Goal: Information Seeking & Learning: Learn about a topic

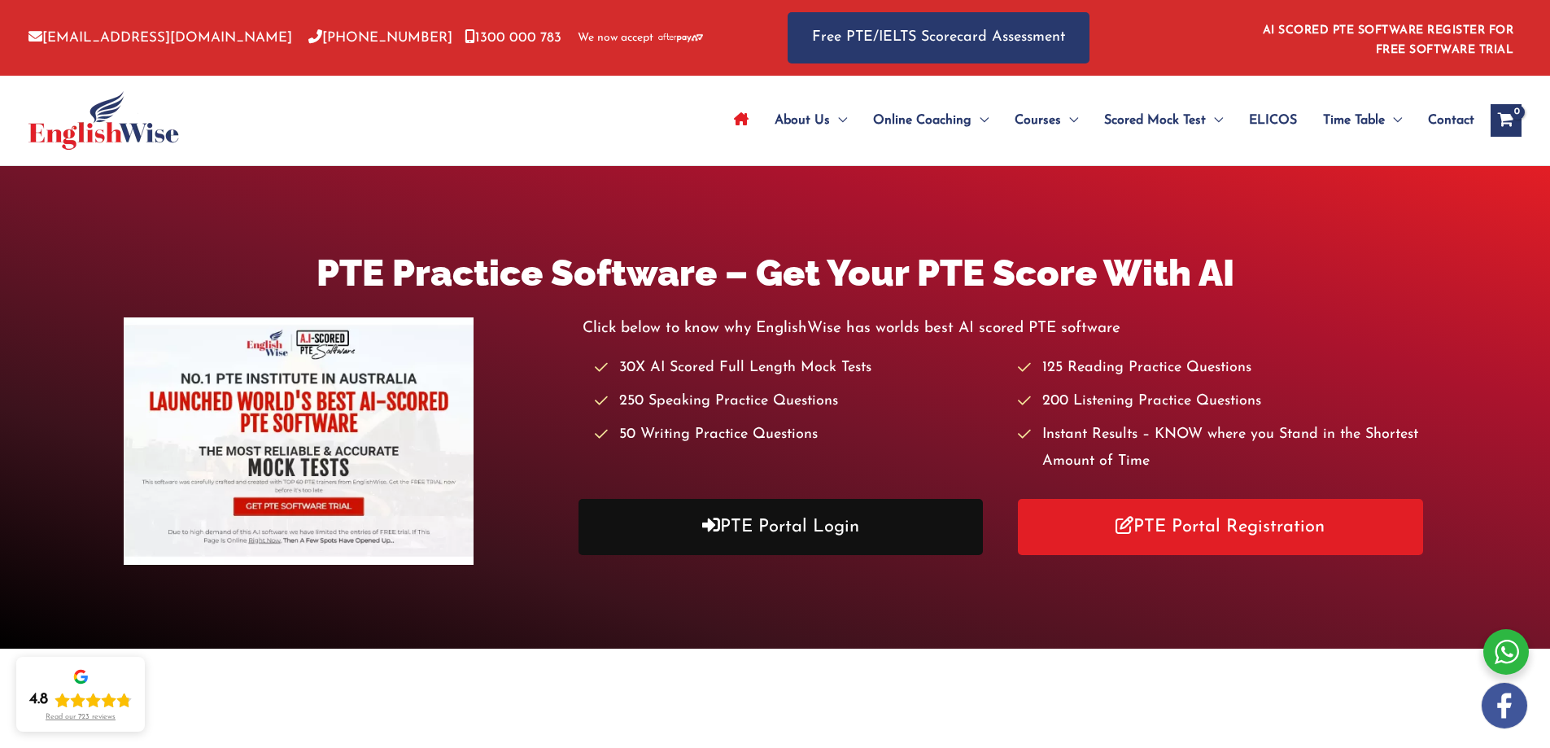
click at [809, 541] on link "PTE Portal Login" at bounding box center [780, 527] width 405 height 56
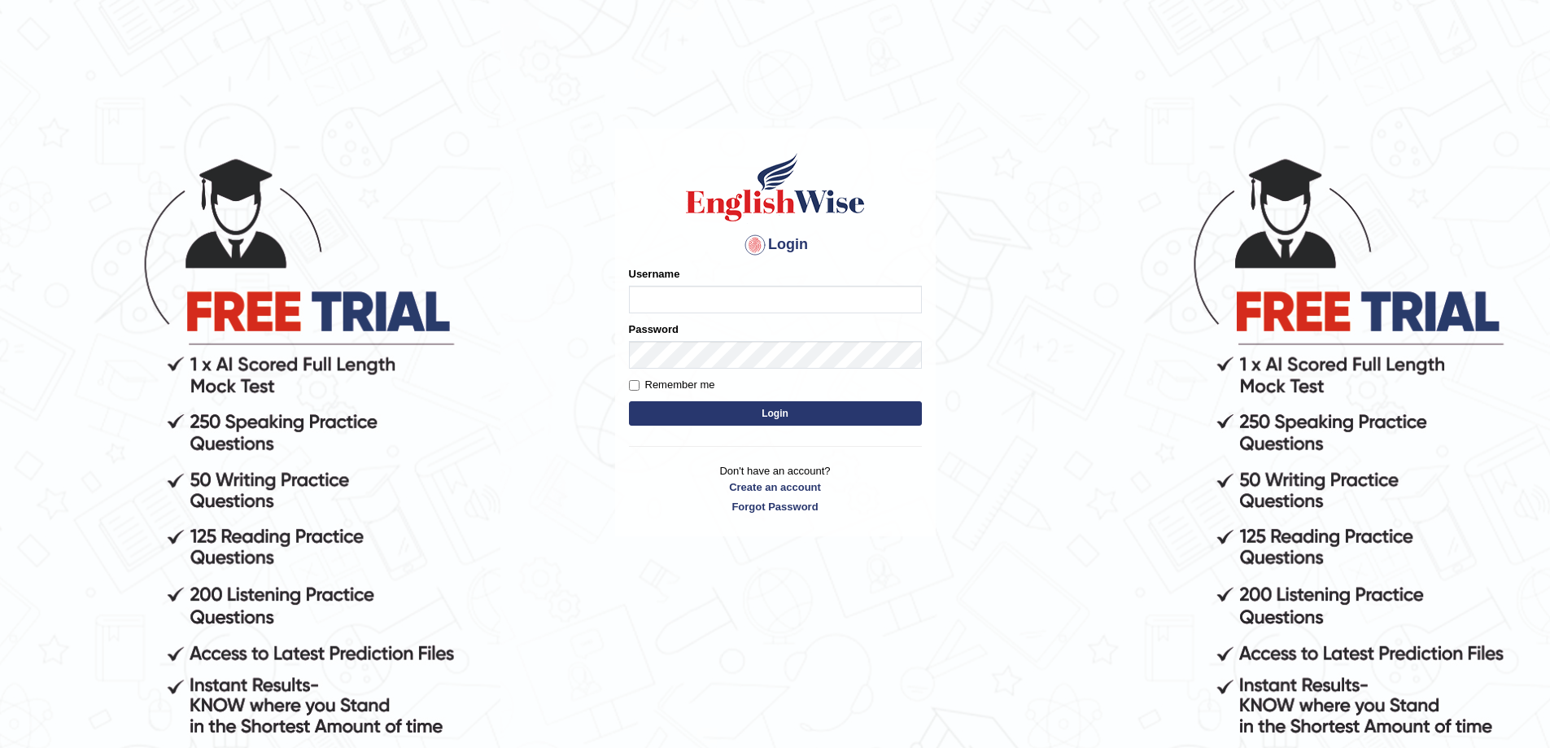
click at [762, 299] on input "Username" at bounding box center [775, 300] width 293 height 28
type input "0425200959"
click at [629, 401] on button "Login" at bounding box center [775, 413] width 293 height 24
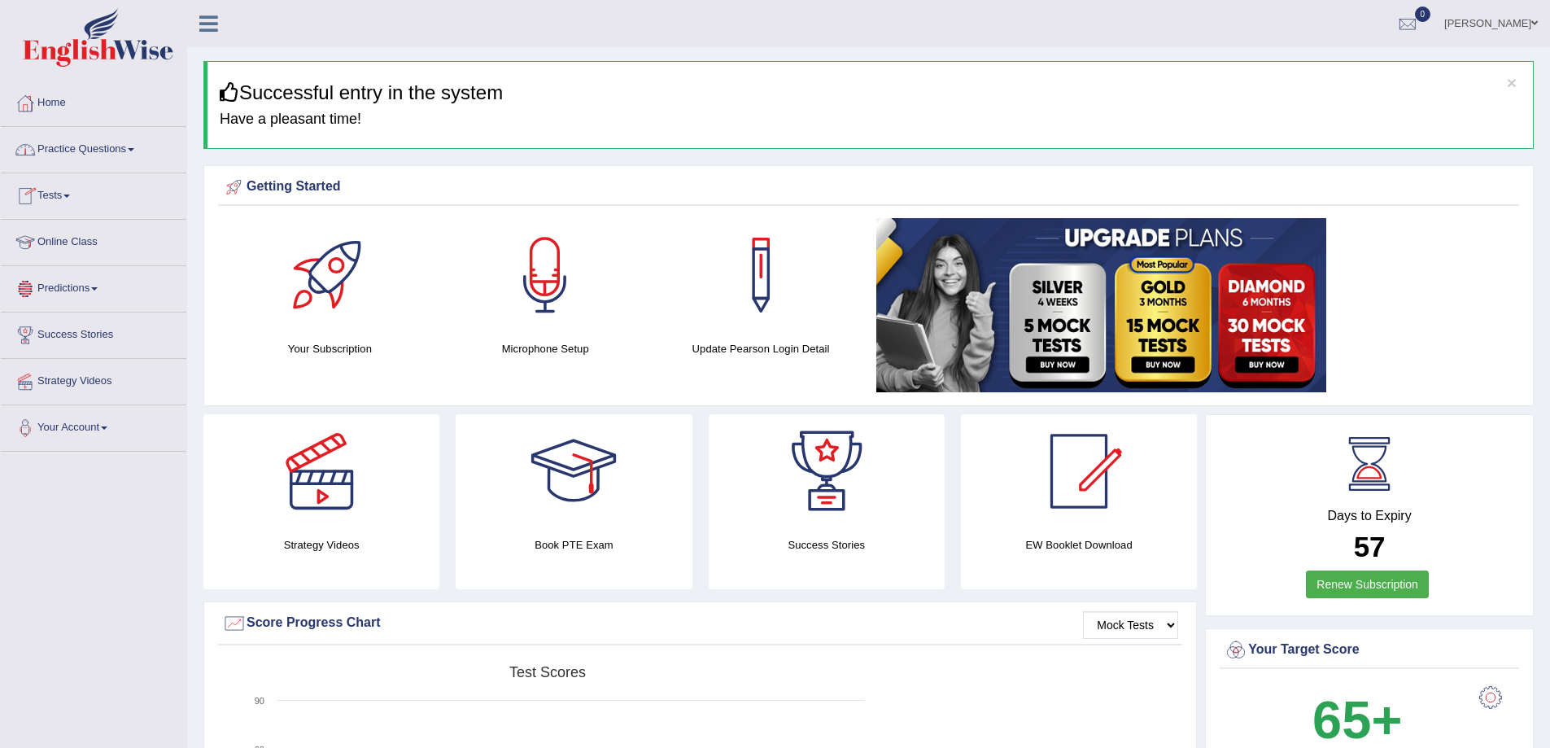
click at [85, 151] on link "Practice Questions" at bounding box center [94, 147] width 186 height 41
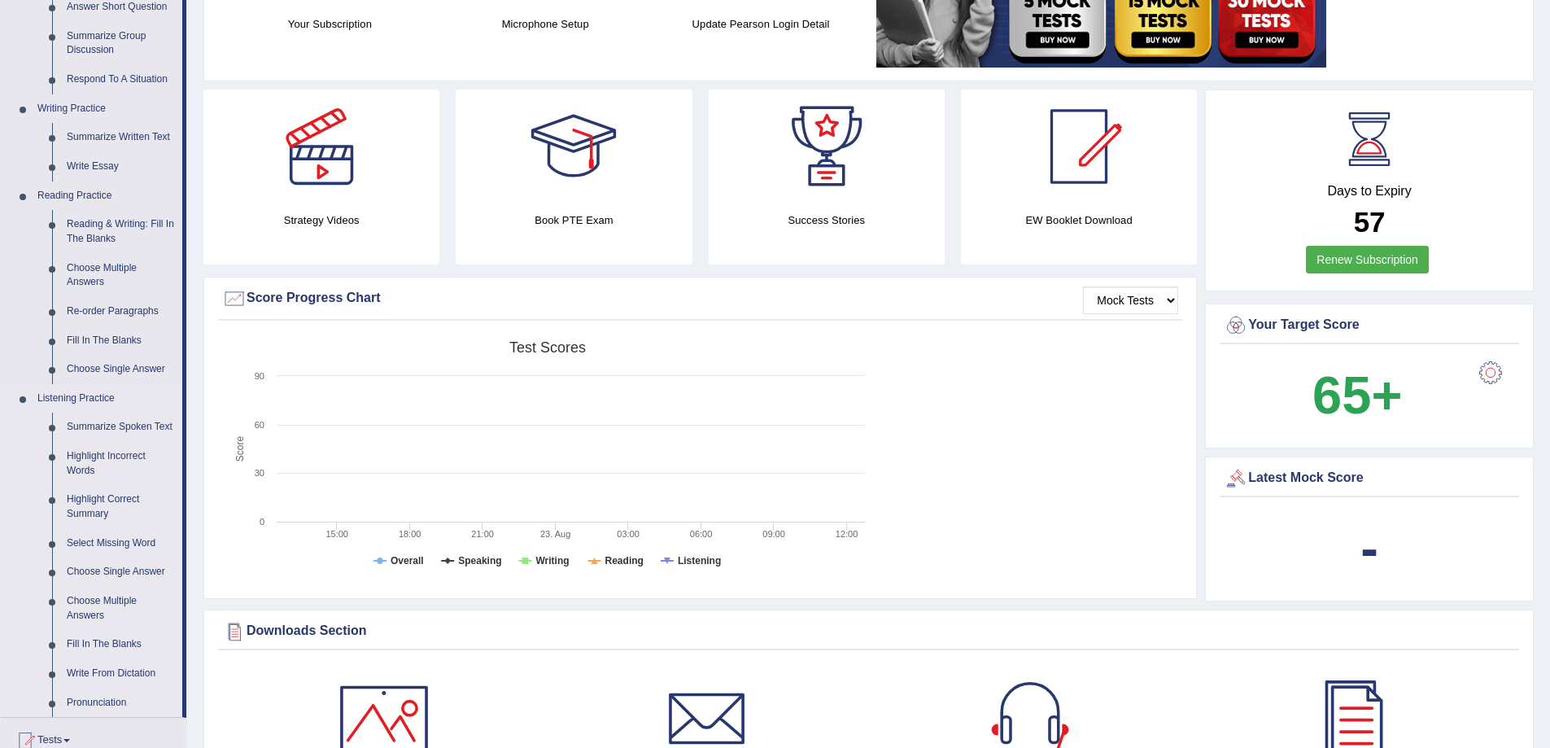
scroll to position [325, 0]
click at [80, 495] on link "Highlight Correct Summary" at bounding box center [120, 505] width 123 height 43
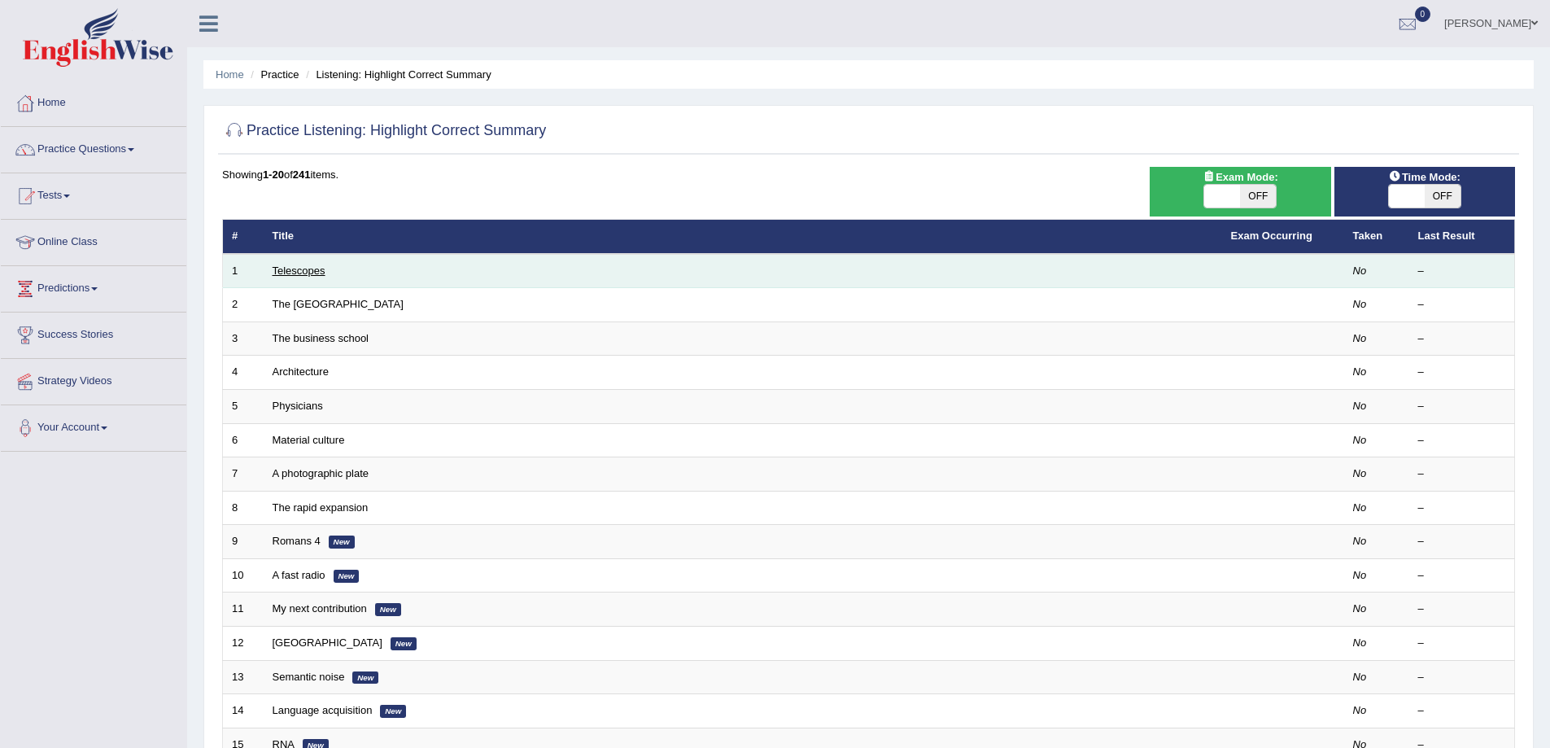
click at [289, 265] on link "Telescopes" at bounding box center [299, 270] width 53 height 12
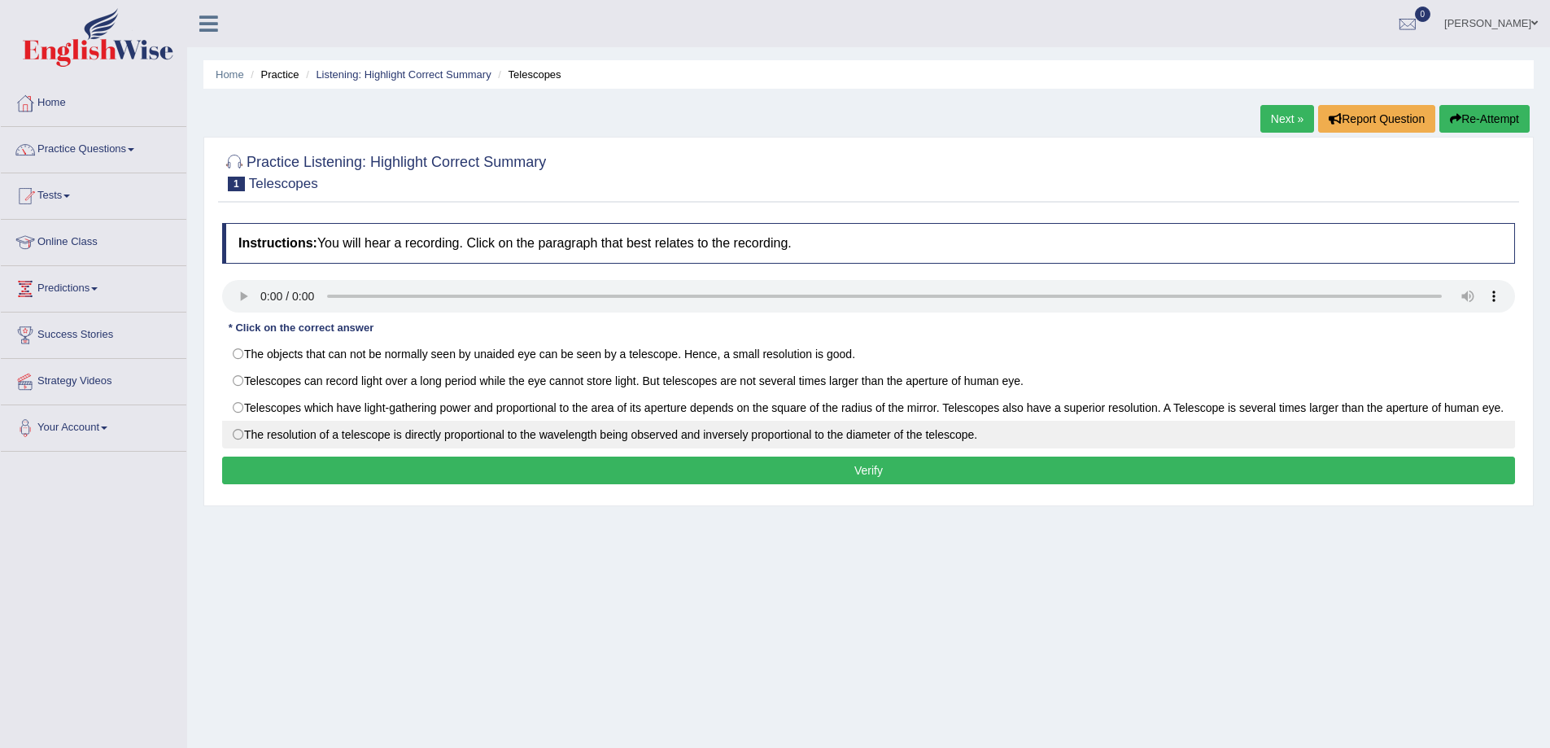
click at [883, 447] on label "The resolution of a telescope is directly proportional to the wavelength being …" at bounding box center [868, 435] width 1293 height 28
radio input "true"
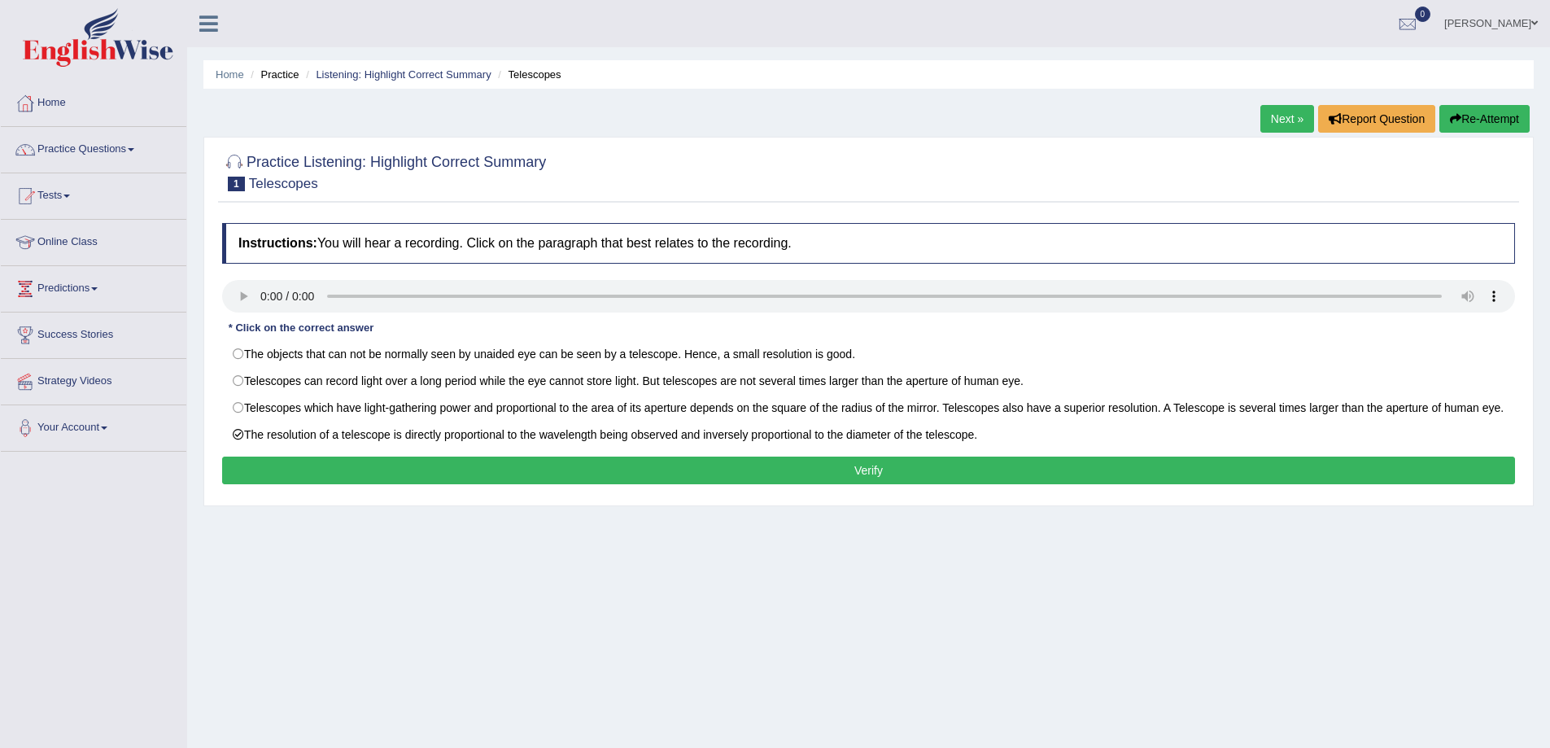
click at [871, 479] on button "Verify" at bounding box center [868, 470] width 1293 height 28
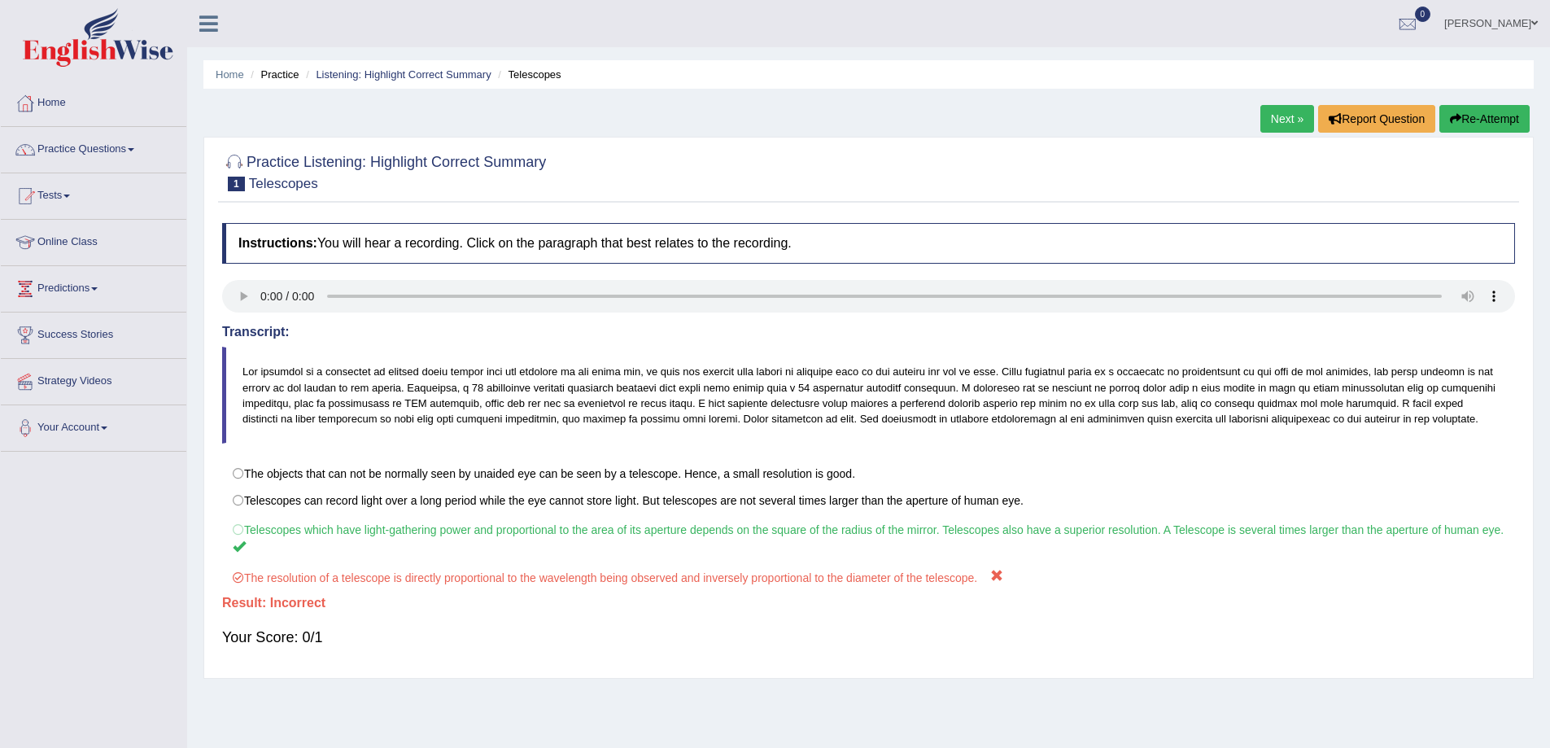
click at [1284, 124] on link "Next »" at bounding box center [1287, 119] width 54 height 28
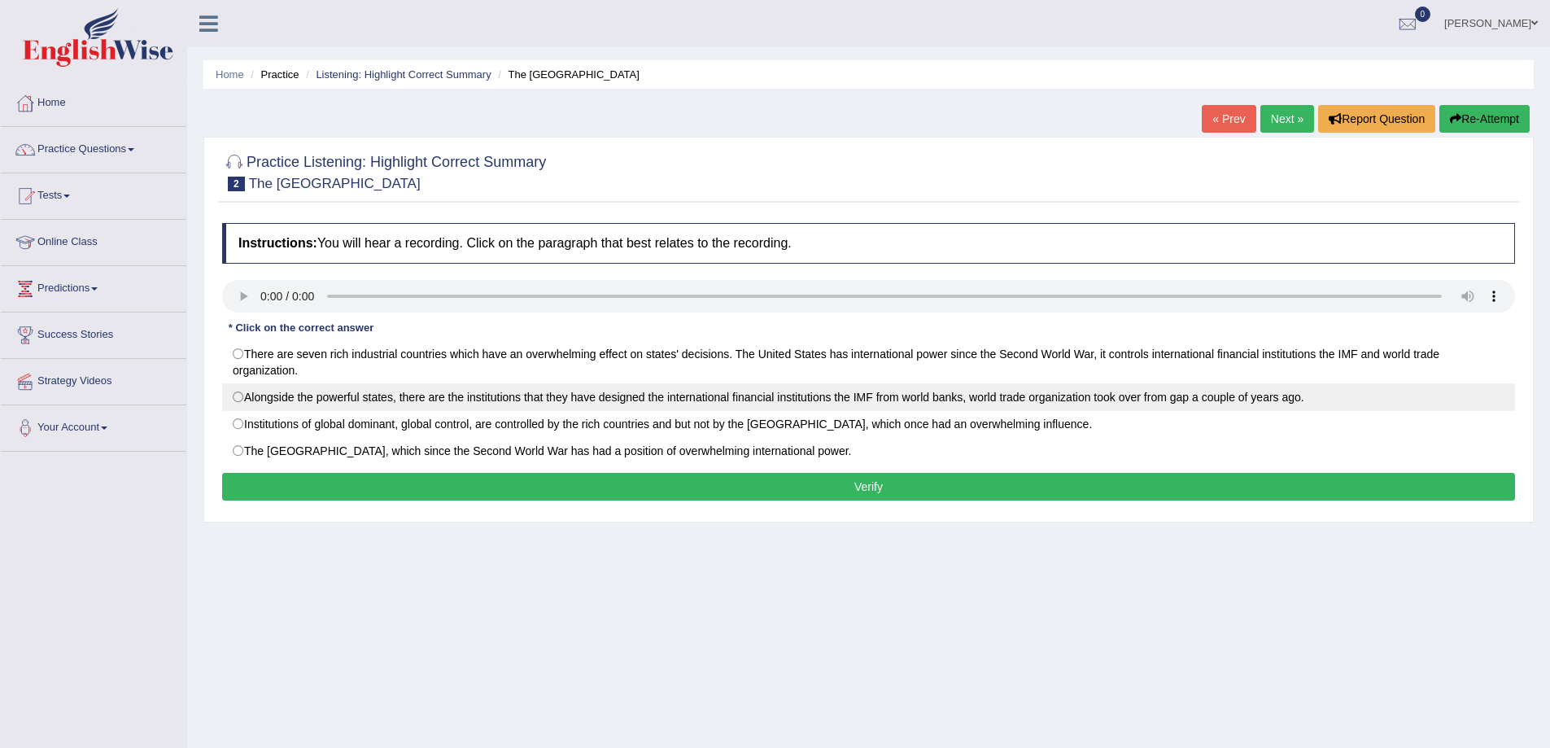
click at [649, 404] on label "Alongside the powerful states, there are the institutions that they have design…" at bounding box center [868, 397] width 1293 height 28
radio input "true"
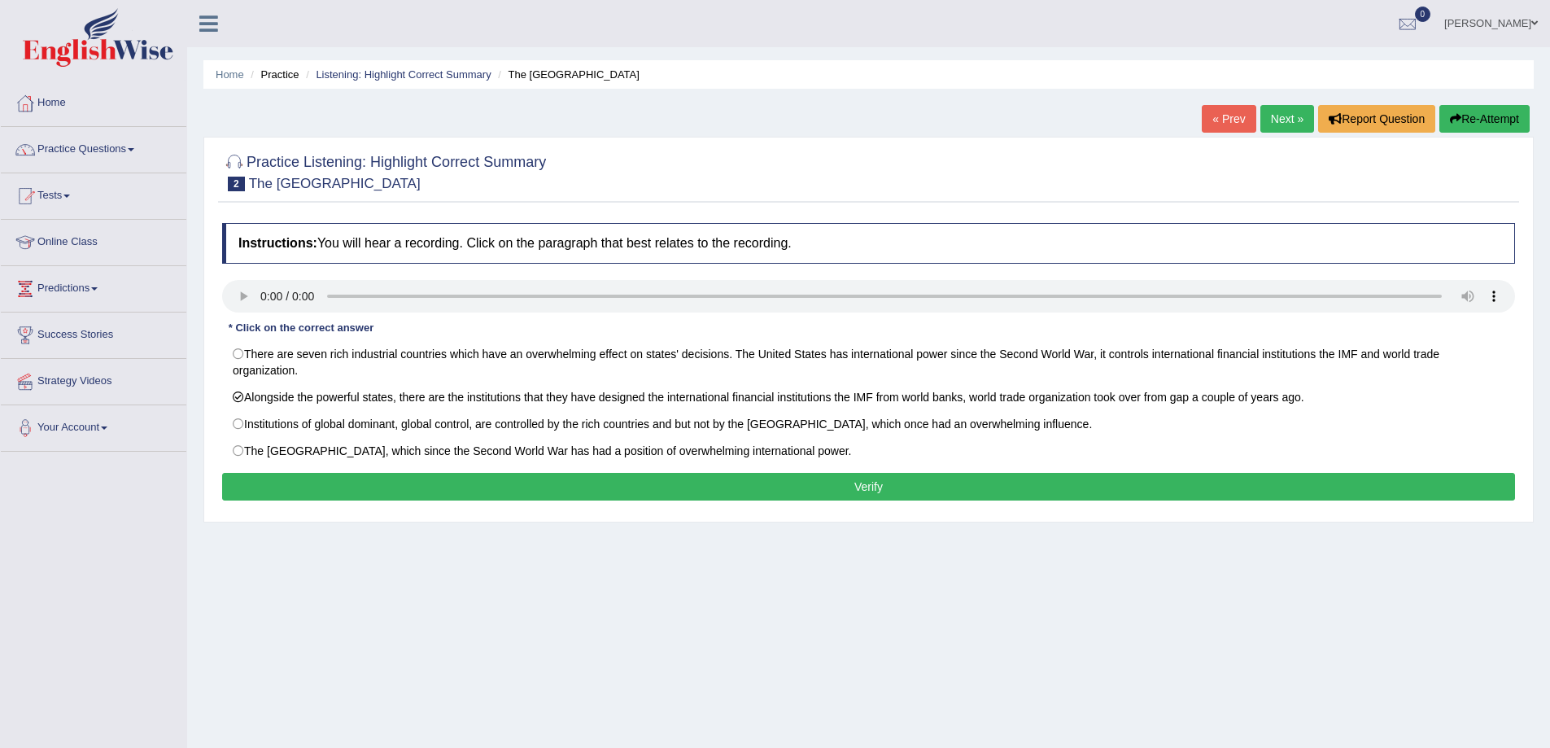
click at [636, 491] on button "Verify" at bounding box center [868, 487] width 1293 height 28
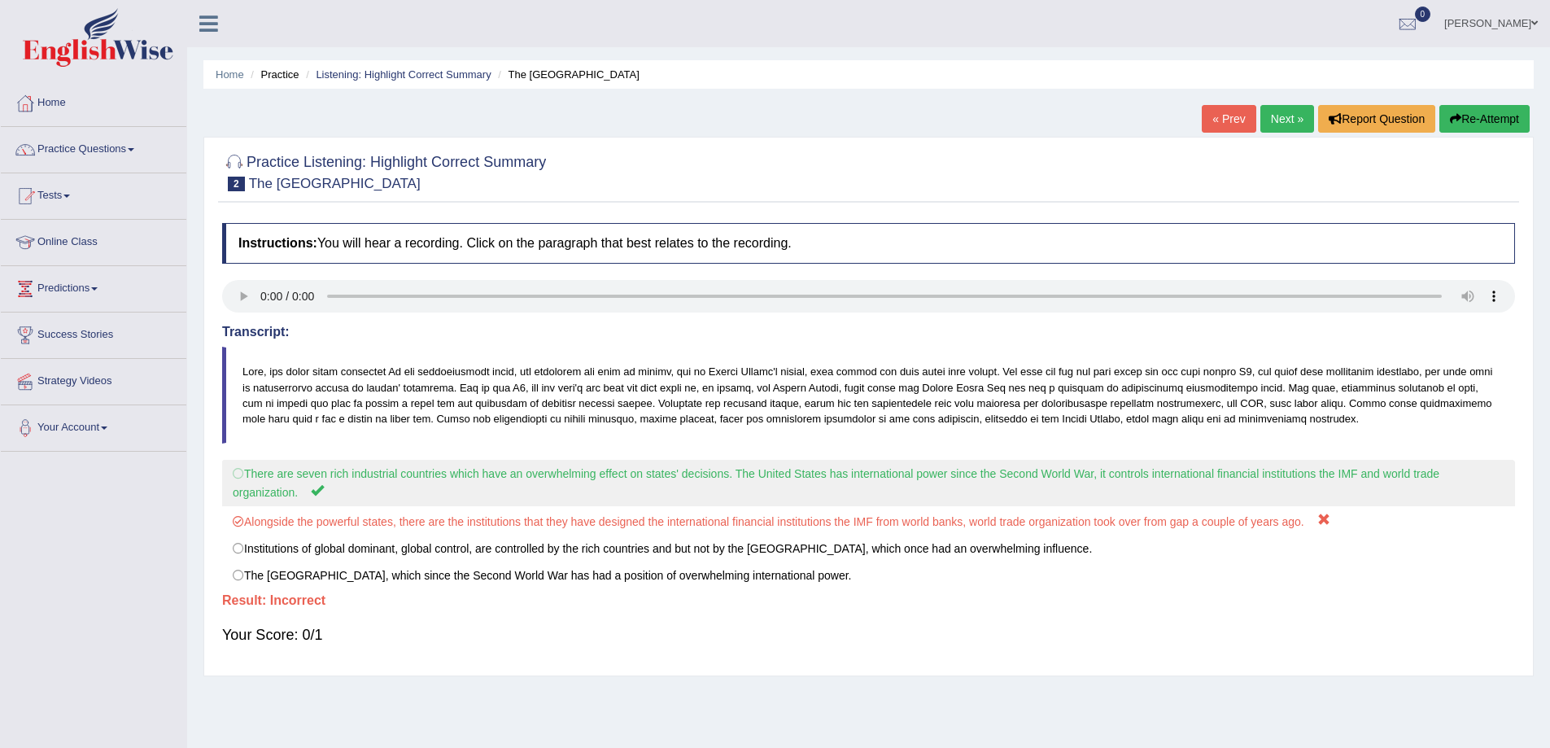
click at [237, 472] on label "There are seven rich industrial countries which have an overwhelming effect on …" at bounding box center [868, 483] width 1293 height 46
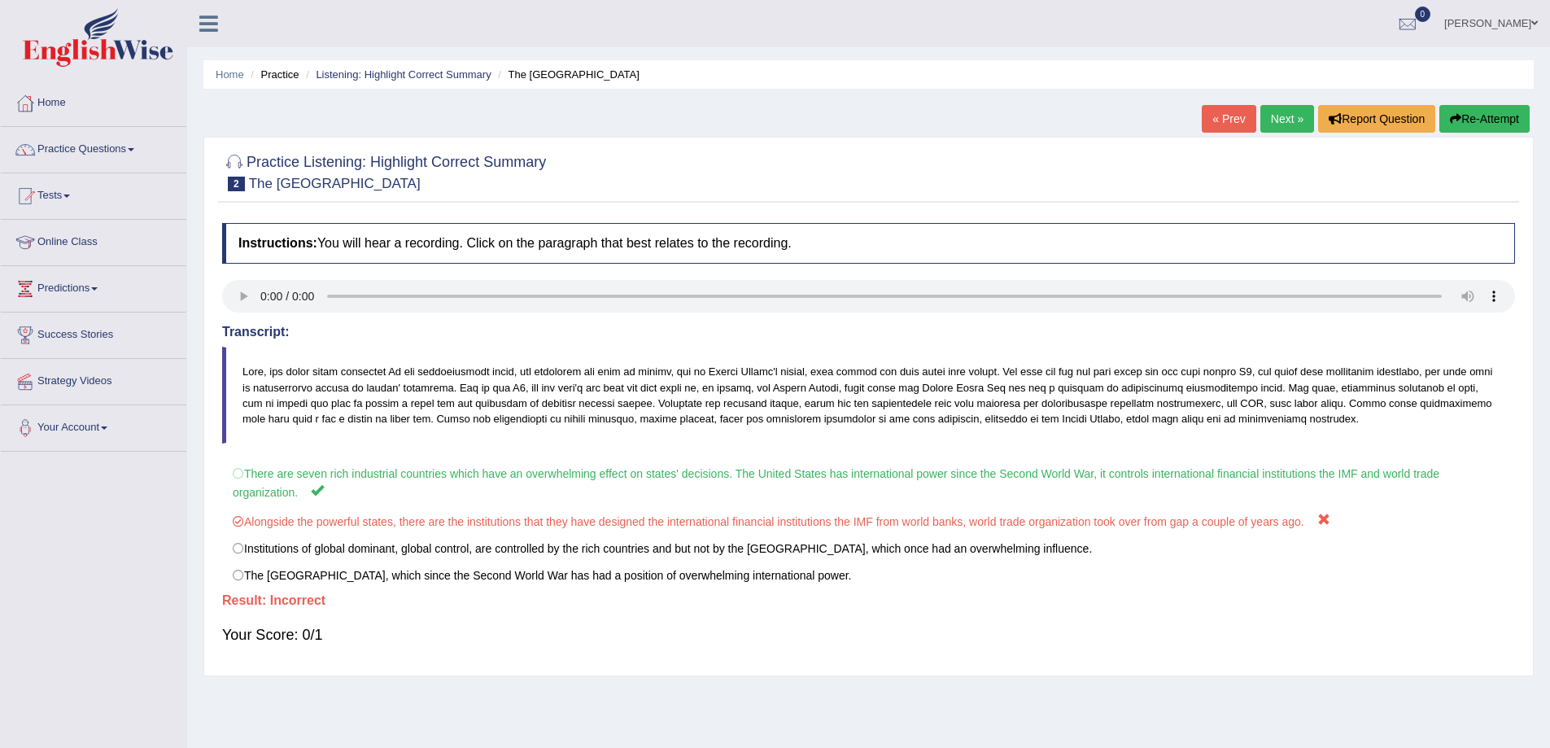
click at [1264, 119] on link "Next »" at bounding box center [1287, 119] width 54 height 28
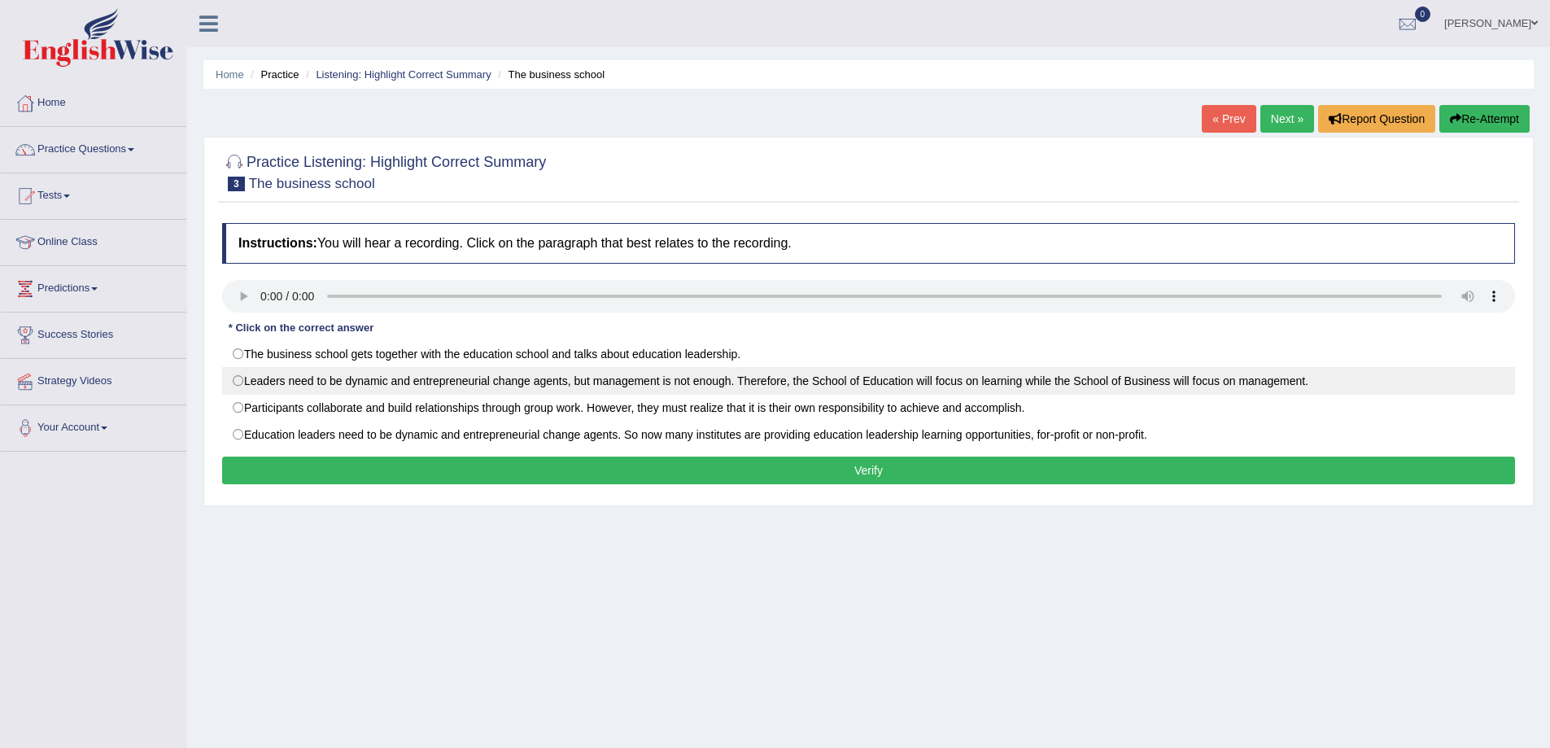
click at [240, 390] on label "Leaders need to be dynamic and entrepreneurial change agents, but management is…" at bounding box center [868, 381] width 1293 height 28
radio input "true"
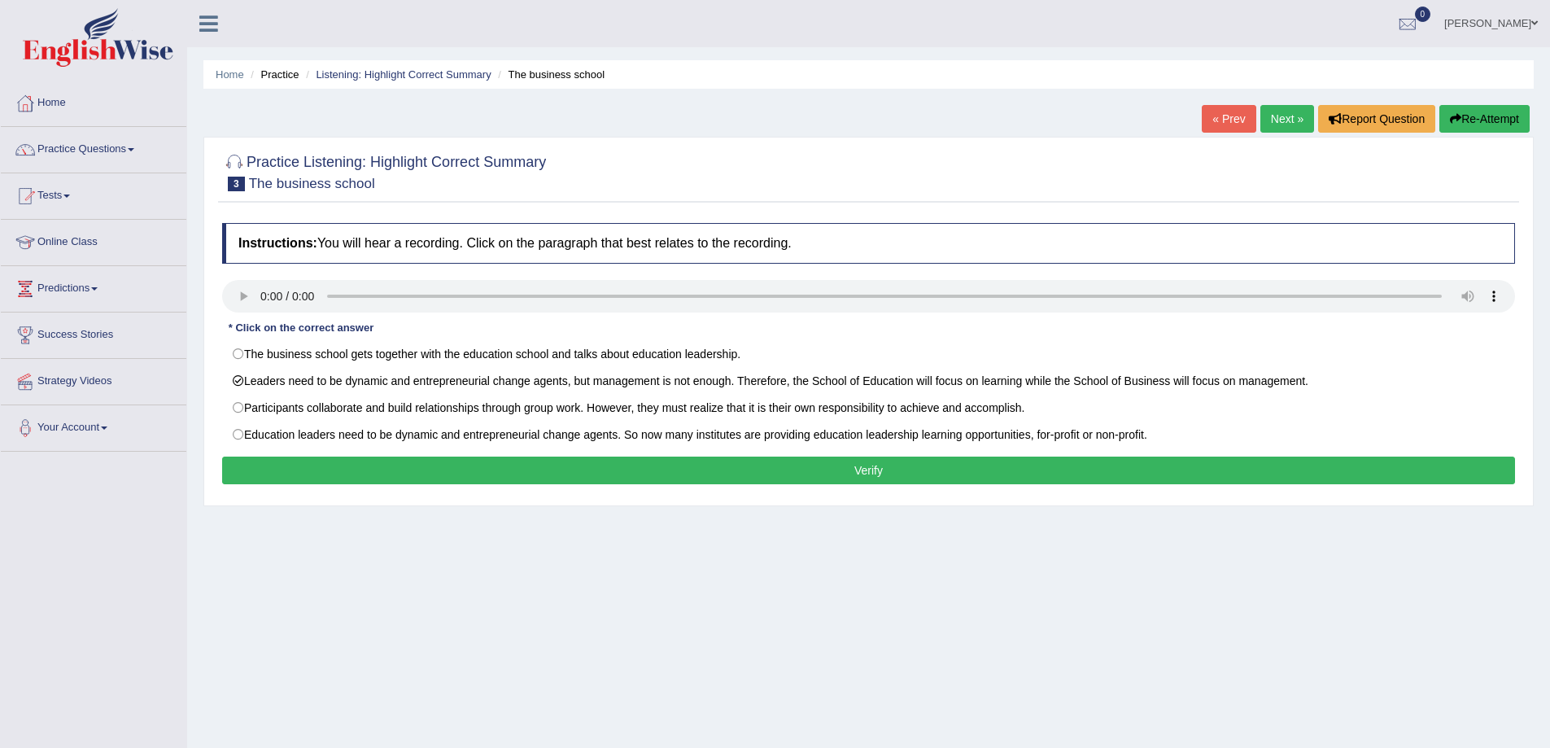
click at [261, 474] on button "Verify" at bounding box center [868, 470] width 1293 height 28
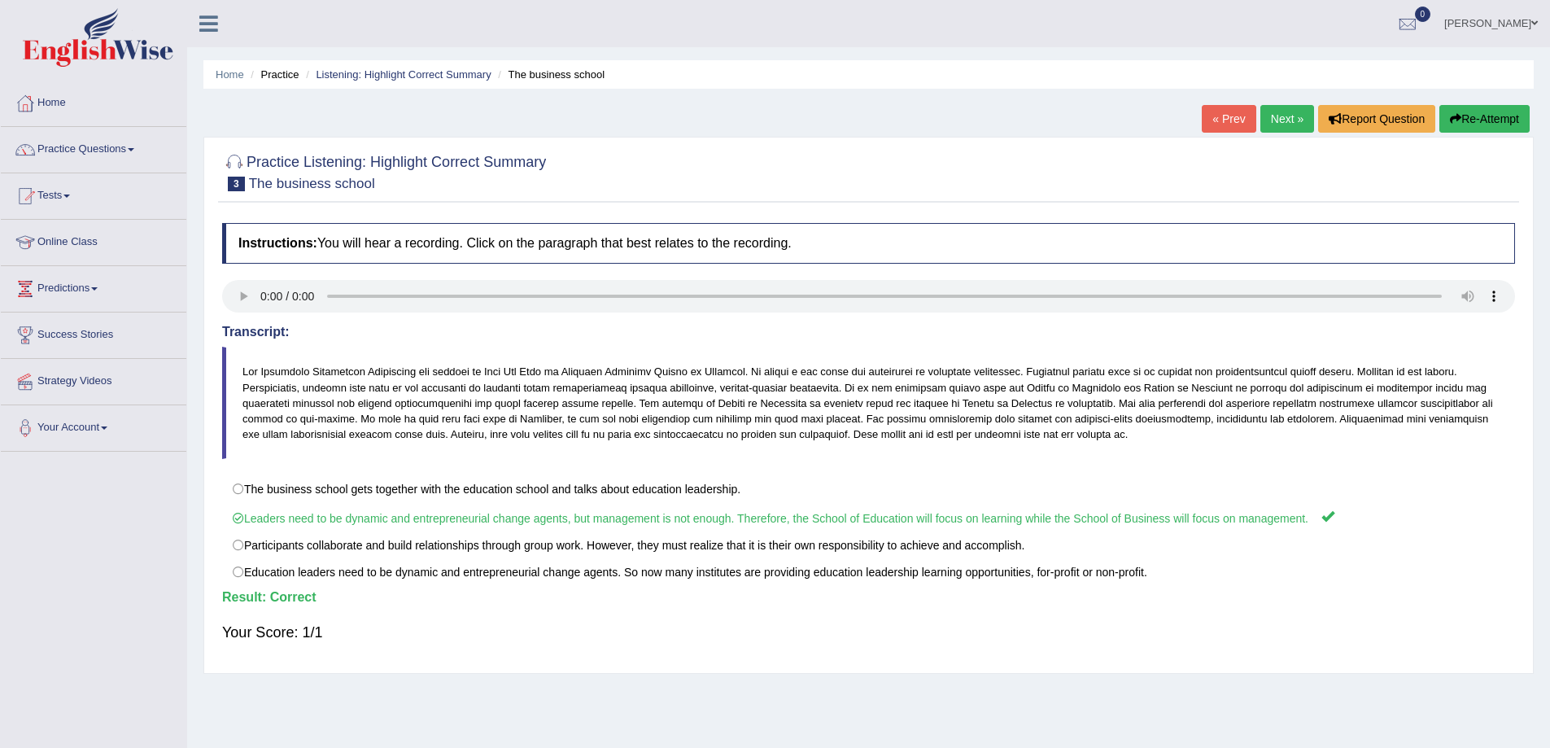
click at [1276, 131] on link "Next »" at bounding box center [1287, 119] width 54 height 28
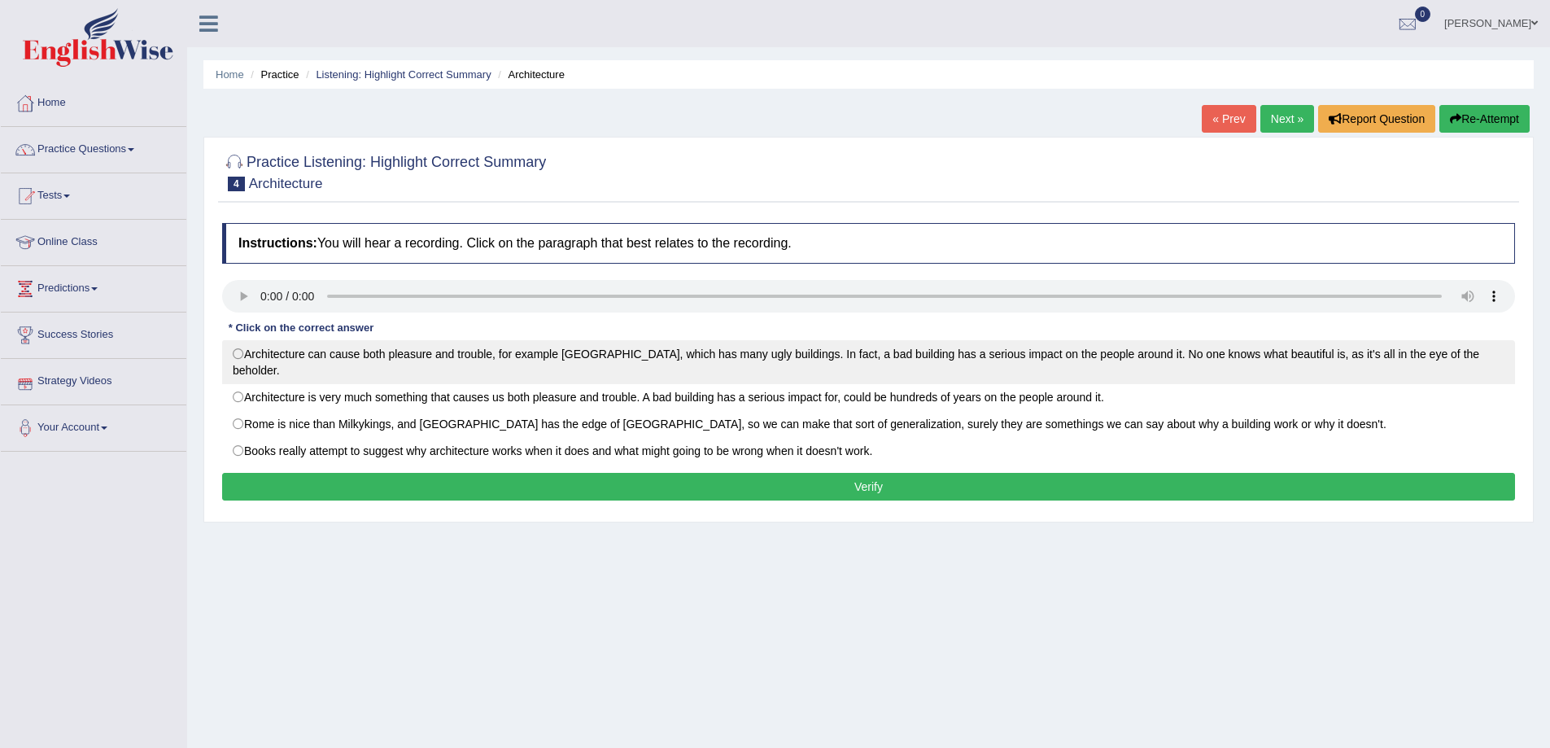
click at [264, 357] on label "Architecture can cause both pleasure and trouble, for example [GEOGRAPHIC_DATA]…" at bounding box center [868, 362] width 1293 height 44
radio input "true"
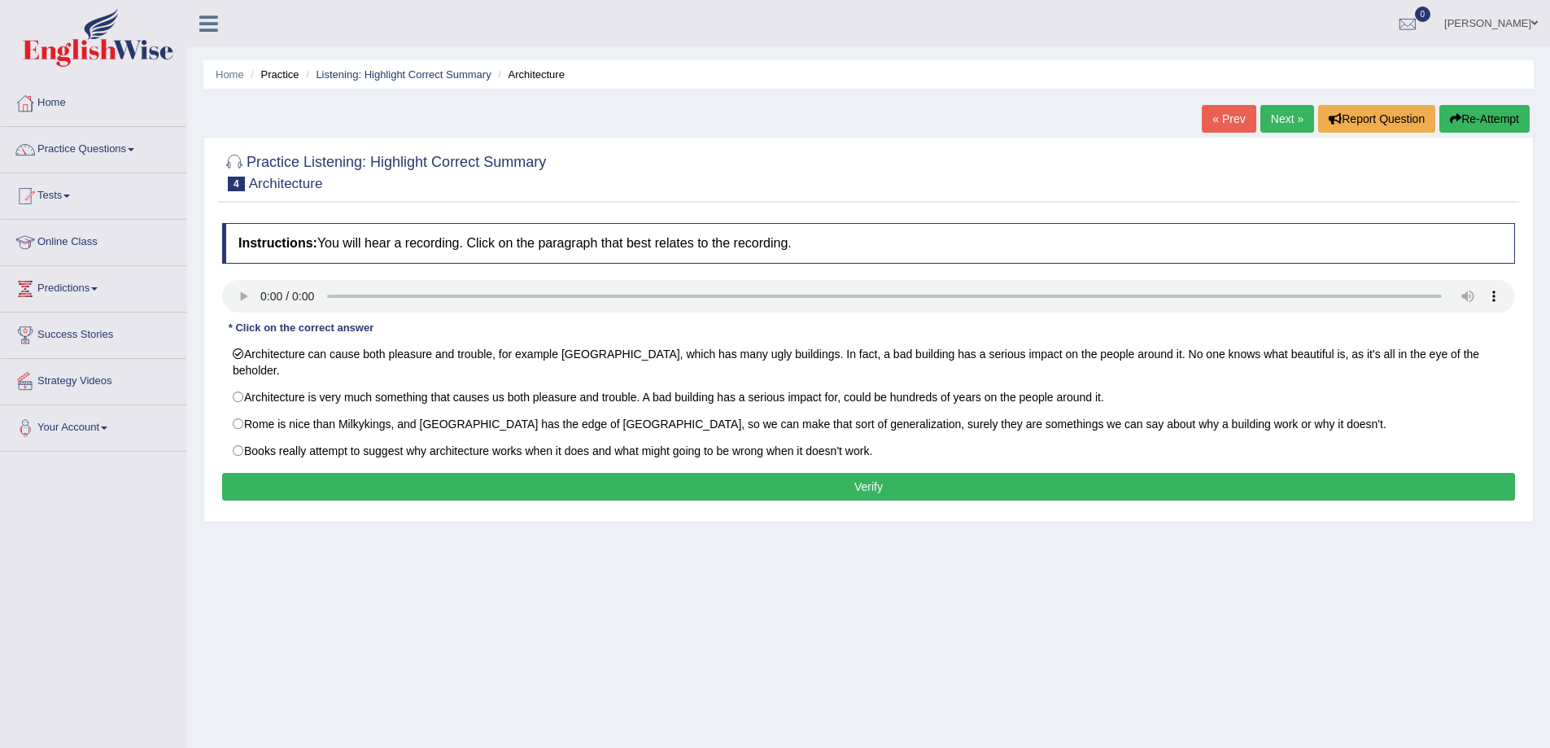
click at [291, 474] on button "Verify" at bounding box center [868, 487] width 1293 height 28
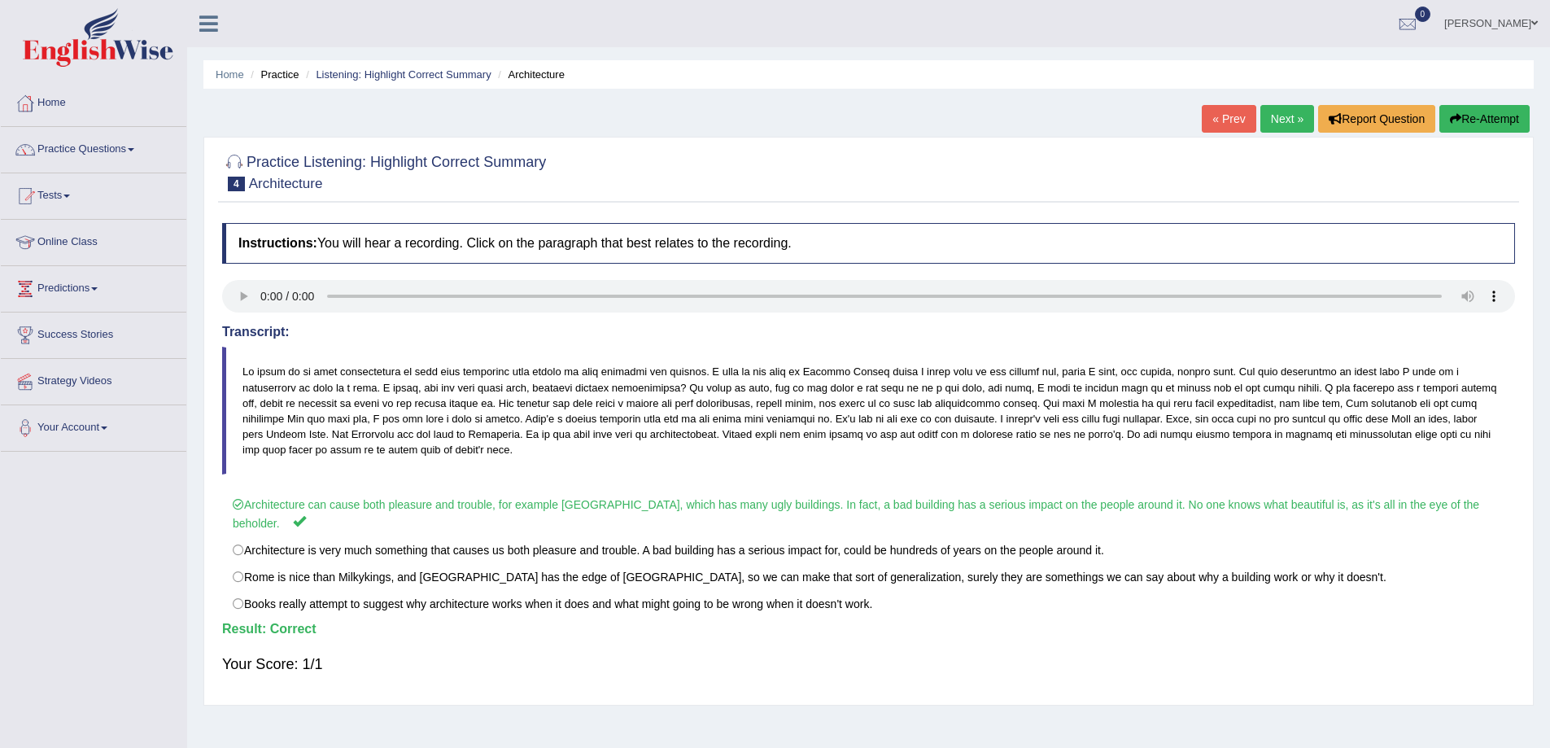
click at [1285, 120] on link "Next »" at bounding box center [1287, 119] width 54 height 28
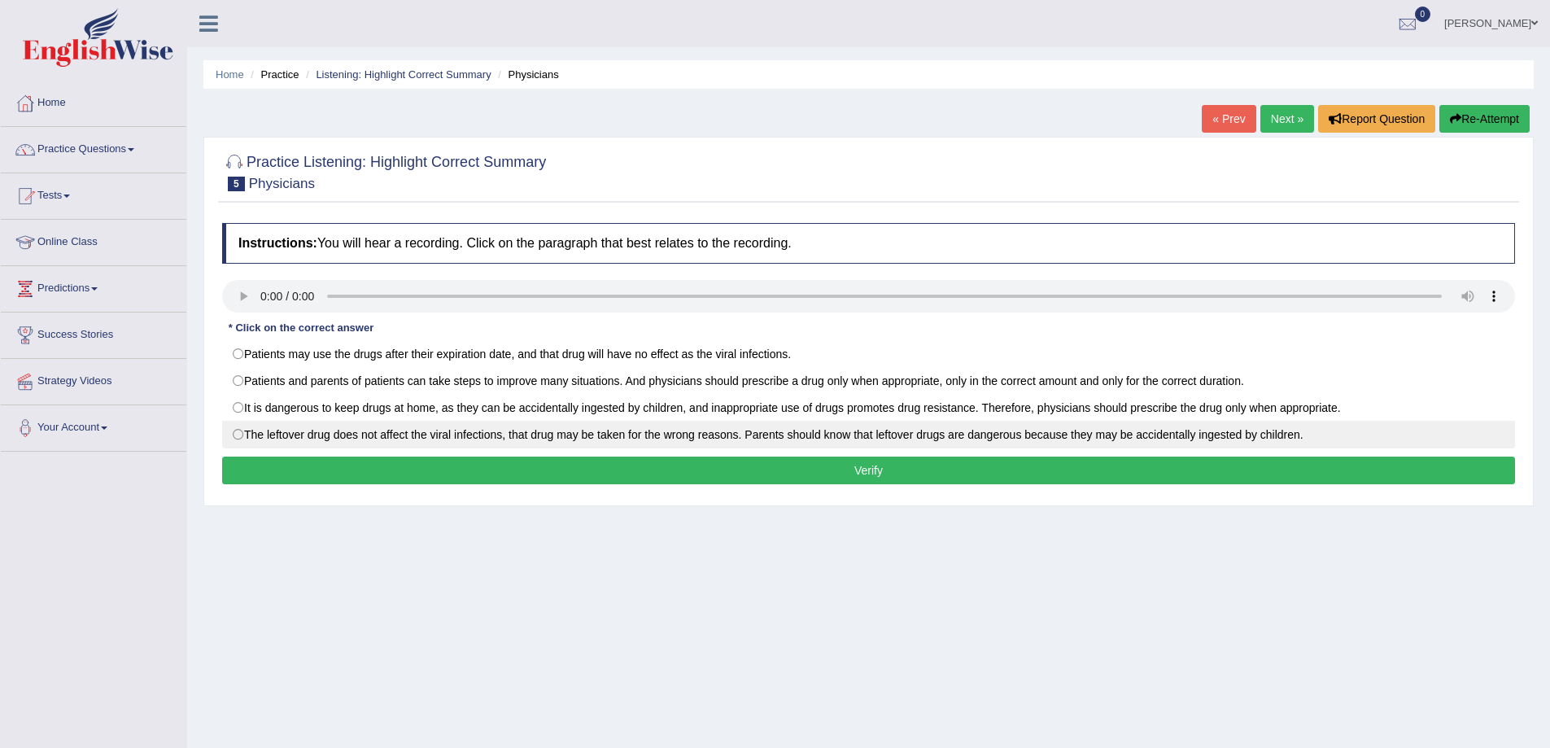
click at [674, 434] on label "The leftover drug does not affect the viral infections, that drug may be taken …" at bounding box center [868, 435] width 1293 height 28
radio input "true"
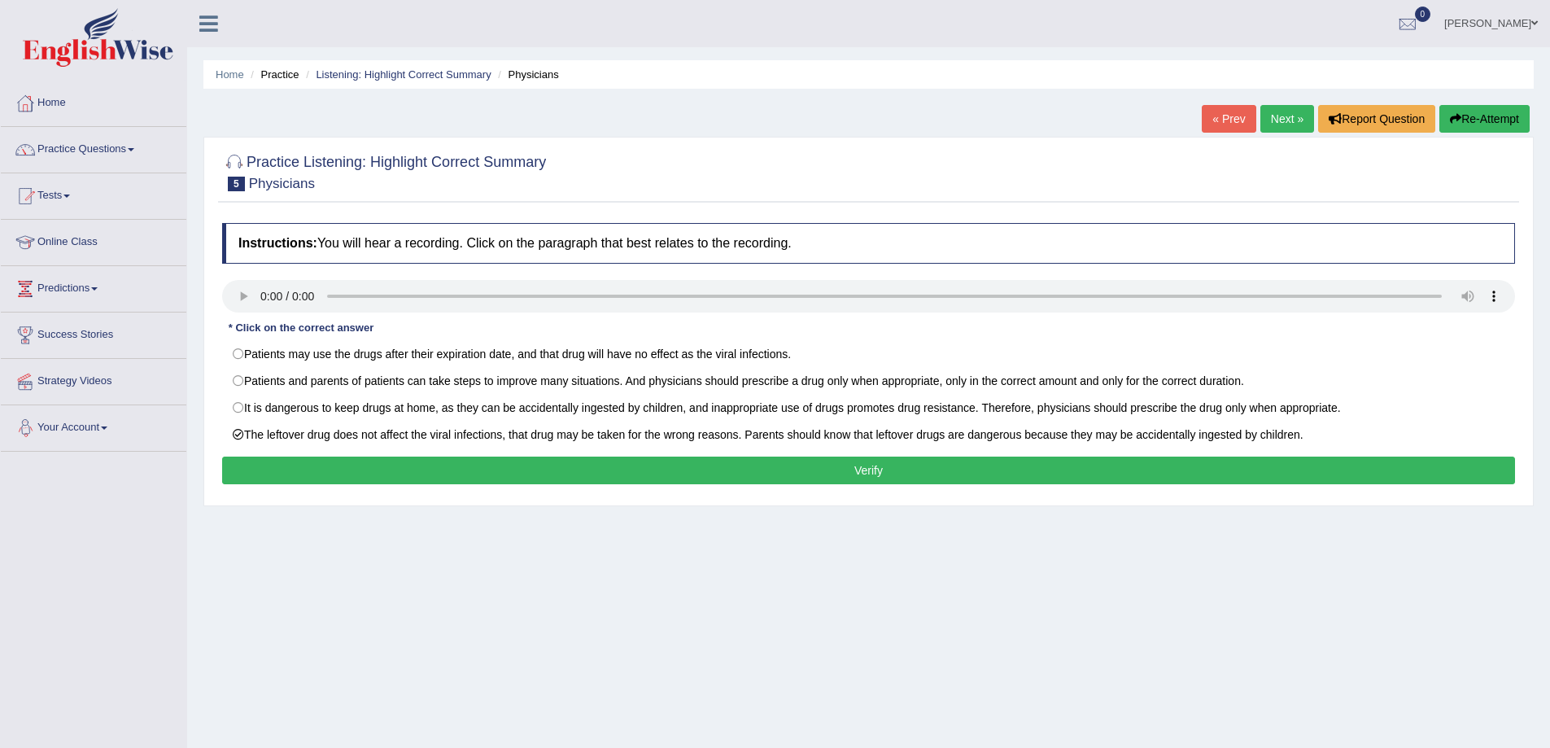
click at [255, 475] on button "Verify" at bounding box center [868, 470] width 1293 height 28
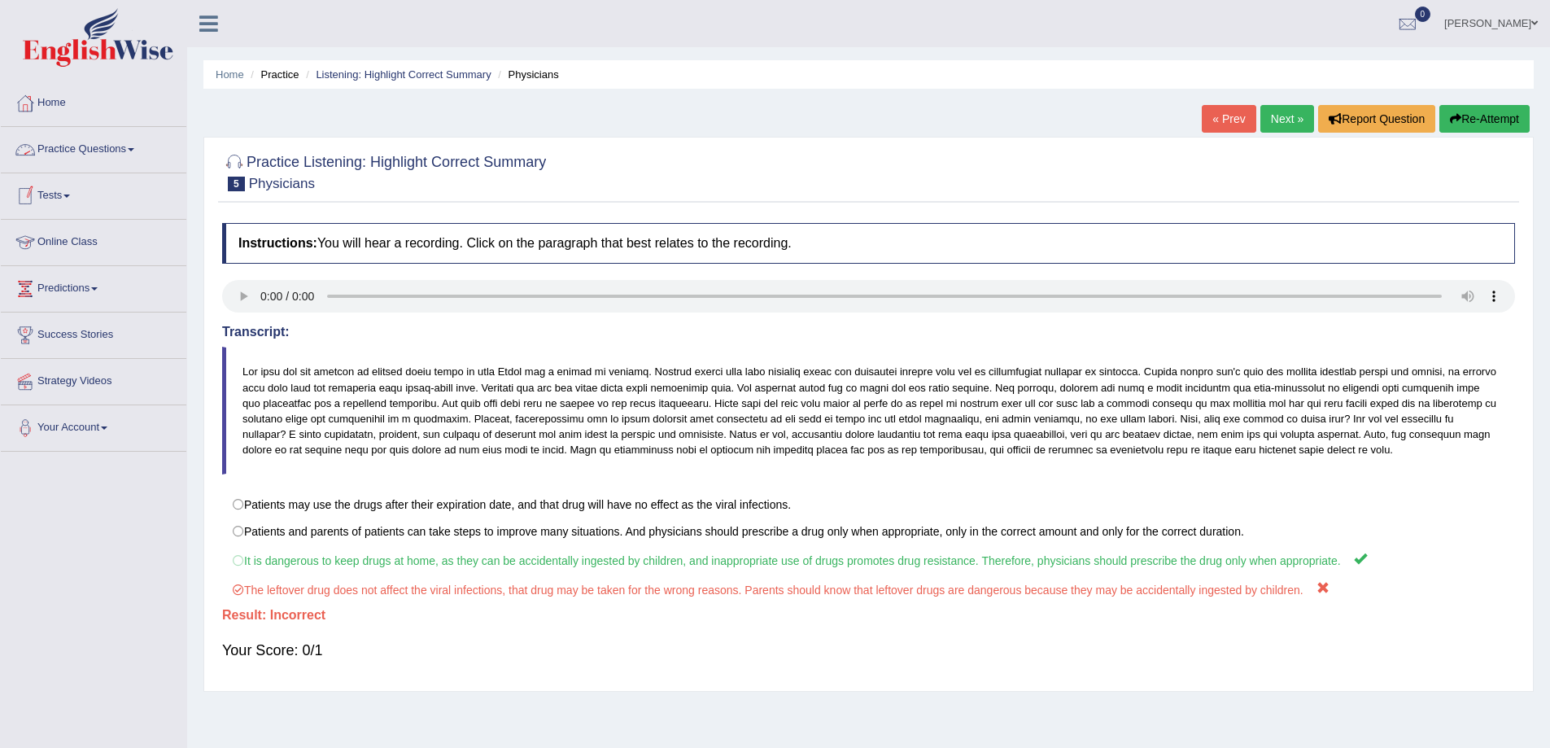
click at [107, 143] on link "Practice Questions" at bounding box center [94, 147] width 186 height 41
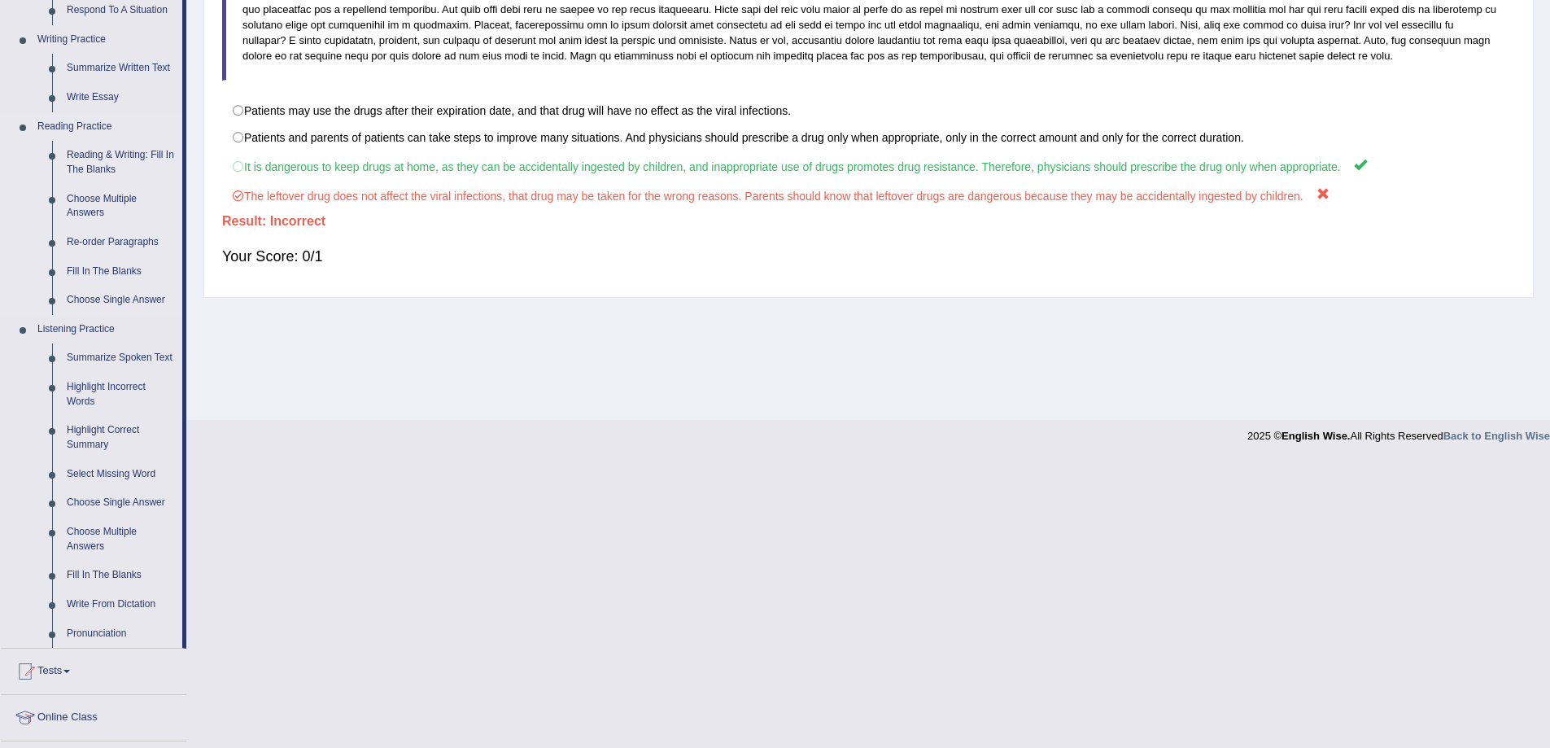
scroll to position [407, 0]
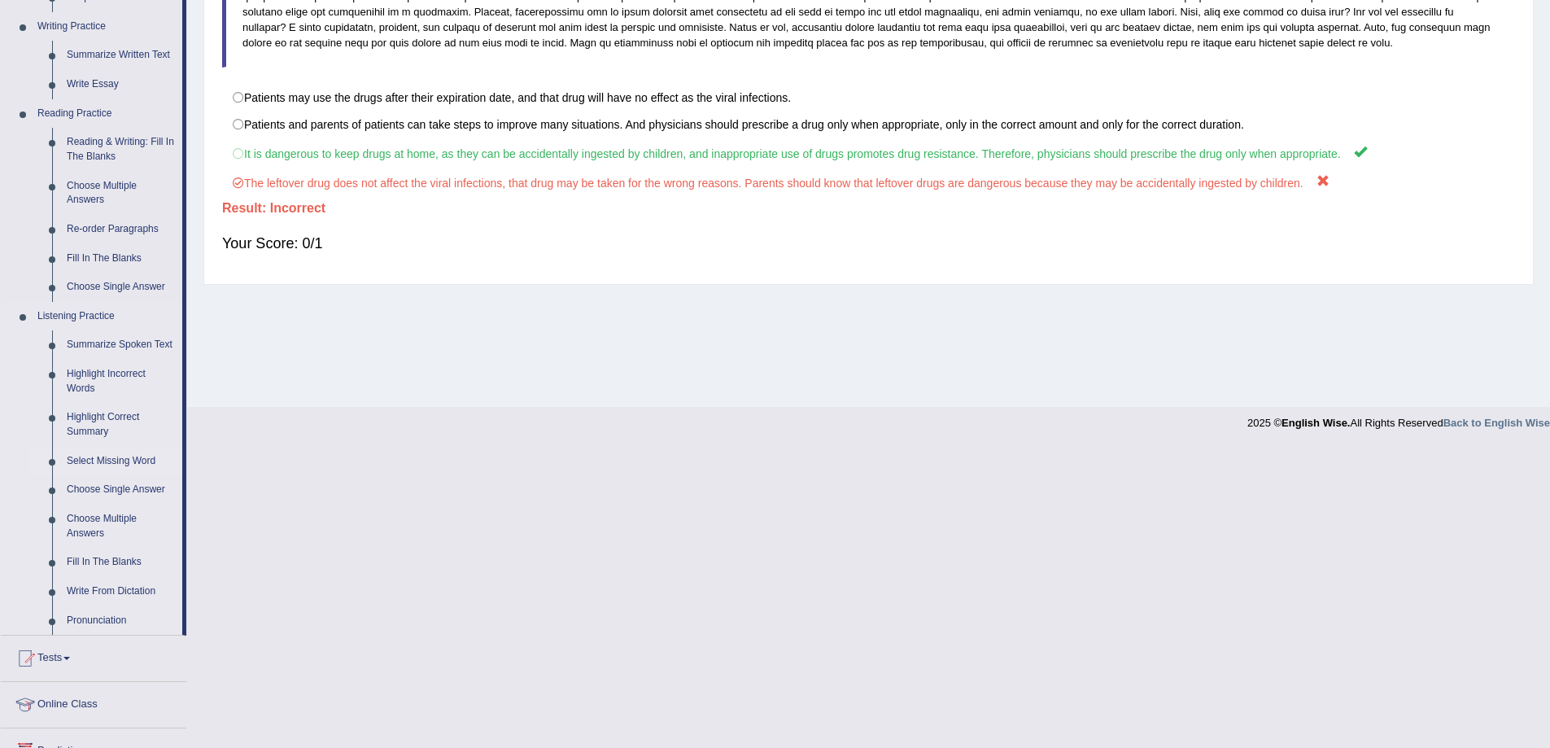
click at [98, 460] on link "Select Missing Word" at bounding box center [120, 461] width 123 height 29
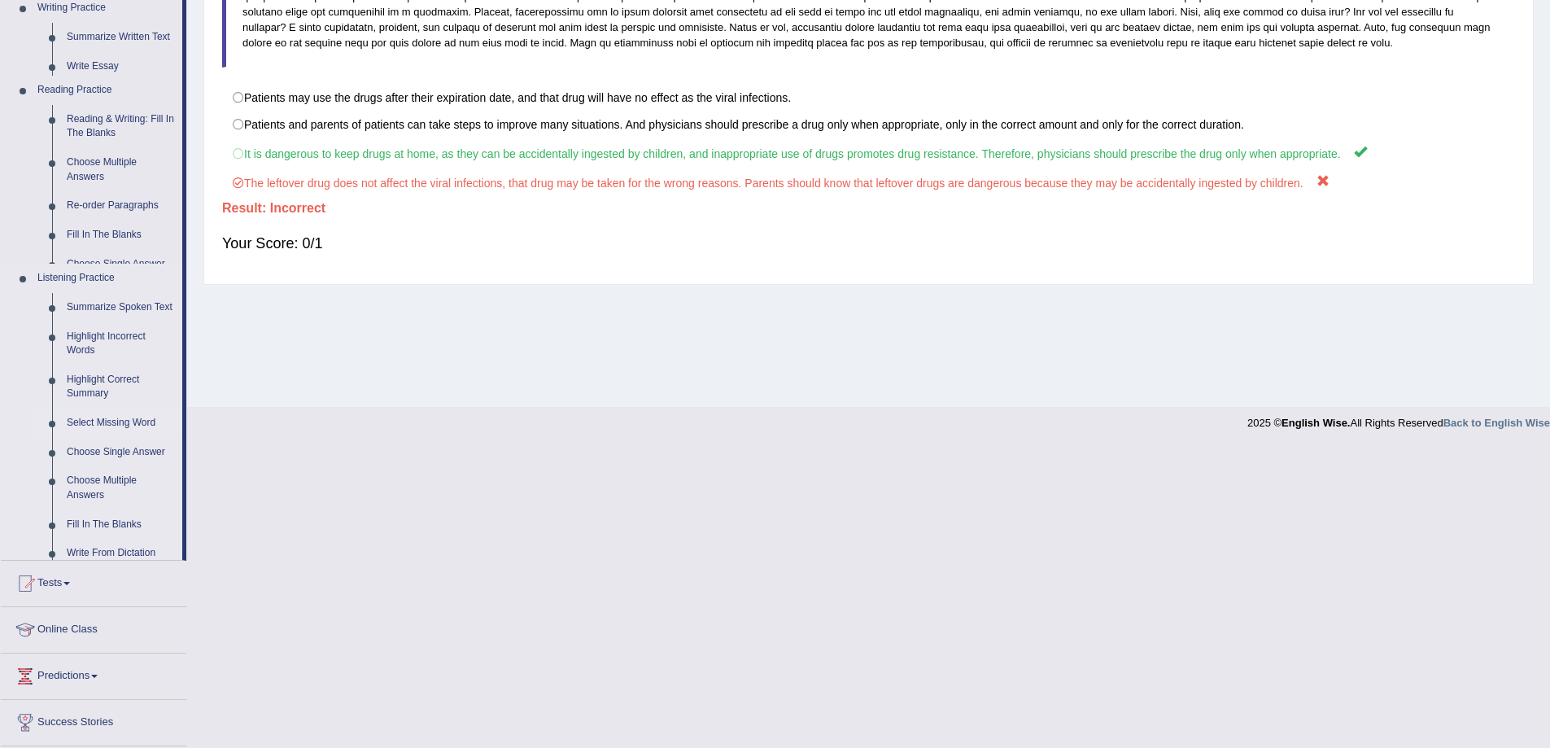
scroll to position [375, 0]
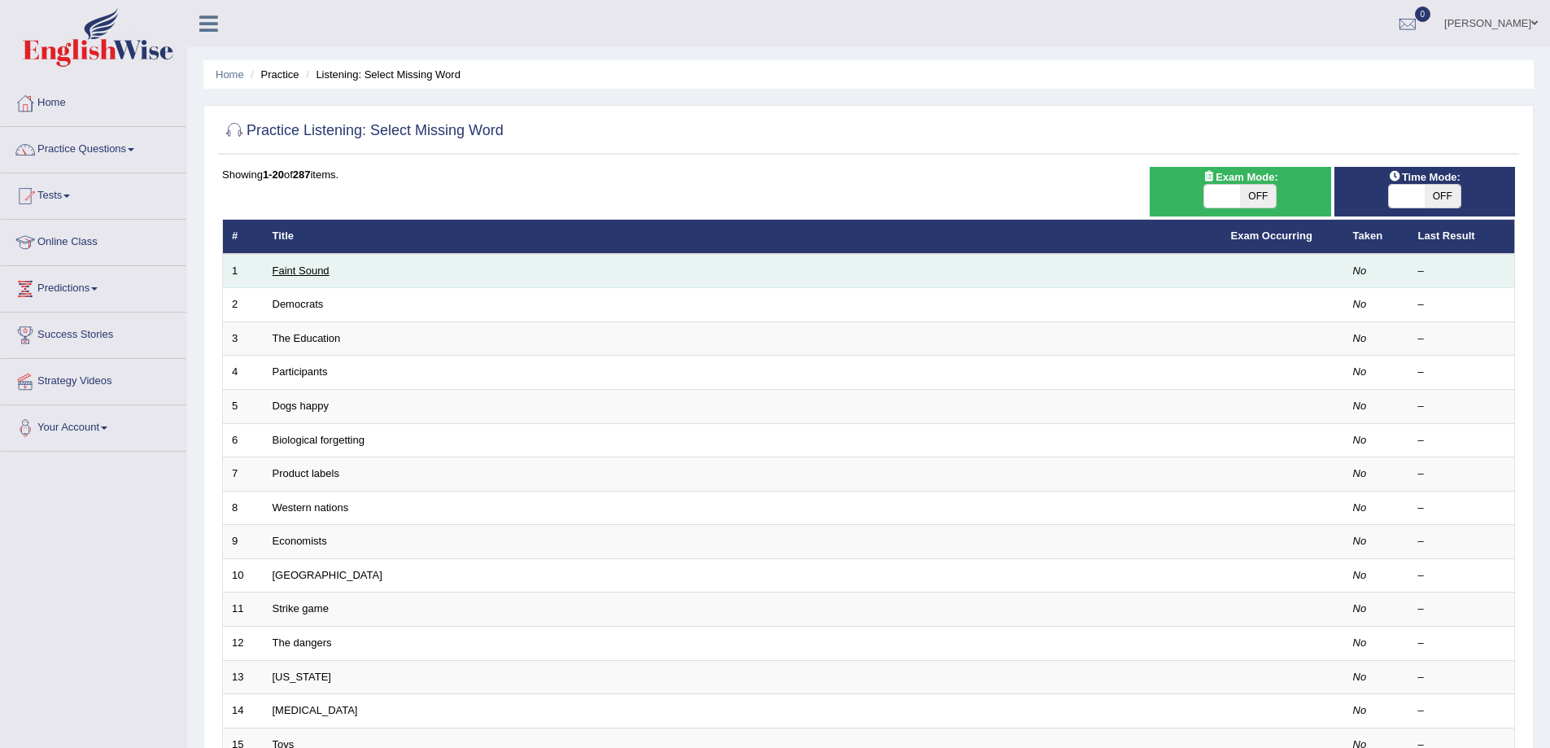
click at [310, 269] on link "Faint Sound" at bounding box center [301, 270] width 57 height 12
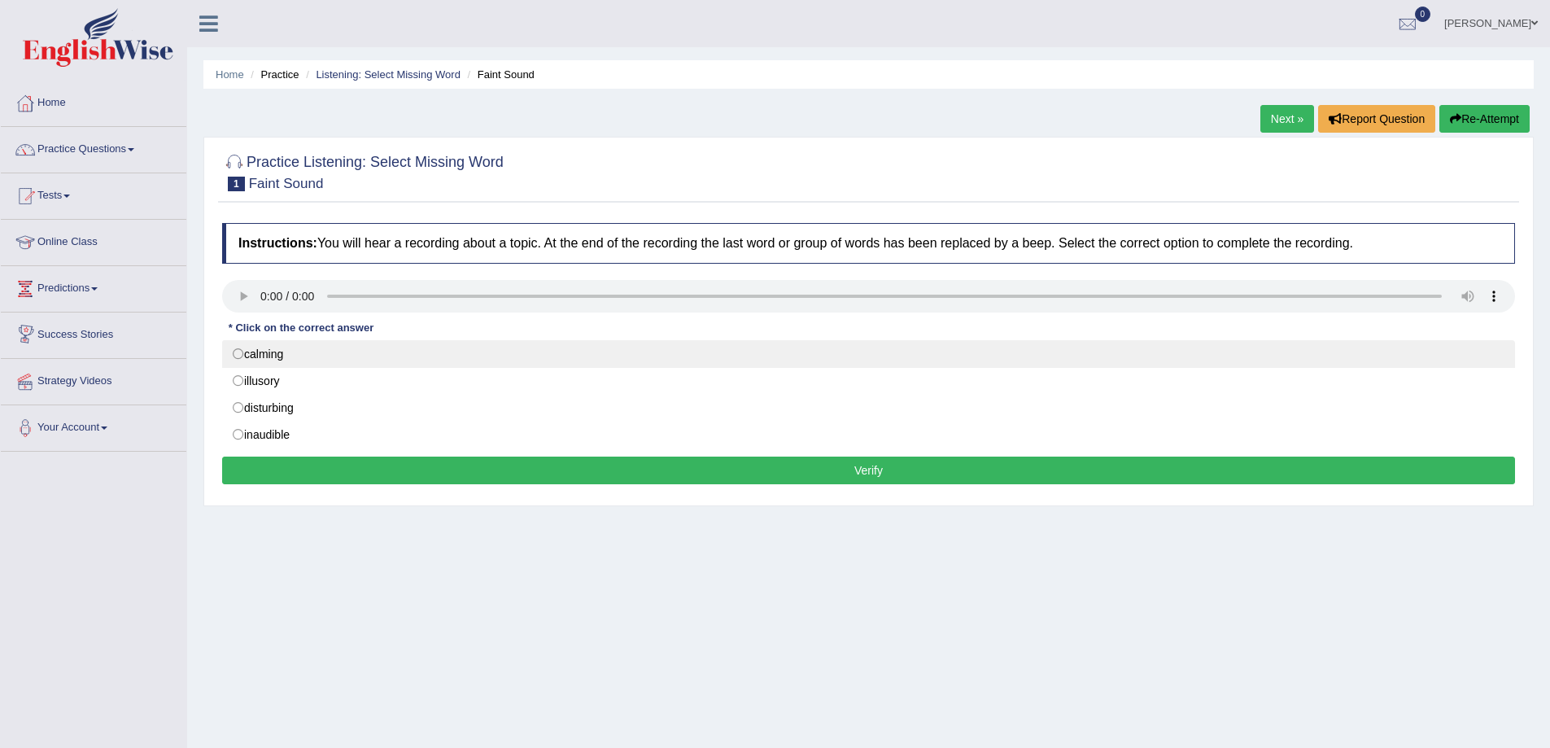
drag, startPoint x: 254, startPoint y: 351, endPoint x: 248, endPoint y: 357, distance: 8.6
click at [254, 351] on label "calming" at bounding box center [868, 354] width 1293 height 28
radio input "true"
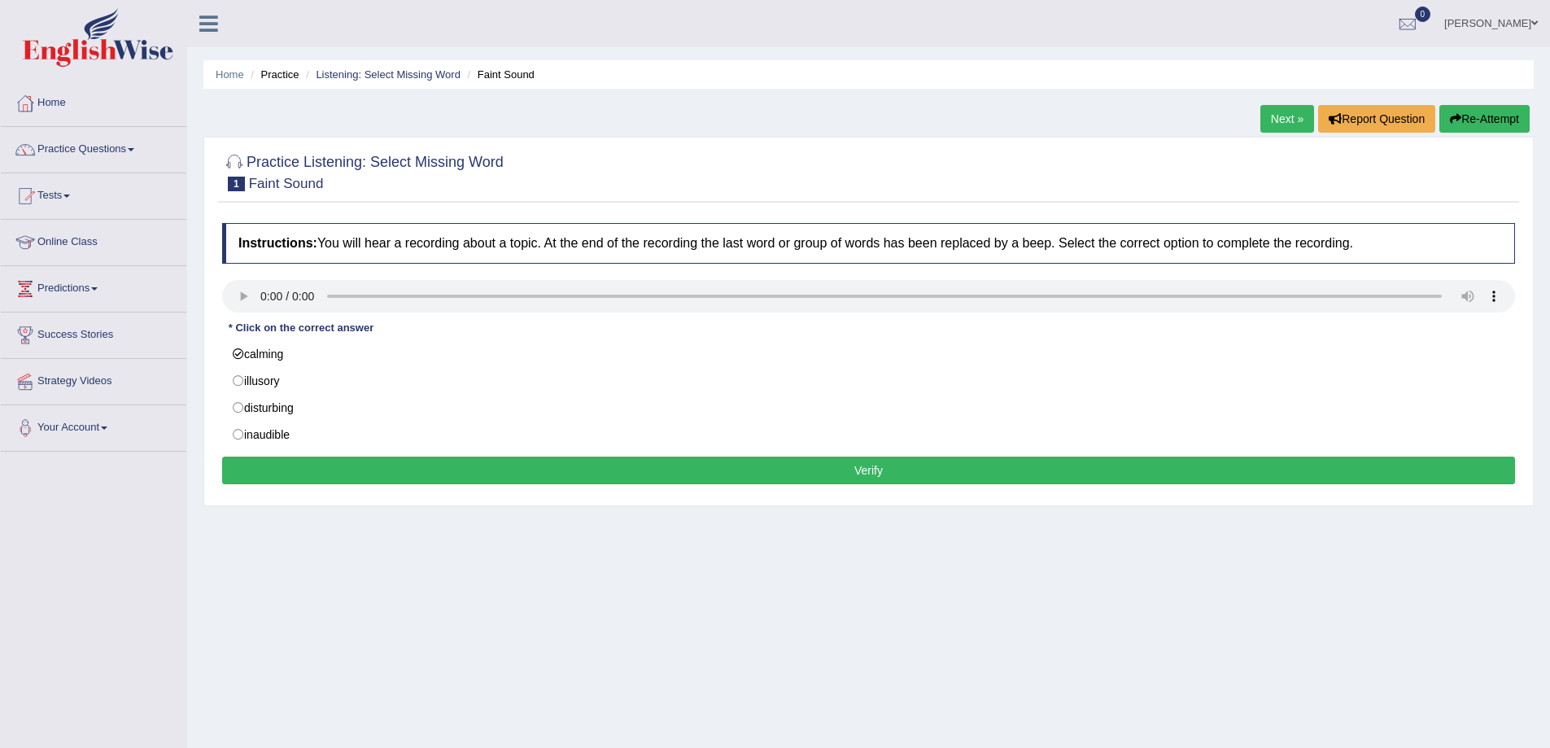
click at [260, 474] on button "Verify" at bounding box center [868, 470] width 1293 height 28
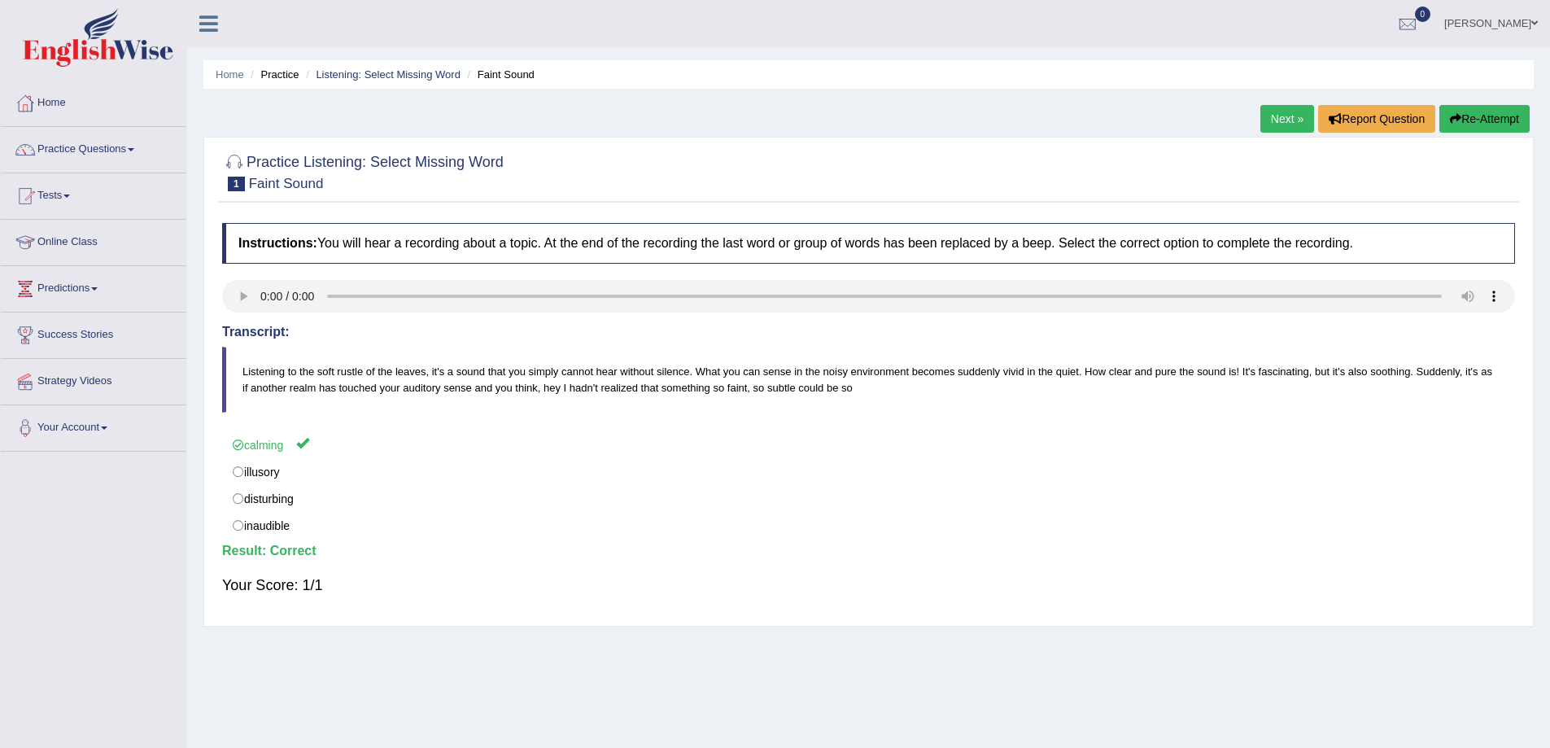
click at [1287, 120] on link "Next »" at bounding box center [1287, 119] width 54 height 28
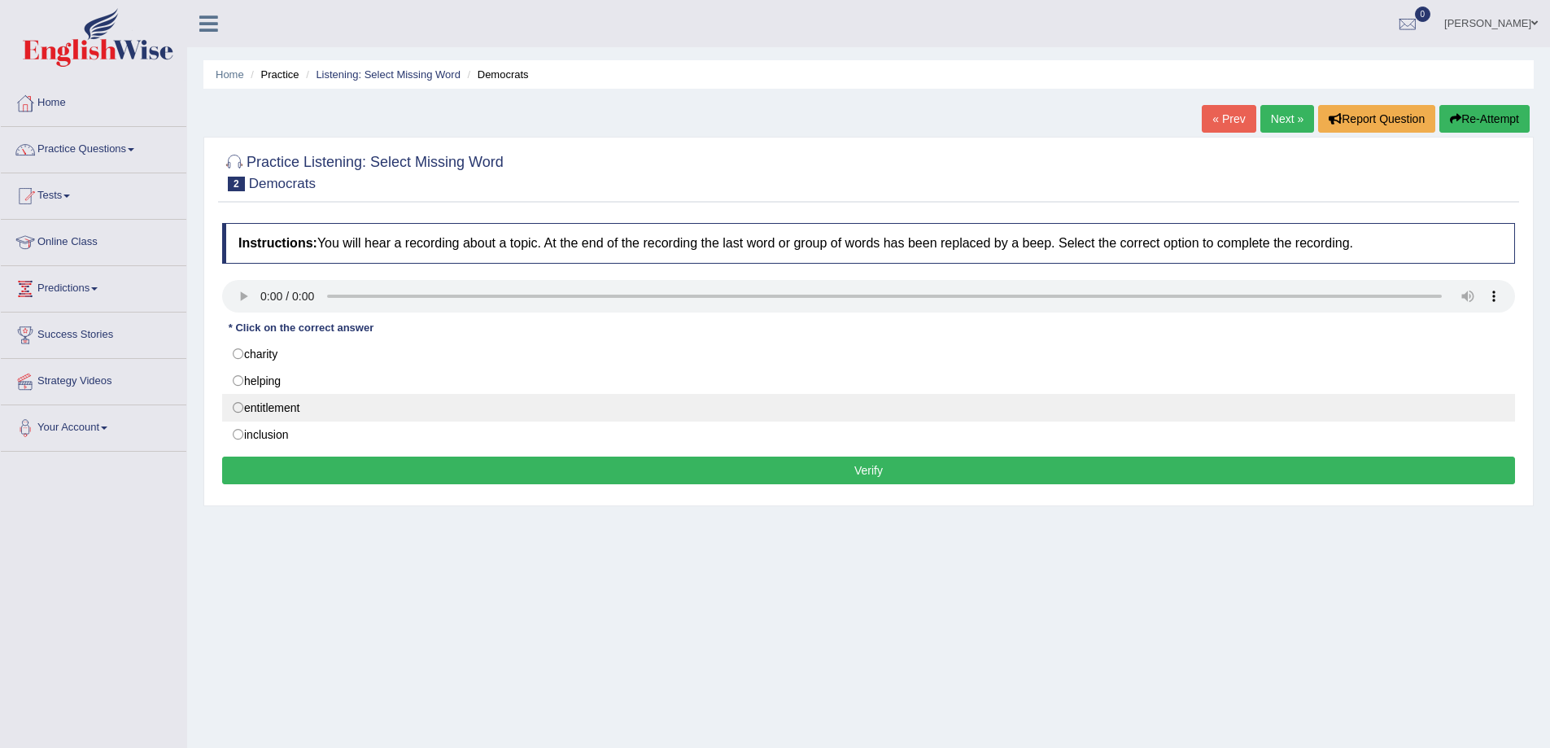
click at [233, 412] on label "entitlement" at bounding box center [868, 408] width 1293 height 28
radio input "true"
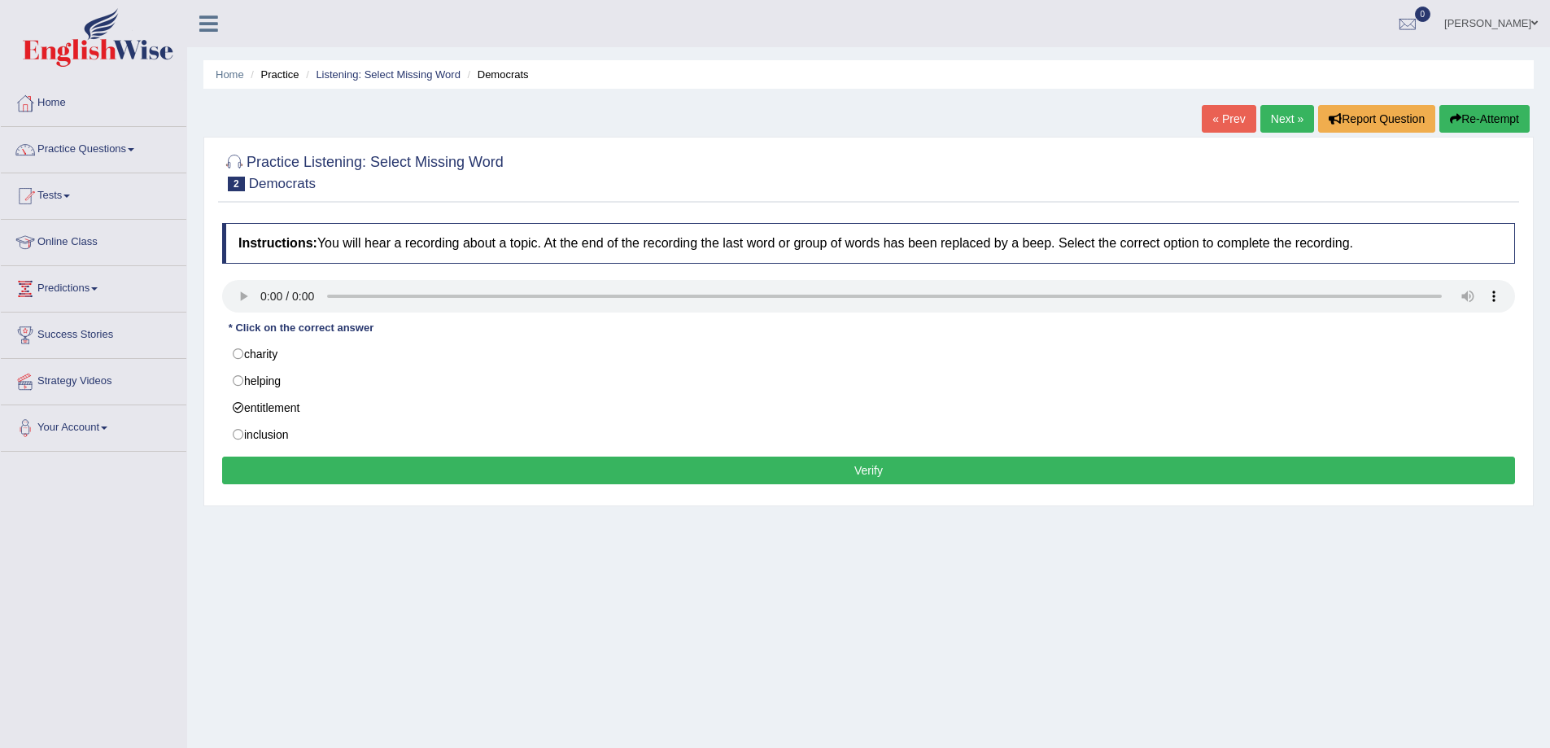
click at [237, 463] on button "Verify" at bounding box center [868, 470] width 1293 height 28
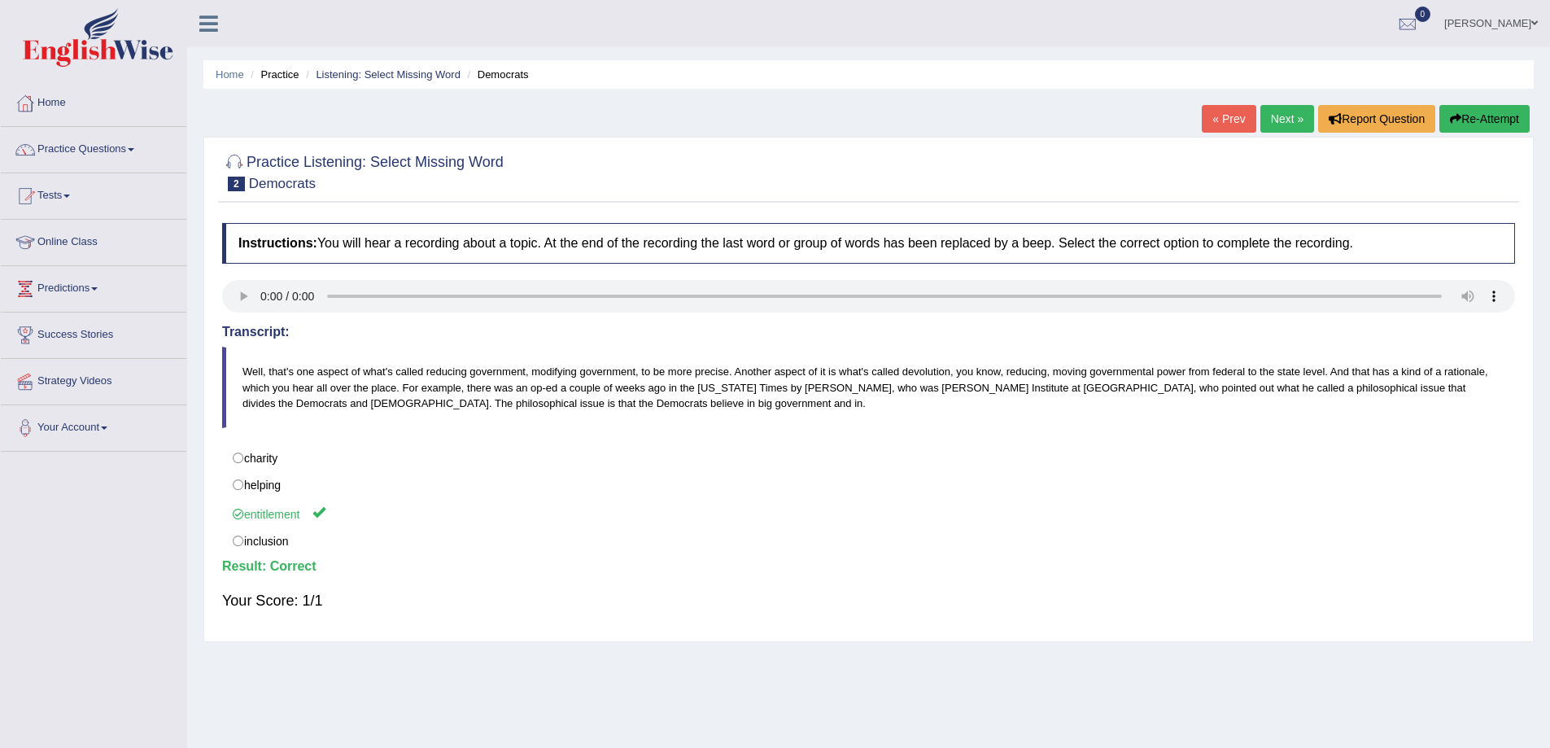
click at [1267, 122] on link "Next »" at bounding box center [1287, 119] width 54 height 28
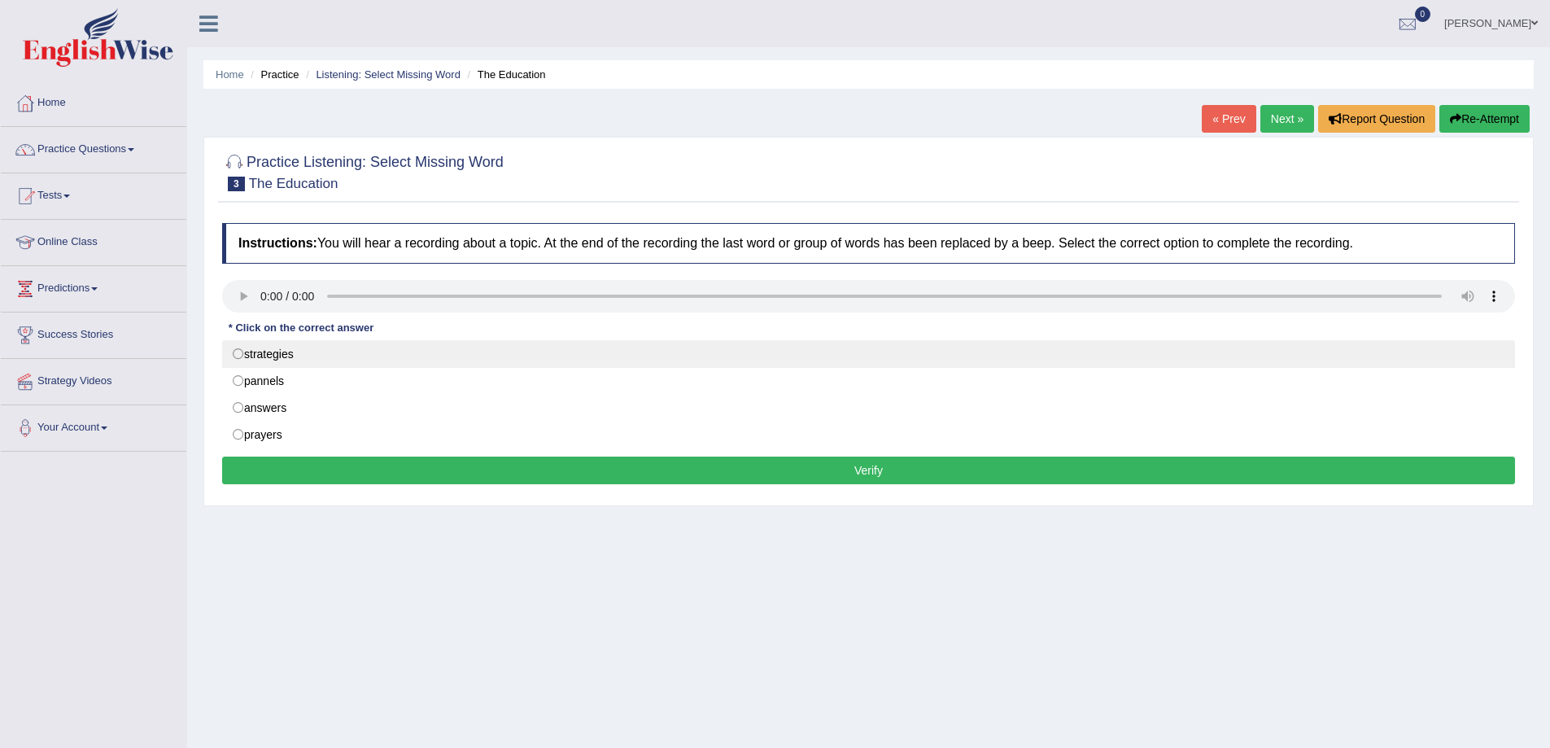
click at [305, 358] on label "strategies" at bounding box center [868, 354] width 1293 height 28
radio input "true"
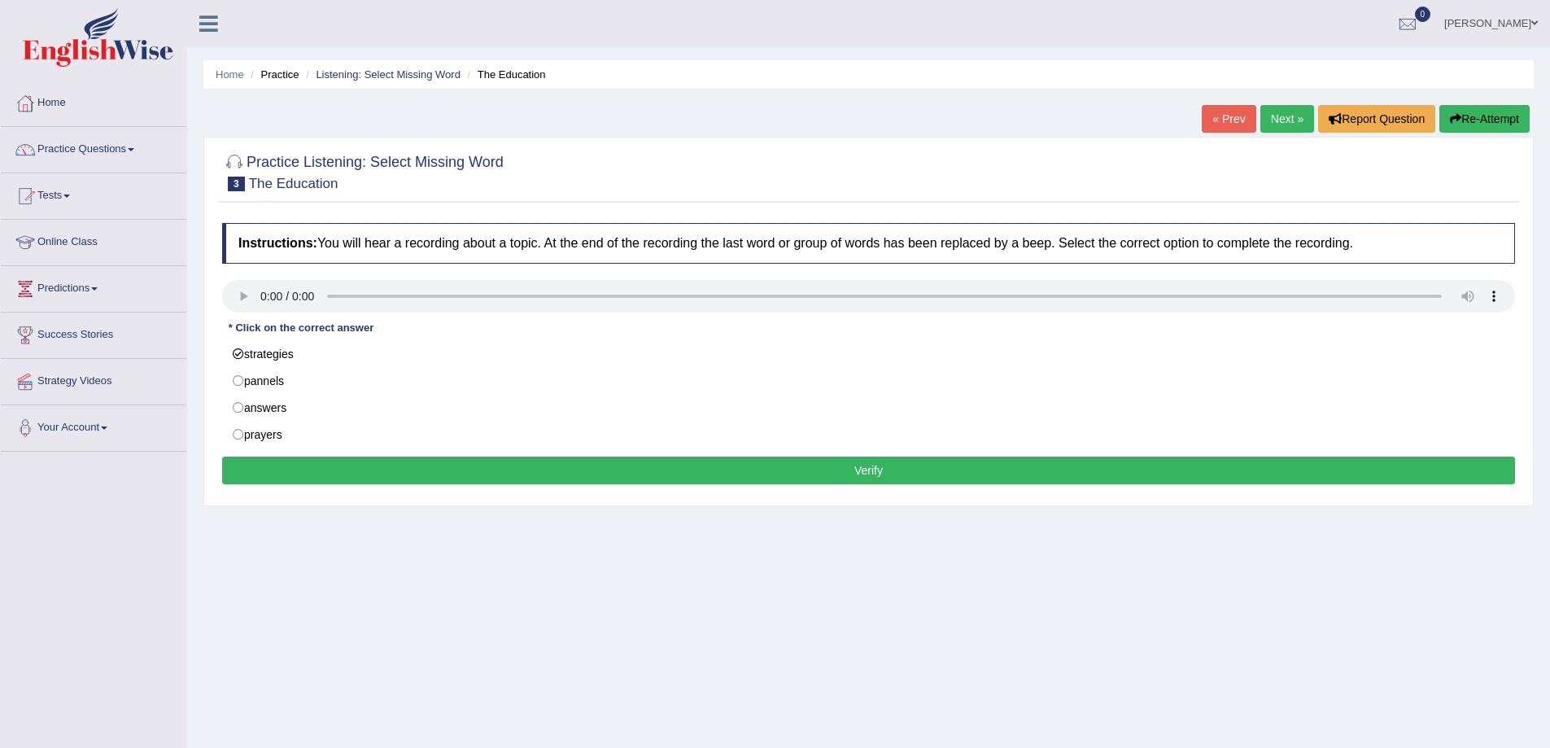
click at [321, 465] on button "Verify" at bounding box center [868, 470] width 1293 height 28
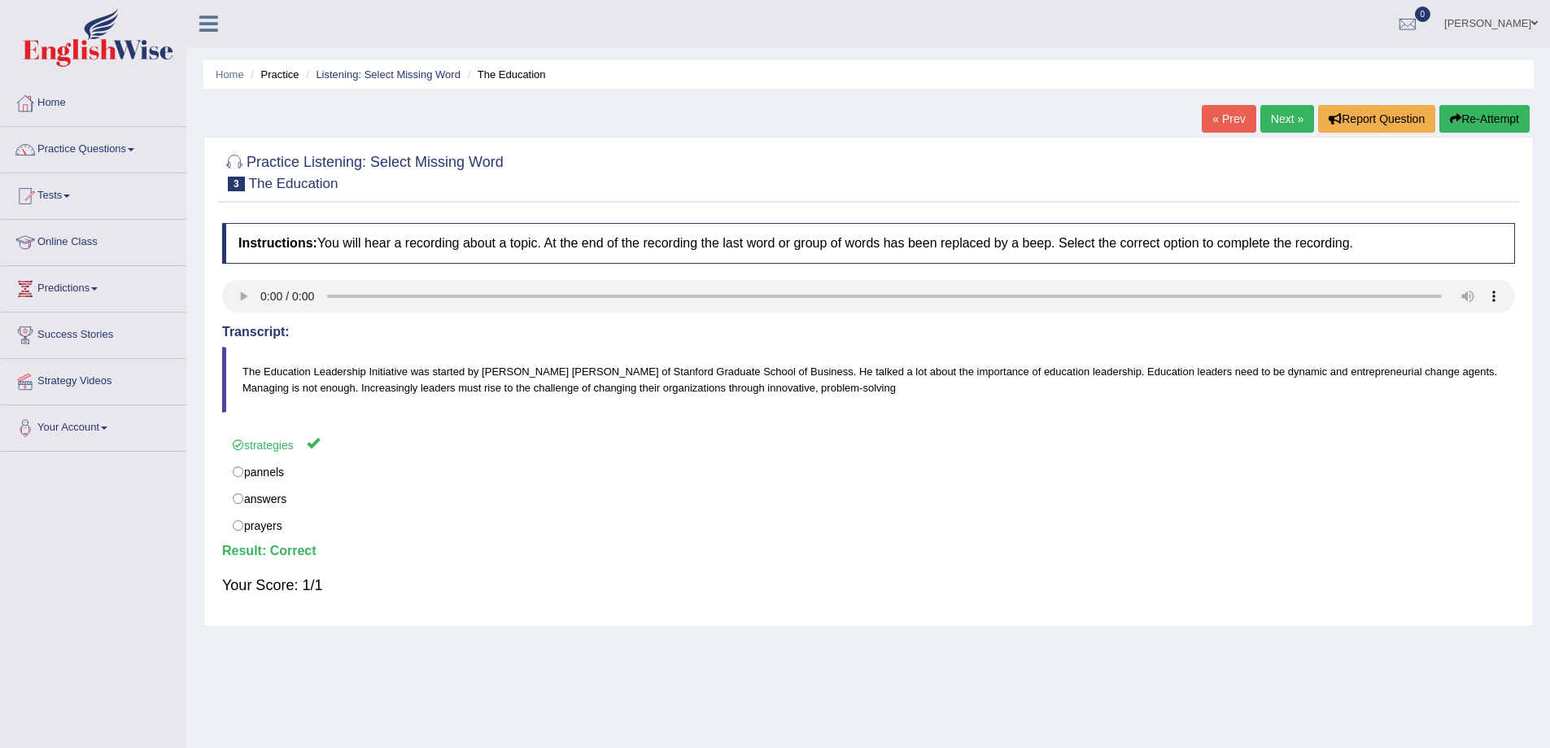
click at [1300, 126] on link "Next »" at bounding box center [1287, 119] width 54 height 28
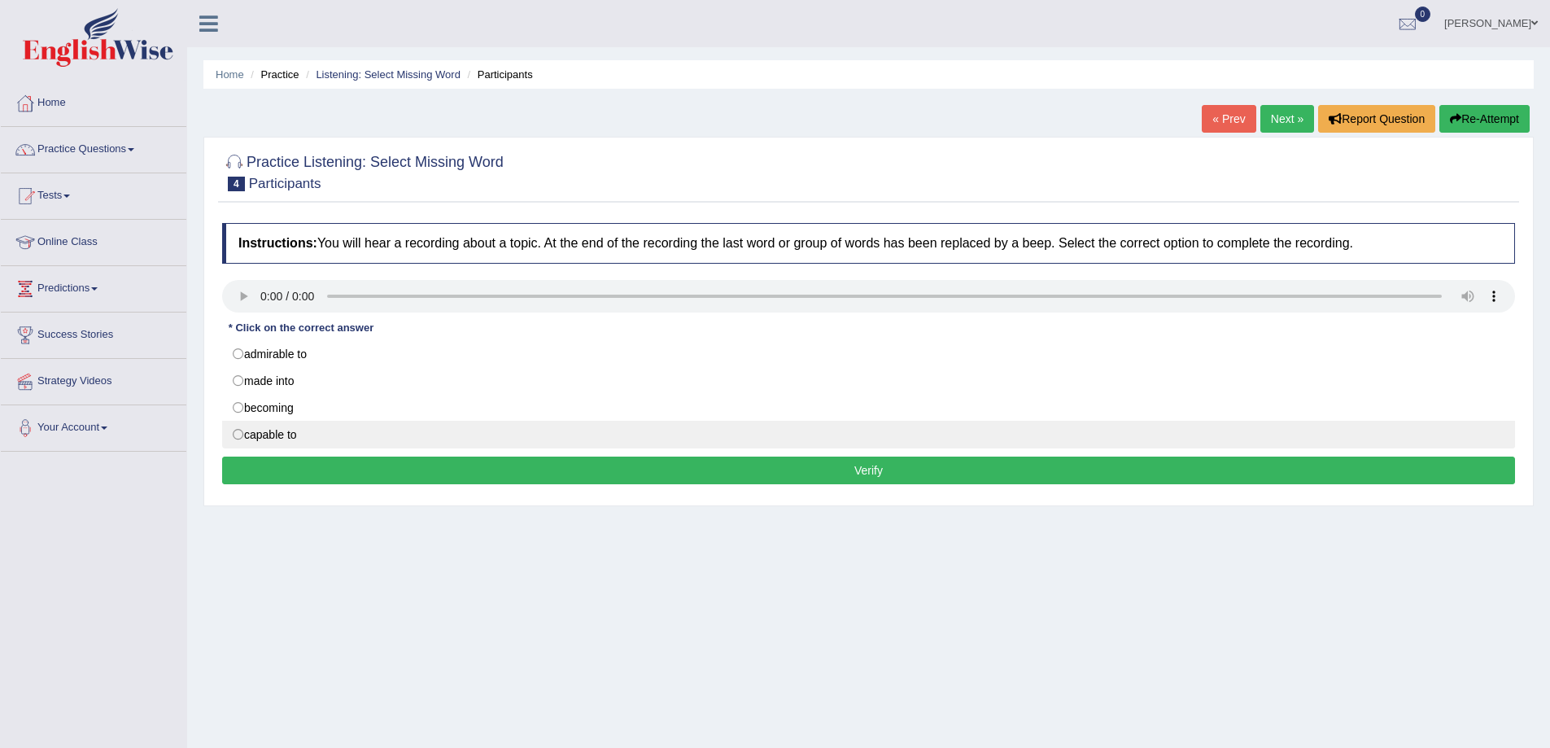
click at [293, 439] on label "capable to" at bounding box center [868, 435] width 1293 height 28
radio input "true"
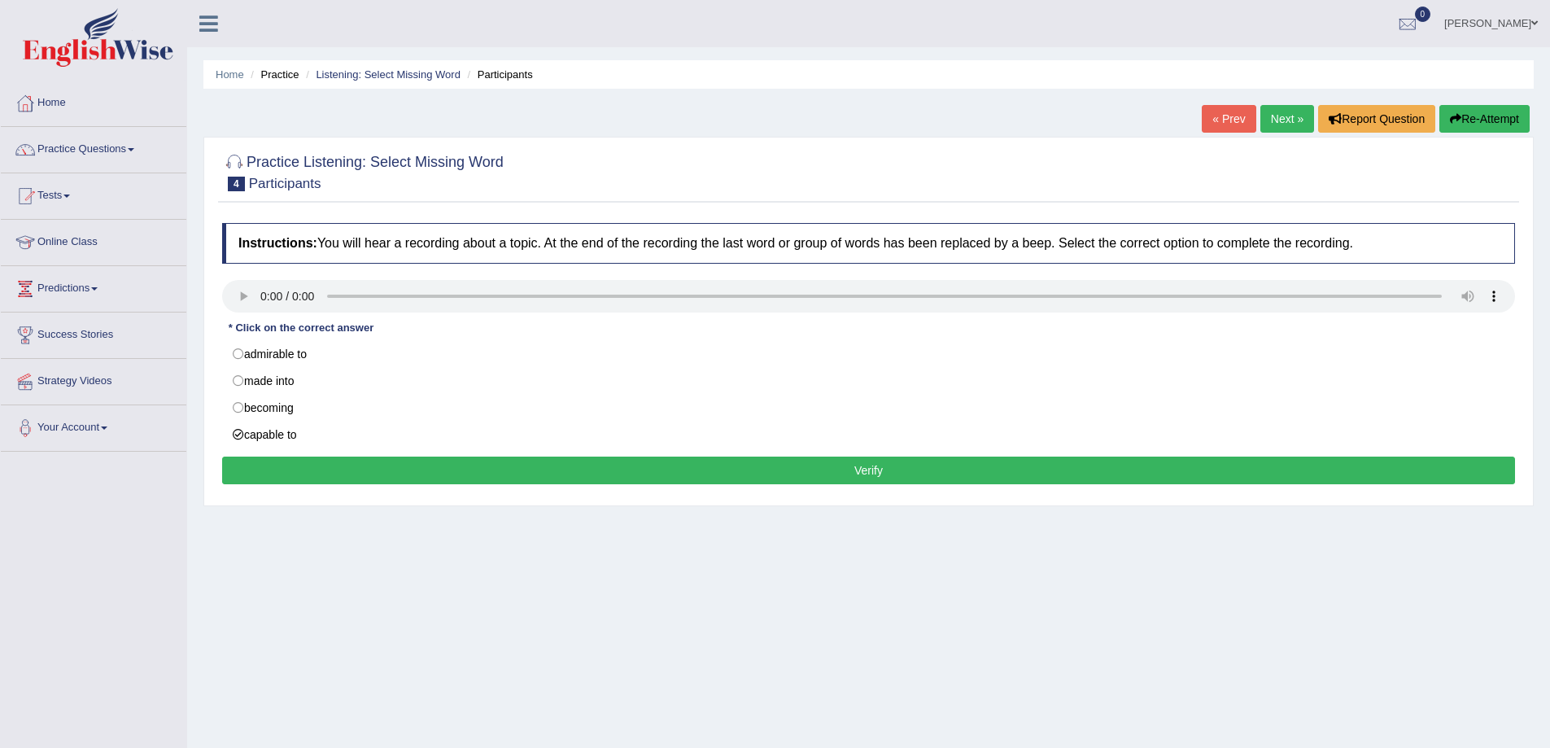
click at [286, 474] on button "Verify" at bounding box center [868, 470] width 1293 height 28
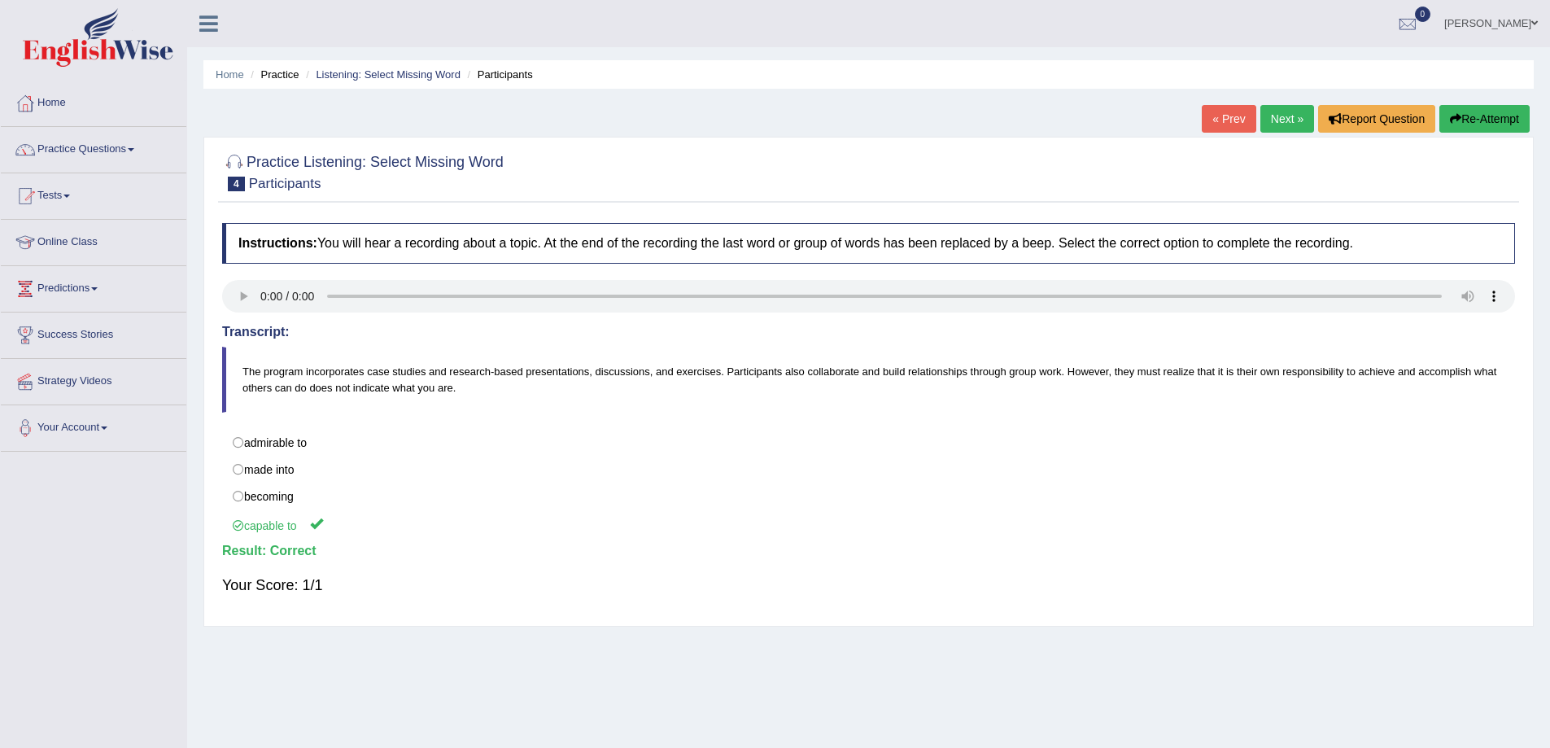
click at [1297, 111] on link "Next »" at bounding box center [1287, 119] width 54 height 28
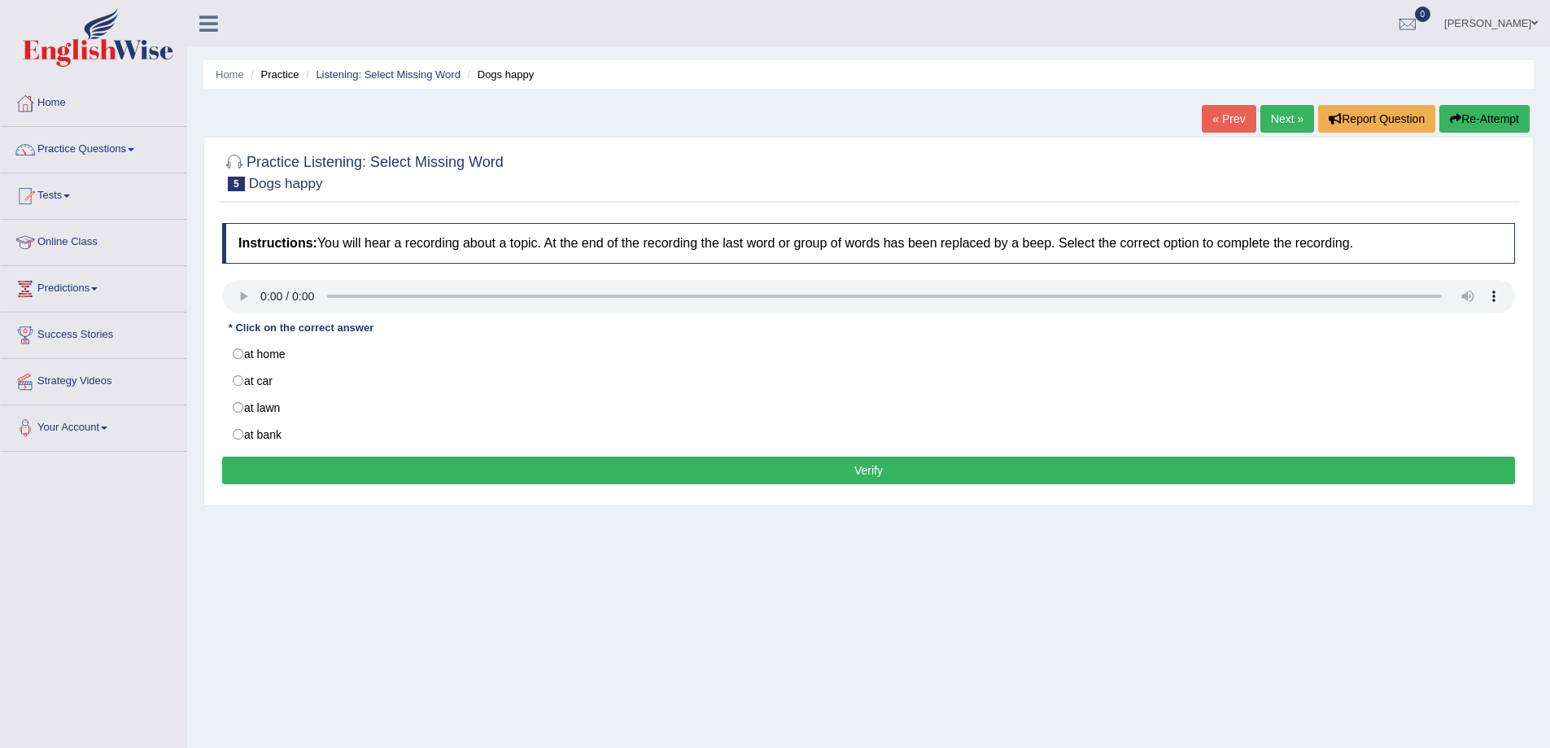
click at [233, 318] on div "Instructions: You will hear a recording about a topic. At the end of the record…" at bounding box center [868, 356] width 1301 height 282
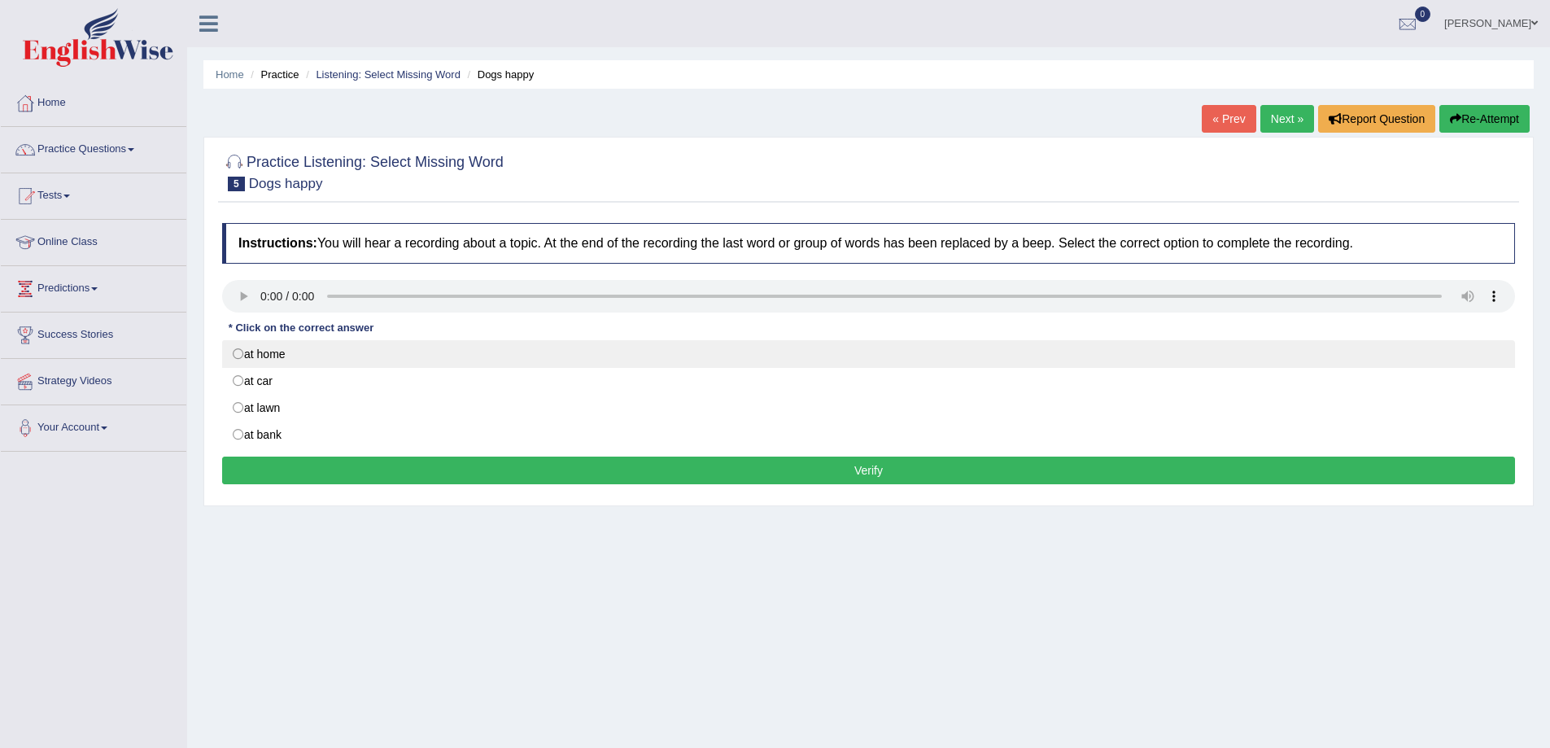
click at [293, 361] on label "at home" at bounding box center [868, 354] width 1293 height 28
radio input "true"
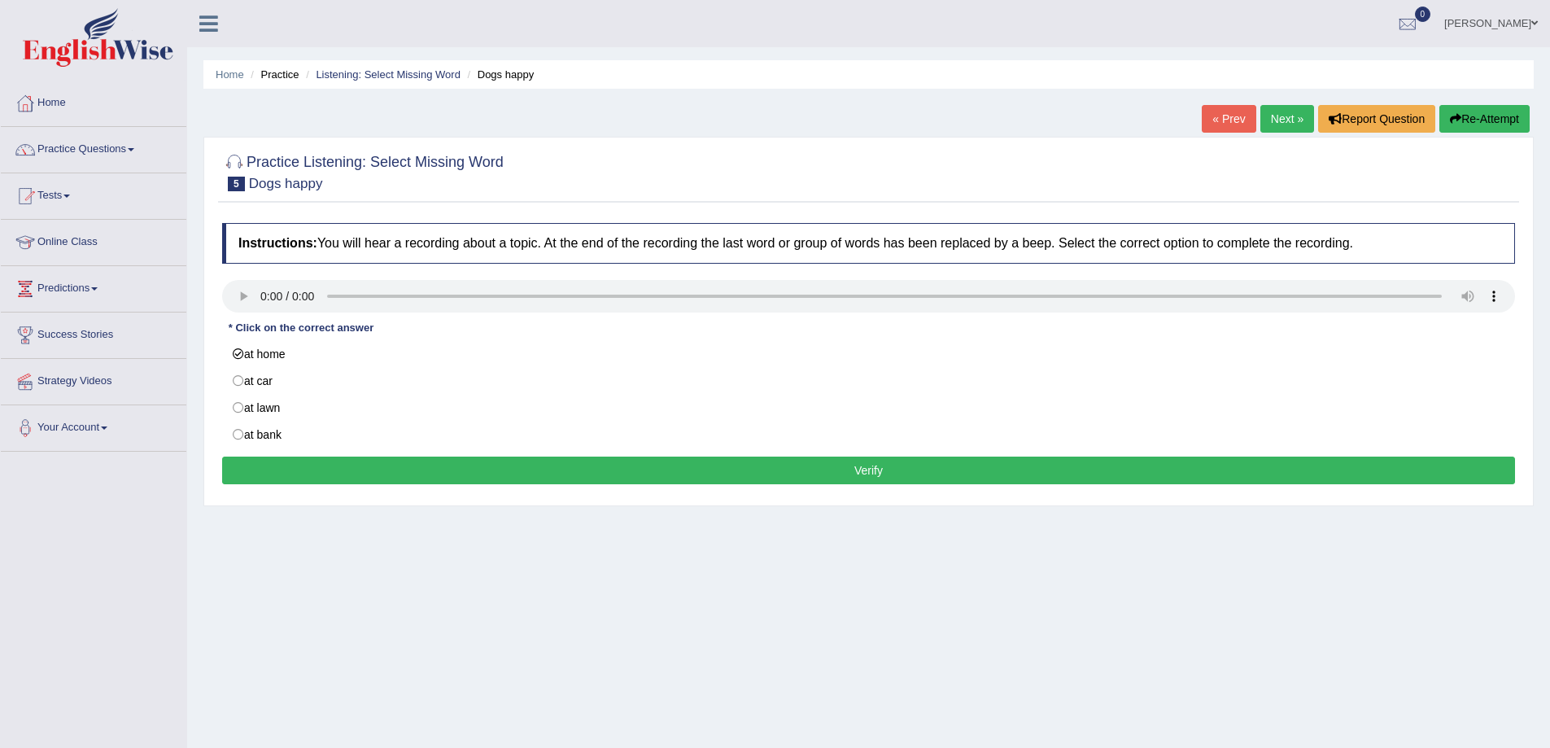
click at [312, 461] on button "Verify" at bounding box center [868, 470] width 1293 height 28
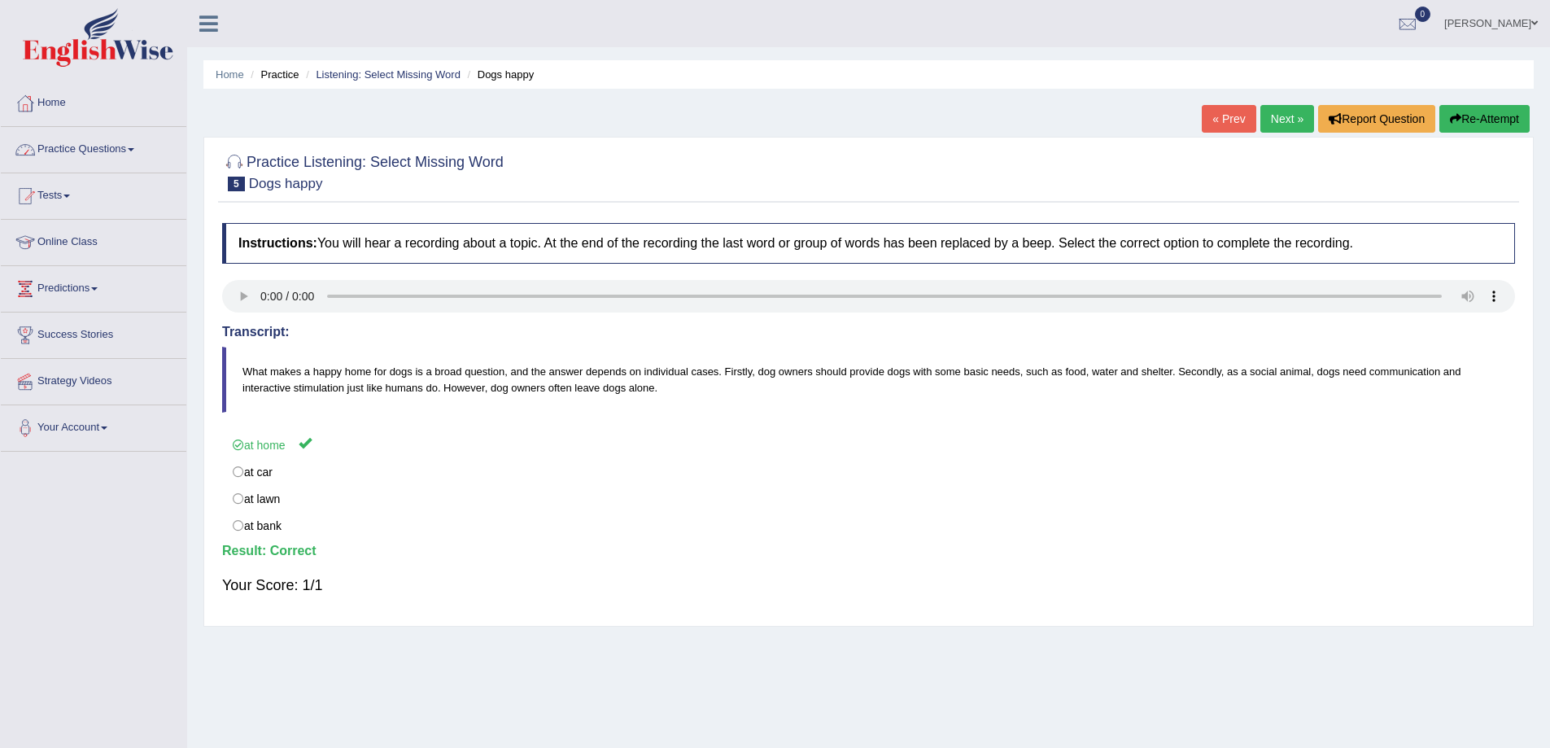
click at [127, 140] on link "Practice Questions" at bounding box center [94, 147] width 186 height 41
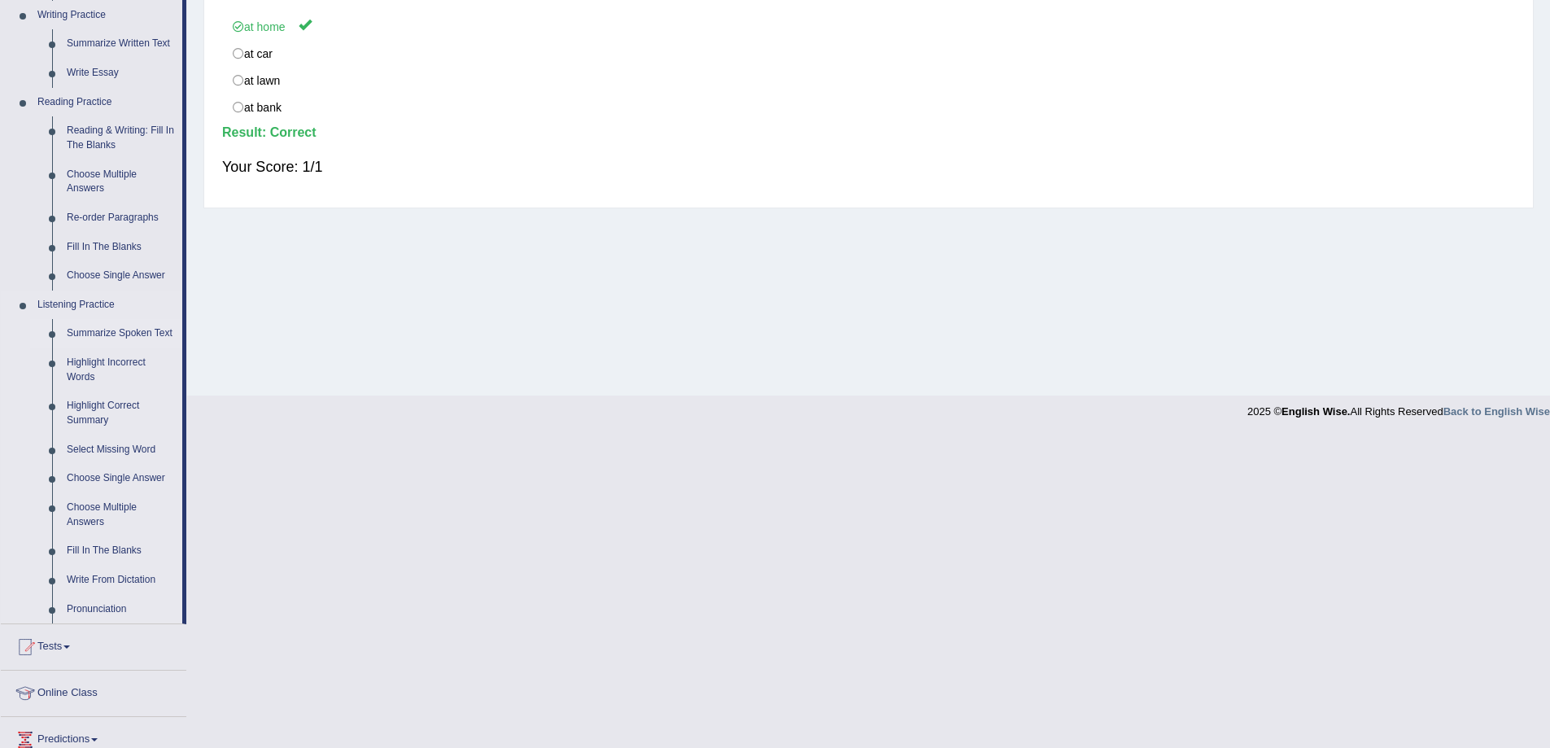
scroll to position [434, 0]
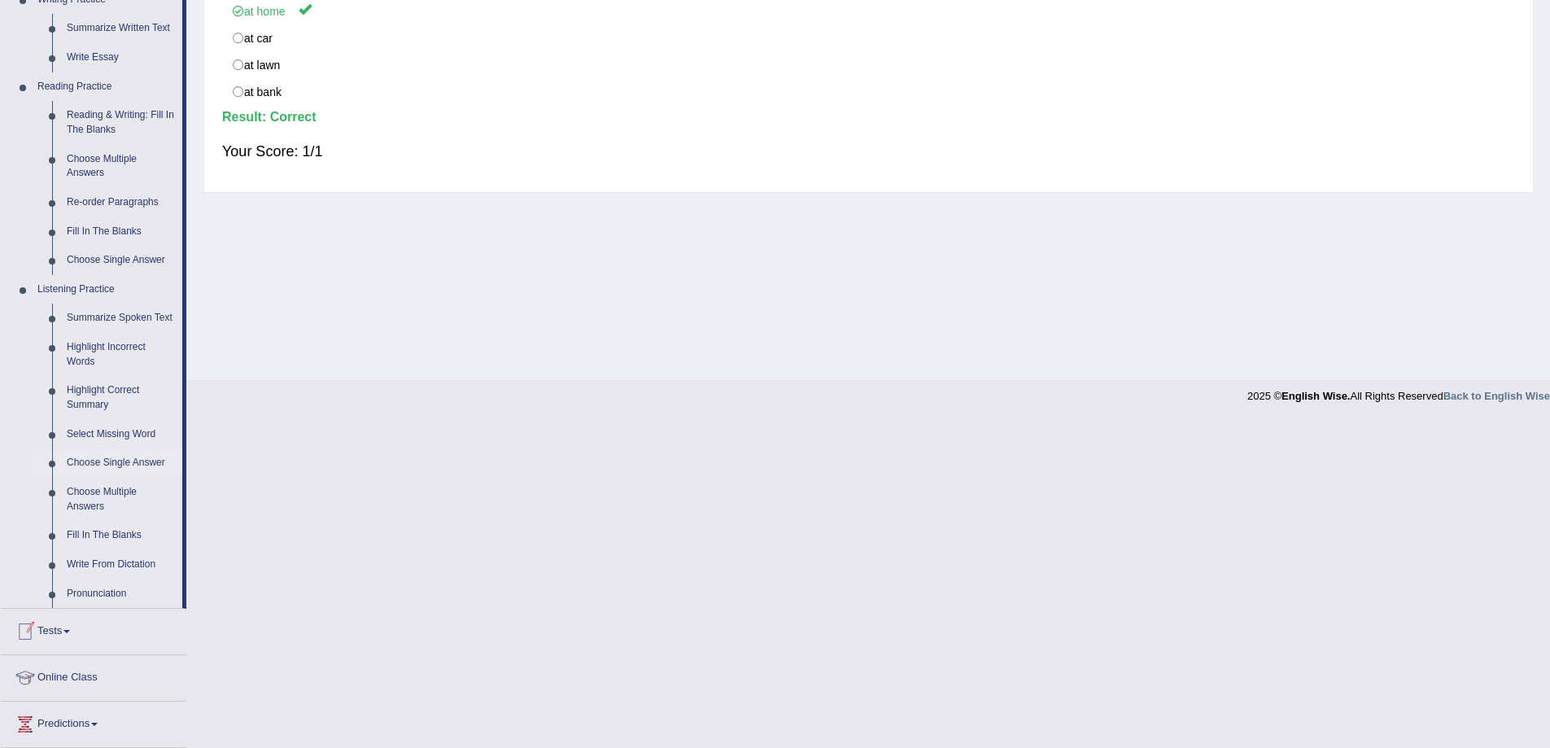
click at [127, 465] on link "Choose Single Answer" at bounding box center [120, 462] width 123 height 29
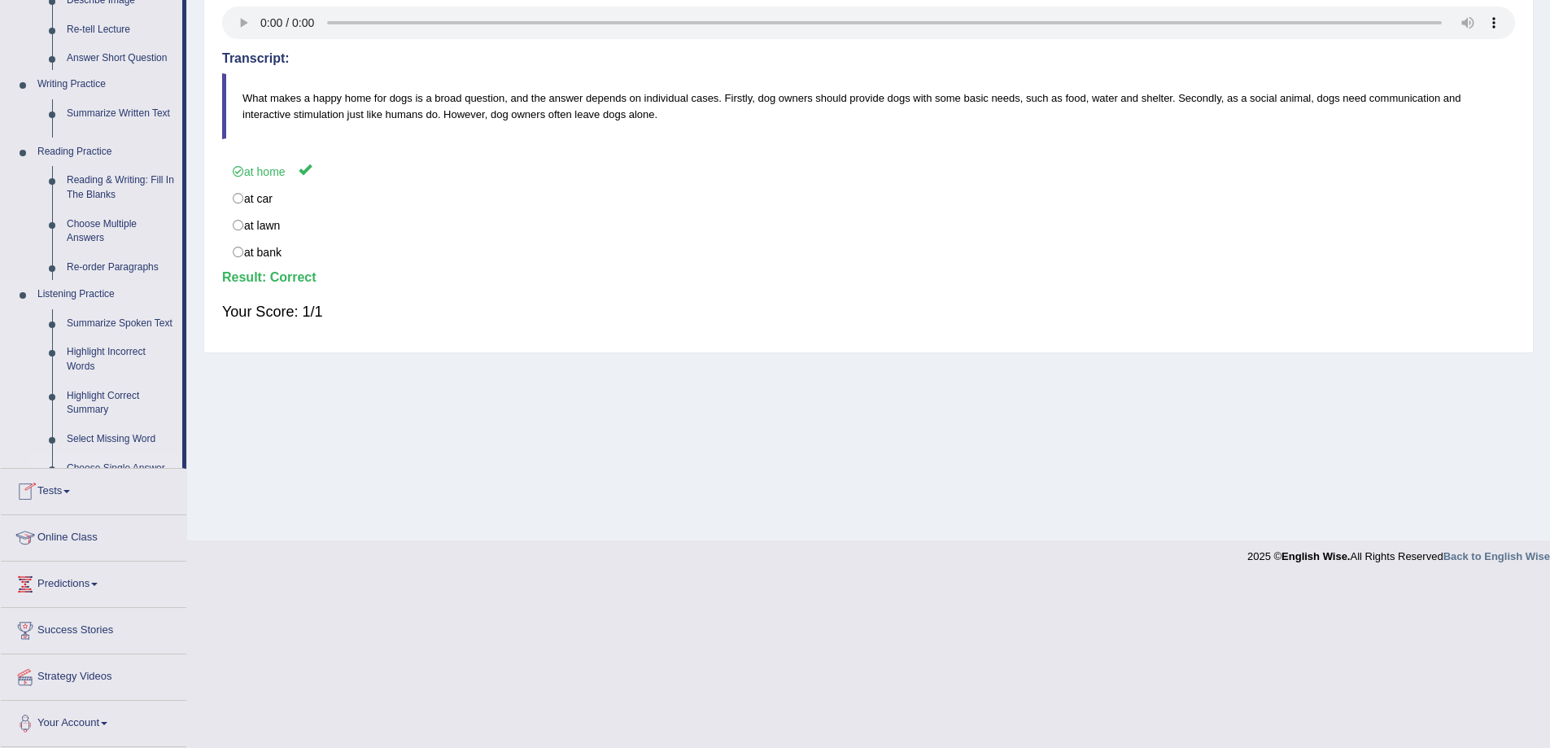
scroll to position [107, 0]
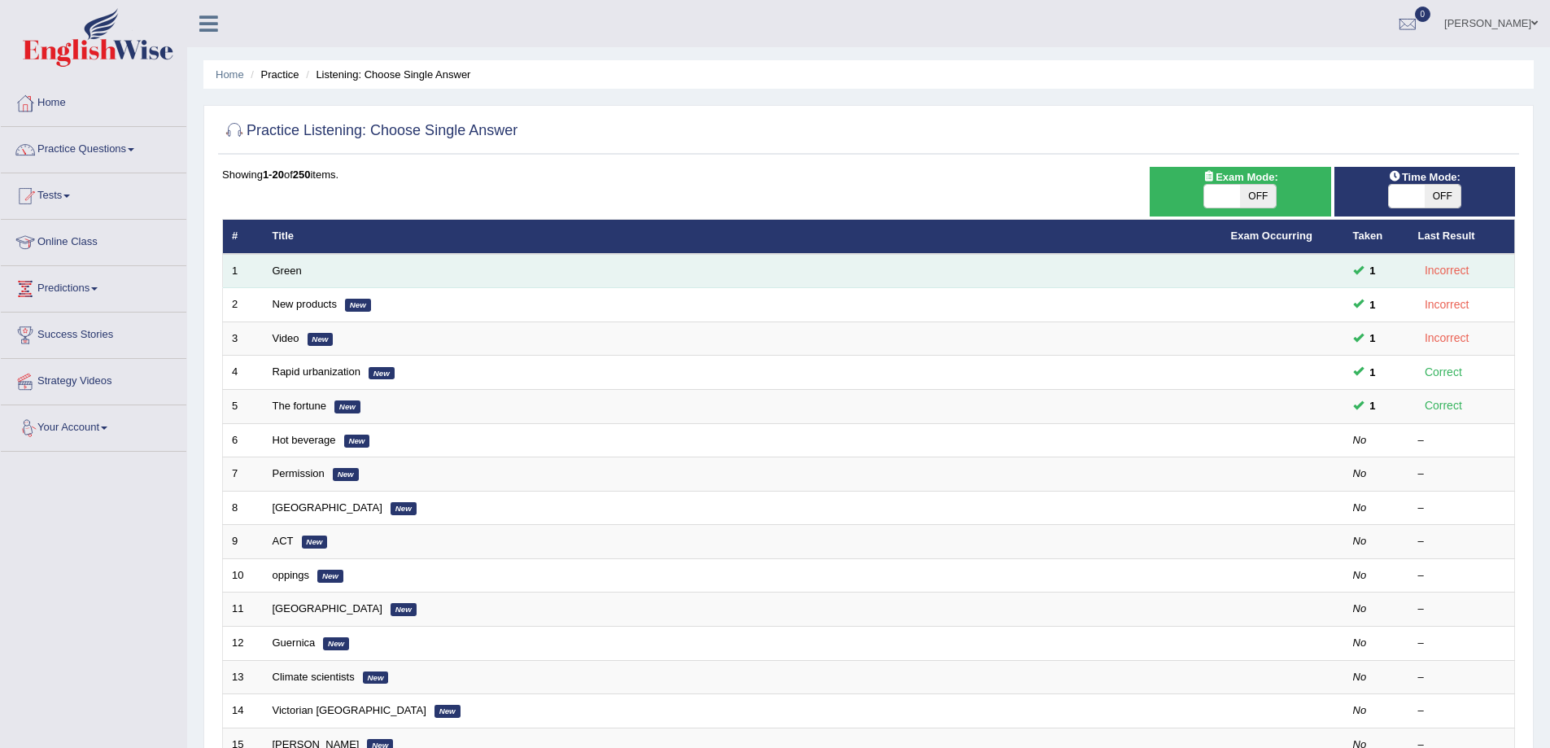
click at [307, 267] on td "Green" at bounding box center [743, 271] width 958 height 34
click at [299, 267] on link "Green" at bounding box center [287, 270] width 29 height 12
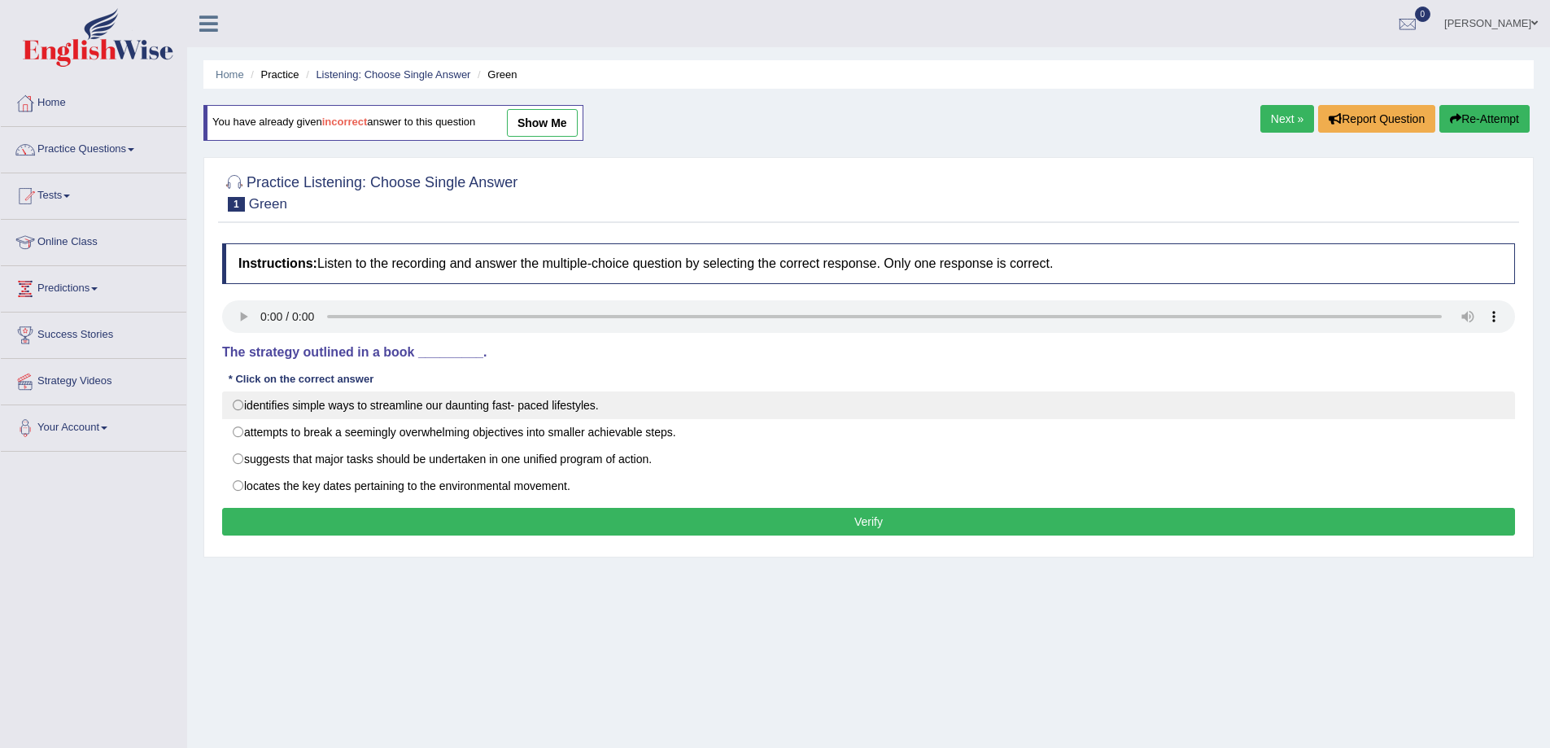
click at [244, 411] on label "identifies simple ways to streamline our daunting fast- paced lifestyles." at bounding box center [868, 405] width 1293 height 28
radio input "true"
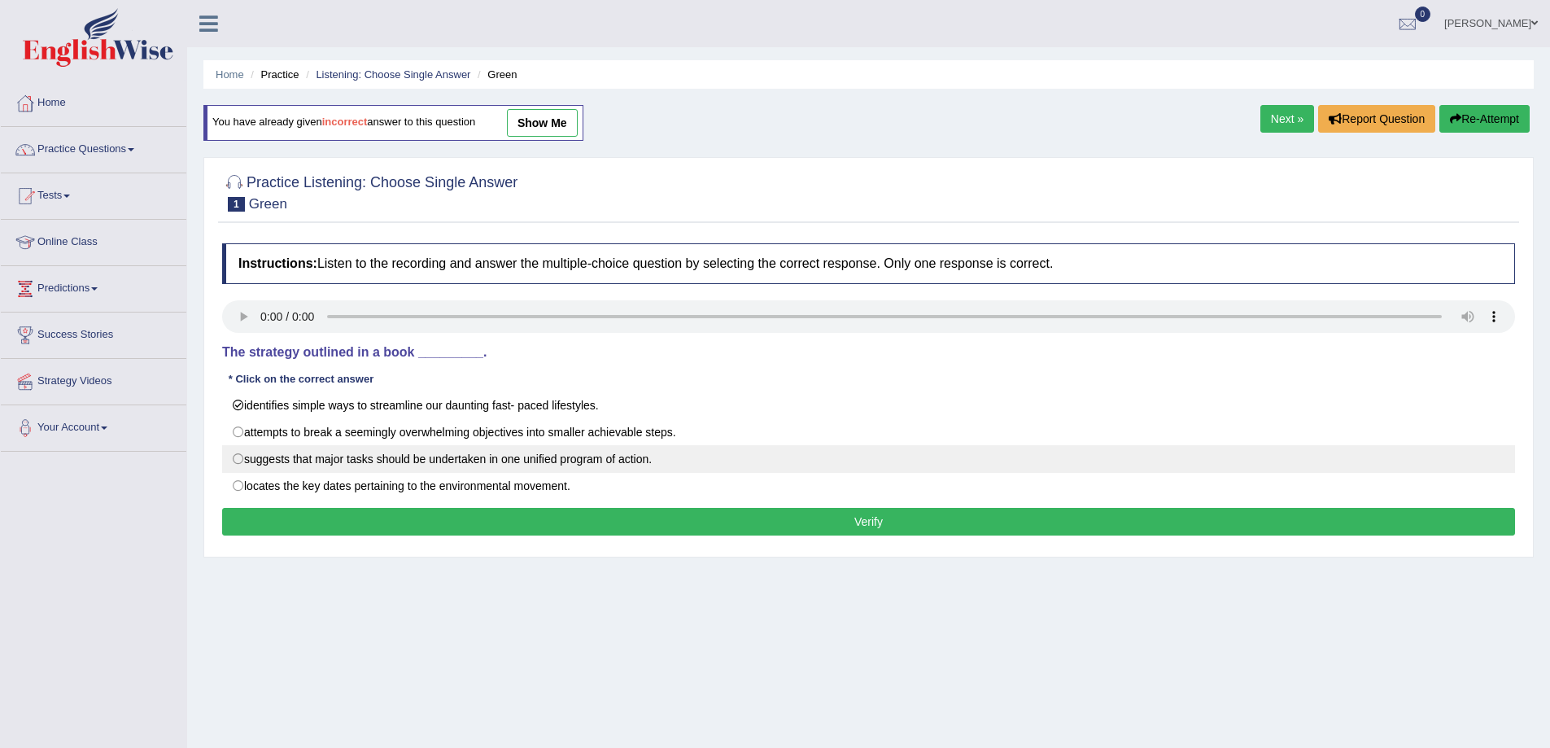
click at [236, 460] on label "suggests that major tasks should be undertaken in one unified program of action." at bounding box center [868, 459] width 1293 height 28
radio input "true"
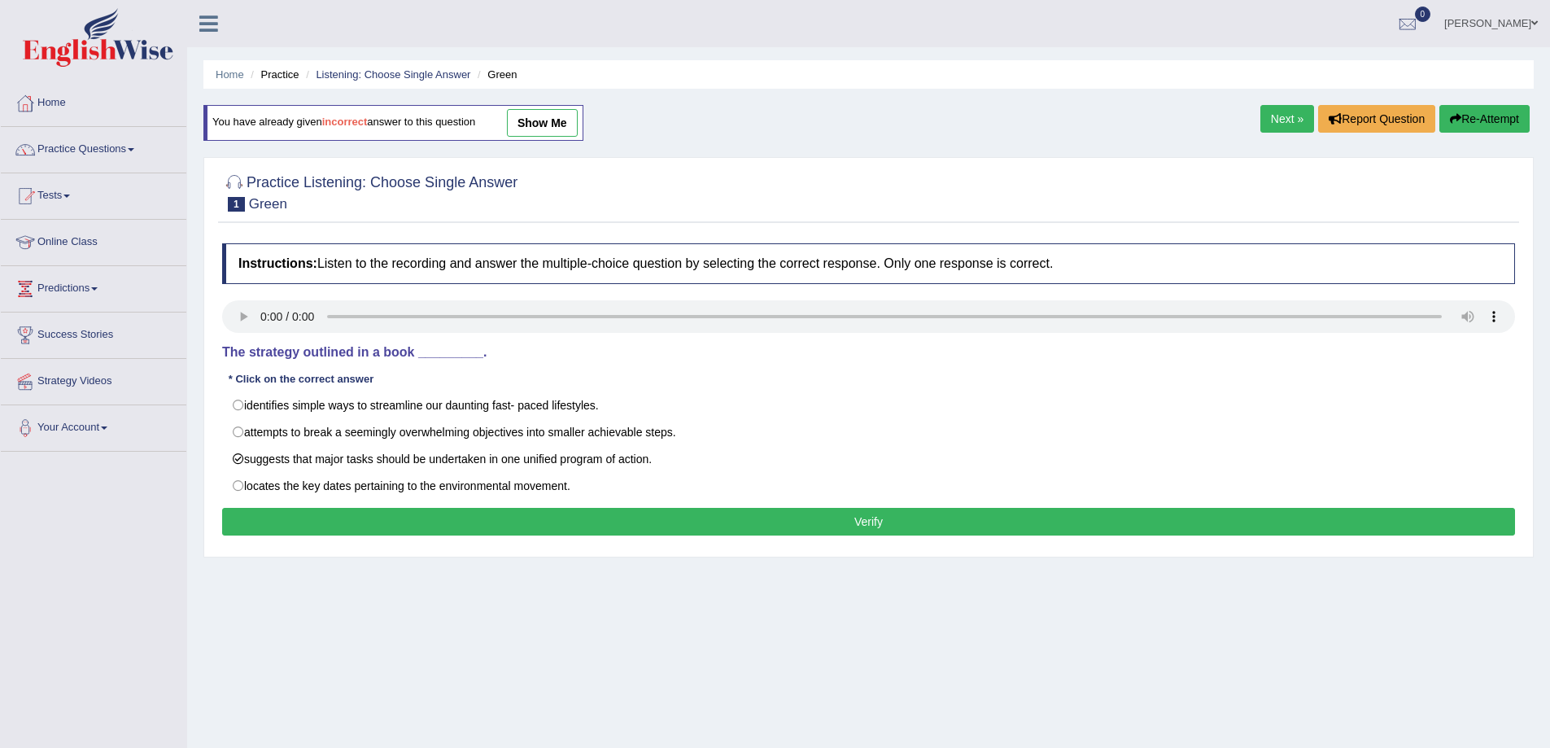
click at [251, 524] on button "Verify" at bounding box center [868, 522] width 1293 height 28
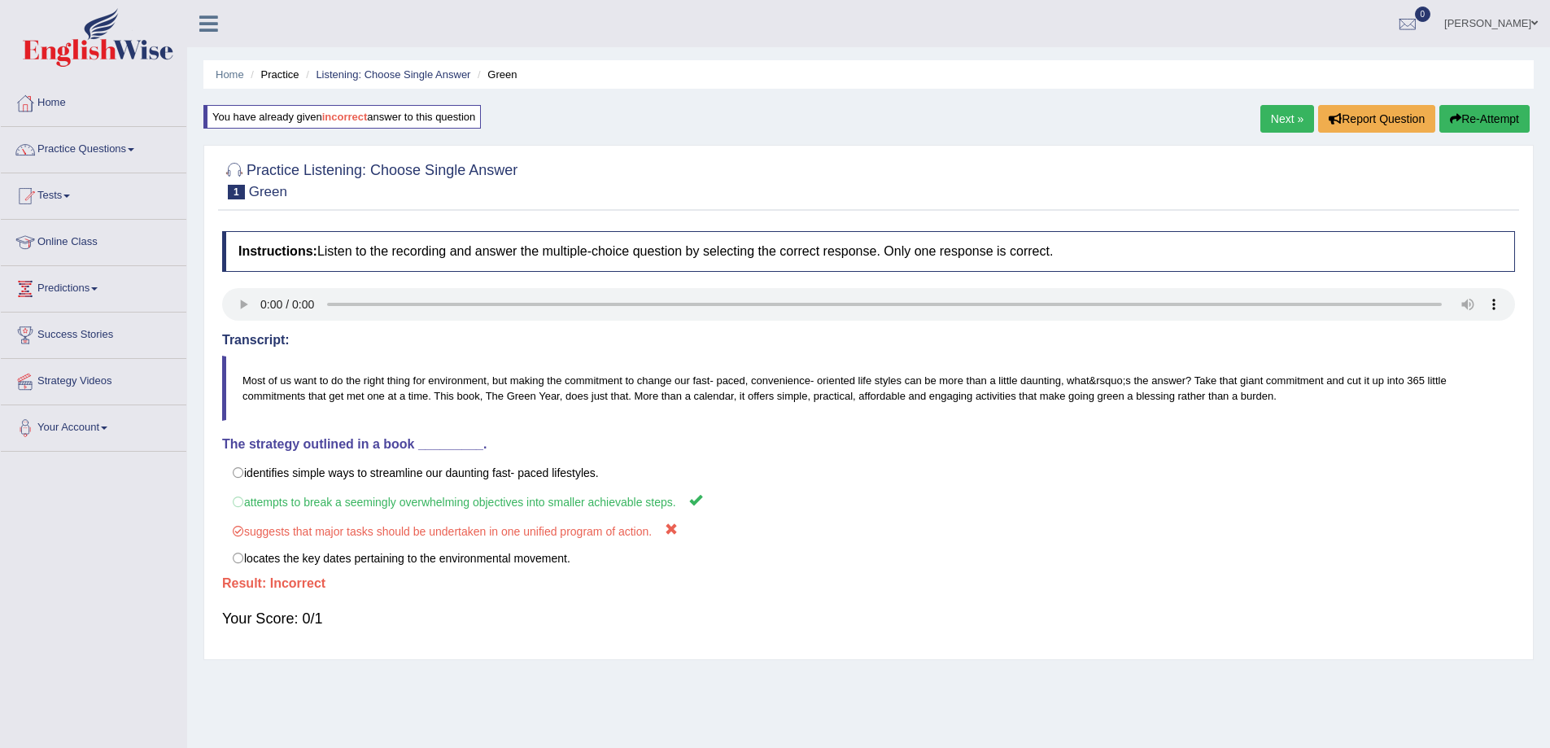
click at [97, 146] on link "Practice Questions" at bounding box center [94, 147] width 186 height 41
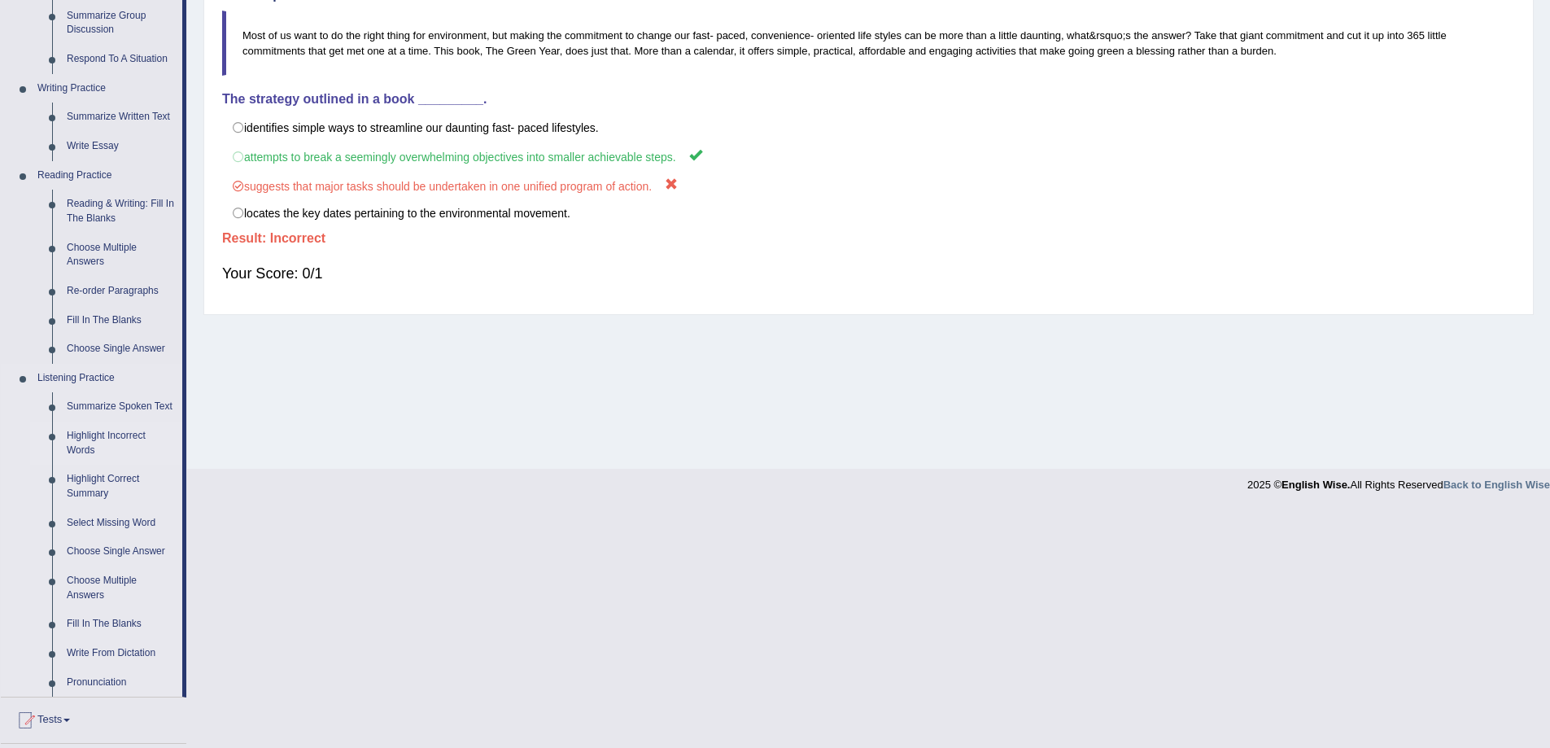
scroll to position [352, 0]
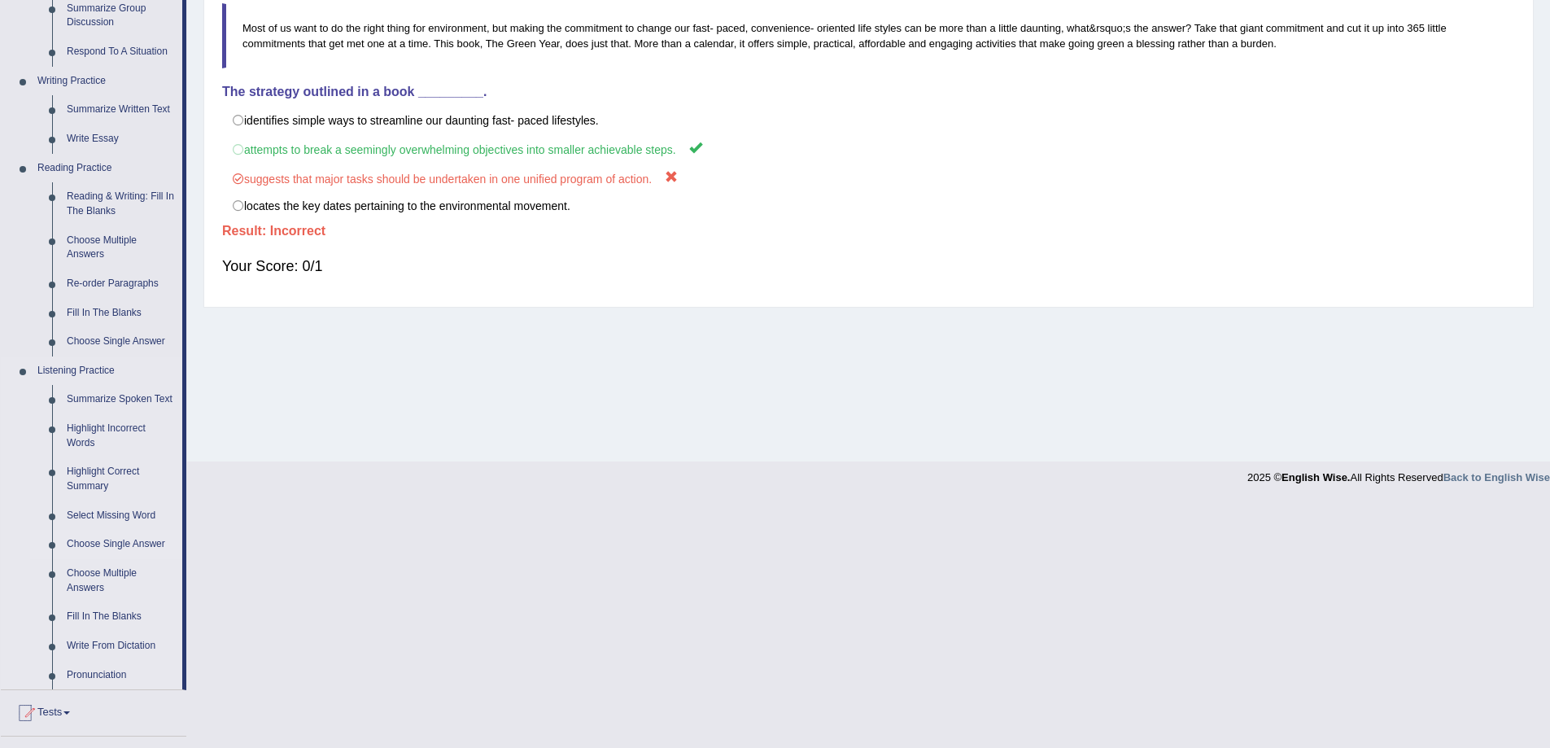
click at [126, 546] on link "Choose Single Answer" at bounding box center [120, 544] width 123 height 29
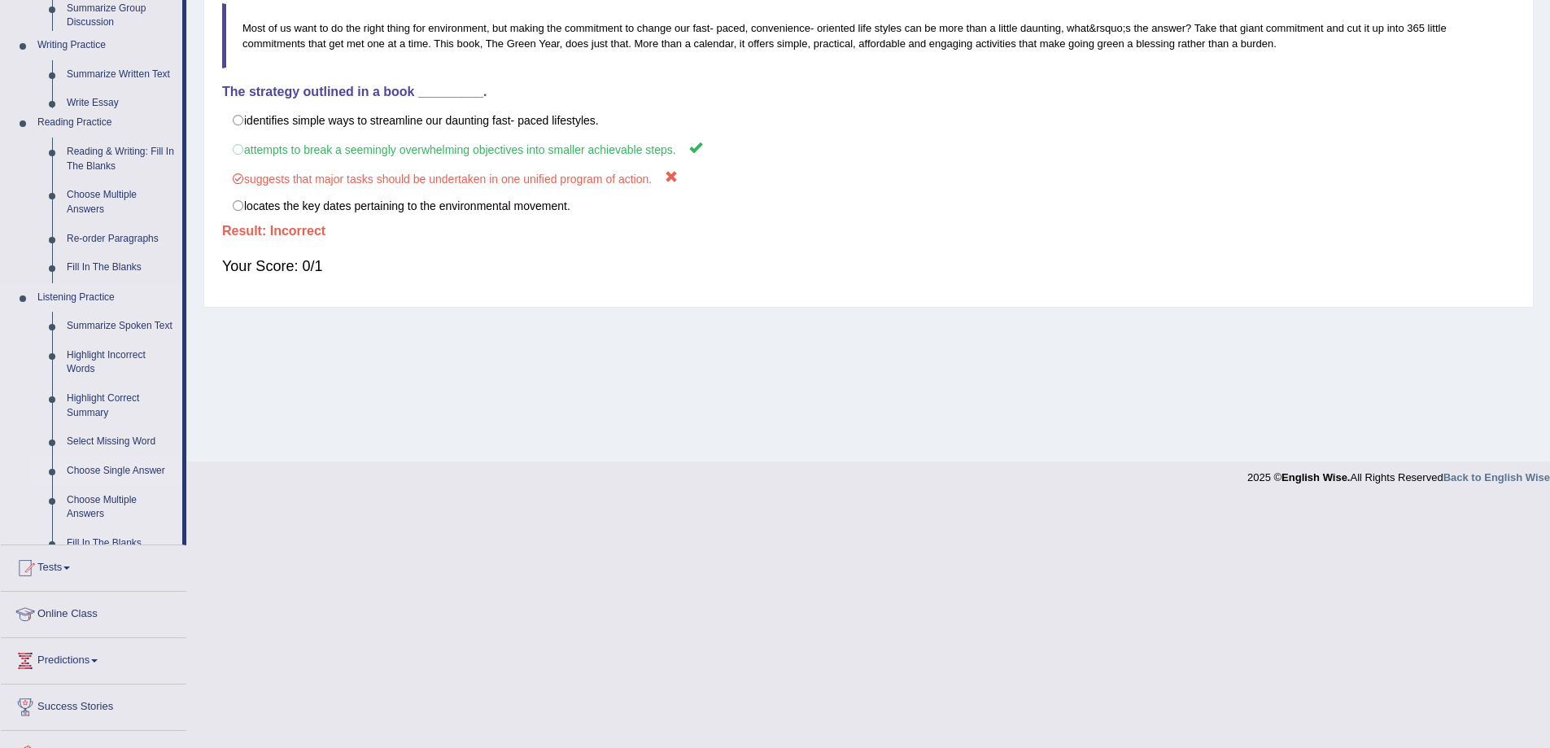
scroll to position [280, 0]
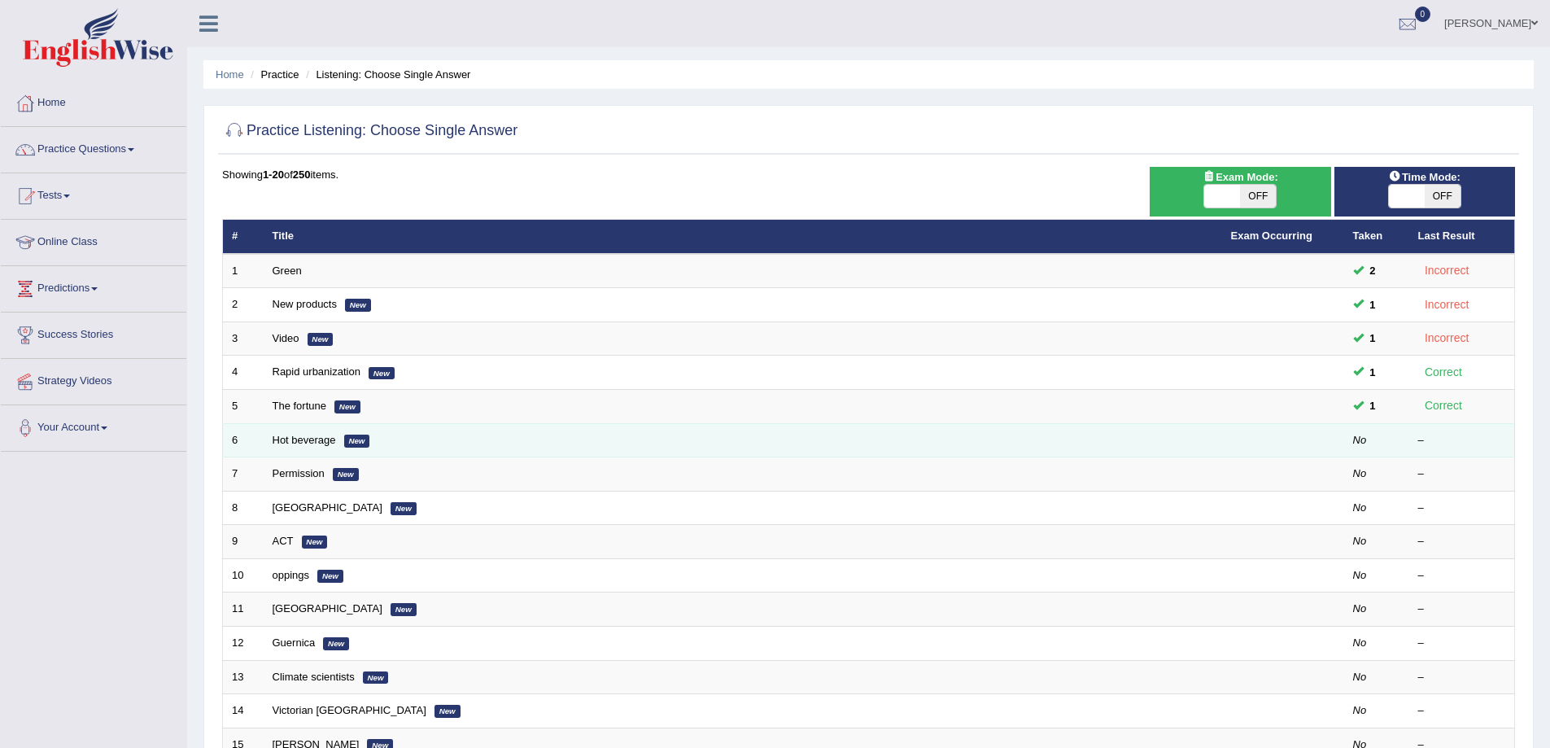
click at [356, 436] on em "New" at bounding box center [357, 440] width 26 height 13
click at [295, 436] on link "Hot beverage" at bounding box center [304, 440] width 63 height 12
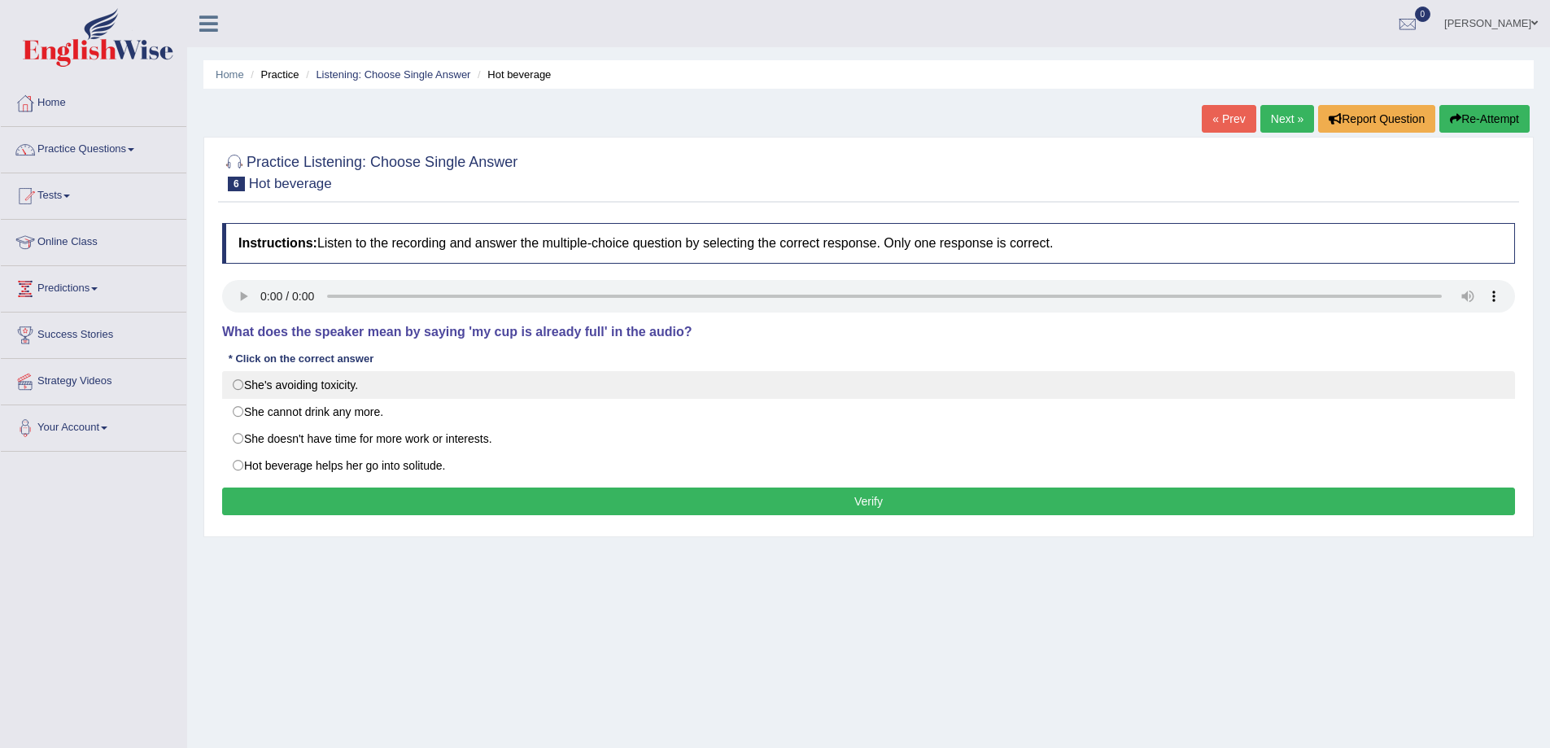
click at [235, 389] on label "She's avoiding toxicity." at bounding box center [868, 385] width 1293 height 28
radio input "true"
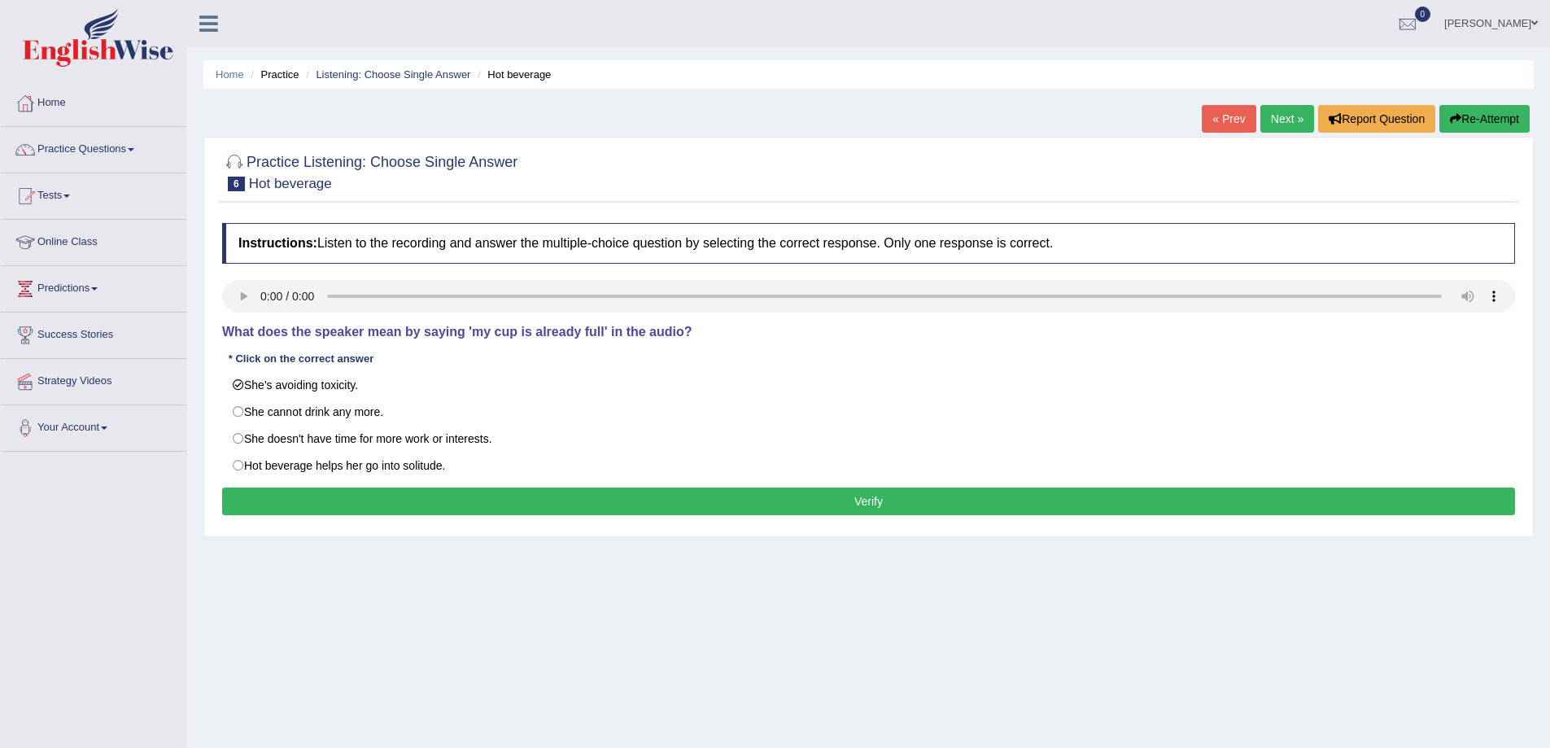
click at [277, 499] on button "Verify" at bounding box center [868, 501] width 1293 height 28
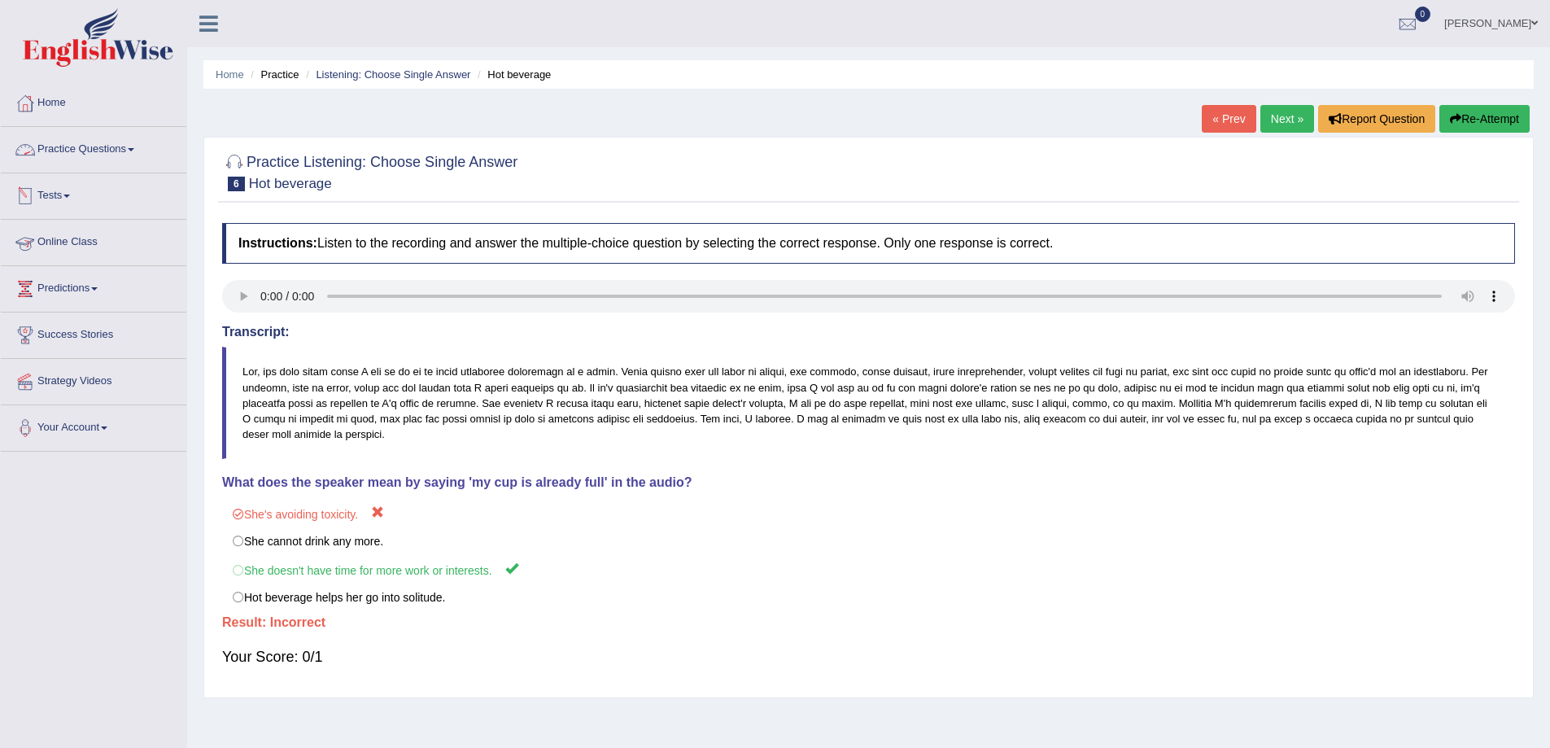
click at [56, 142] on link "Practice Questions" at bounding box center [94, 147] width 186 height 41
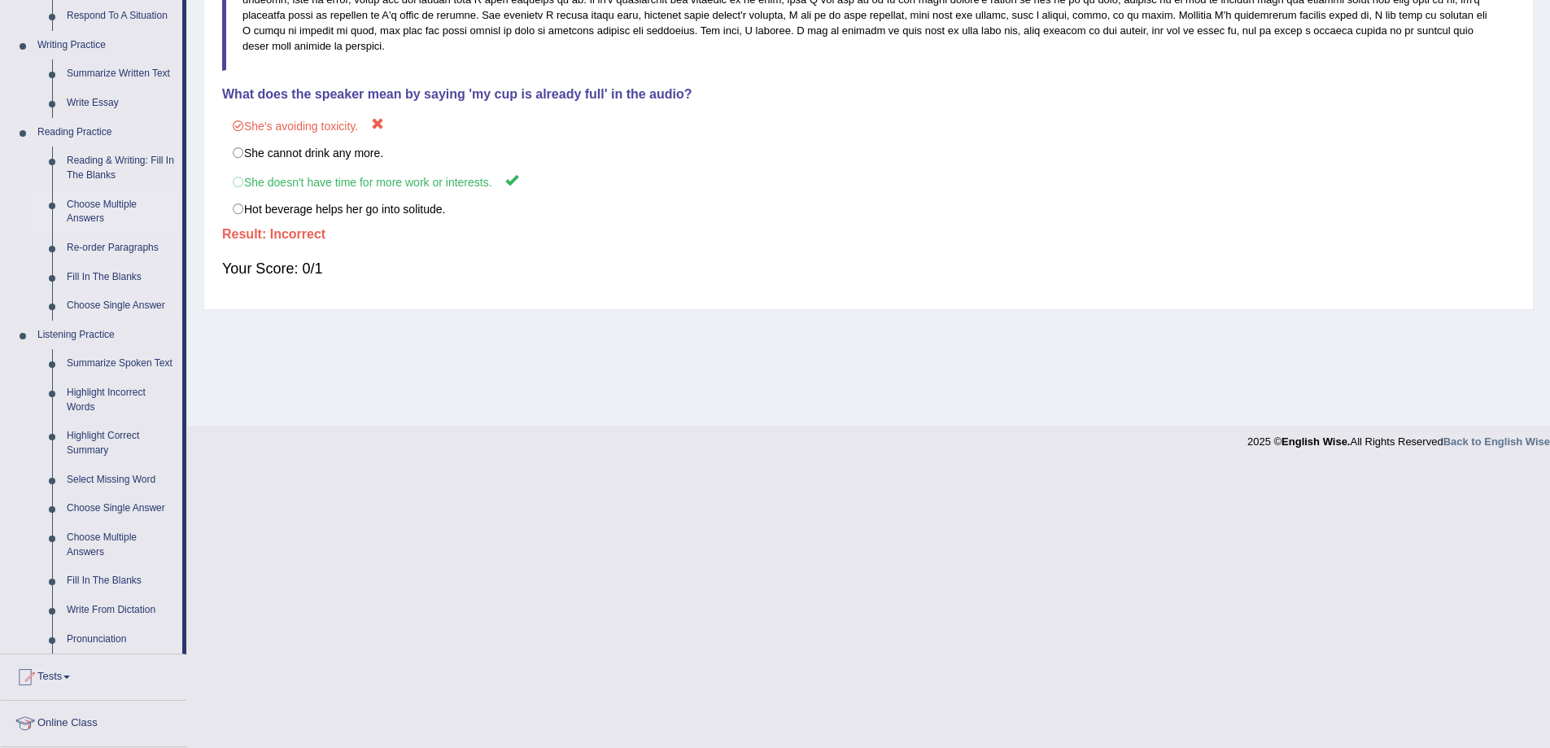
scroll to position [407, 0]
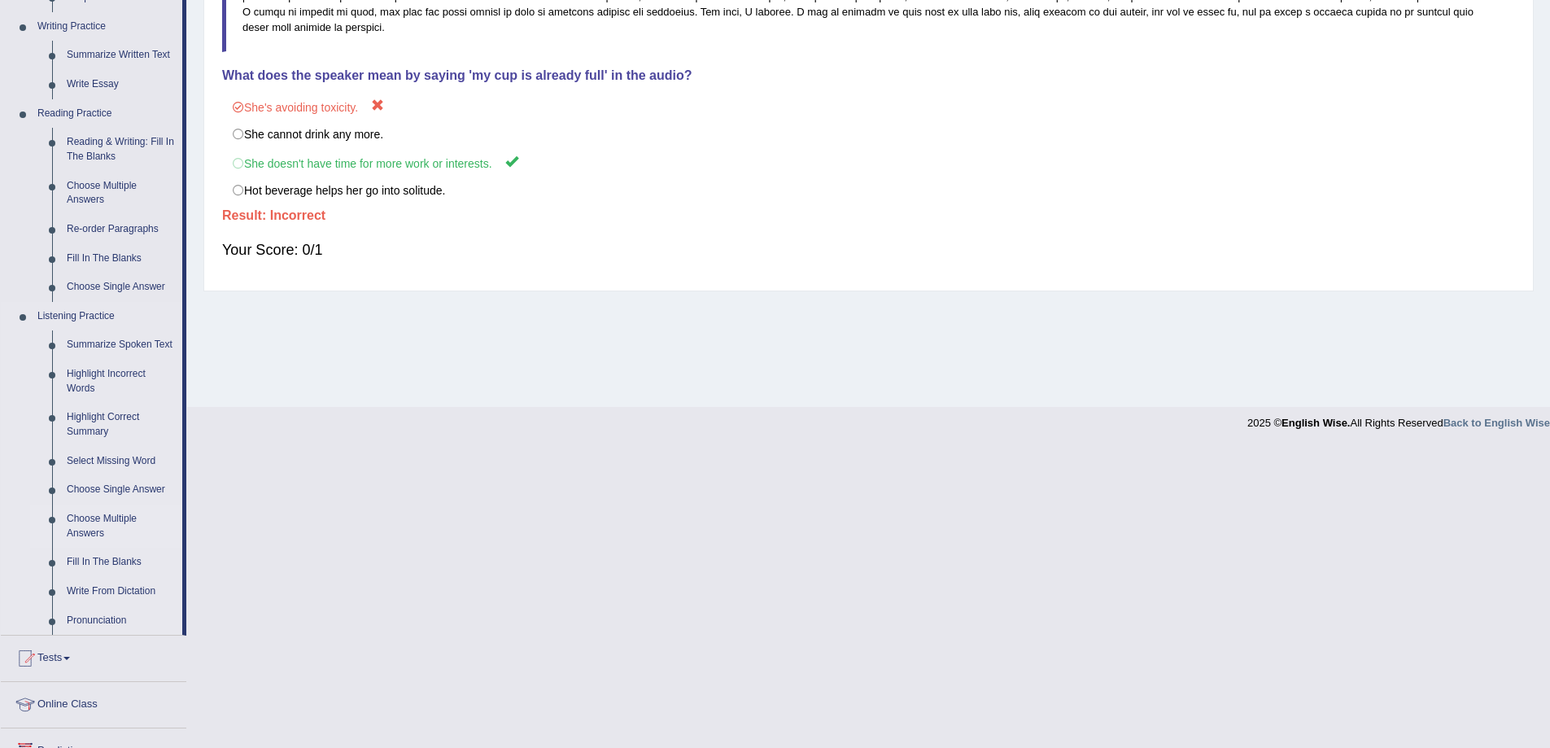
click at [99, 522] on link "Choose Multiple Answers" at bounding box center [120, 525] width 123 height 43
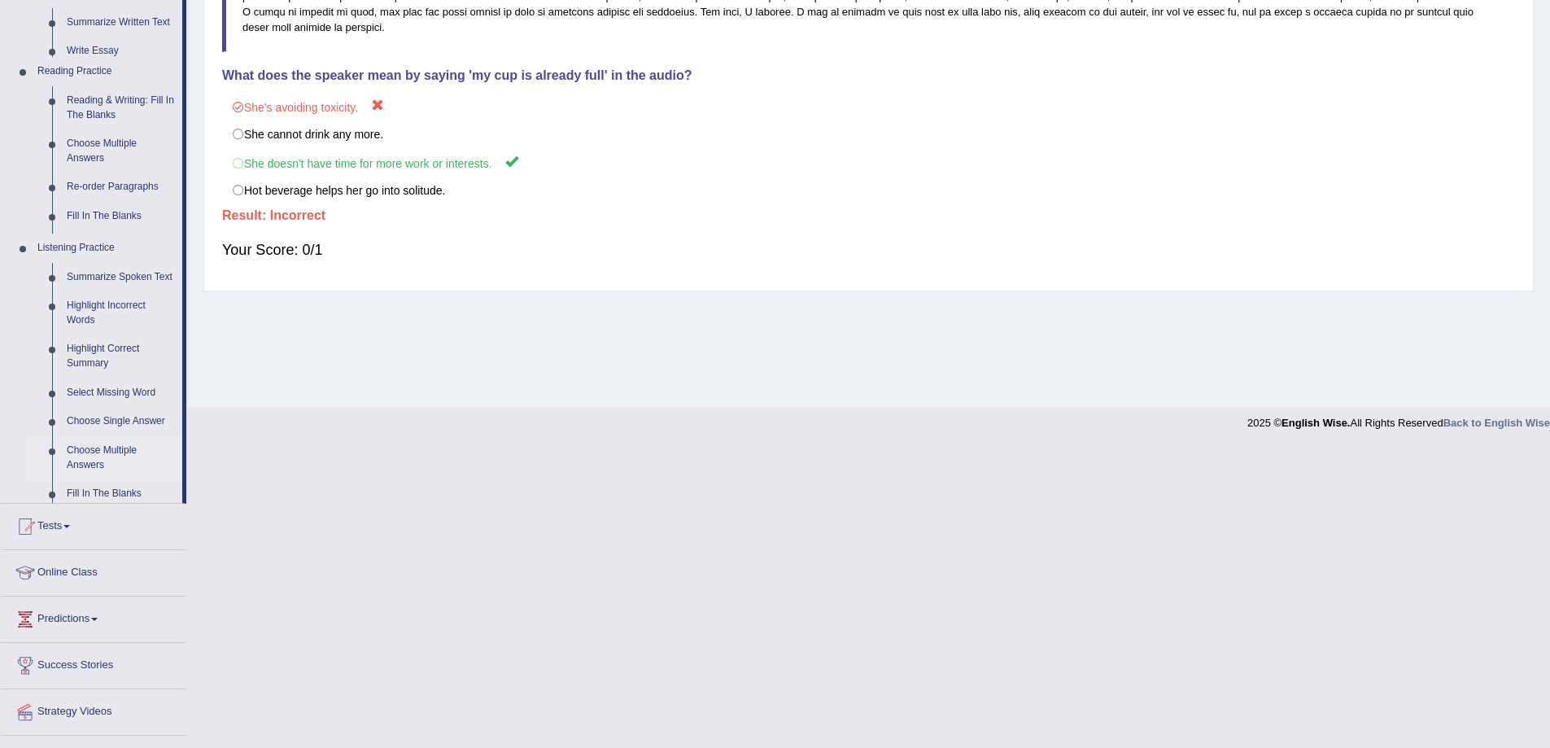
scroll to position [107, 0]
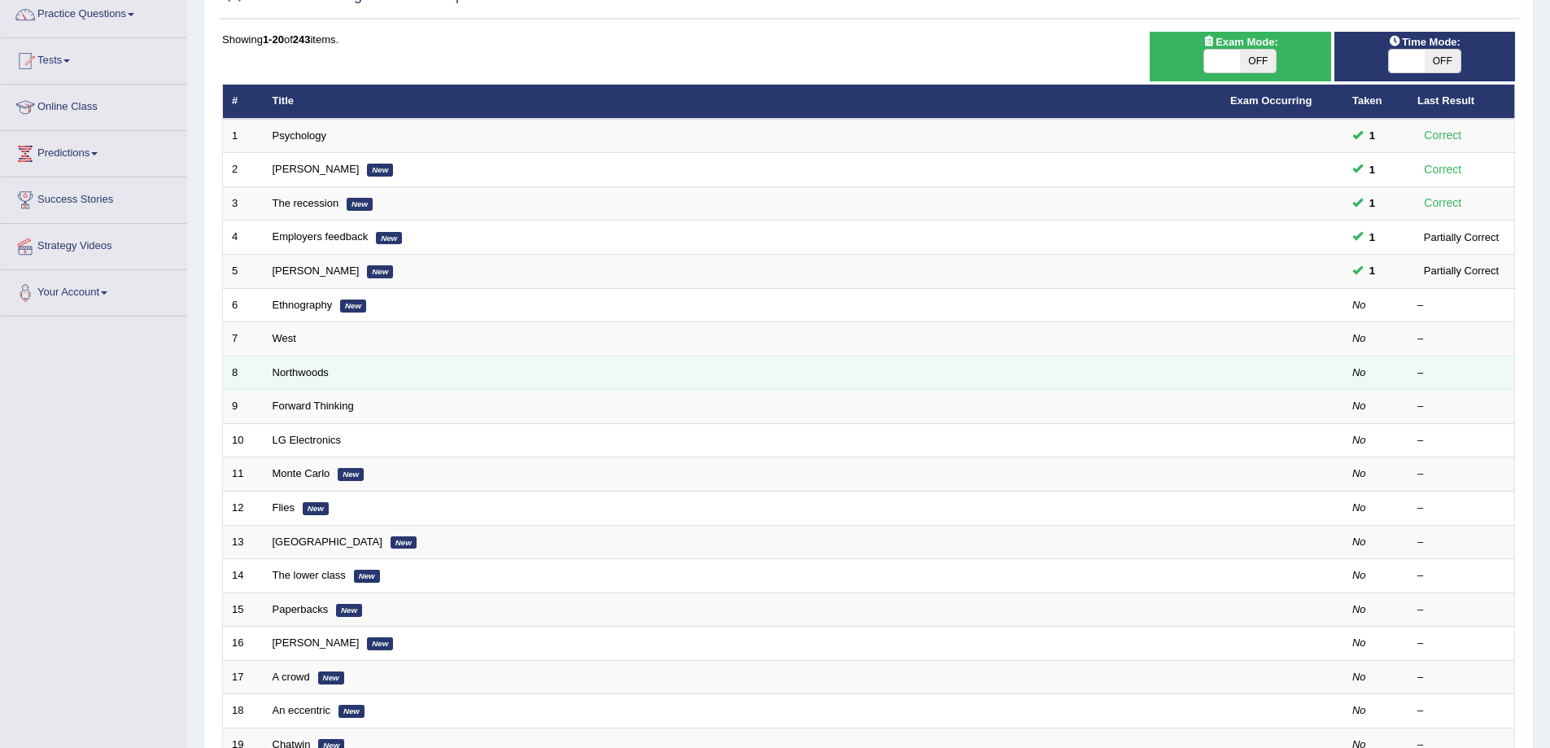
scroll to position [136, 0]
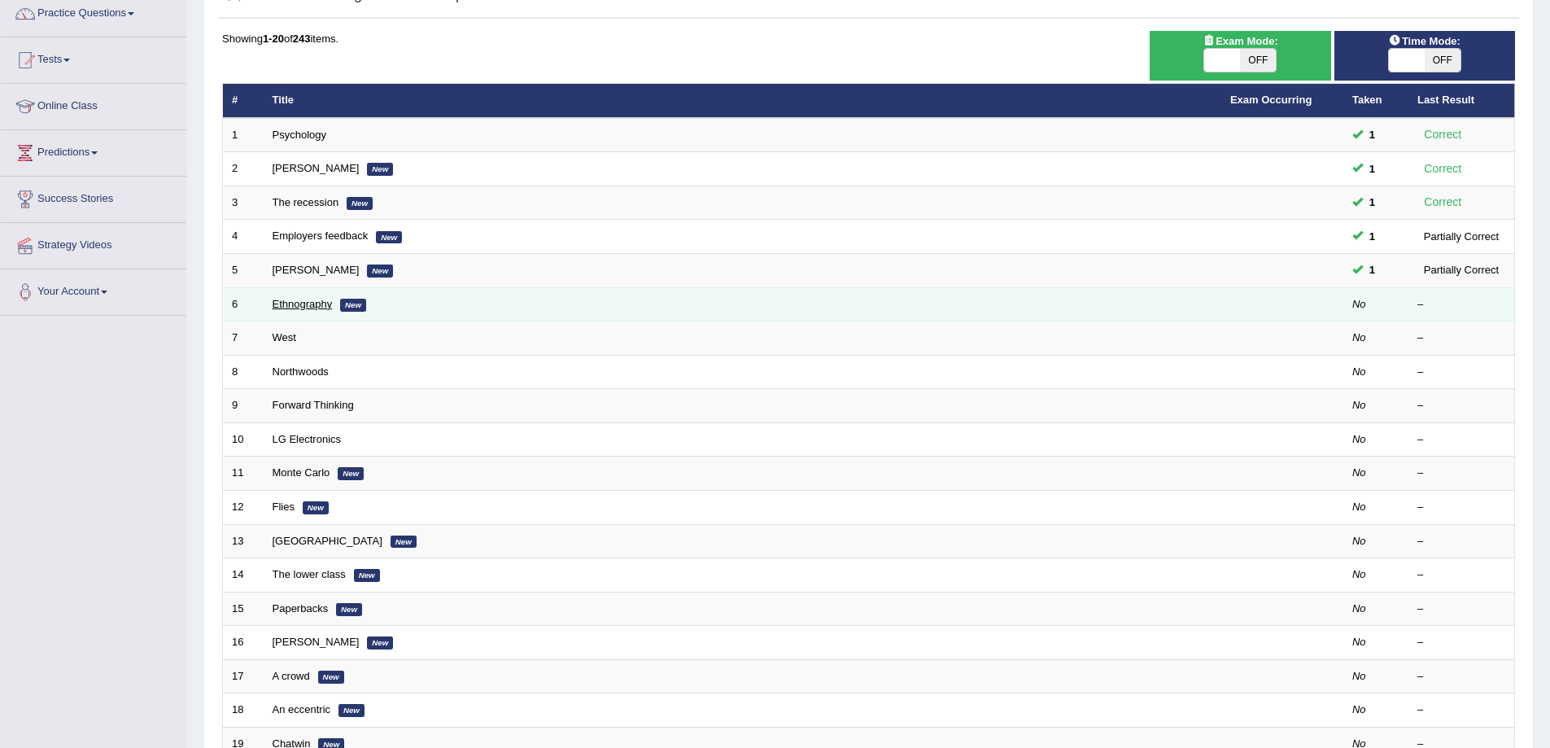
click at [316, 304] on link "Ethnography" at bounding box center [303, 304] width 60 height 12
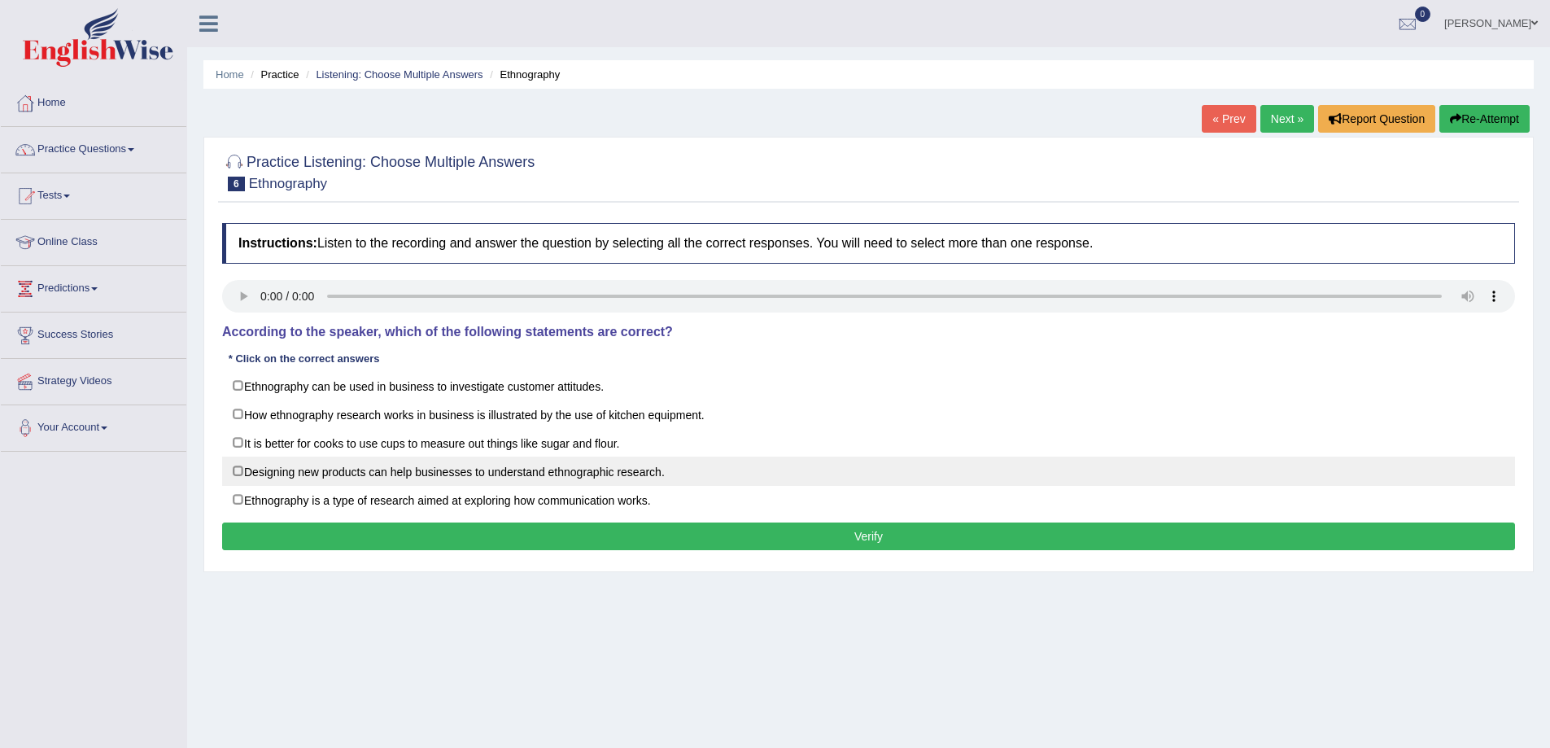
click at [276, 469] on label "Designing new products can help businesses to understand ethnographic research." at bounding box center [868, 470] width 1293 height 29
checkbox input "true"
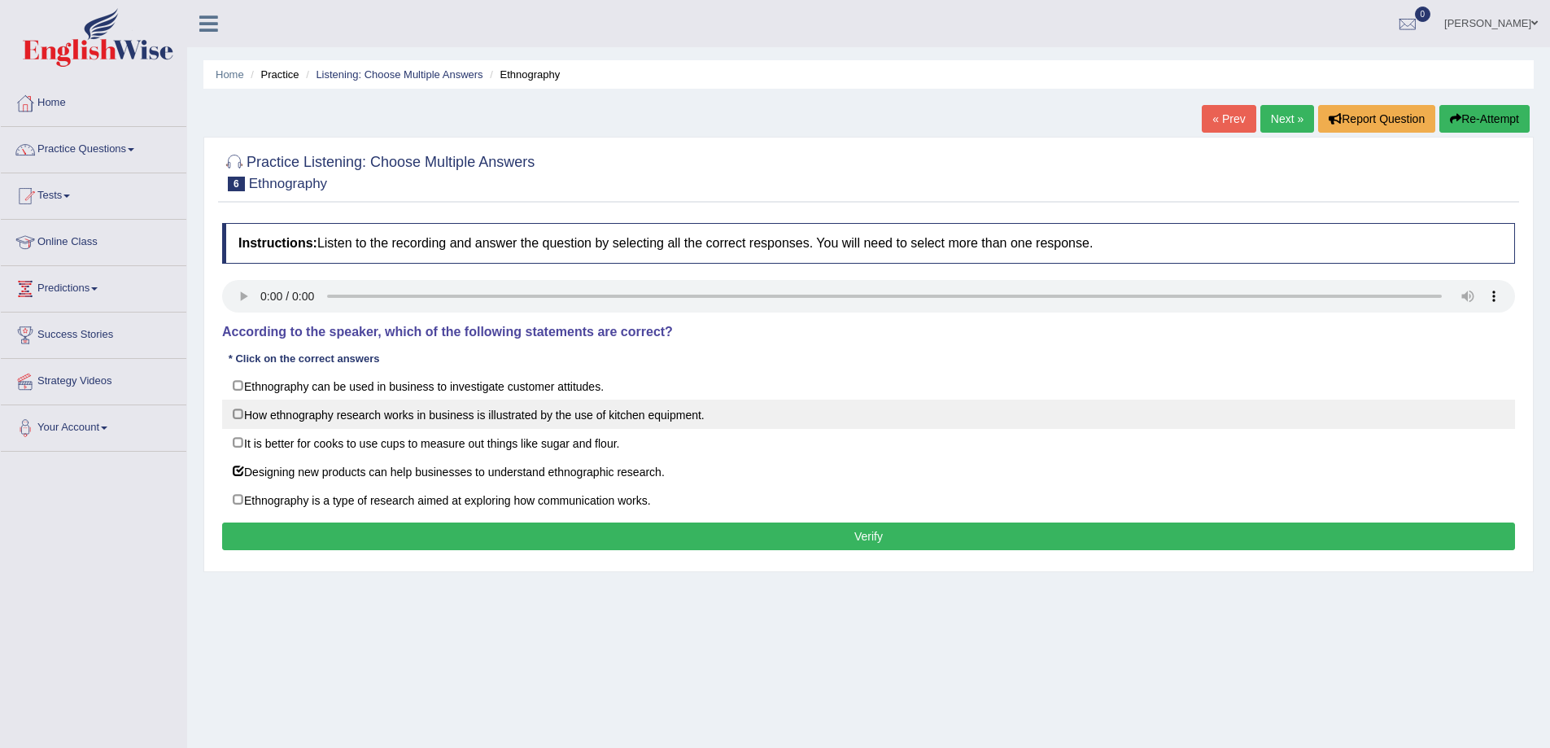
click at [383, 410] on label "How ethnography research works in business is illustrated by the use of kitchen…" at bounding box center [868, 413] width 1293 height 29
checkbox input "true"
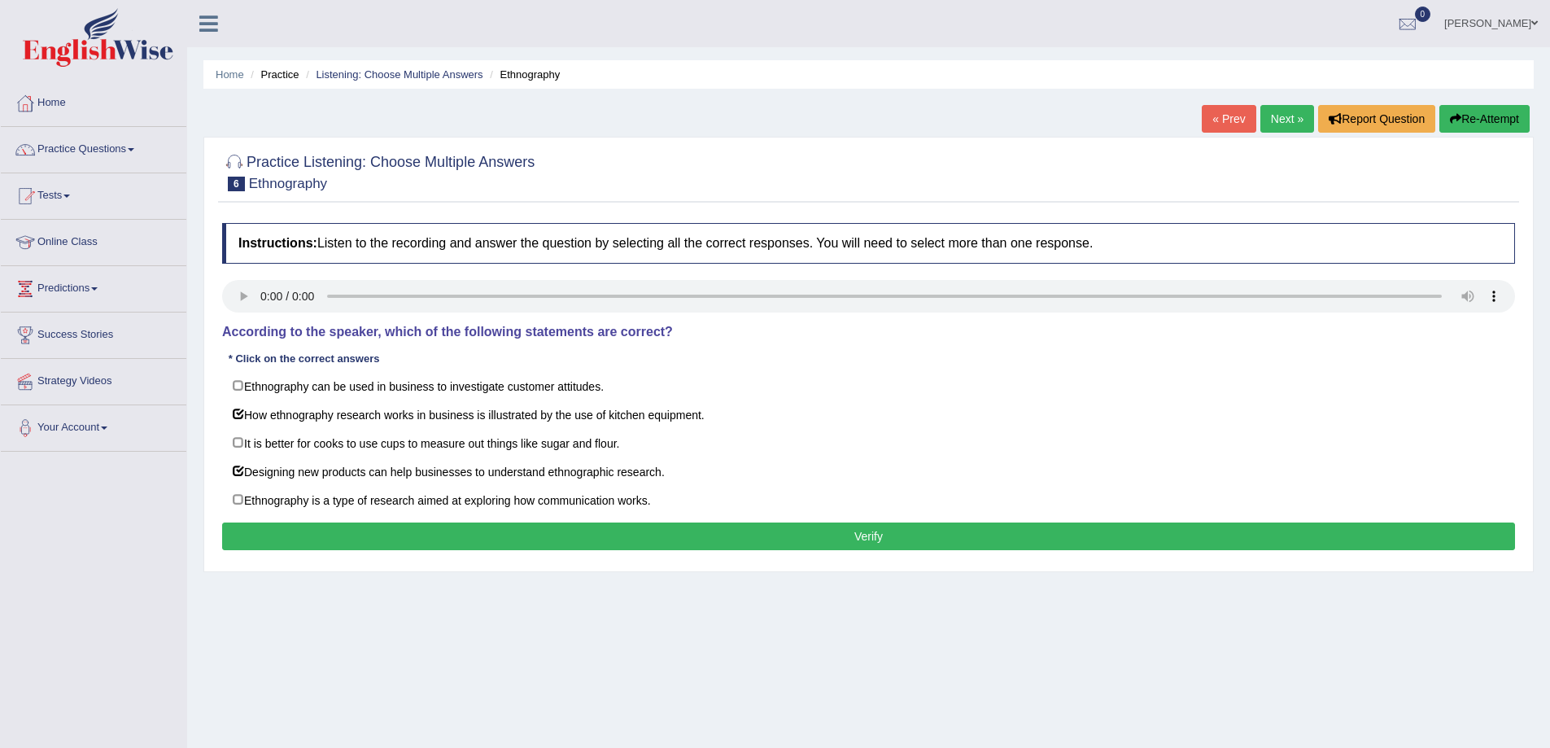
click at [434, 544] on button "Verify" at bounding box center [868, 536] width 1293 height 28
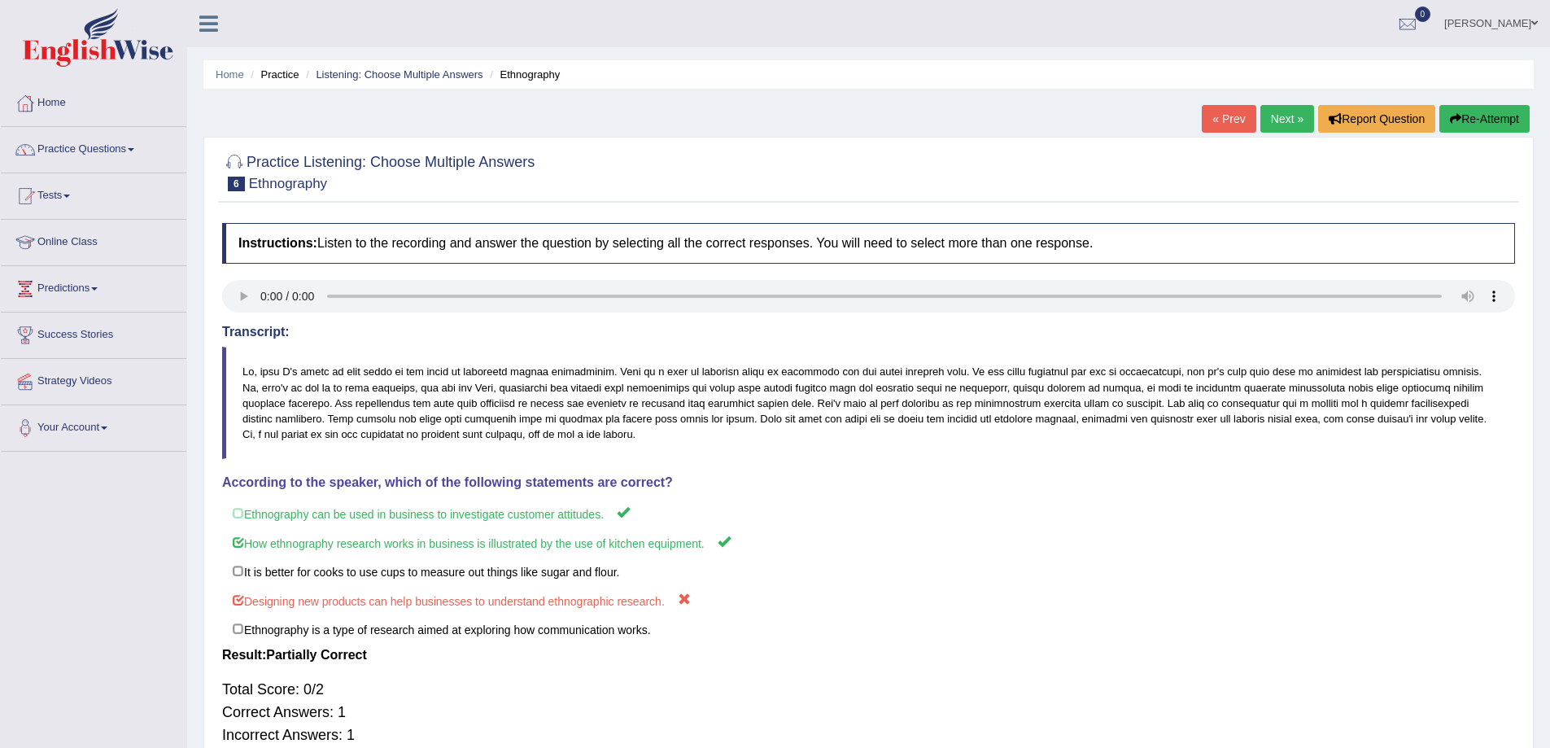
click at [1261, 119] on link "Next »" at bounding box center [1287, 119] width 54 height 28
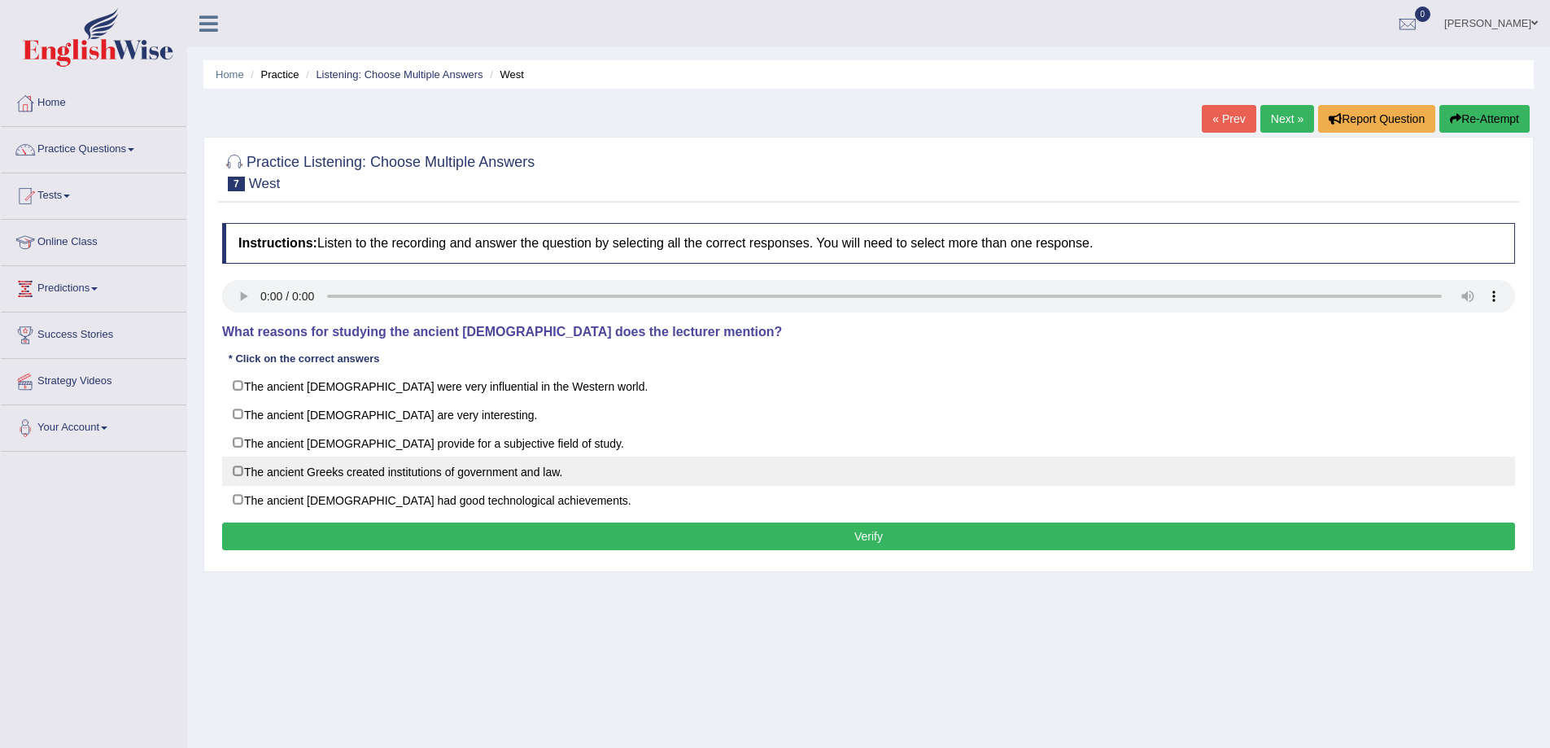
click at [442, 470] on label "The ancient Greeks created institutions of government and law." at bounding box center [868, 470] width 1293 height 29
checkbox input "true"
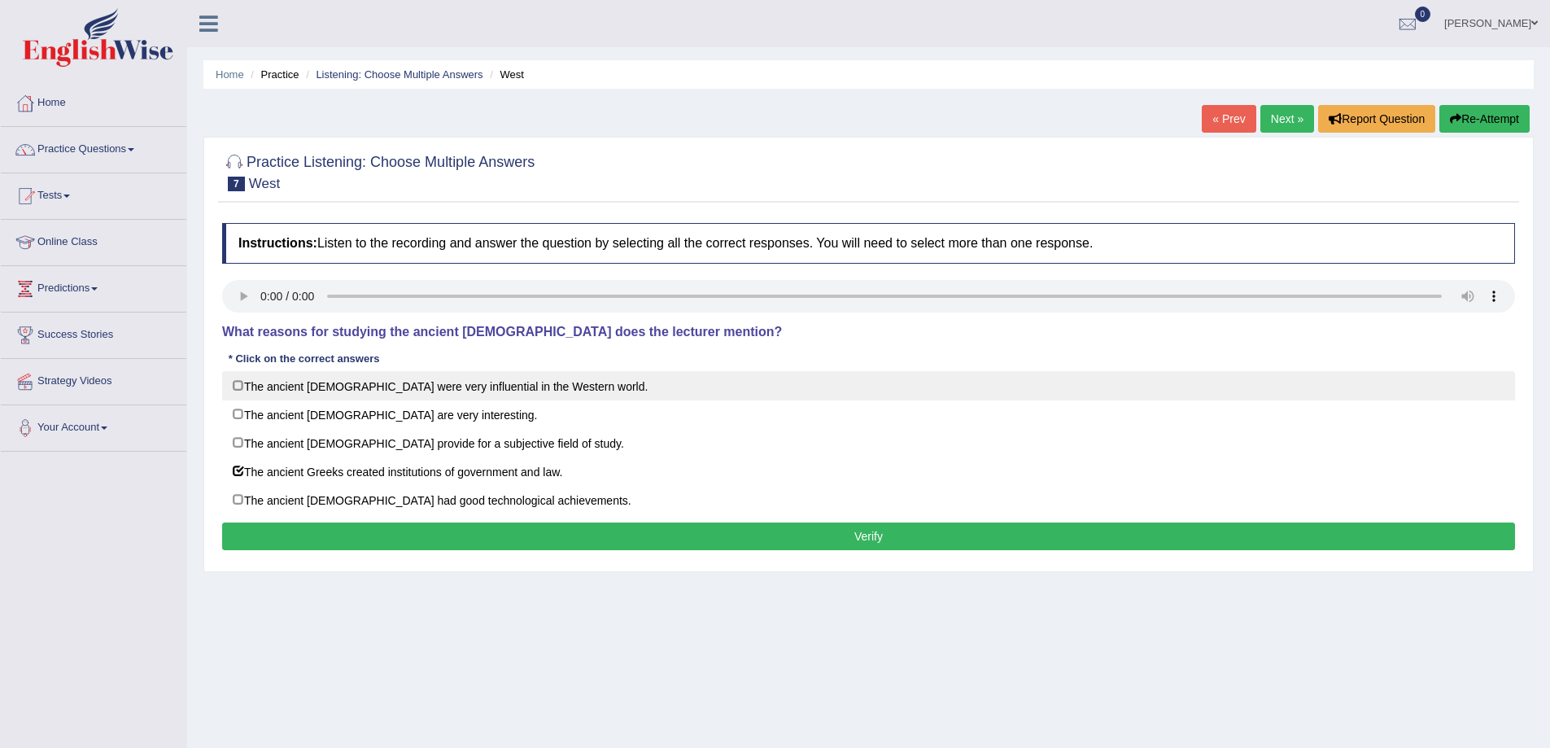
click at [455, 386] on label "The ancient Greeks were very influential in the Western world." at bounding box center [868, 385] width 1293 height 29
checkbox input "true"
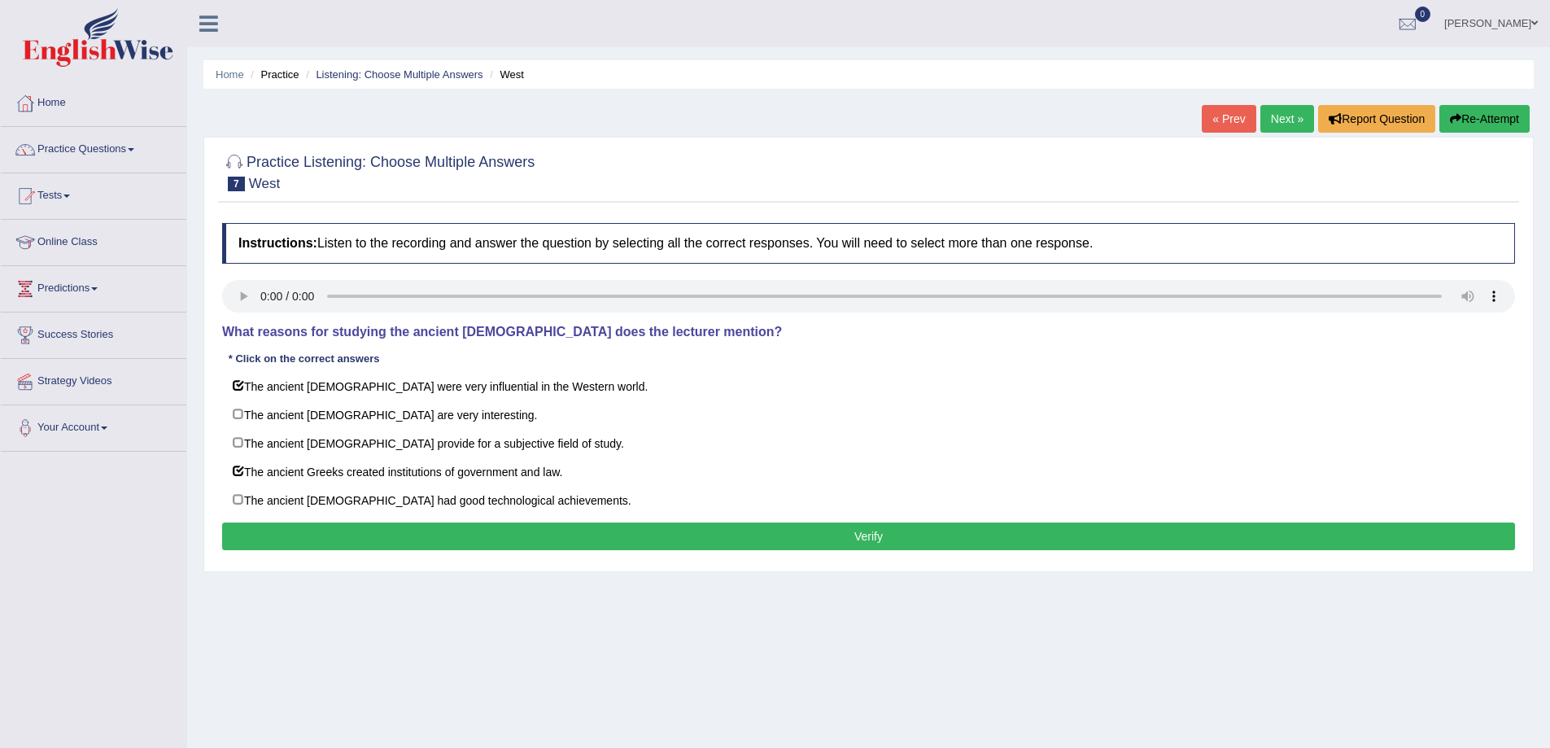
click at [427, 535] on button "Verify" at bounding box center [868, 536] width 1293 height 28
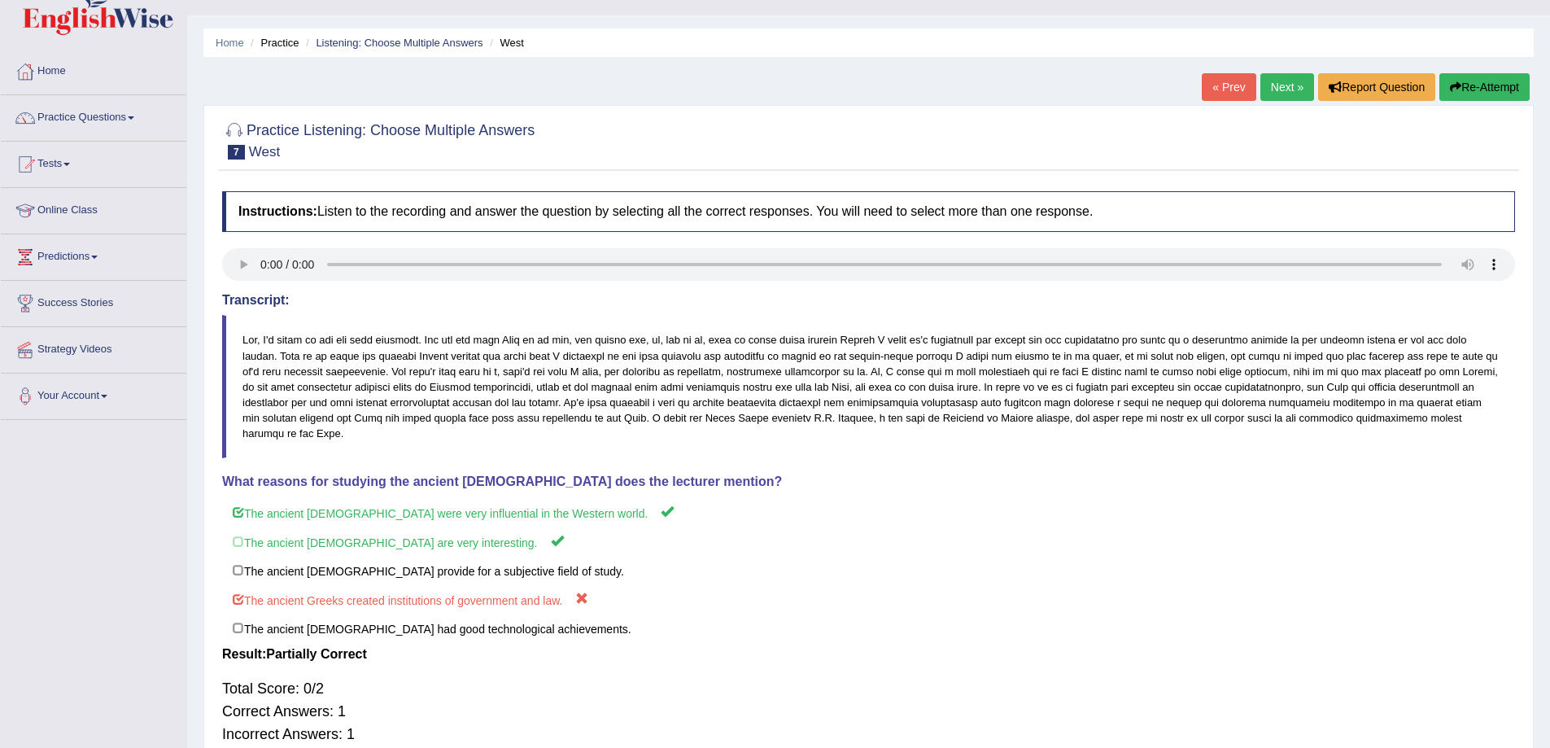
scroll to position [25, 0]
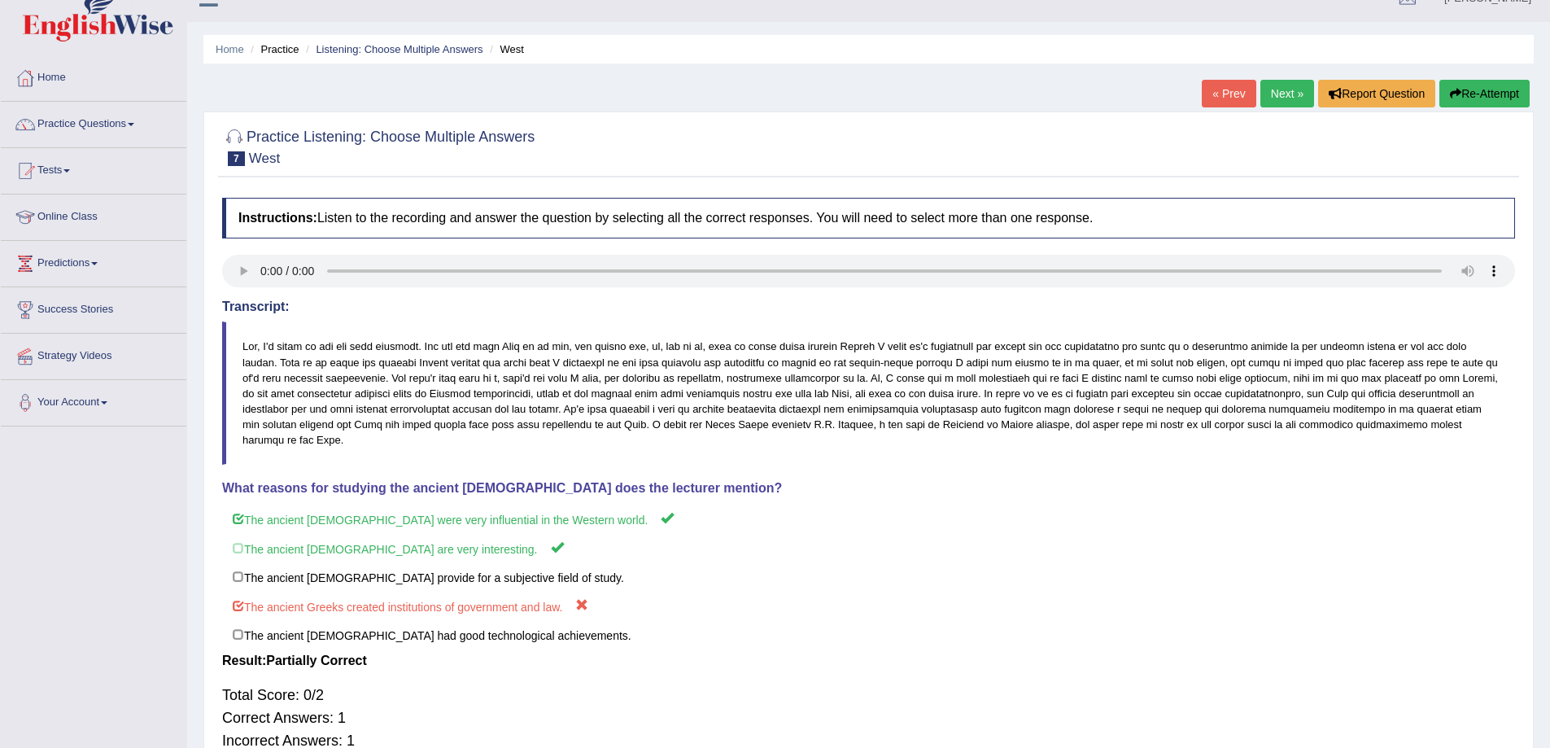
click at [1262, 98] on link "Next »" at bounding box center [1287, 94] width 54 height 28
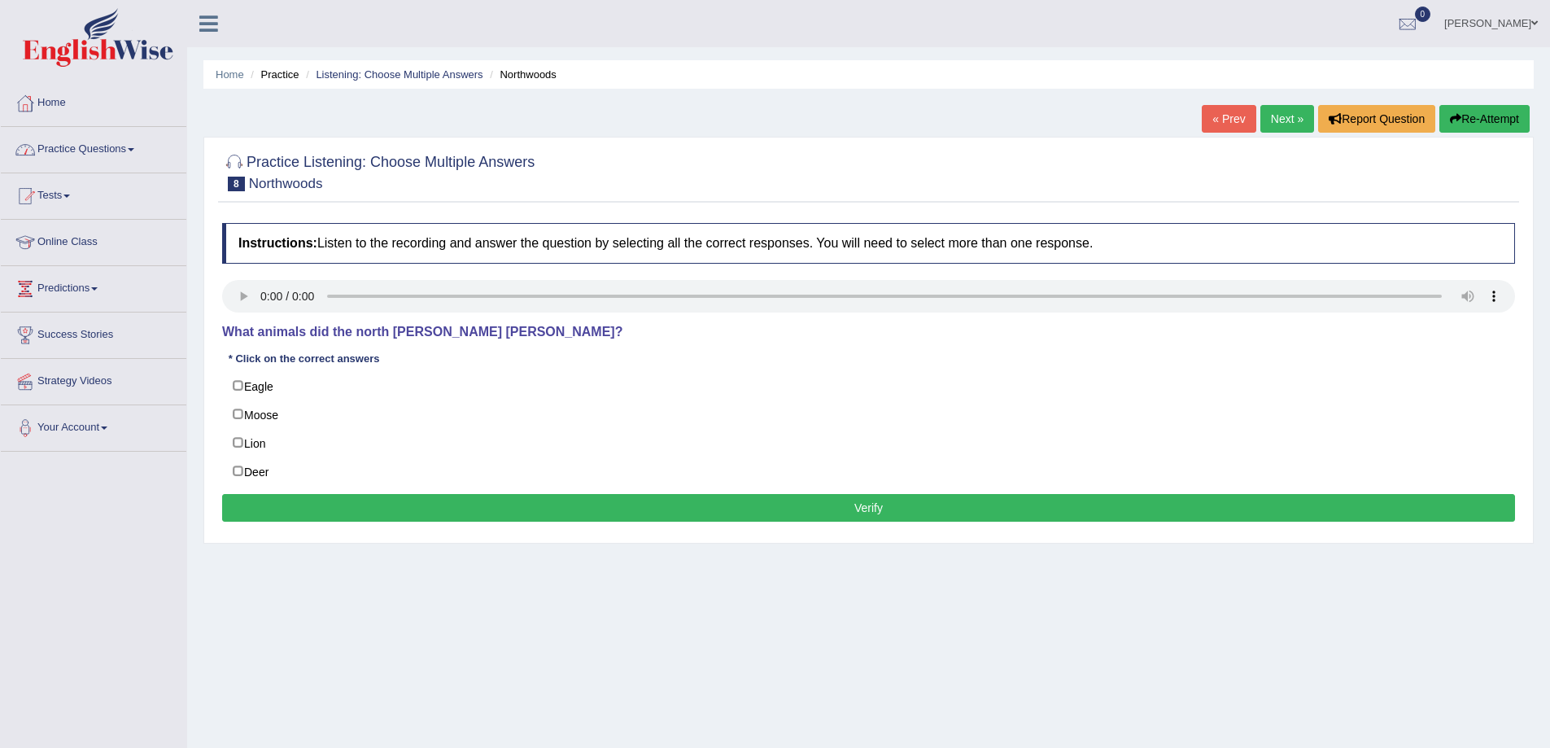
click at [105, 150] on link "Practice Questions" at bounding box center [94, 147] width 186 height 41
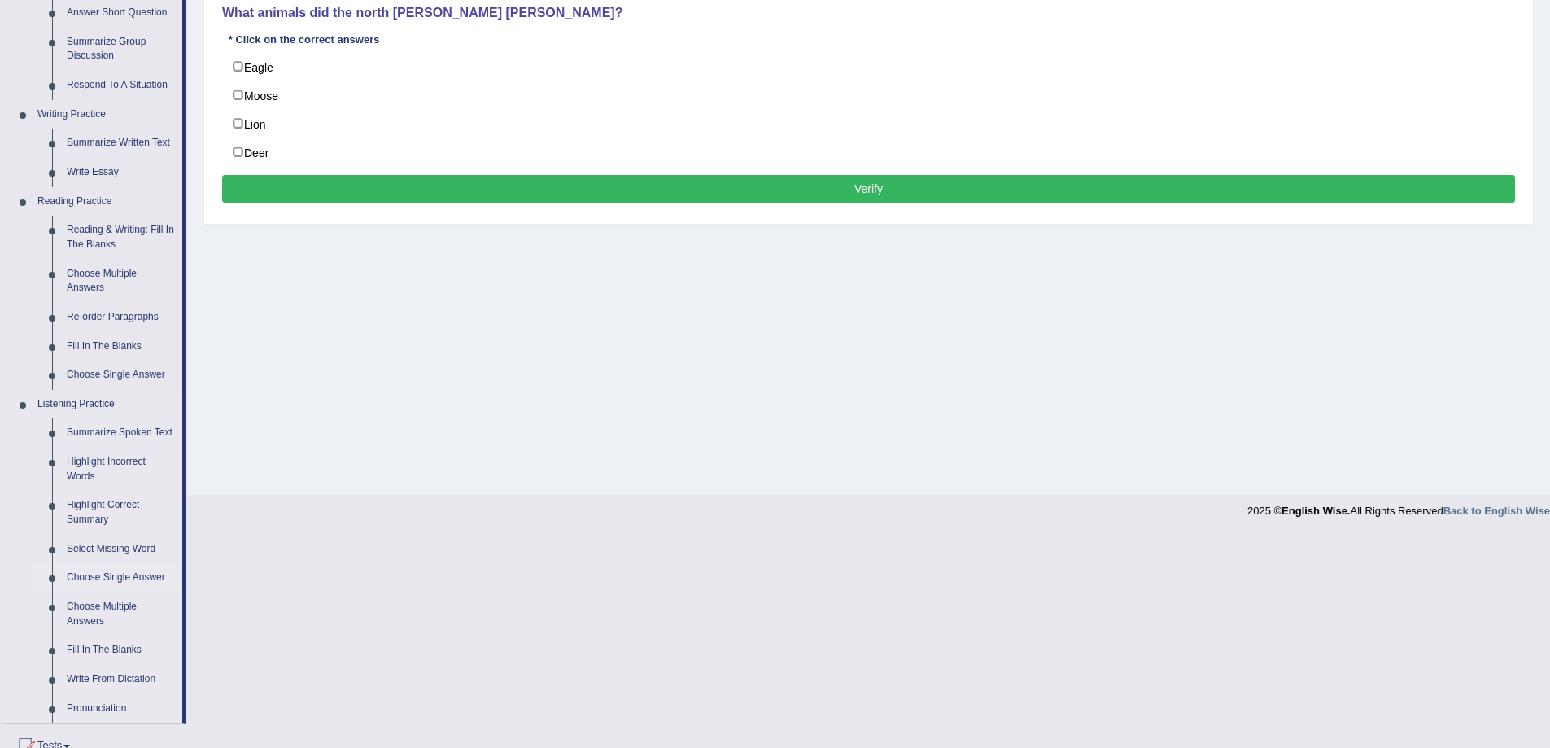
scroll to position [325, 0]
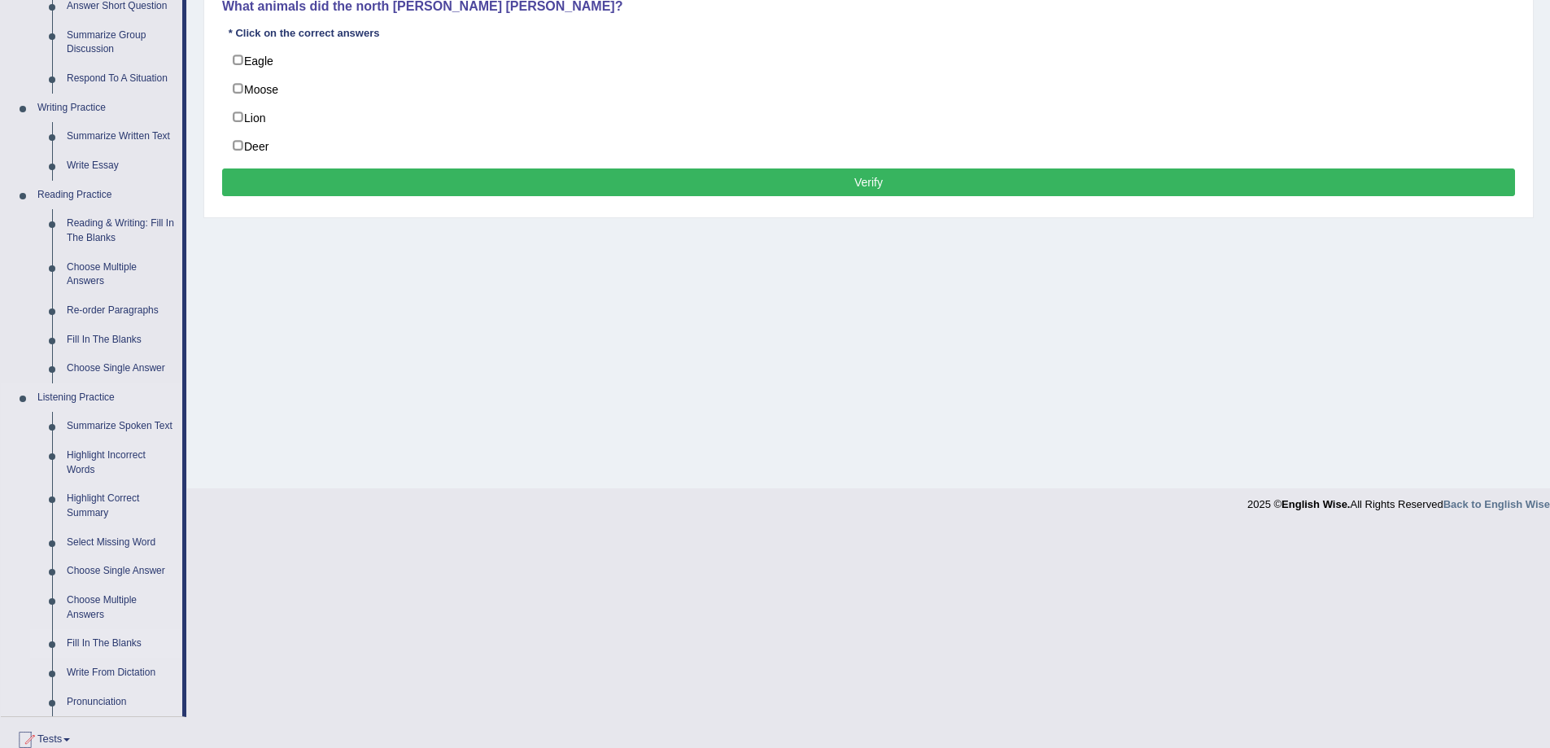
click at [111, 638] on link "Fill In The Blanks" at bounding box center [120, 643] width 123 height 29
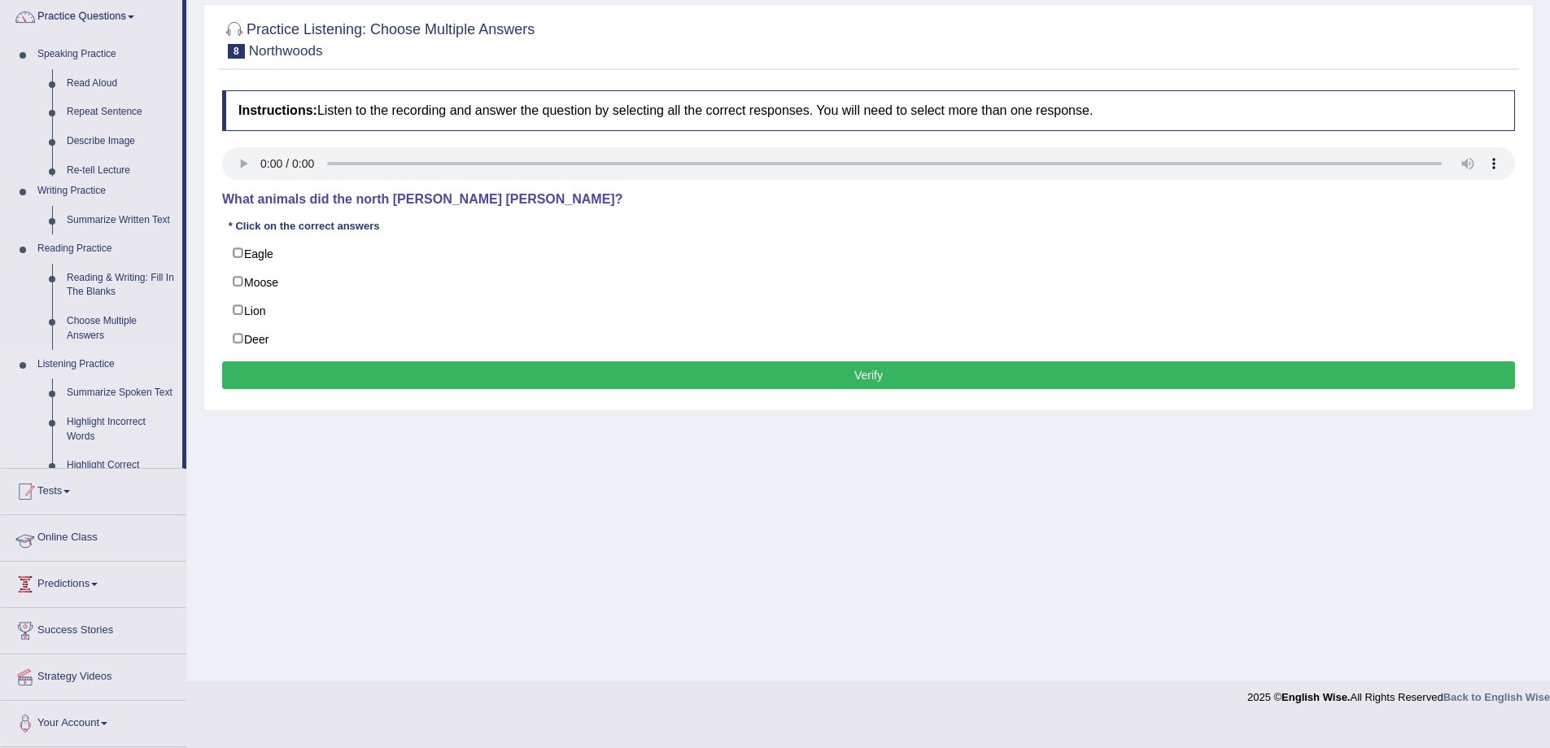
scroll to position [107, 0]
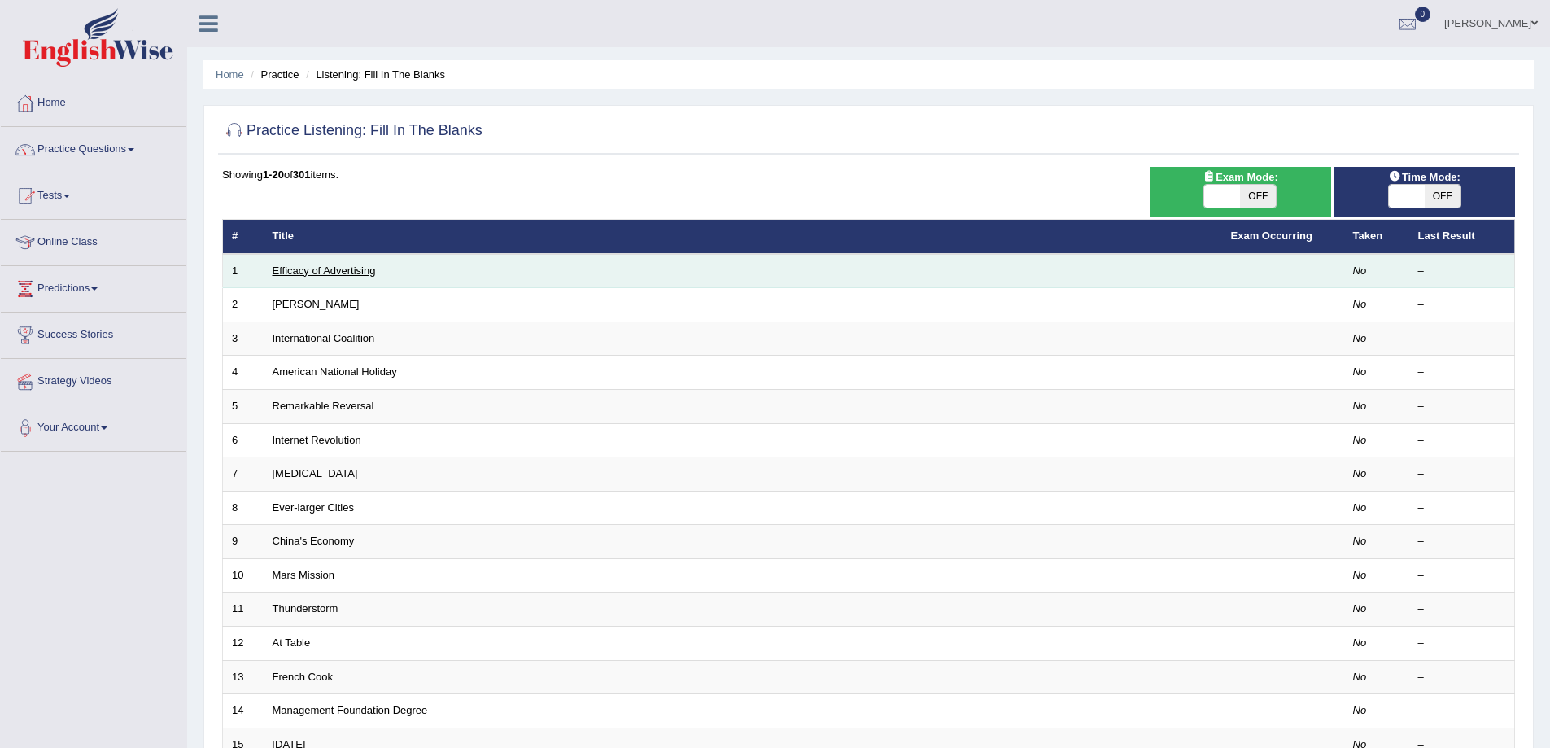
click at [375, 271] on link "Efficacy of Advertising" at bounding box center [324, 270] width 103 height 12
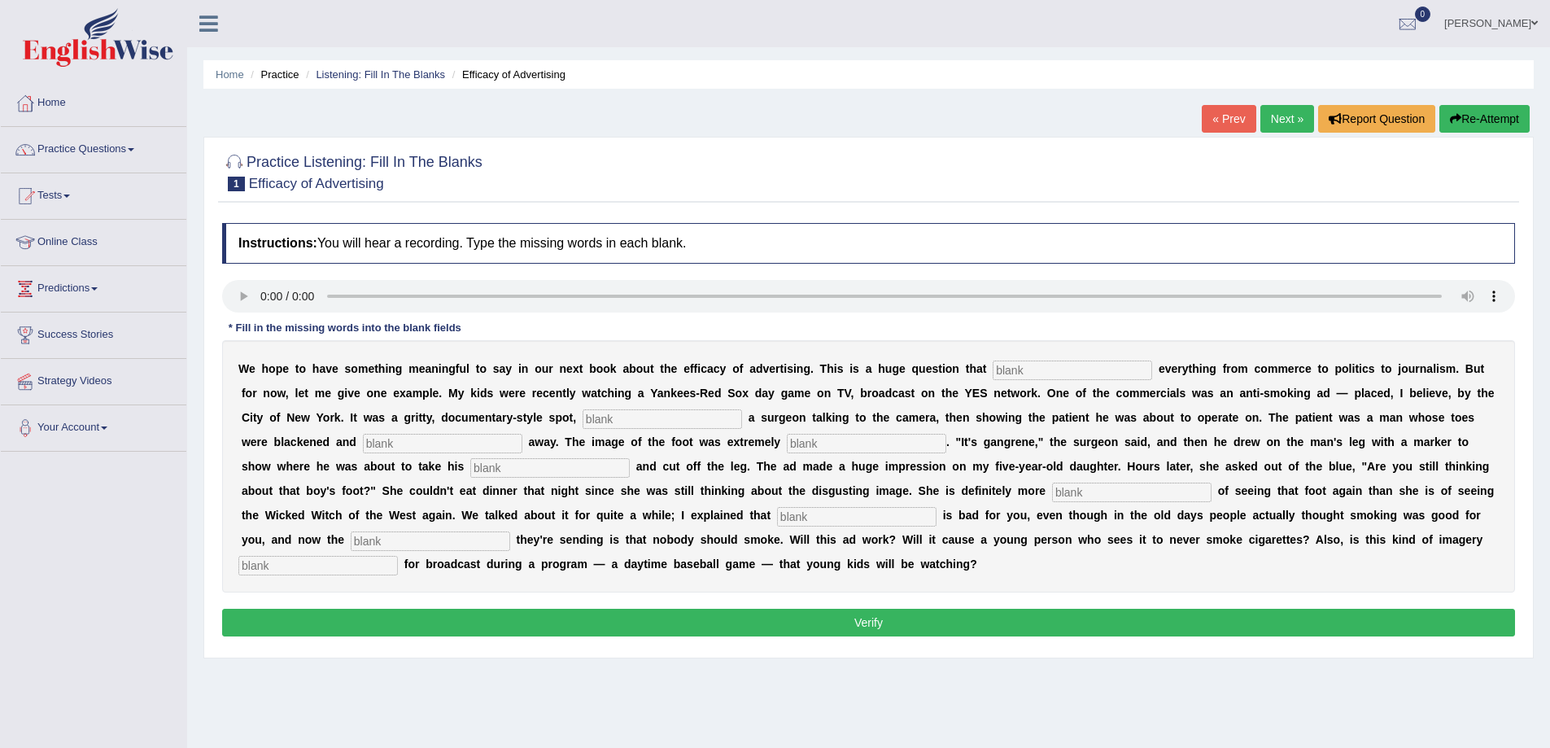
click at [1041, 373] on input "text" at bounding box center [1072, 370] width 159 height 20
click at [1033, 374] on input "text" at bounding box center [1072, 370] width 159 height 20
type input "impacts"
click at [626, 422] on input "text" at bounding box center [662, 419] width 159 height 20
type input "featuring"
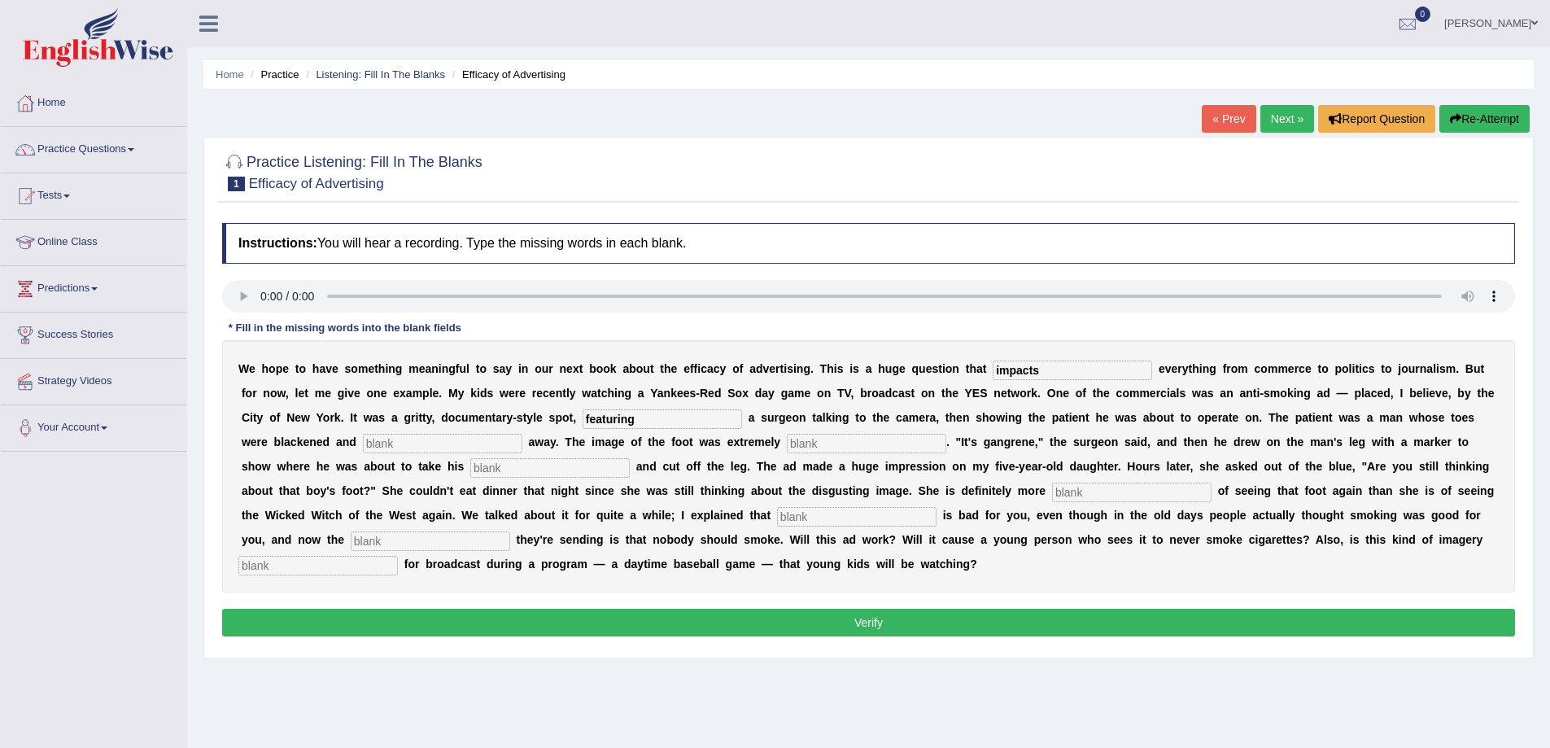
click at [393, 444] on input "text" at bounding box center [442, 444] width 159 height 20
type input "riding"
click at [559, 469] on input "text" at bounding box center [549, 468] width 159 height 20
type input "hacks"
click at [1124, 499] on input "text" at bounding box center [1131, 492] width 159 height 20
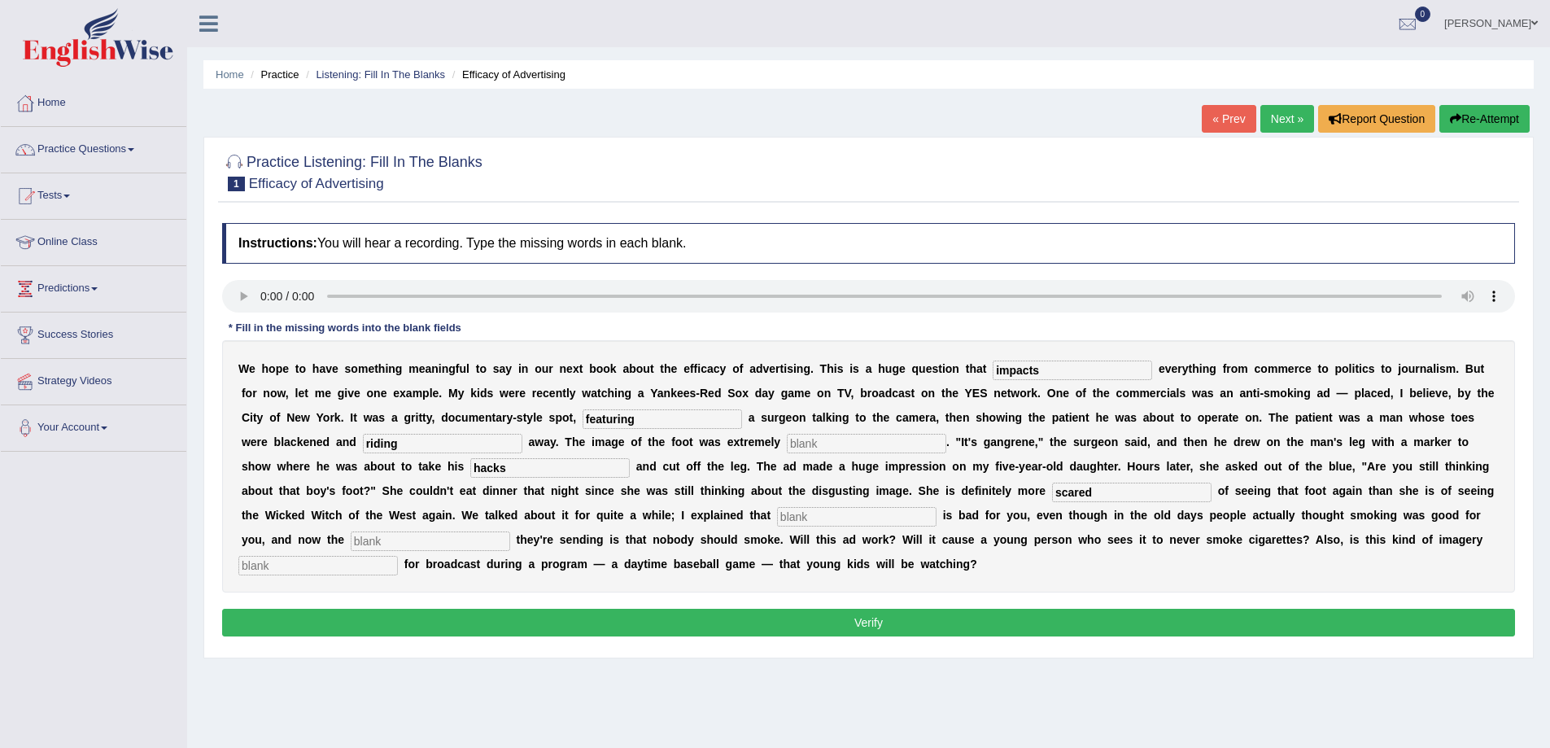
type input "scared"
click at [792, 517] on input "text" at bounding box center [856, 517] width 159 height 20
type input "smoking"
click at [372, 549] on input "text" at bounding box center [430, 541] width 159 height 20
type input "massage"
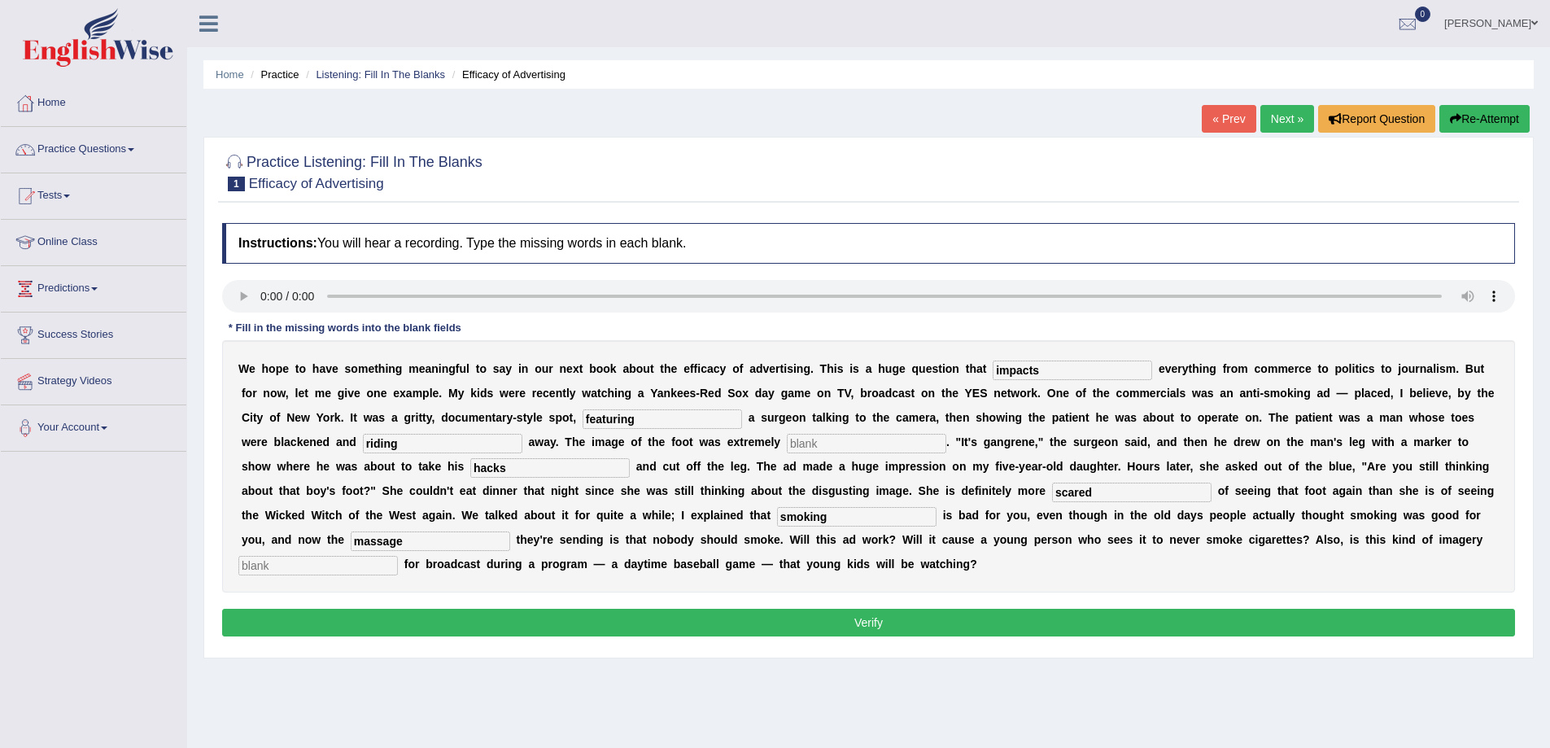
click at [854, 620] on button "Verify" at bounding box center [868, 623] width 1293 height 28
click at [823, 444] on input "text" at bounding box center [866, 444] width 159 height 20
click at [804, 443] on input "text" at bounding box center [866, 444] width 159 height 20
type input "sevear"
click at [266, 567] on input "text" at bounding box center [317, 566] width 159 height 20
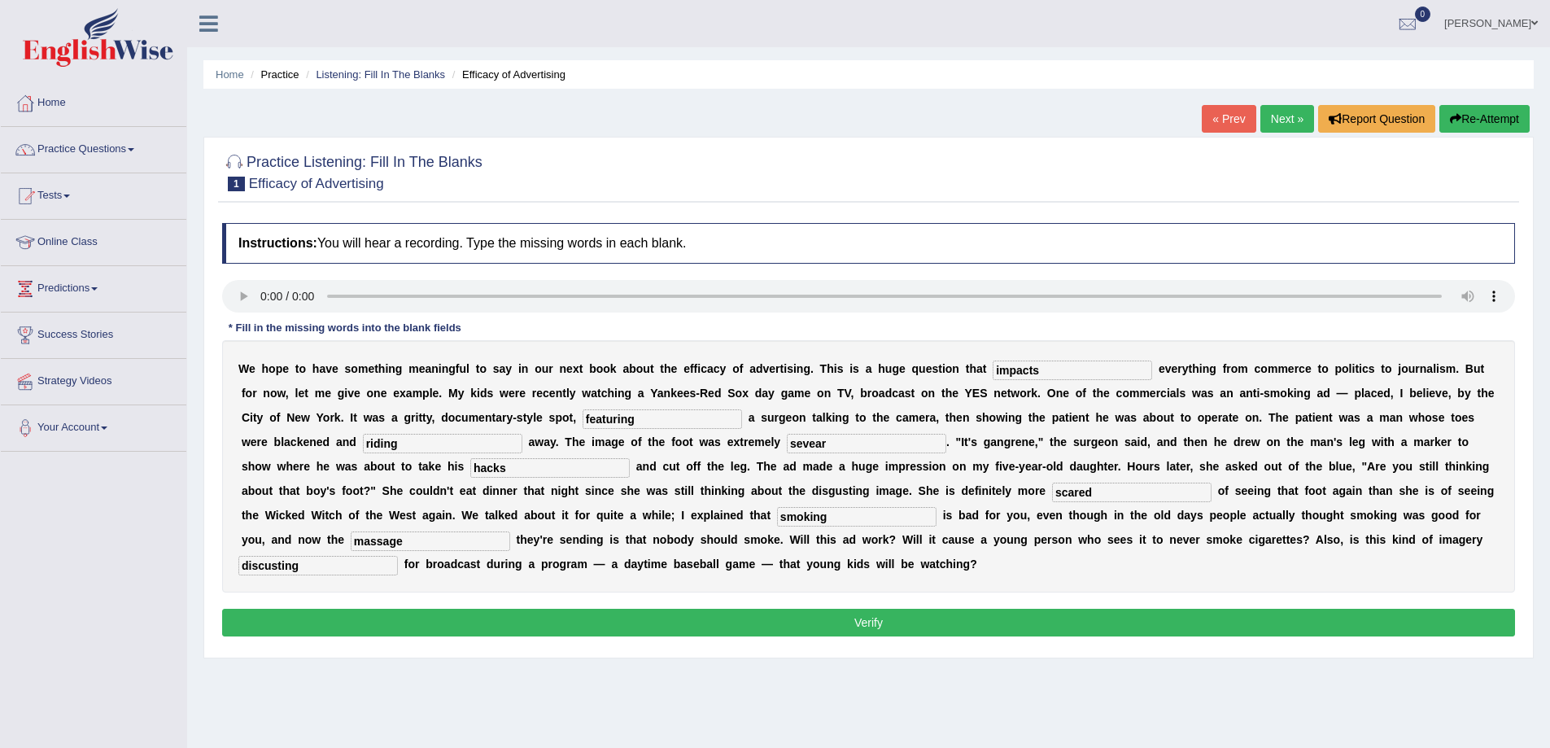
type input "discusting"
click at [445, 625] on button "Verify" at bounding box center [868, 623] width 1293 height 28
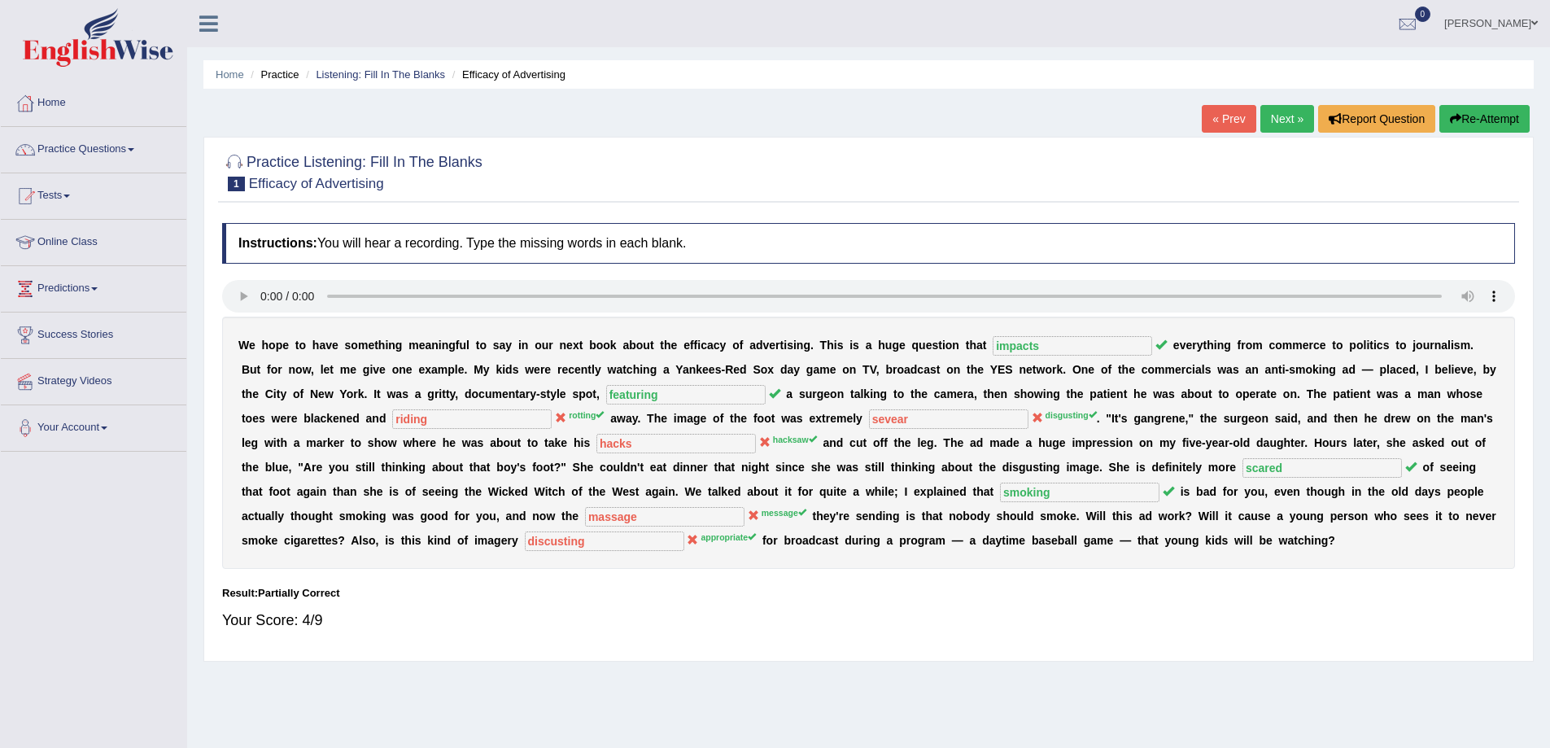
click at [1279, 109] on link "Next »" at bounding box center [1287, 119] width 54 height 28
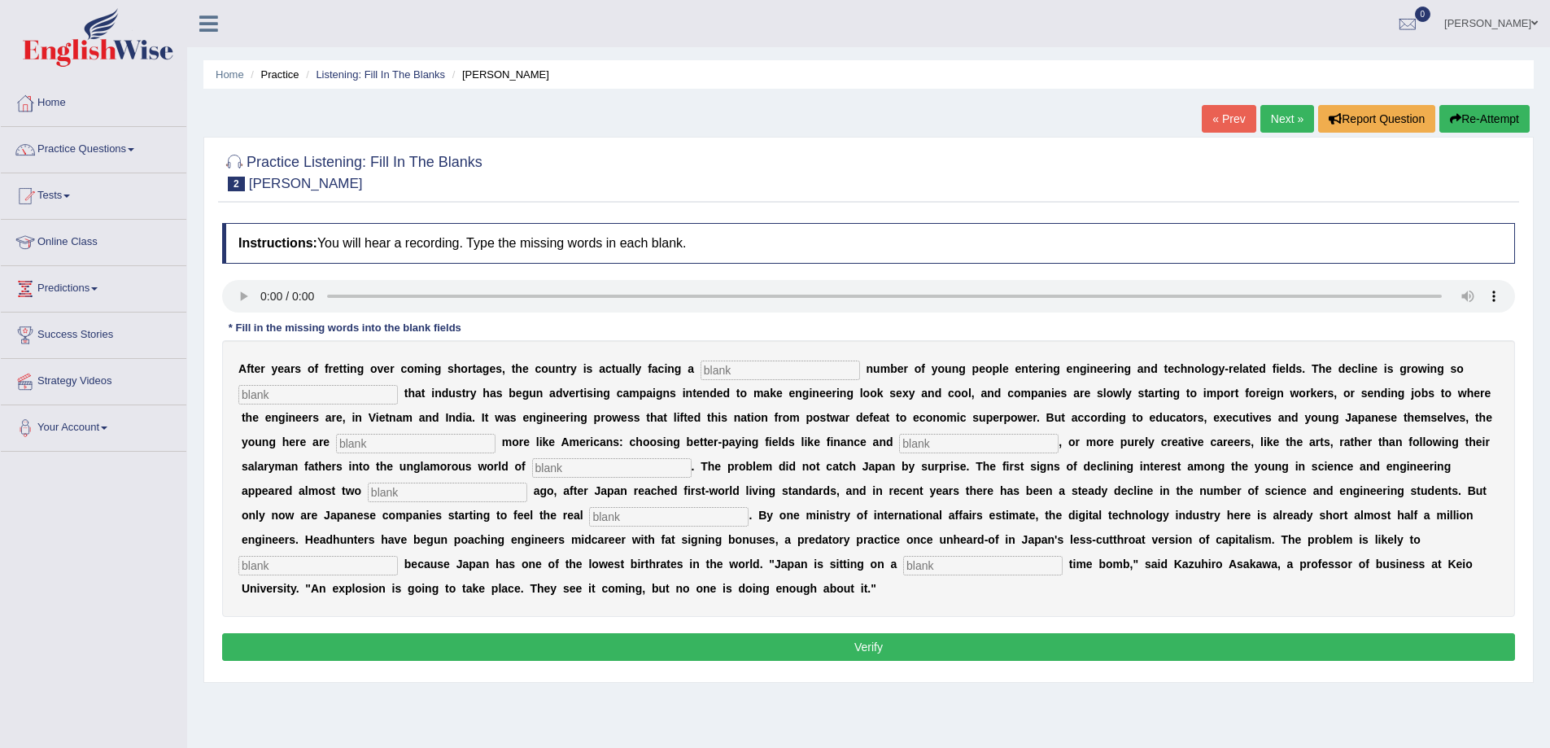
click at [709, 368] on input "text" at bounding box center [780, 370] width 159 height 20
click at [253, 398] on input "text" at bounding box center [317, 395] width 159 height 20
click at [947, 439] on input "text" at bounding box center [978, 444] width 159 height 20
click at [953, 569] on input "text" at bounding box center [982, 566] width 159 height 20
type input "demographic"
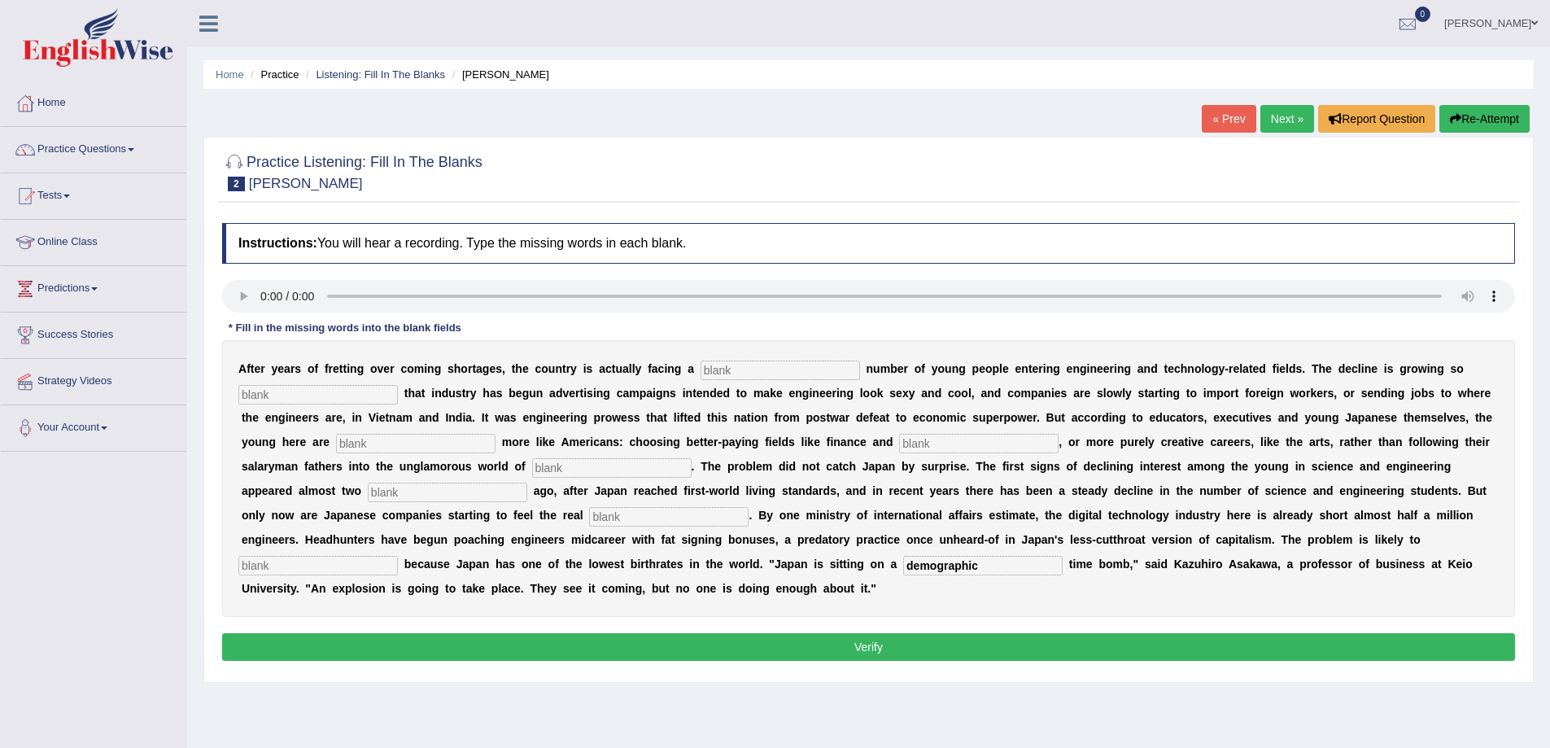
click at [262, 565] on input "text" at bounding box center [317, 566] width 159 height 20
type input "wersonpinch"
click at [639, 510] on input "text" at bounding box center [668, 517] width 159 height 20
type input "pinch"
click at [491, 489] on input "text" at bounding box center [447, 492] width 159 height 20
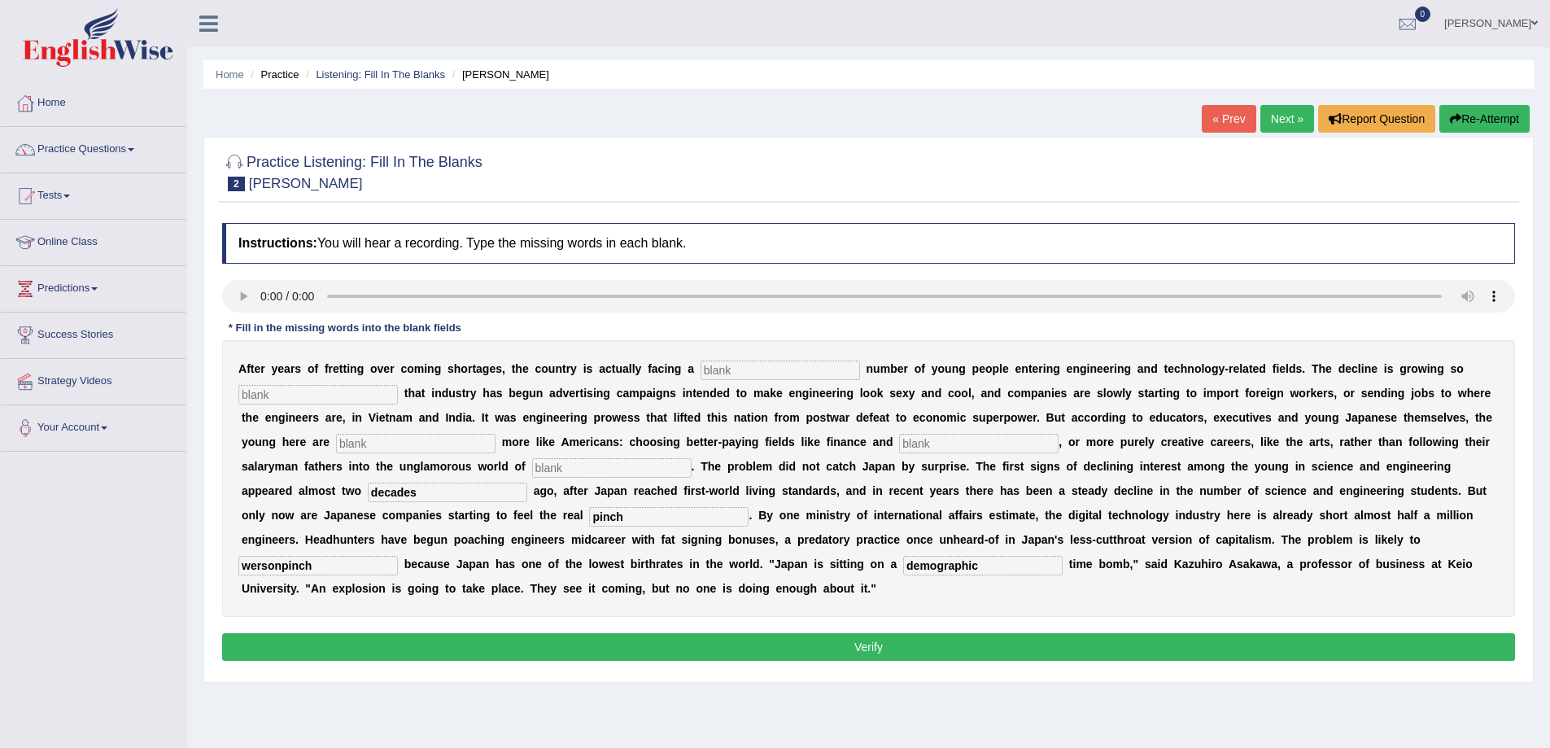
click at [386, 491] on input "decades" at bounding box center [447, 492] width 159 height 20
type input "dacades"
click at [575, 476] on input "text" at bounding box center [611, 468] width 159 height 20
type input "manufacturing"
click at [991, 449] on input "text" at bounding box center [978, 444] width 159 height 20
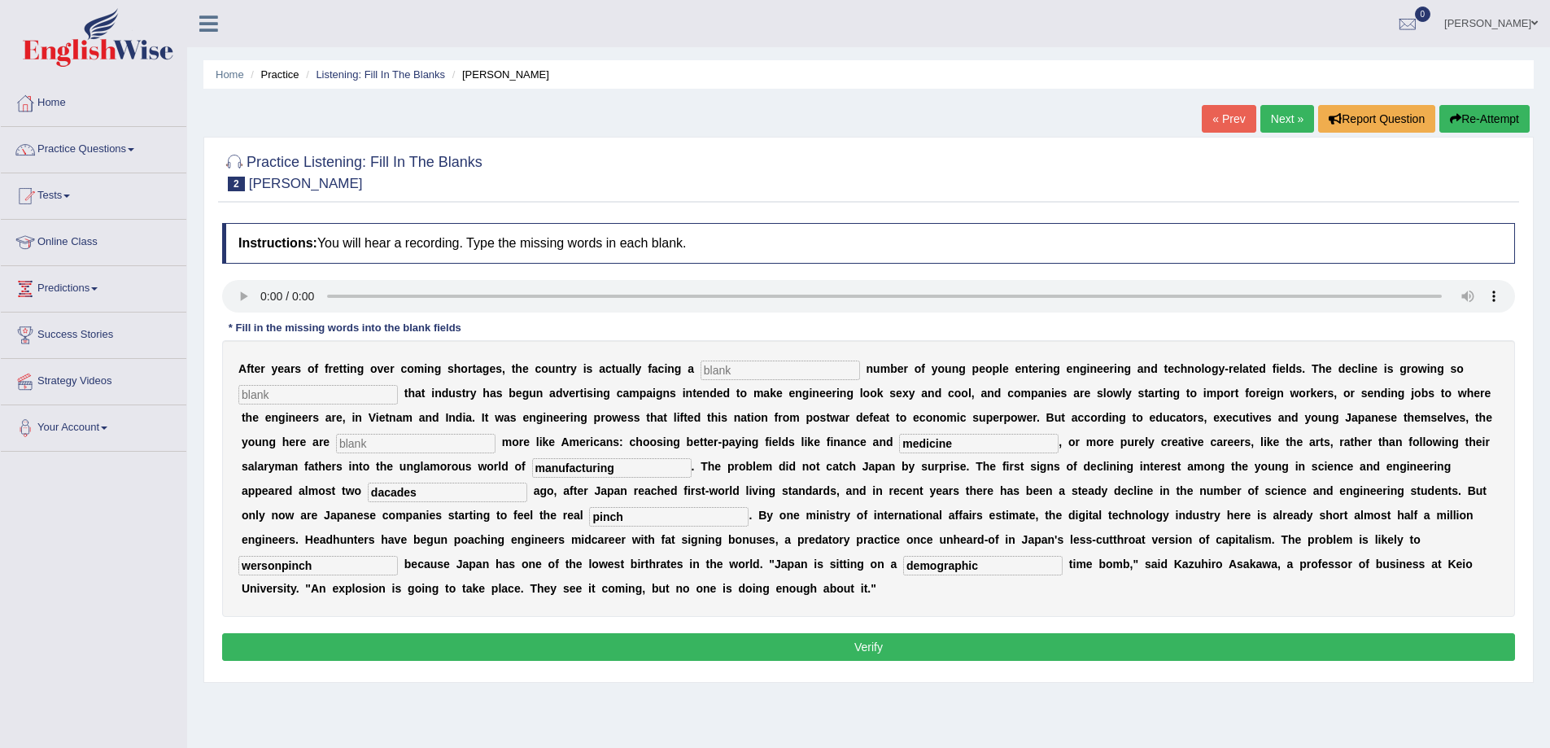
type input "medicine"
click at [430, 446] on input "text" at bounding box center [415, 444] width 159 height 20
type input "behaving"
click at [303, 391] on input "text" at bounding box center [317, 395] width 159 height 20
type input "devastic"
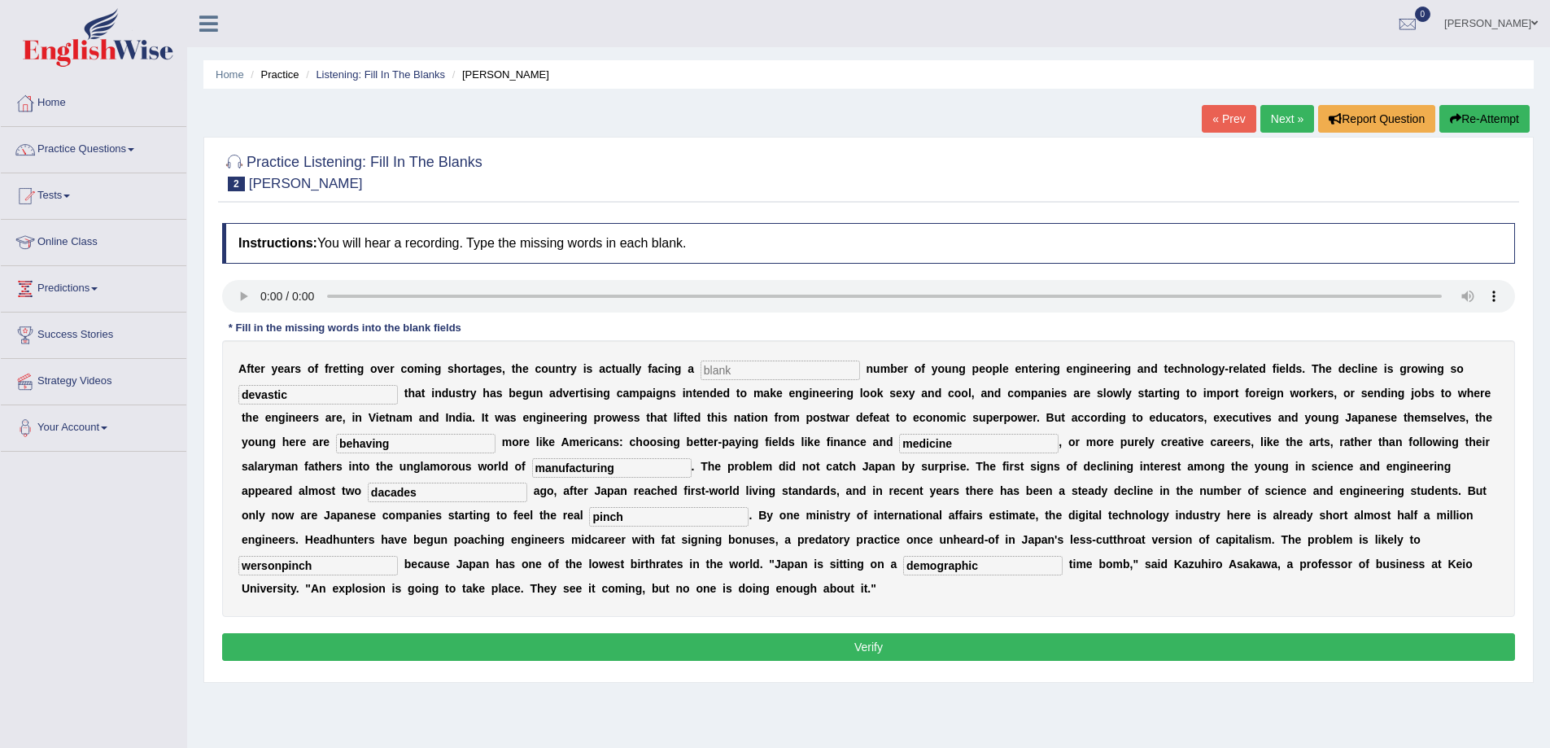
click at [751, 376] on input "text" at bounding box center [780, 370] width 159 height 20
type input "advent"
click at [867, 639] on button "Verify" at bounding box center [868, 647] width 1293 height 28
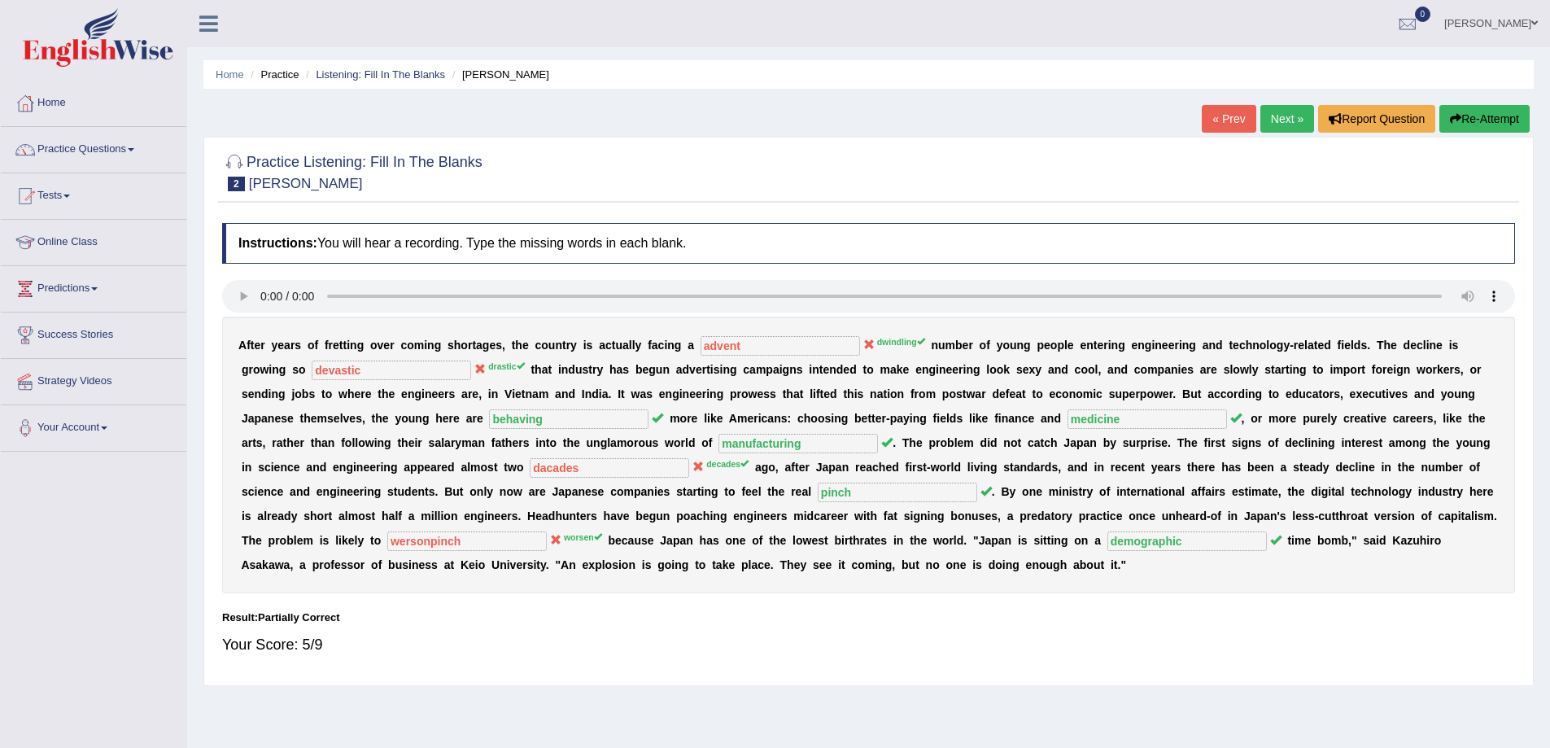
click at [1270, 112] on link "Next »" at bounding box center [1287, 119] width 54 height 28
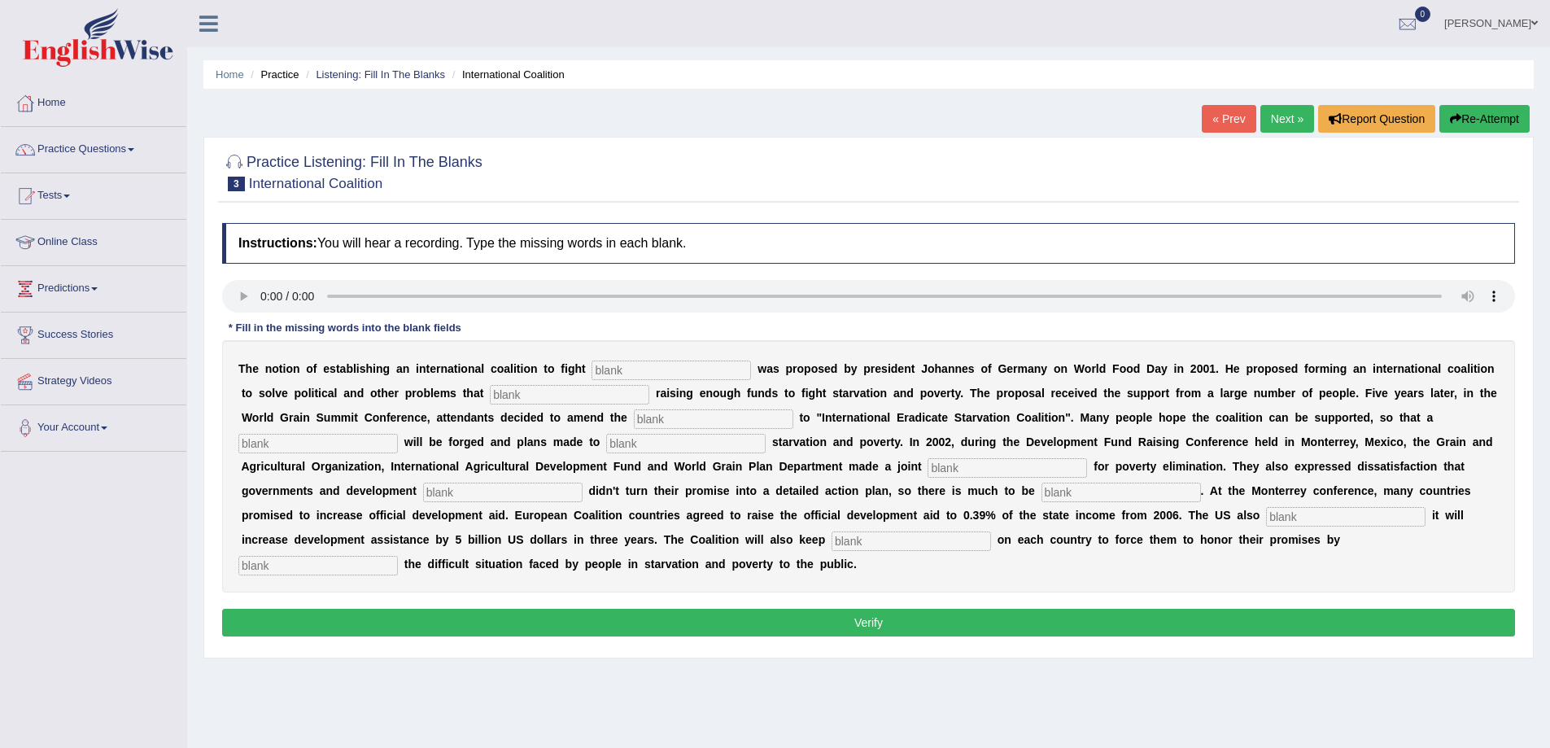
click at [670, 374] on input "text" at bounding box center [670, 370] width 159 height 20
click at [600, 371] on input "text" at bounding box center [670, 370] width 159 height 20
click at [303, 441] on input "text" at bounding box center [317, 444] width 159 height 20
click at [439, 491] on input "text" at bounding box center [502, 492] width 159 height 20
click at [1070, 485] on input "text" at bounding box center [1120, 492] width 159 height 20
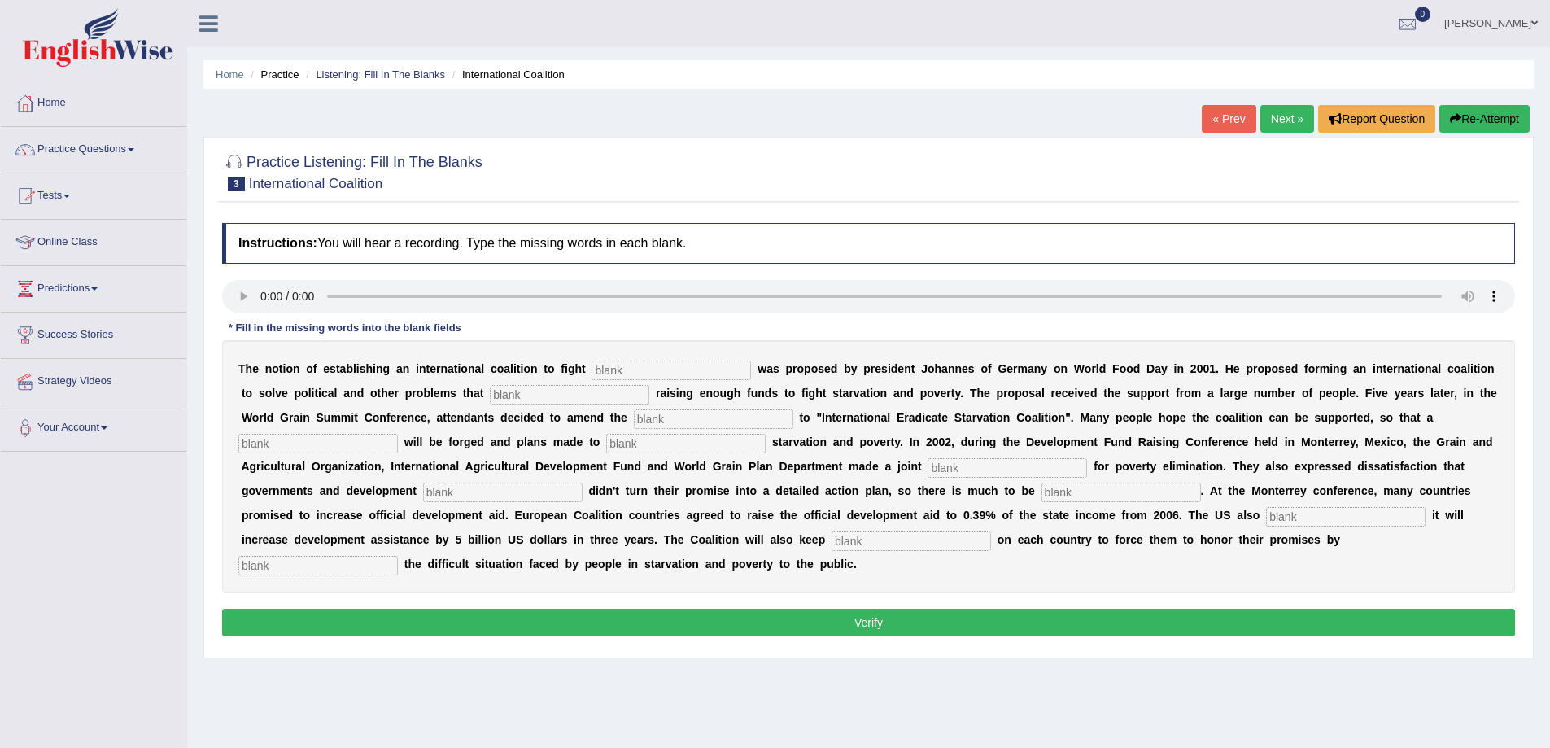
click at [1285, 519] on input "text" at bounding box center [1345, 517] width 159 height 20
click at [891, 548] on input "text" at bounding box center [911, 541] width 159 height 20
type input "pressure"
click at [1358, 514] on input "text" at bounding box center [1345, 517] width 159 height 20
type input "announce"
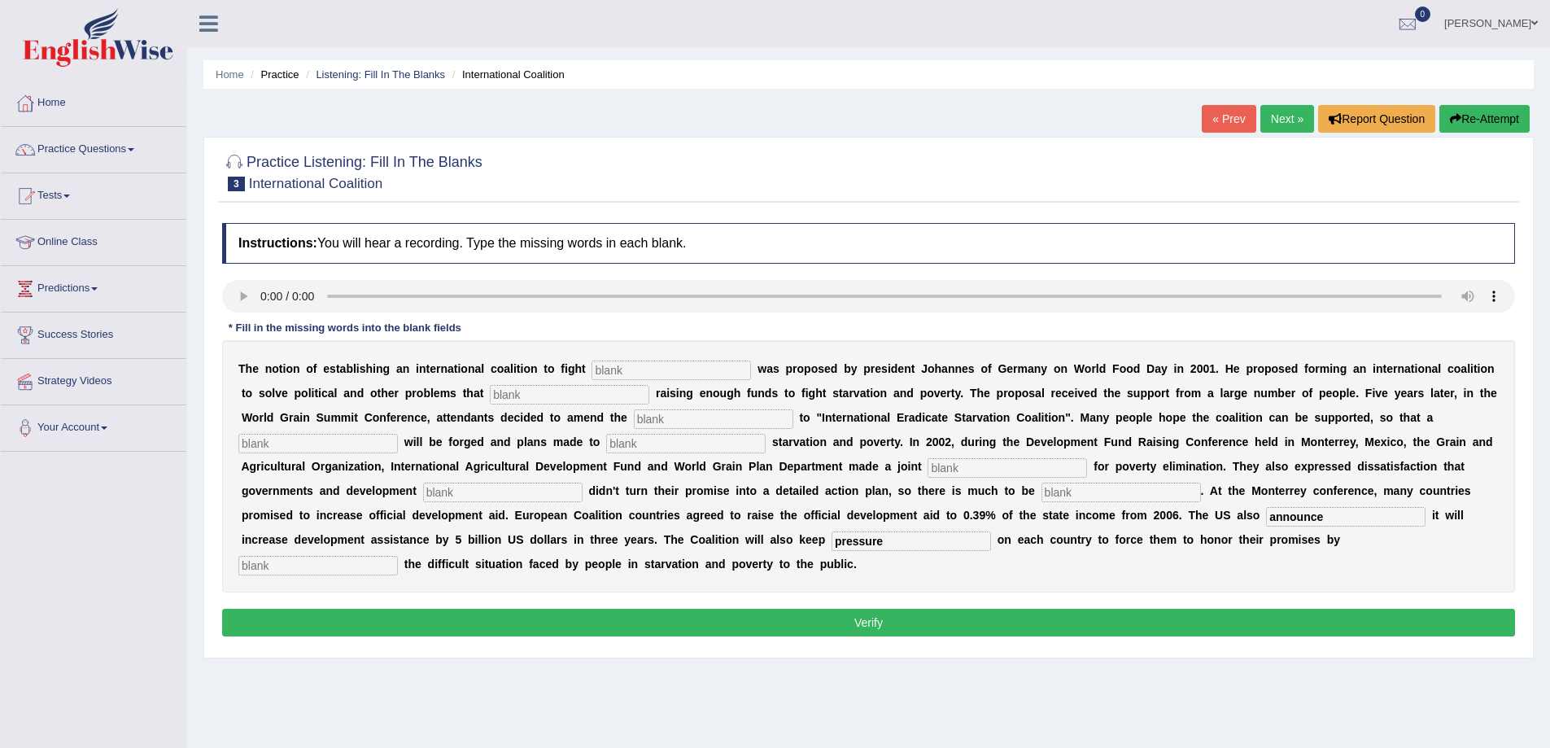
click at [1096, 495] on input "text" at bounding box center [1120, 492] width 159 height 20
type input "desire"
click at [439, 491] on input "text" at bounding box center [502, 492] width 159 height 20
type input "partner"
click at [971, 469] on input "text" at bounding box center [1007, 468] width 159 height 20
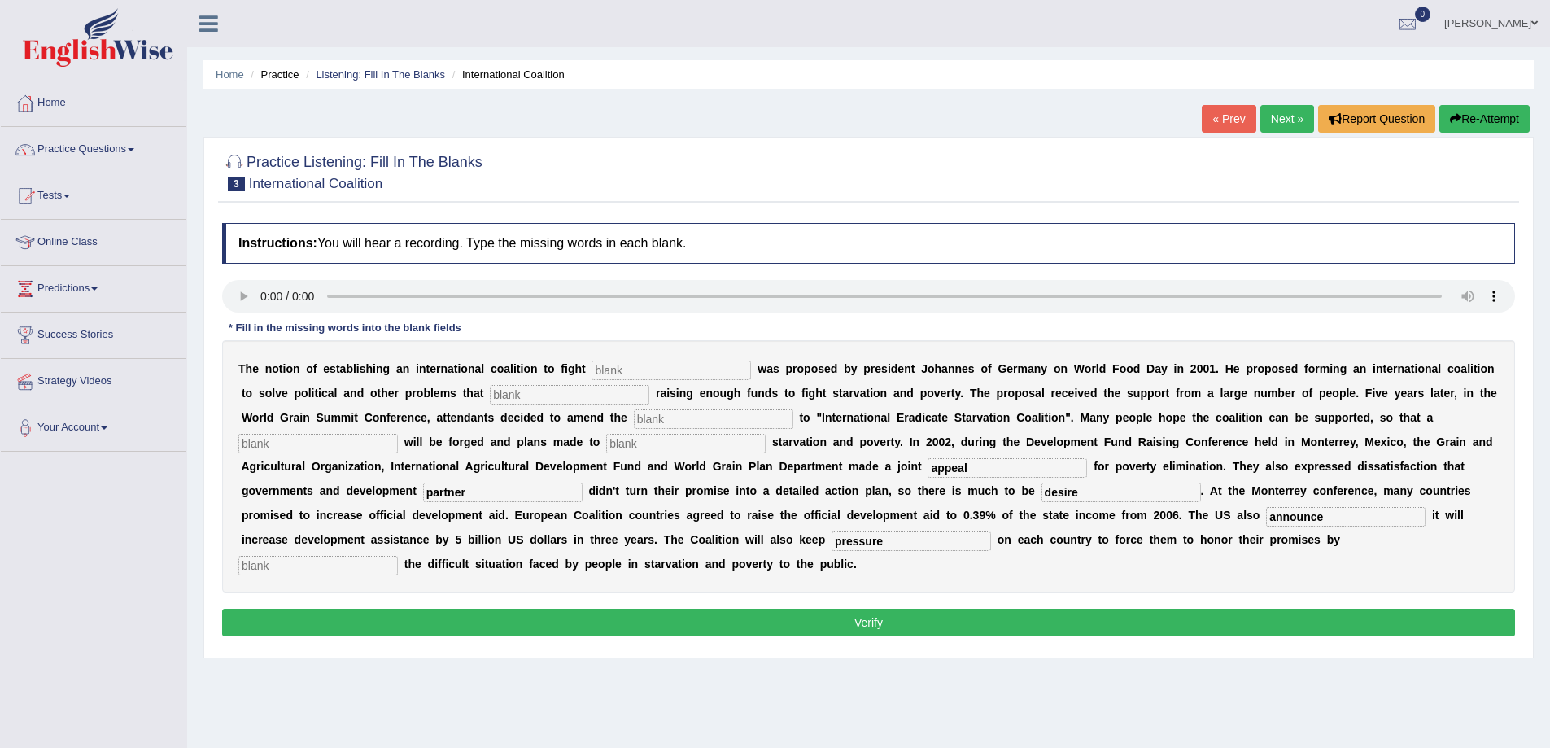
type input "appeal"
click at [617, 445] on input "text" at bounding box center [685, 444] width 159 height 20
type input "illumination"
click at [275, 441] on input "text" at bounding box center [317, 444] width 159 height 20
type input "m"
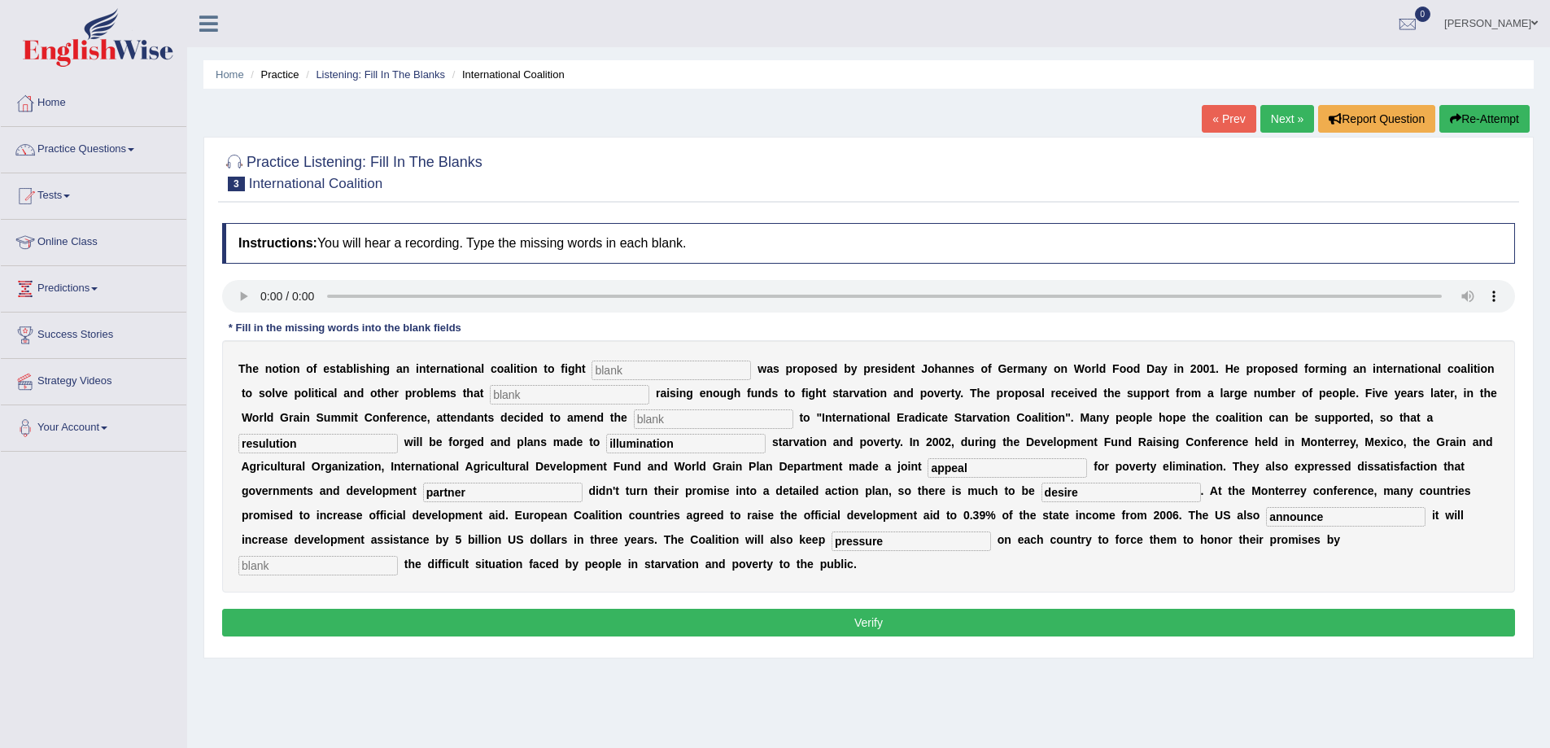
type input "resulution"
click at [718, 420] on input "text" at bounding box center [713, 419] width 159 height 20
type input "menufester"
click at [571, 390] on input "text" at bounding box center [569, 395] width 159 height 20
type input "obstrucked"
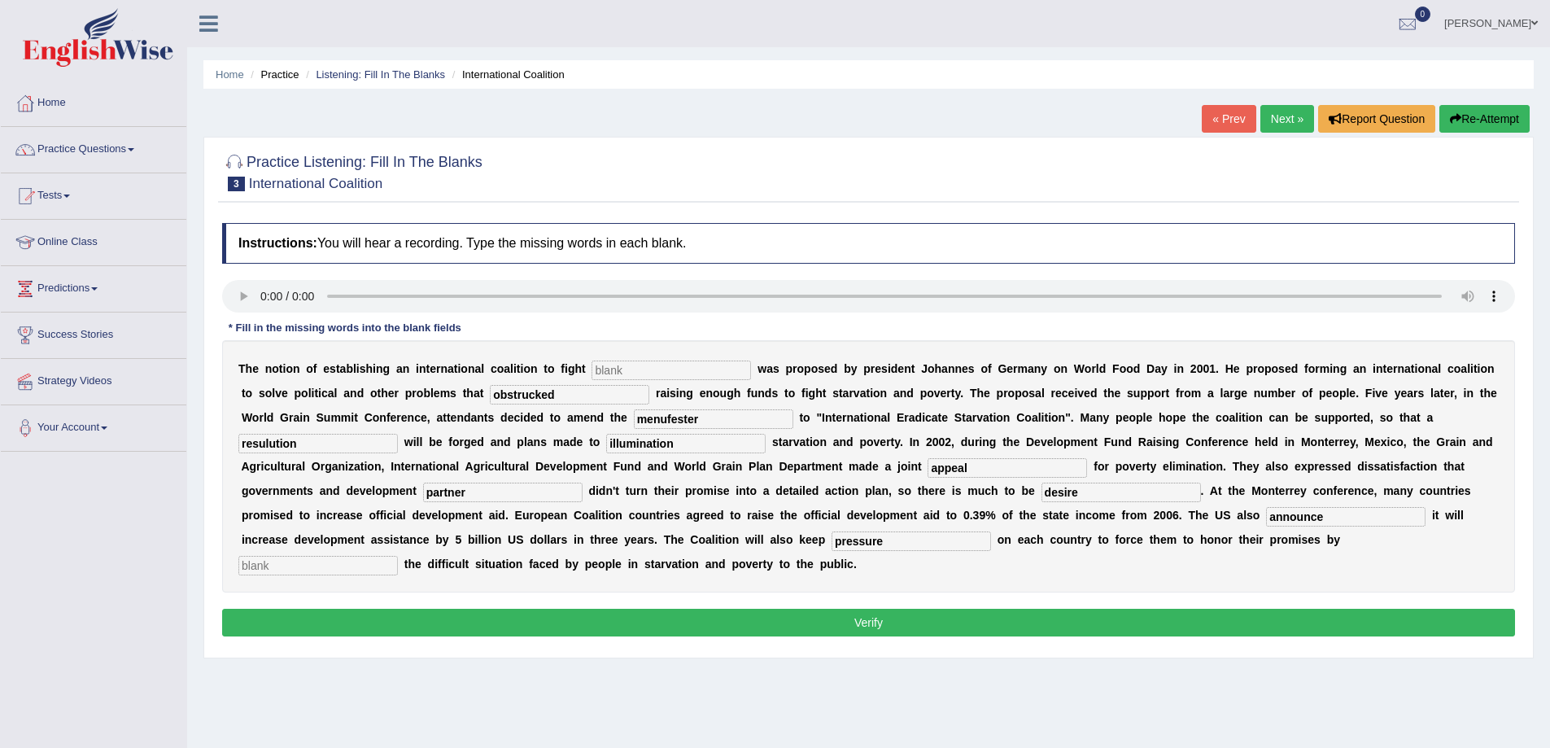
click at [630, 369] on input "text" at bounding box center [670, 370] width 159 height 20
type input "starvation"
click at [541, 395] on input "obstrucked" at bounding box center [569, 395] width 159 height 20
type input "obstructed"
click at [300, 566] on input "text" at bounding box center [317, 566] width 159 height 20
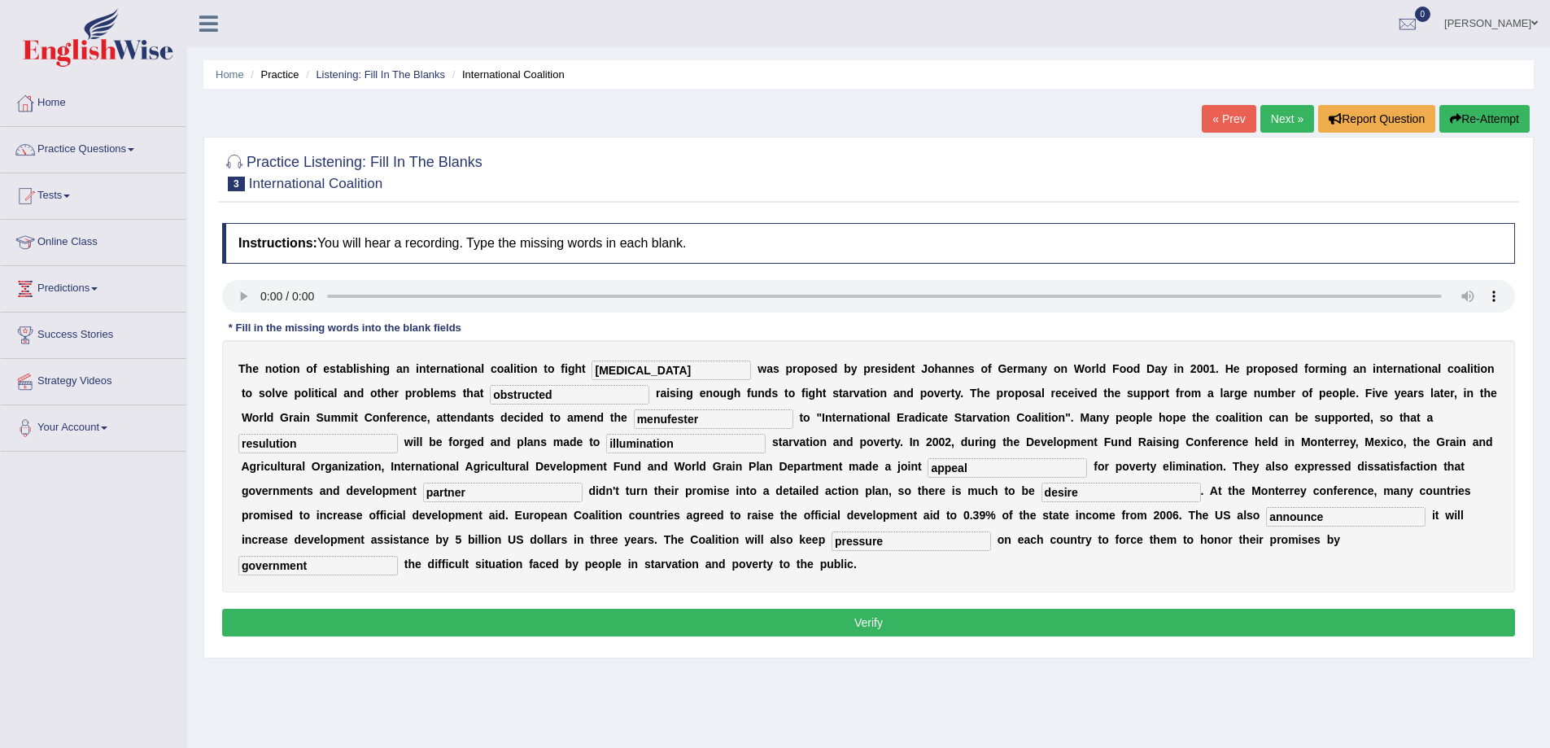
type input "government"
click at [367, 629] on button "Verify" at bounding box center [868, 623] width 1293 height 28
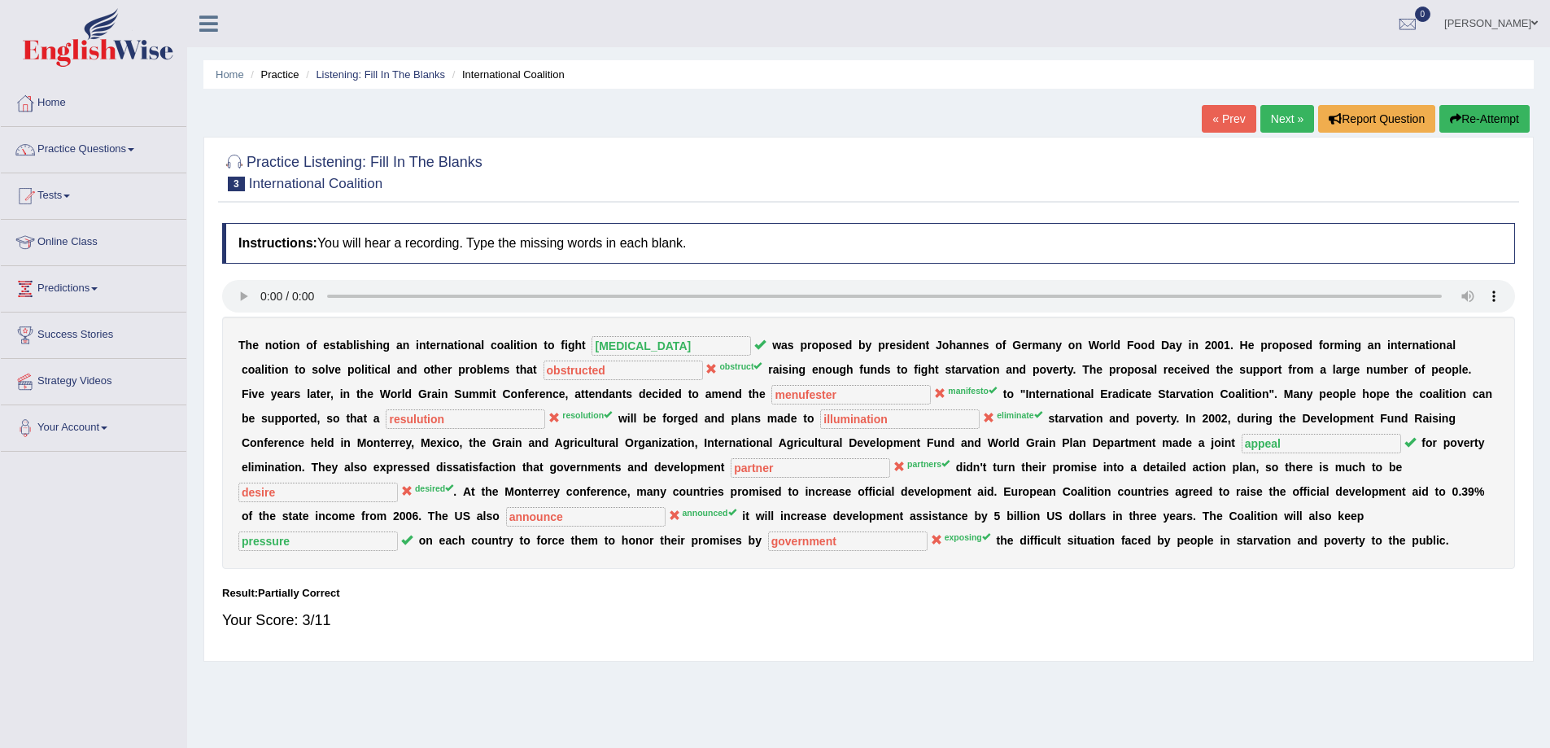
click at [1291, 116] on link "Next »" at bounding box center [1287, 119] width 54 height 28
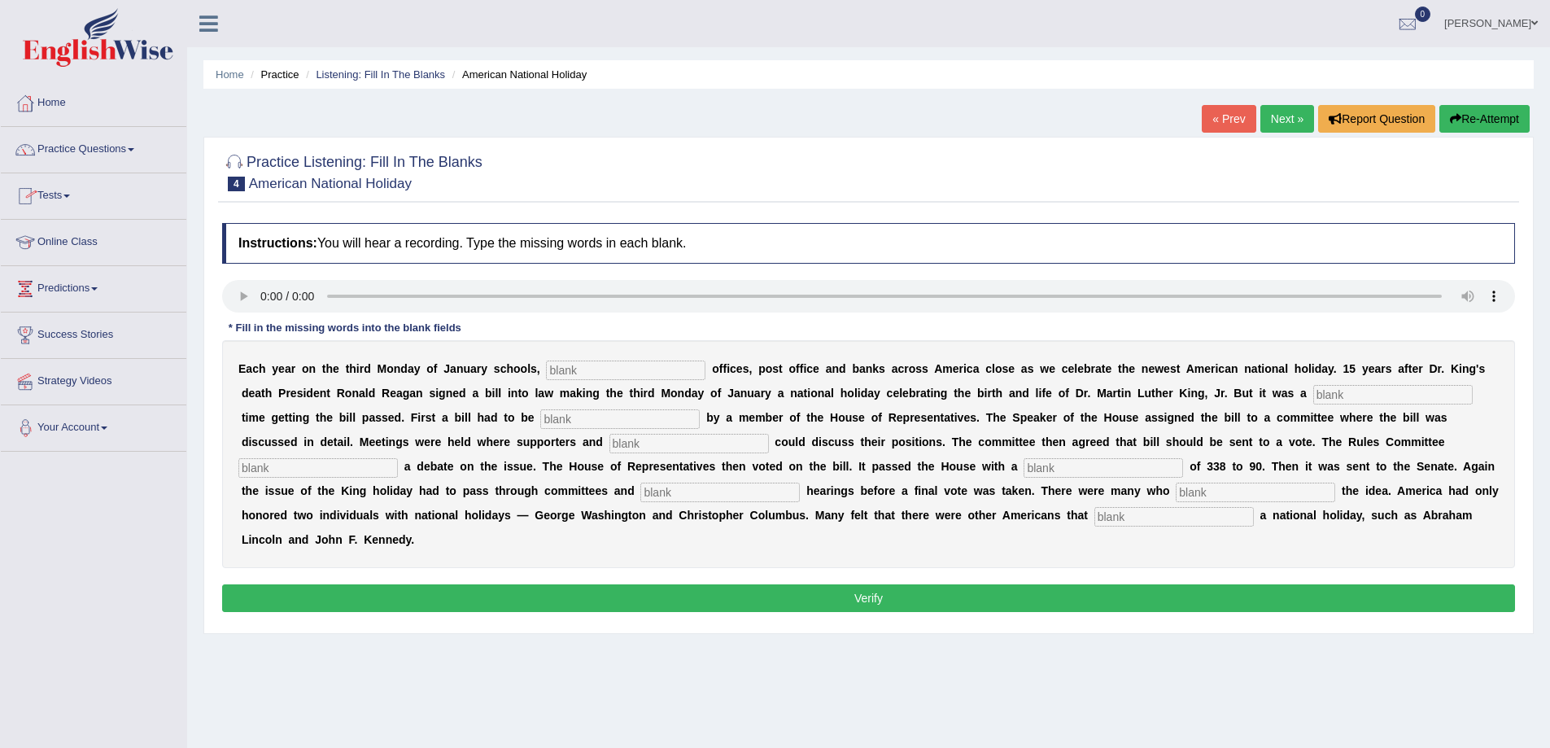
click at [566, 377] on input "text" at bounding box center [625, 370] width 159 height 20
click at [310, 469] on input "text" at bounding box center [317, 468] width 159 height 20
click at [1083, 467] on input "text" at bounding box center [1103, 468] width 159 height 20
click at [1198, 500] on input "text" at bounding box center [1255, 492] width 159 height 20
click at [1177, 511] on input "text" at bounding box center [1173, 517] width 159 height 20
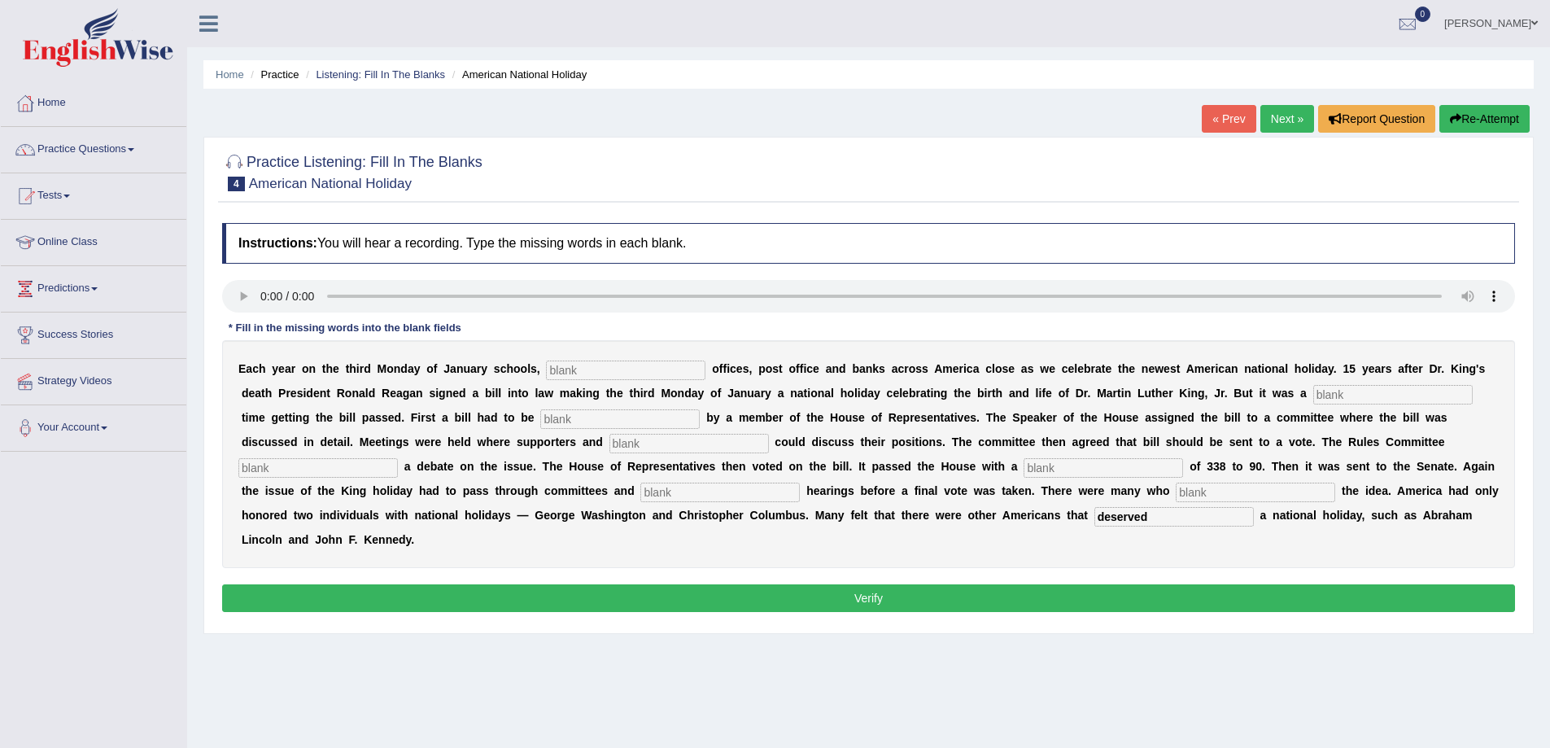
type input "deserved"
click at [1227, 491] on input "text" at bounding box center [1255, 492] width 159 height 20
type input "p"
type input "opposed"
click at [709, 492] on input "text" at bounding box center [719, 492] width 159 height 20
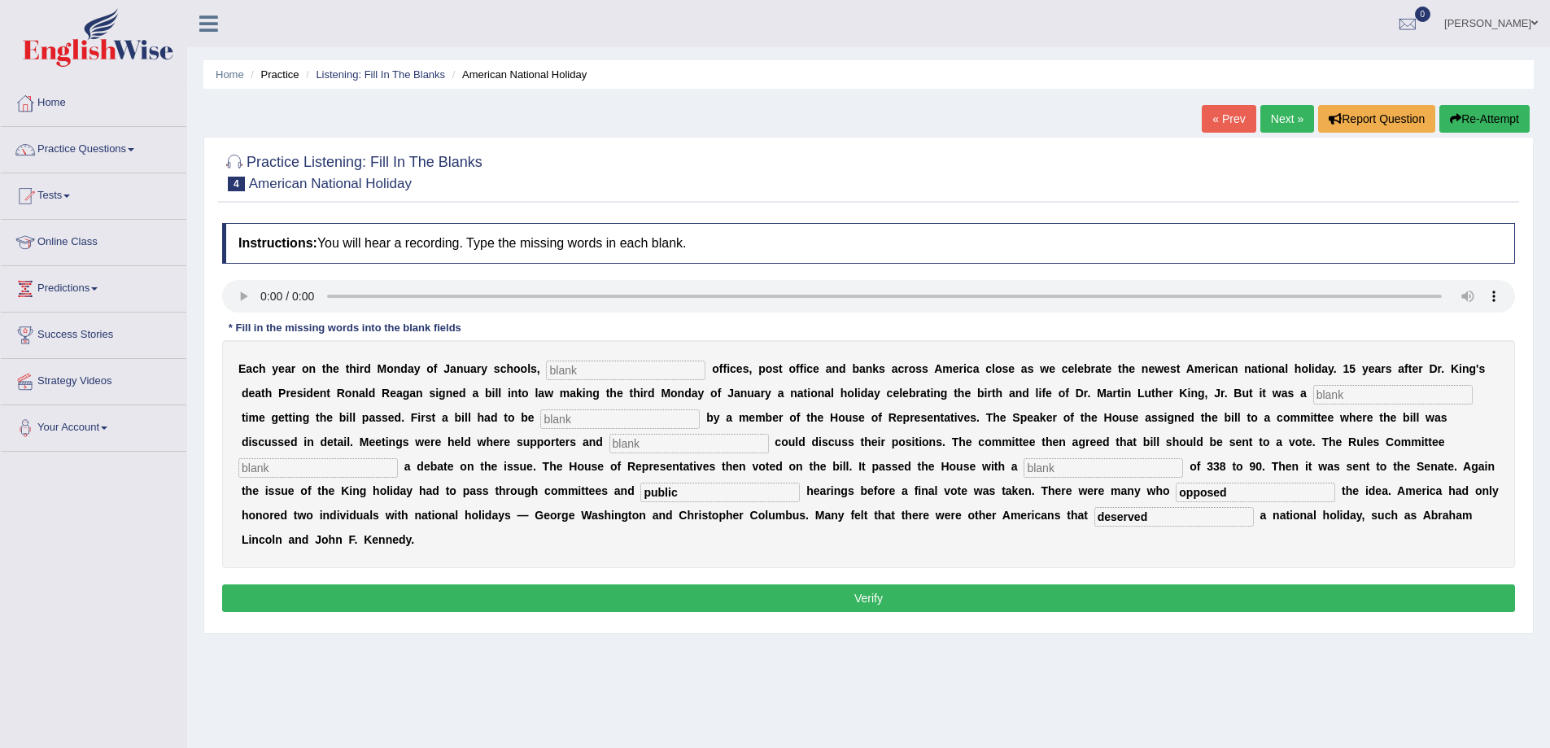
type input "public"
click at [1076, 472] on input "text" at bounding box center [1103, 468] width 159 height 20
type input "vote"
click at [255, 469] on input "text" at bounding box center [317, 468] width 159 height 20
type input "sechdule"
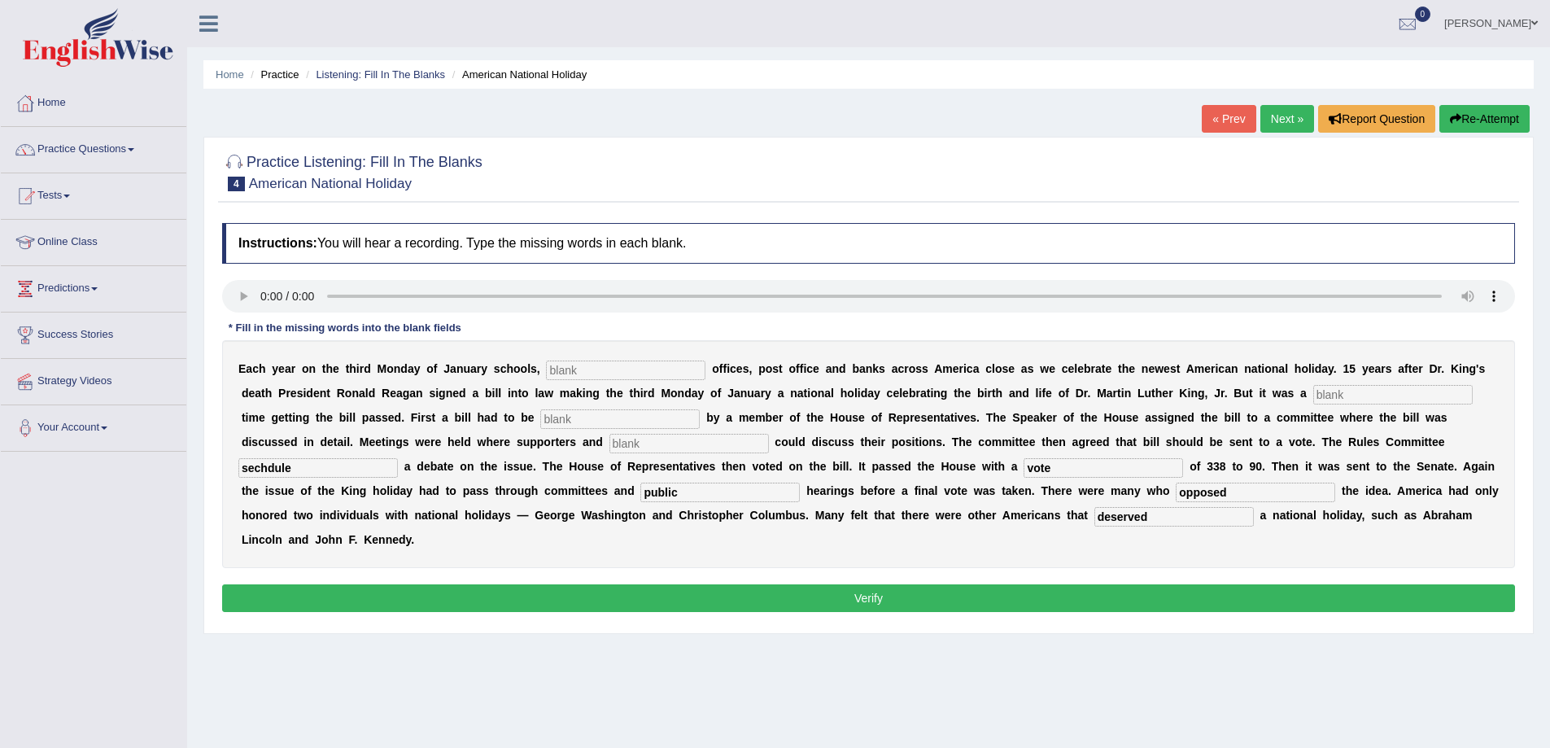
click at [630, 441] on input "text" at bounding box center [688, 444] width 159 height 20
click at [626, 445] on input "oppanioun" at bounding box center [688, 444] width 159 height 20
type input "opanioun"
click at [557, 419] on input "text" at bounding box center [619, 419] width 159 height 20
type input "pass"
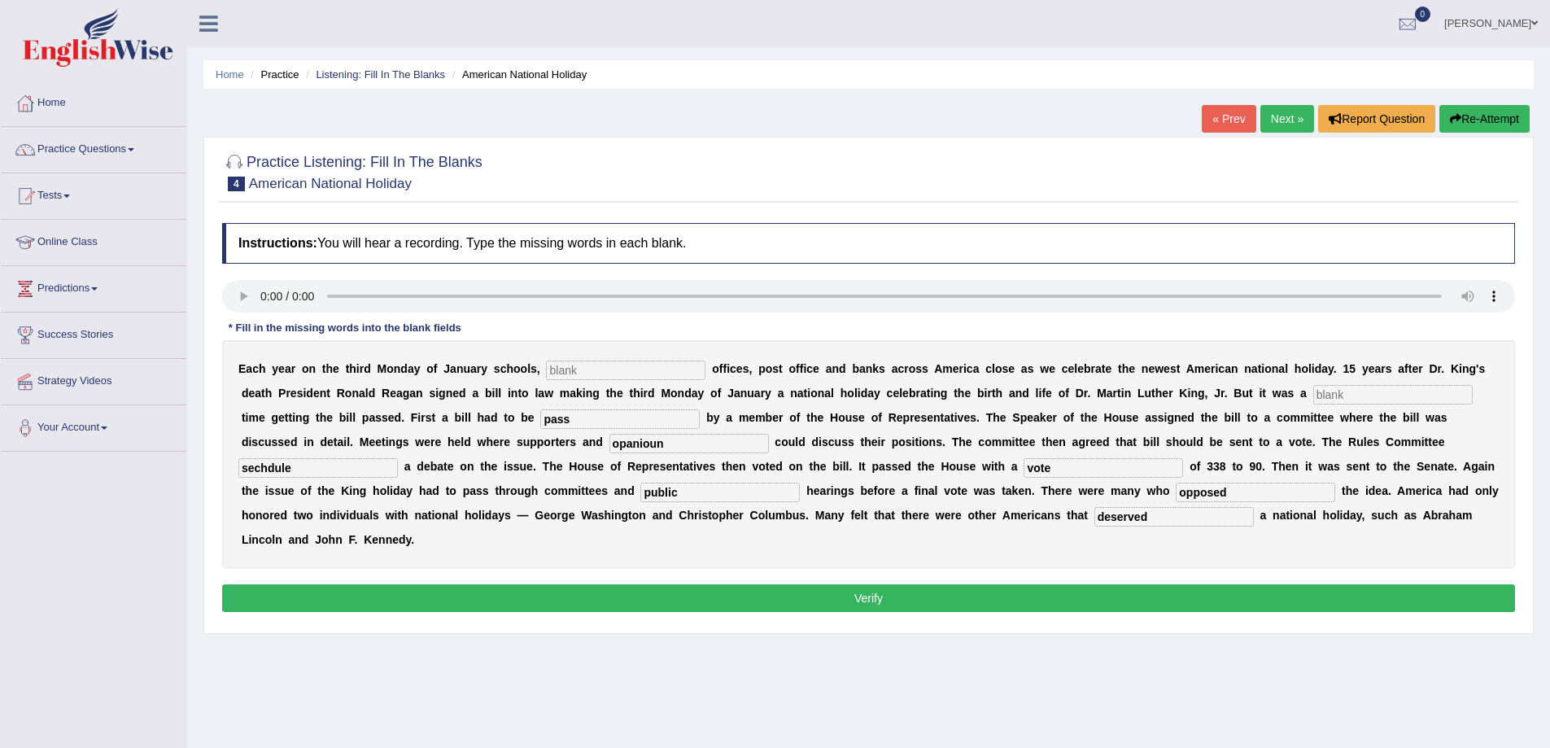
click at [1347, 394] on input "text" at bounding box center [1392, 395] width 159 height 20
type input "tough"
click at [618, 375] on input "text" at bounding box center [625, 370] width 159 height 20
type input "federal"
click at [617, 609] on button "Verify" at bounding box center [868, 598] width 1293 height 28
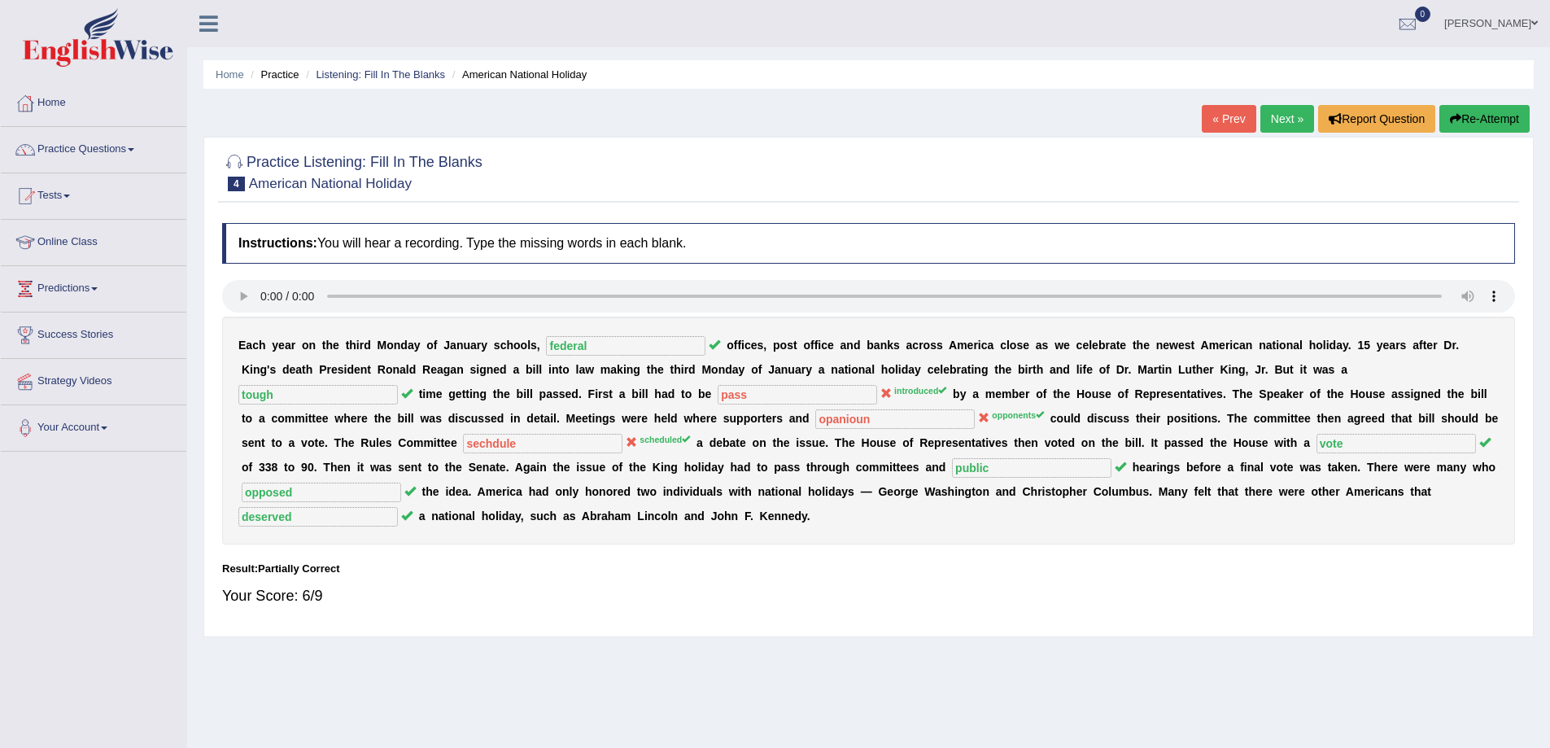
click at [1277, 108] on link "Next »" at bounding box center [1287, 119] width 54 height 28
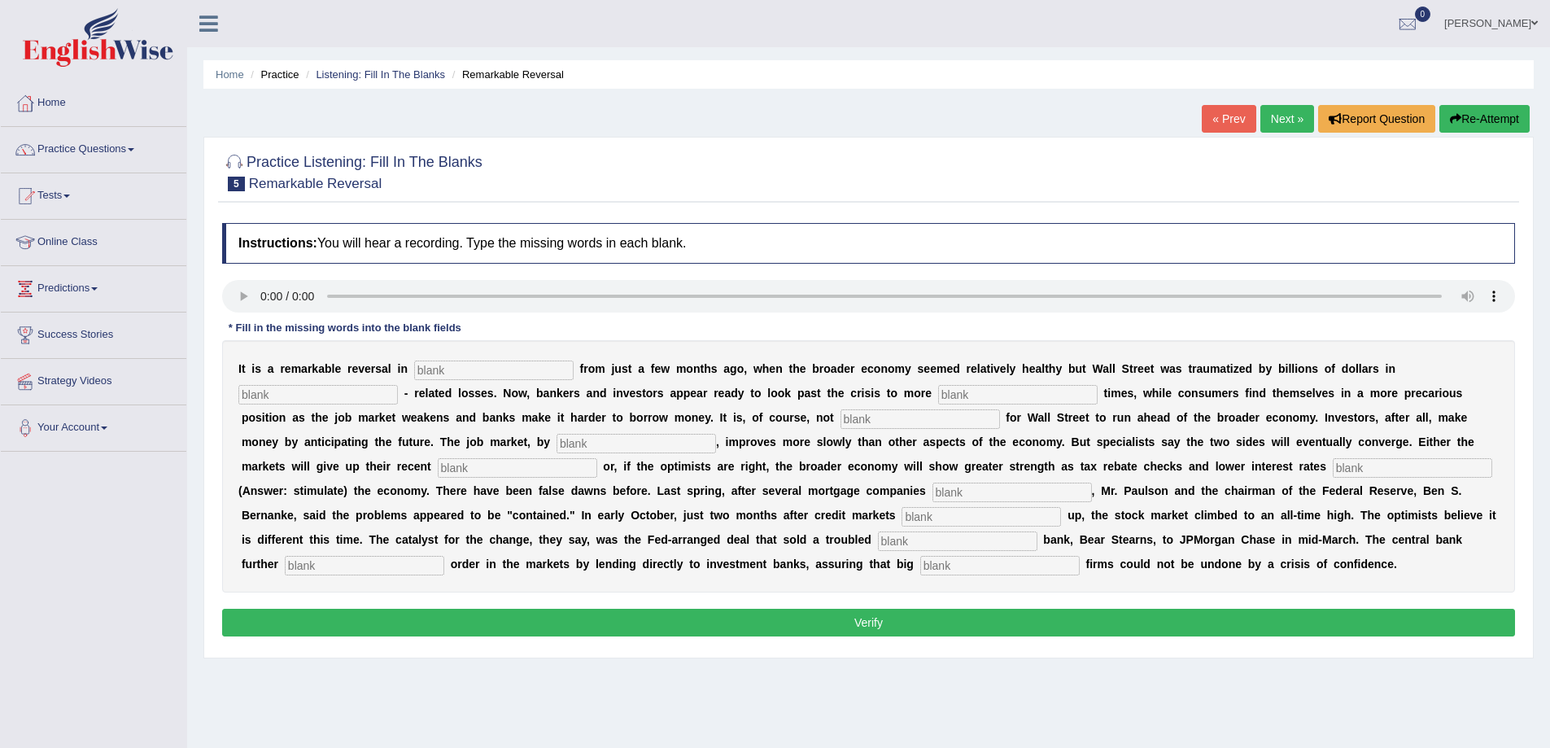
click at [943, 572] on input "text" at bounding box center [999, 566] width 159 height 20
click at [452, 369] on input "text" at bounding box center [493, 370] width 159 height 20
type input "attitude"
click at [251, 399] on input "text" at bounding box center [317, 395] width 159 height 20
type input "mortgage"
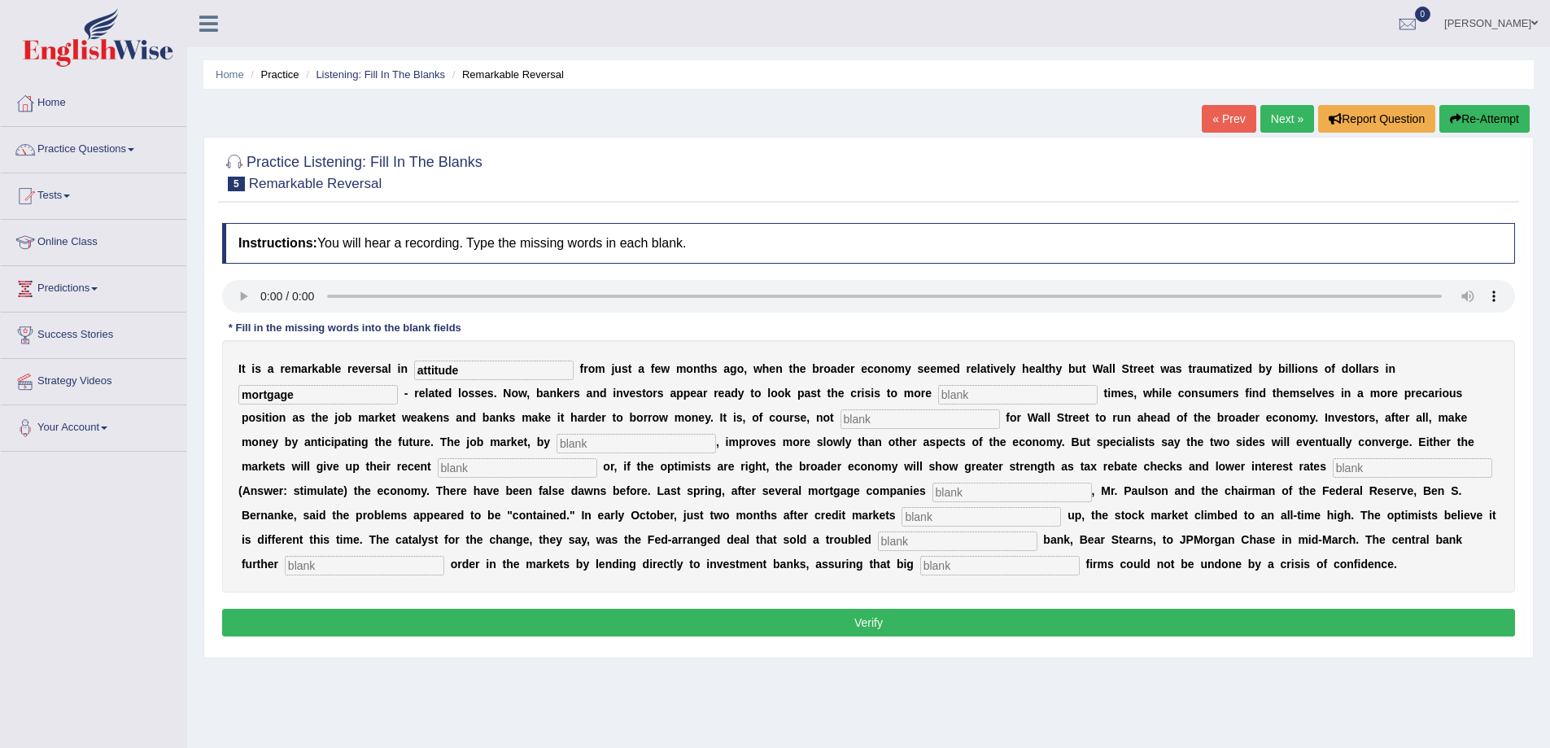
click at [993, 399] on input "text" at bounding box center [1017, 395] width 159 height 20
type input "profitable"
click at [872, 423] on input "text" at bounding box center [919, 419] width 159 height 20
type input "uncommon"
click at [581, 451] on input "text" at bounding box center [636, 444] width 159 height 20
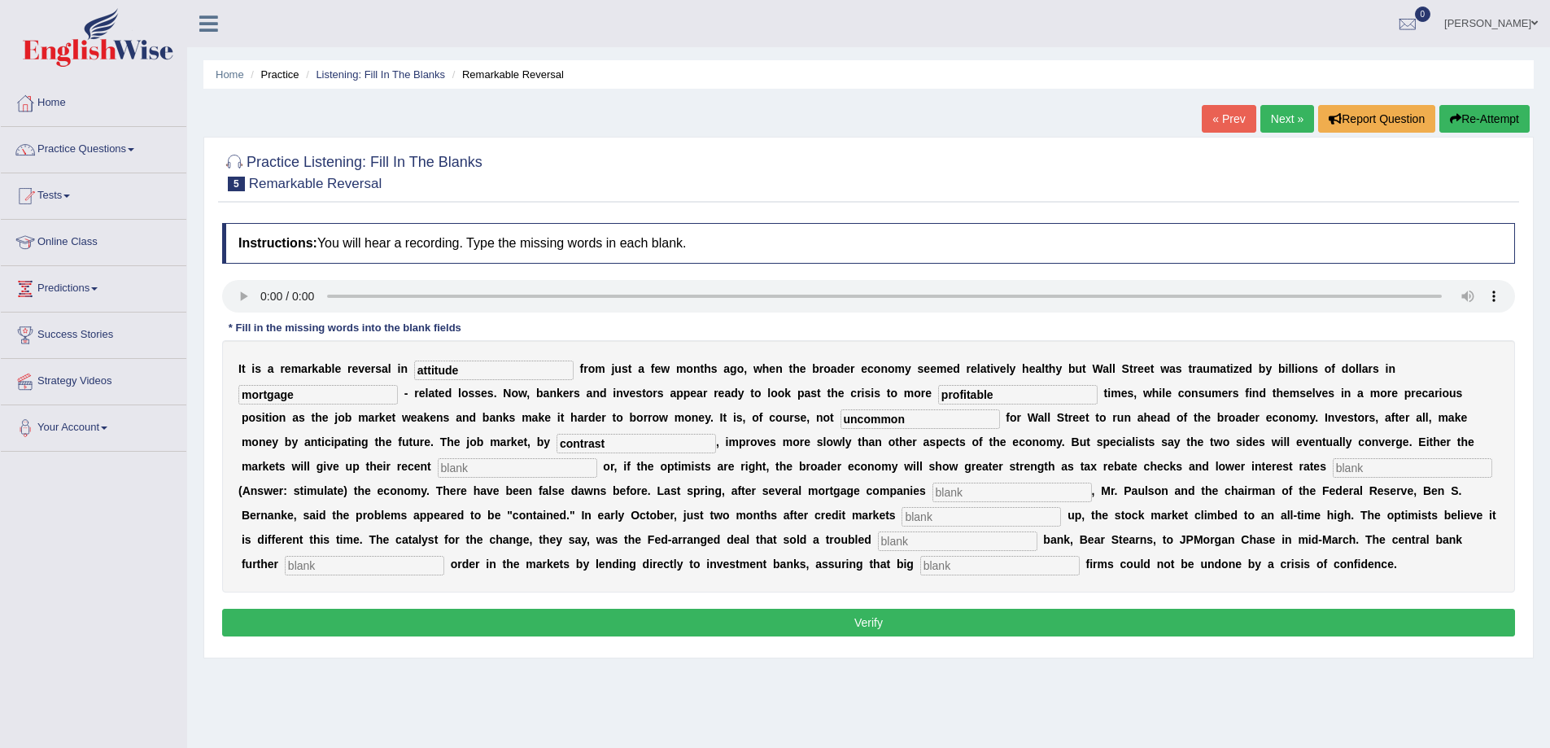
type input "contrast"
click at [456, 469] on input "text" at bounding box center [517, 468] width 159 height 20
type input "games"
click at [961, 501] on input "text" at bounding box center [1011, 492] width 159 height 20
click at [1347, 465] on input "text" at bounding box center [1412, 468] width 159 height 20
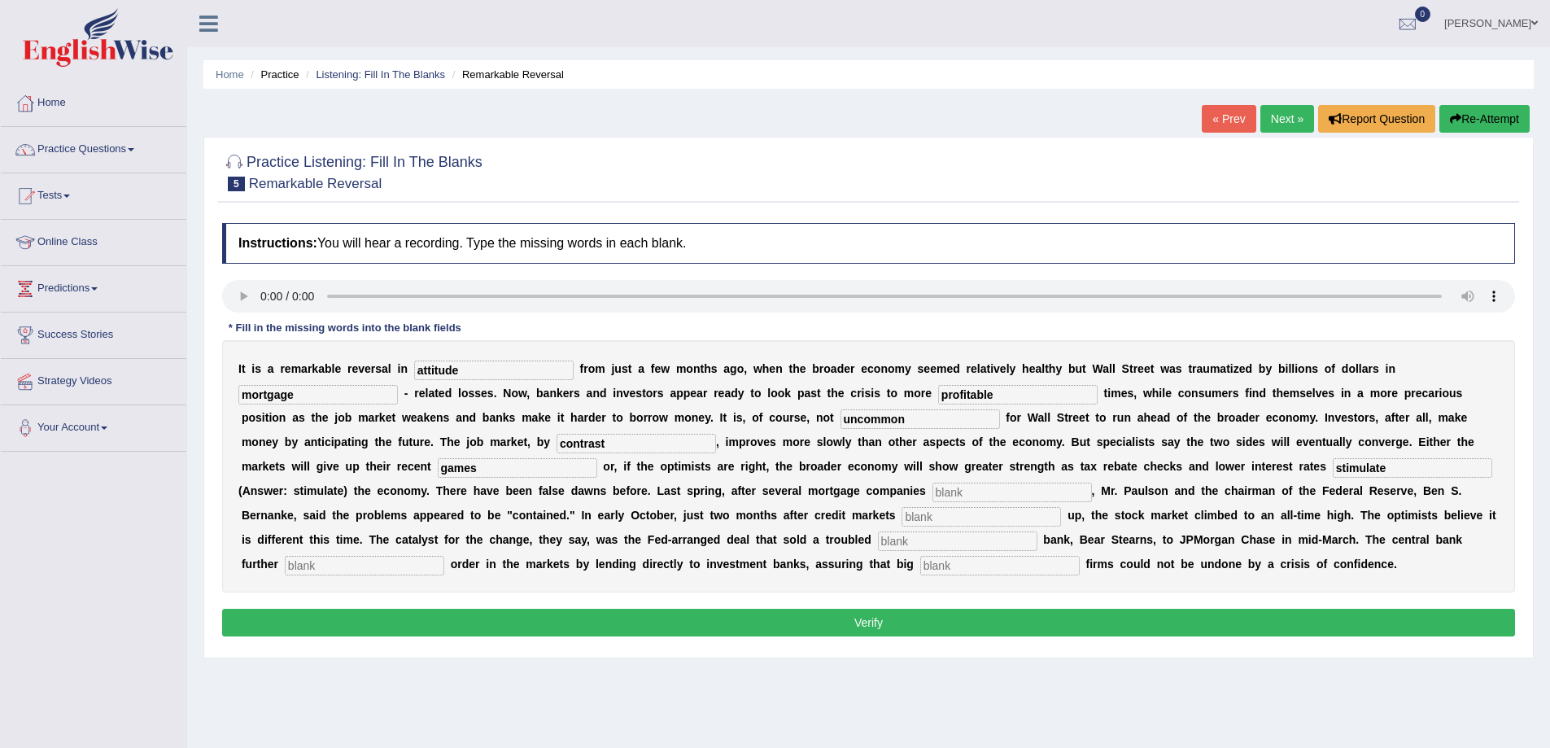
type input "stimulate"
click at [989, 491] on input "text" at bounding box center [1011, 492] width 159 height 20
click at [953, 491] on input "colaps" at bounding box center [1011, 492] width 159 height 20
type input "collaps"
click at [928, 516] on input "text" at bounding box center [980, 517] width 159 height 20
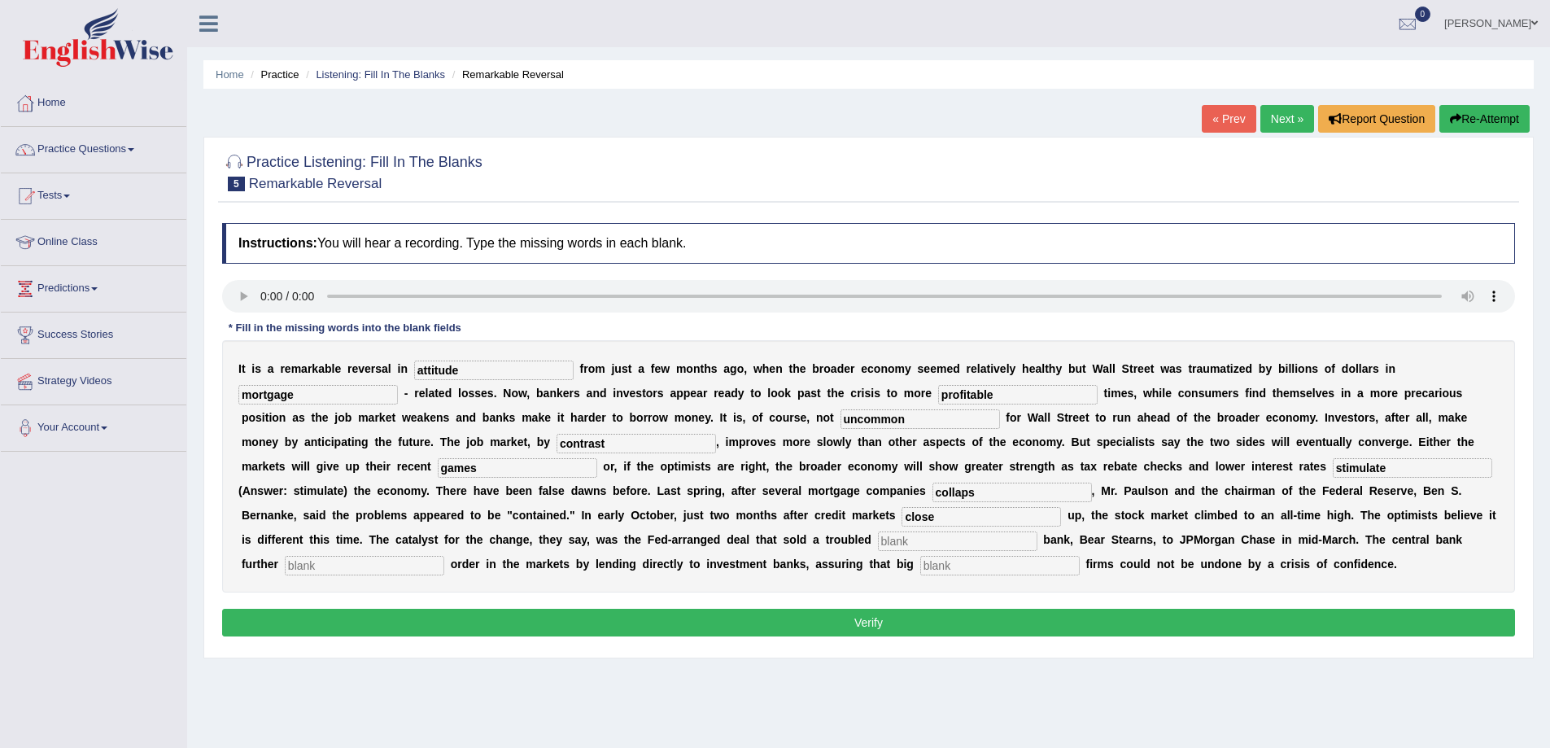
type input "close"
click at [919, 543] on input "text" at bounding box center [957, 541] width 159 height 20
type input "investment"
click at [333, 567] on input "text" at bounding box center [364, 566] width 159 height 20
type input "restore"
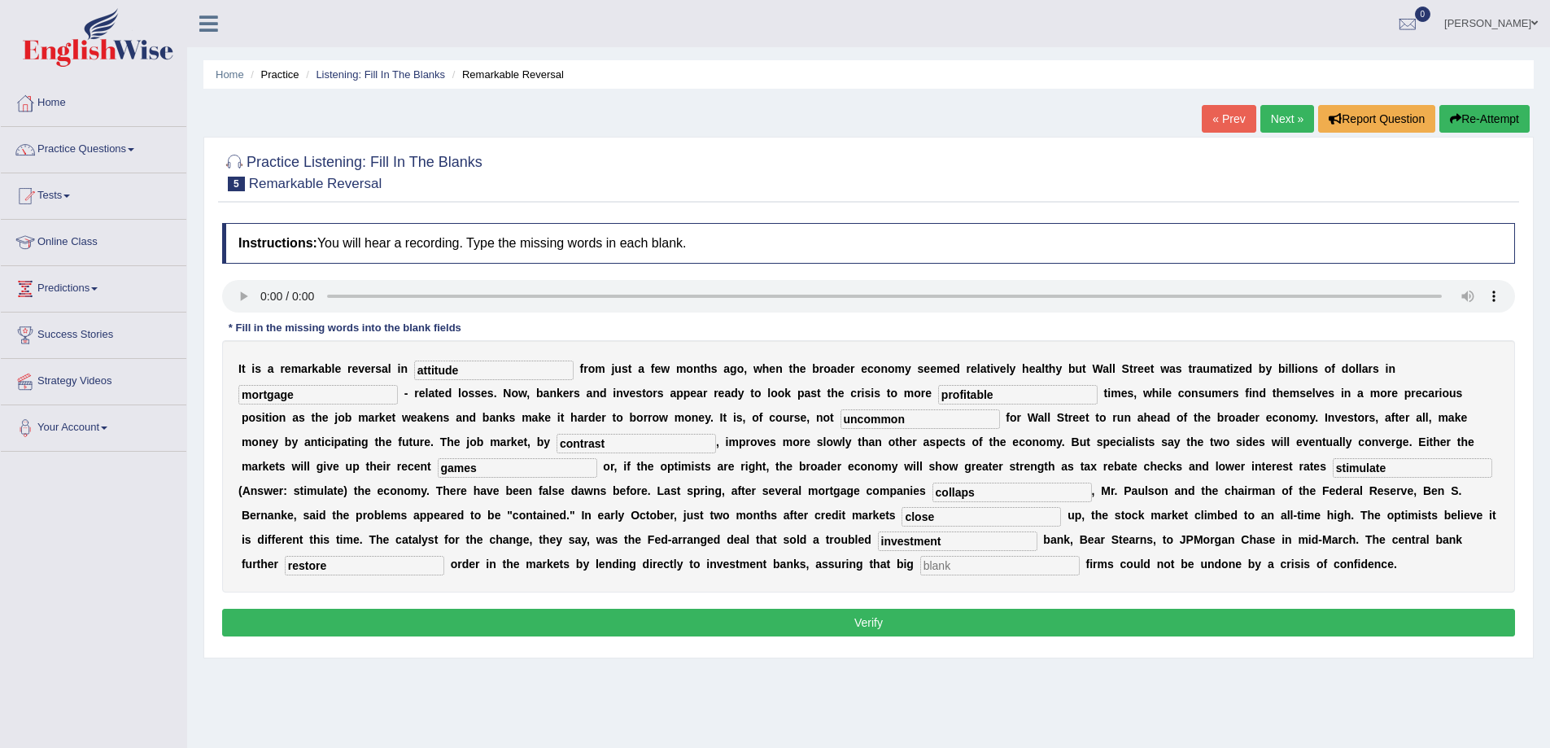
click at [971, 572] on input "text" at bounding box center [999, 566] width 159 height 20
type input "insurance"
click at [895, 630] on button "Verify" at bounding box center [868, 623] width 1293 height 28
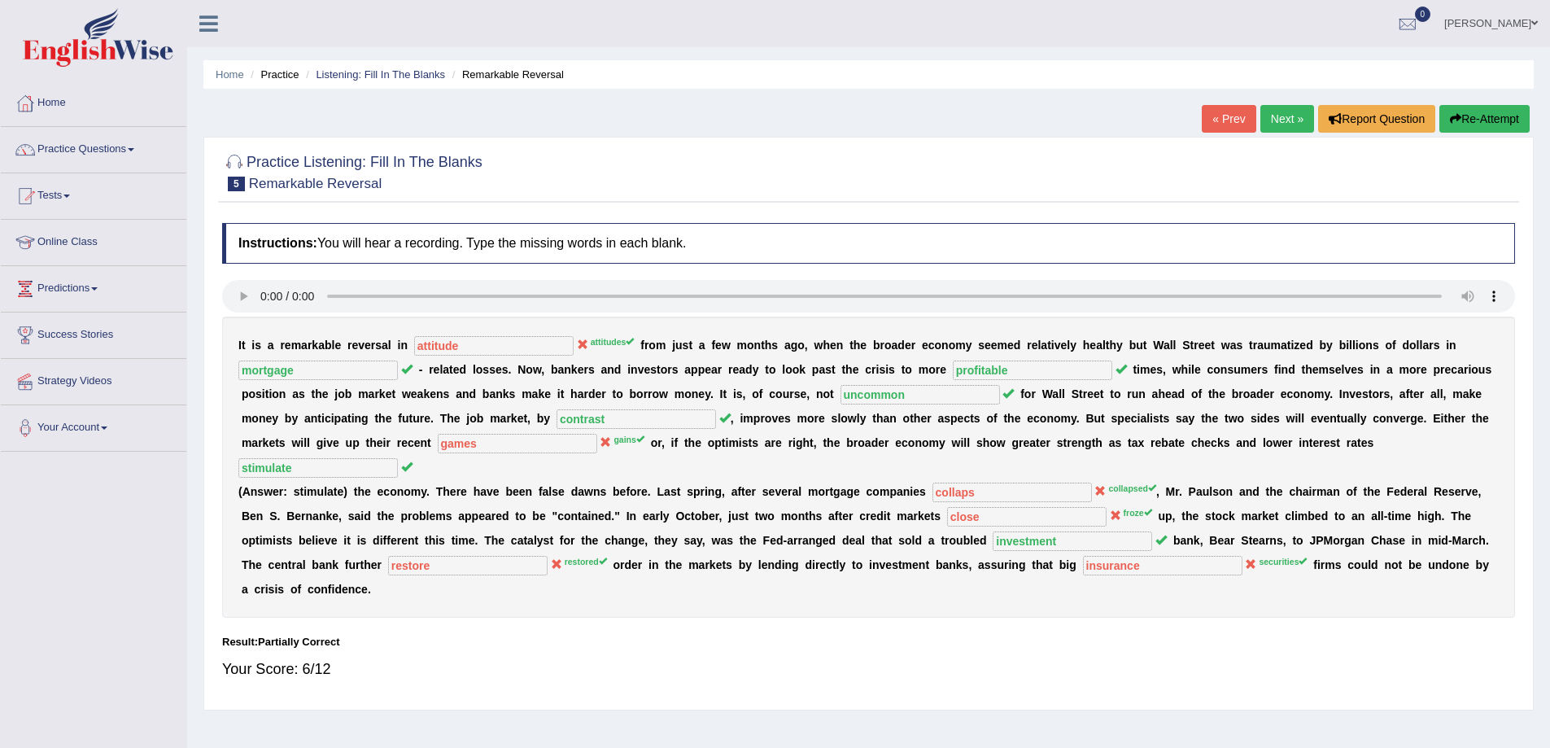
click at [1262, 116] on link "Next »" at bounding box center [1287, 119] width 54 height 28
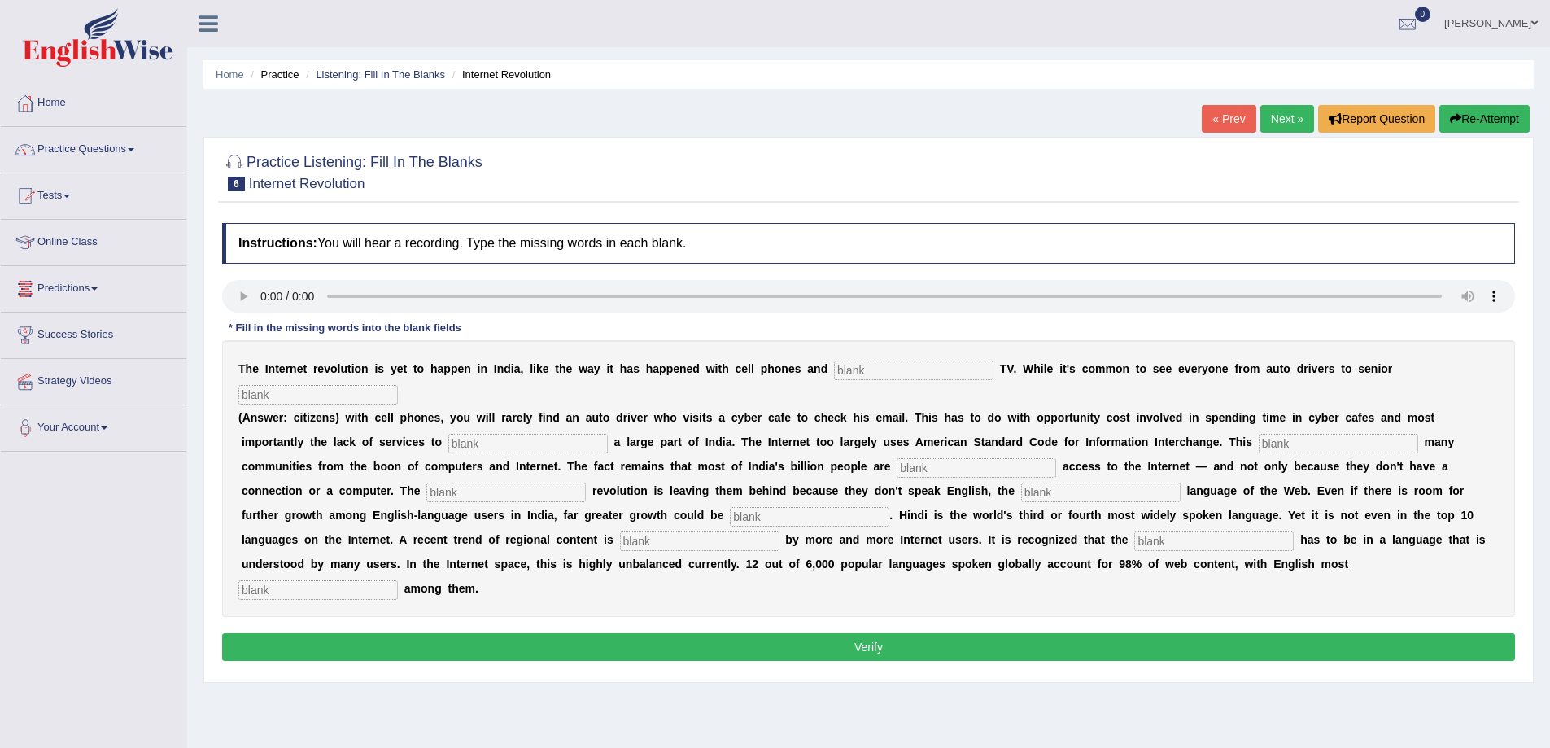
click at [1468, 116] on button "Re-Attempt" at bounding box center [1484, 119] width 90 height 28
click at [252, 591] on input "text" at bounding box center [317, 590] width 159 height 20
type input "prominent"
click at [1143, 539] on input "text" at bounding box center [1213, 541] width 159 height 20
type input "content"
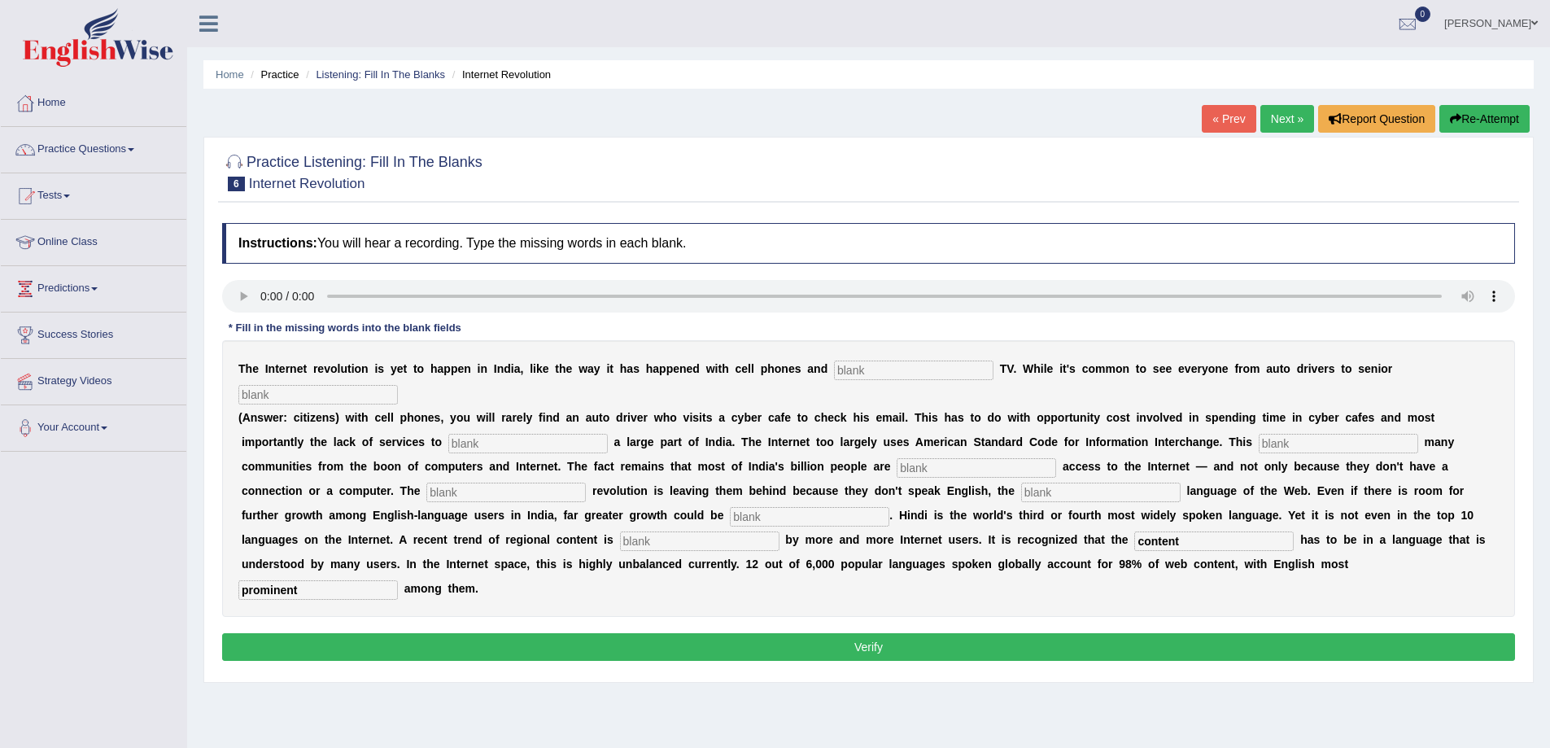
click at [680, 540] on input "text" at bounding box center [699, 541] width 159 height 20
click at [645, 537] on input "prefred" at bounding box center [699, 541] width 159 height 20
type input "prefered"
click at [748, 515] on input "text" at bounding box center [809, 517] width 159 height 20
type input "unleashed"
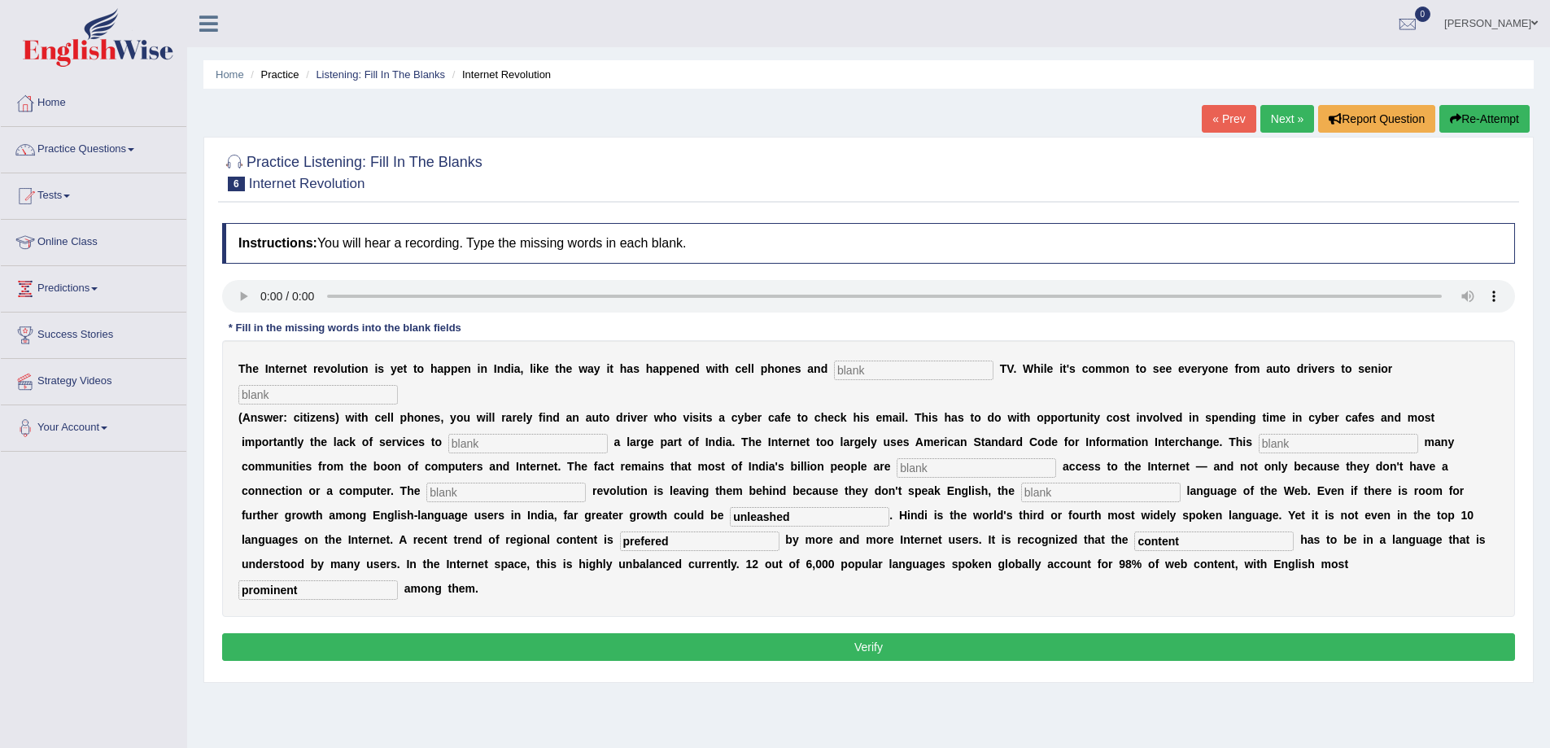
click at [1052, 493] on input "text" at bounding box center [1100, 492] width 159 height 20
type input "dominate"
click at [514, 489] on input "text" at bounding box center [505, 492] width 159 height 20
type input "digital"
click at [921, 467] on input "text" at bounding box center [976, 468] width 159 height 20
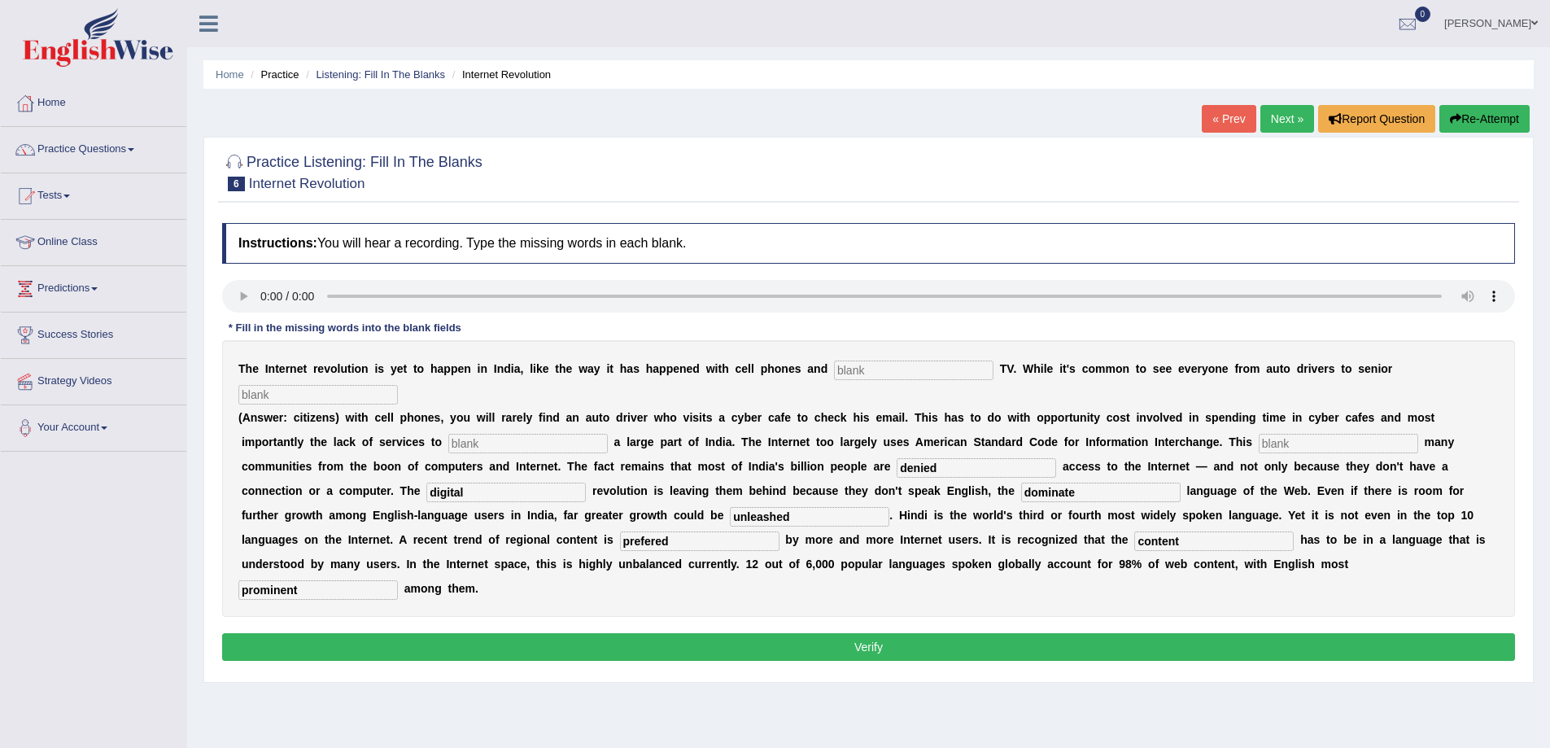
type input "denied"
click at [1293, 451] on input "text" at bounding box center [1338, 444] width 159 height 20
type input "allian"
click at [486, 448] on input "text" at bounding box center [527, 444] width 159 height 20
type input "target"
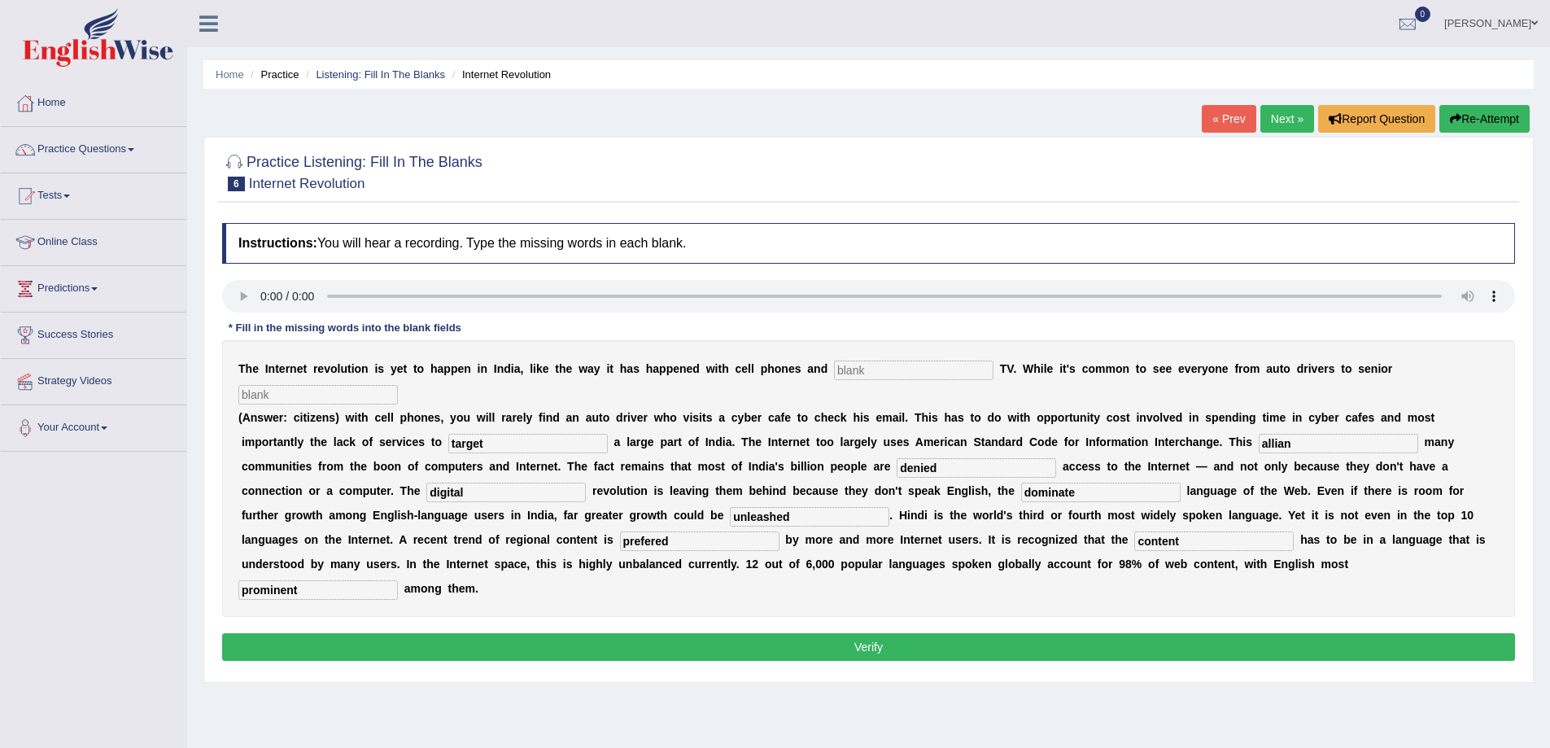
click at [283, 397] on input "text" at bounding box center [317, 395] width 159 height 20
type input "citizens"
click at [866, 366] on input "text" at bounding box center [913, 370] width 159 height 20
type input "cable"
click at [799, 647] on button "Verify" at bounding box center [868, 647] width 1293 height 28
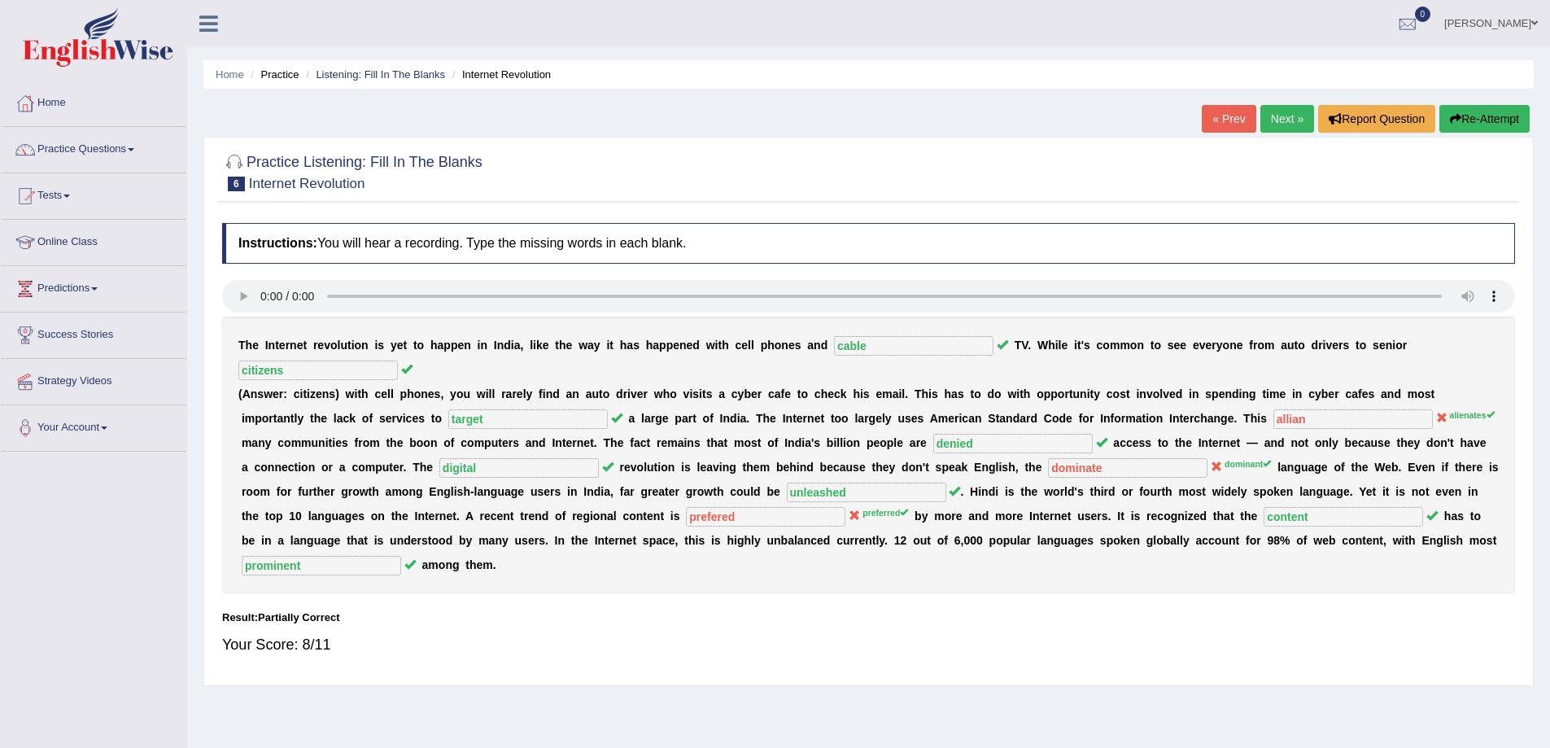
click at [1263, 112] on link "Next »" at bounding box center [1287, 119] width 54 height 28
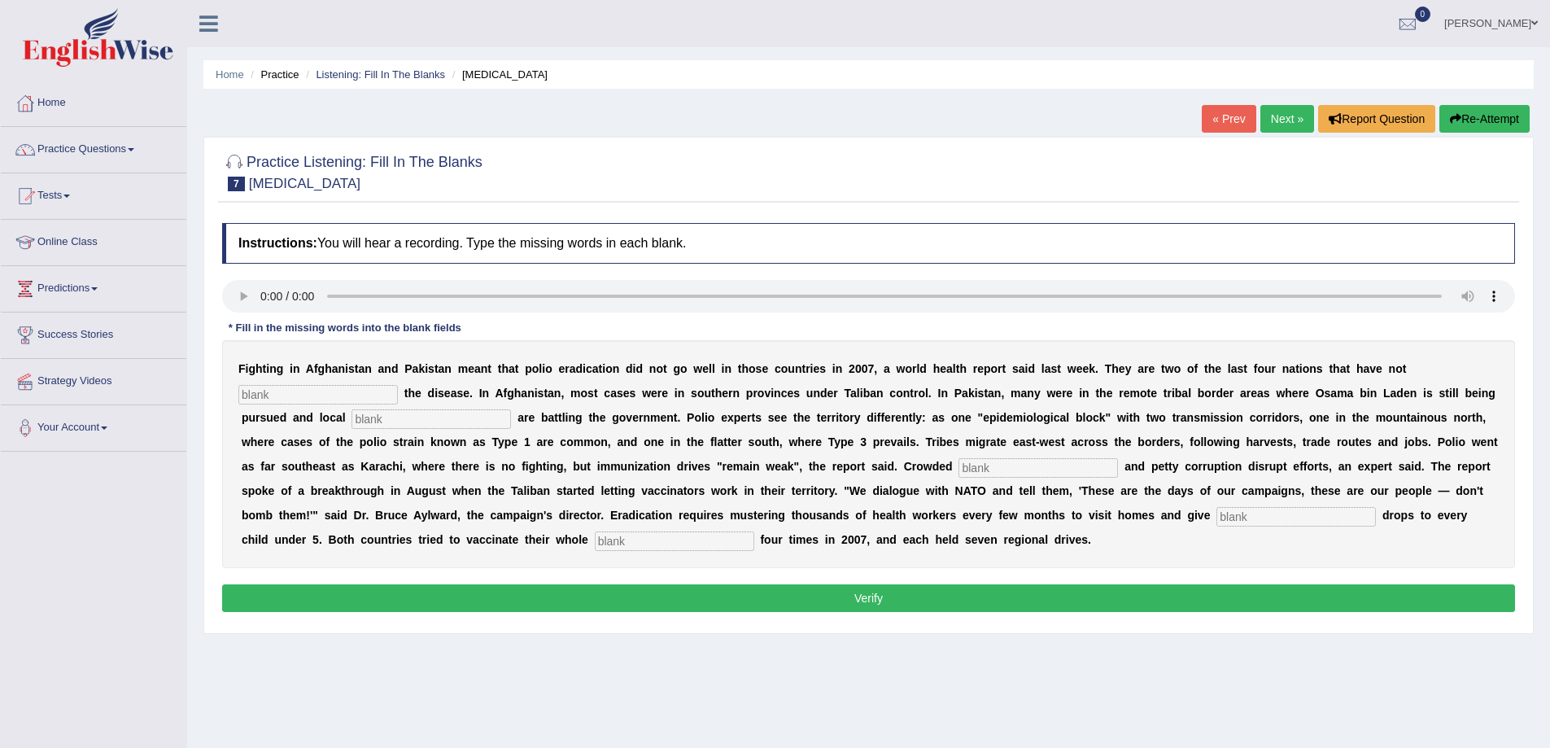
click at [280, 402] on input "text" at bounding box center [317, 395] width 159 height 20
click at [1014, 471] on input "text" at bounding box center [1037, 468] width 159 height 20
click at [1484, 116] on button "Re-Attempt" at bounding box center [1484, 119] width 90 height 28
click at [351, 395] on input "text" at bounding box center [317, 395] width 159 height 20
click at [982, 466] on input "text" at bounding box center [1037, 468] width 159 height 20
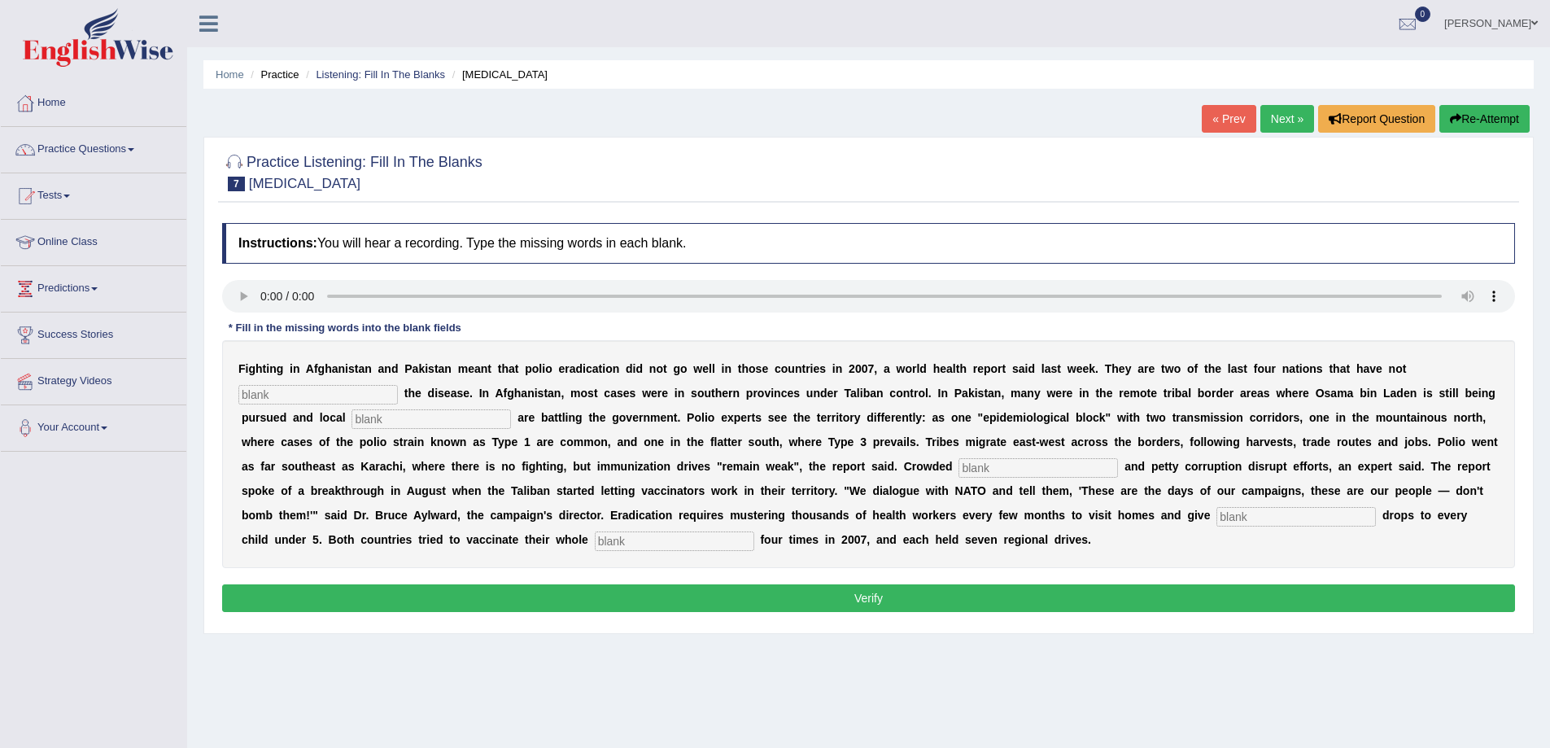
click at [1013, 468] on input "text" at bounding box center [1037, 468] width 159 height 20
type input "learn"
click at [644, 550] on input "text" at bounding box center [674, 541] width 159 height 20
click at [1232, 518] on input "text" at bounding box center [1295, 517] width 159 height 20
type input "vaccine"
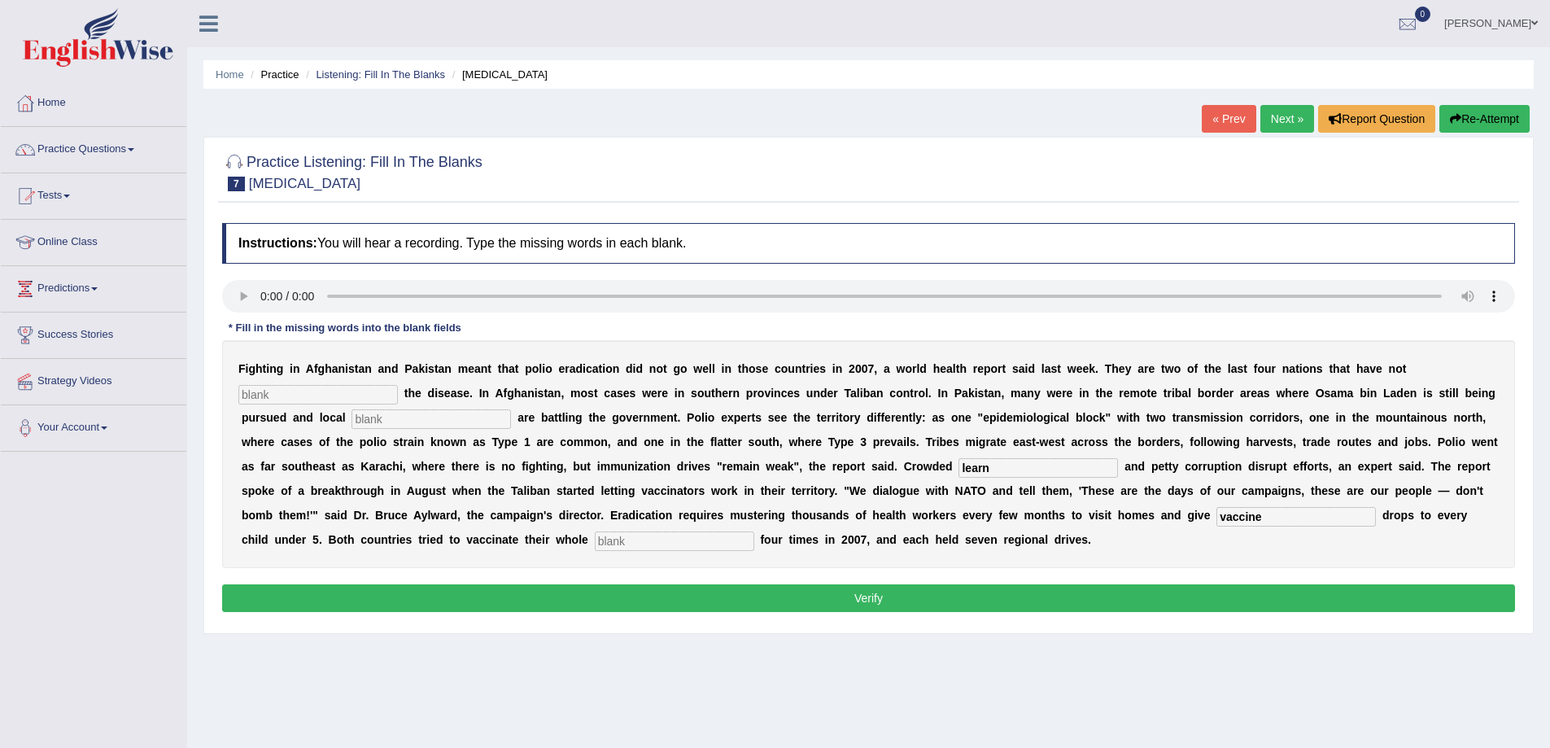
click at [648, 544] on input "text" at bounding box center [674, 541] width 159 height 20
type input "papoulations"
click at [366, 417] on input "text" at bounding box center [430, 419] width 159 height 20
type input "militentes"
click at [290, 391] on input "text" at bounding box center [317, 395] width 159 height 20
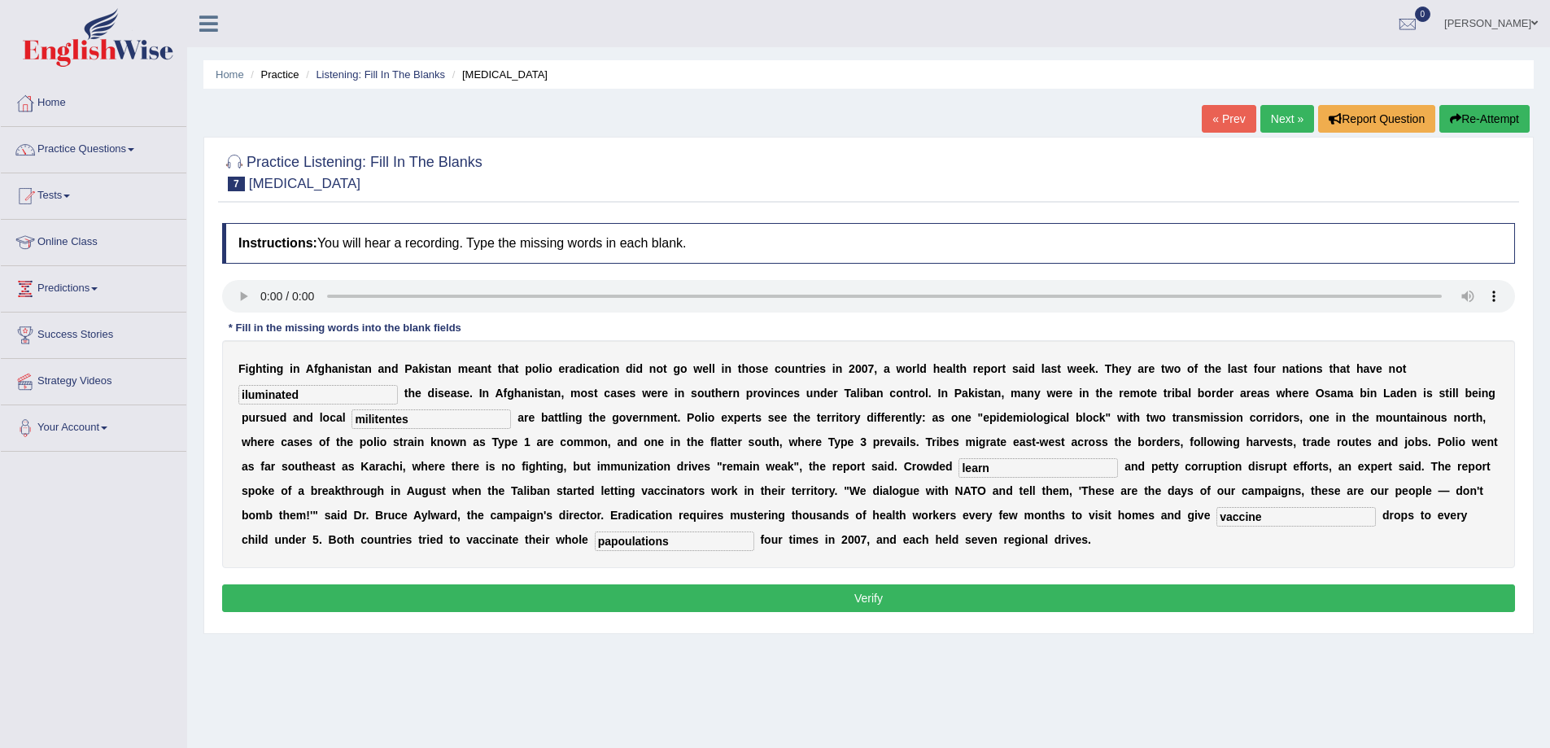
type input "iluminated"
click at [322, 594] on button "Verify" at bounding box center [868, 598] width 1293 height 28
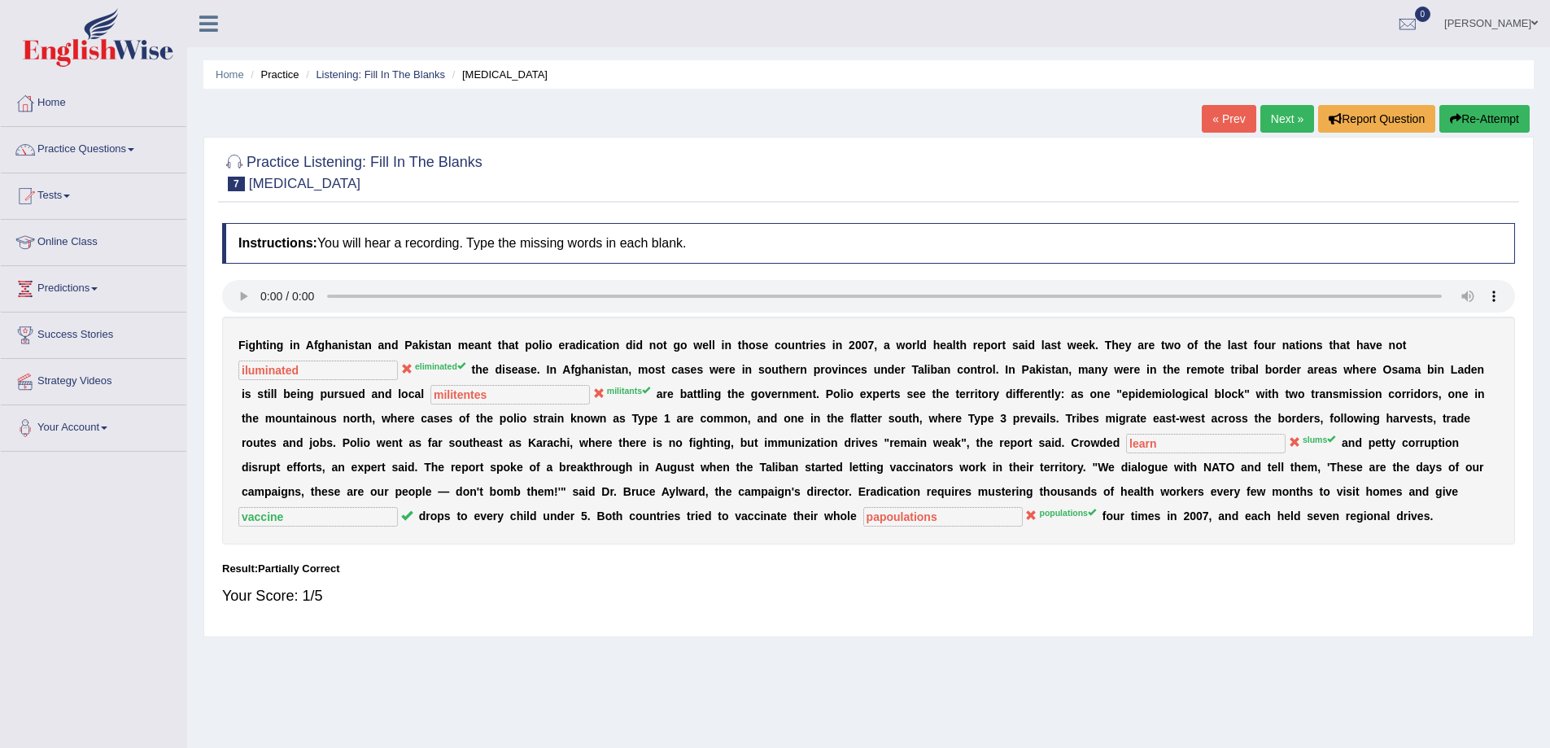
click at [1290, 120] on link "Next »" at bounding box center [1287, 119] width 54 height 28
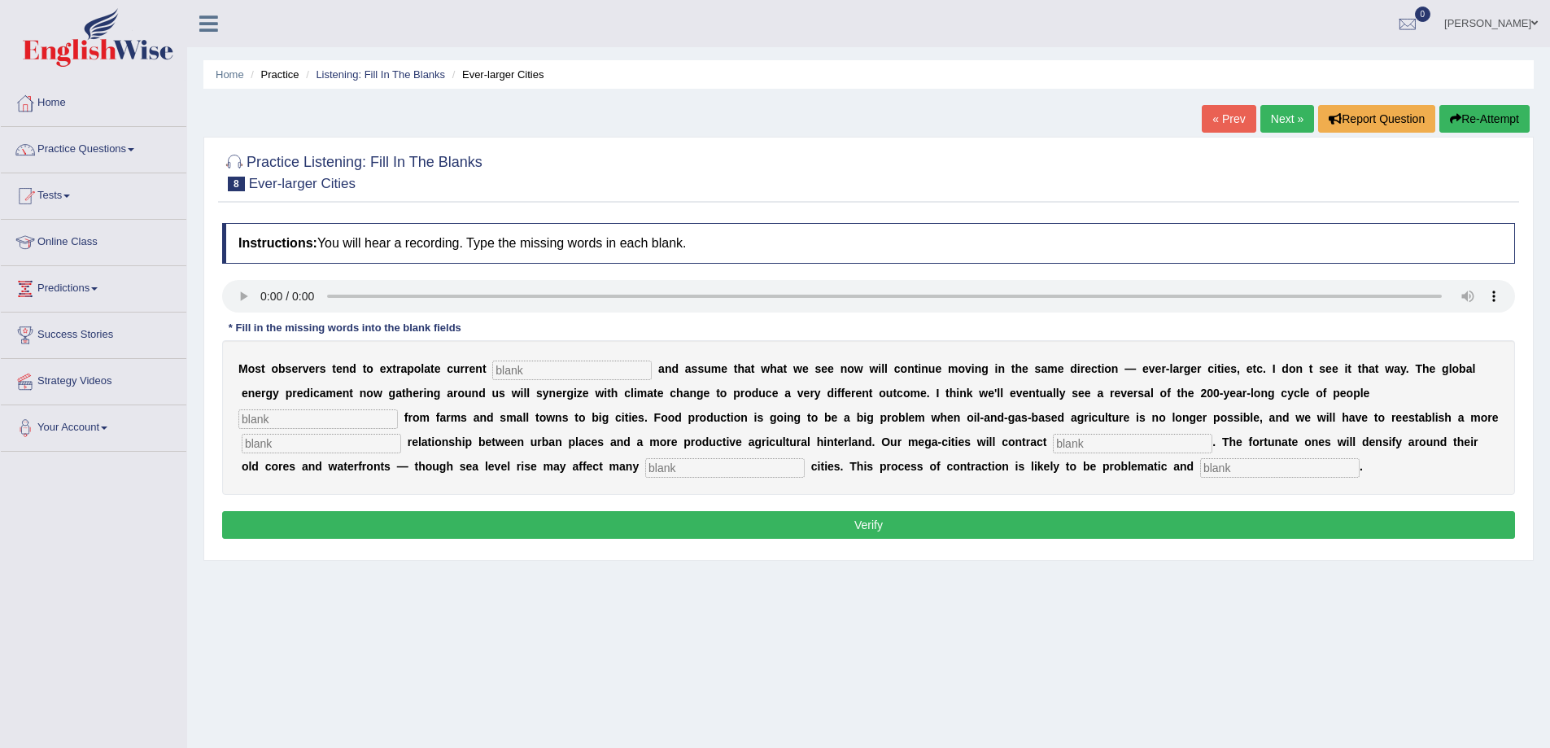
click at [560, 370] on input "text" at bounding box center [571, 370] width 159 height 20
click at [539, 375] on input "text" at bounding box center [571, 370] width 159 height 20
type input "trams"
click at [328, 417] on input "text" at bounding box center [317, 419] width 159 height 20
type input "moving"
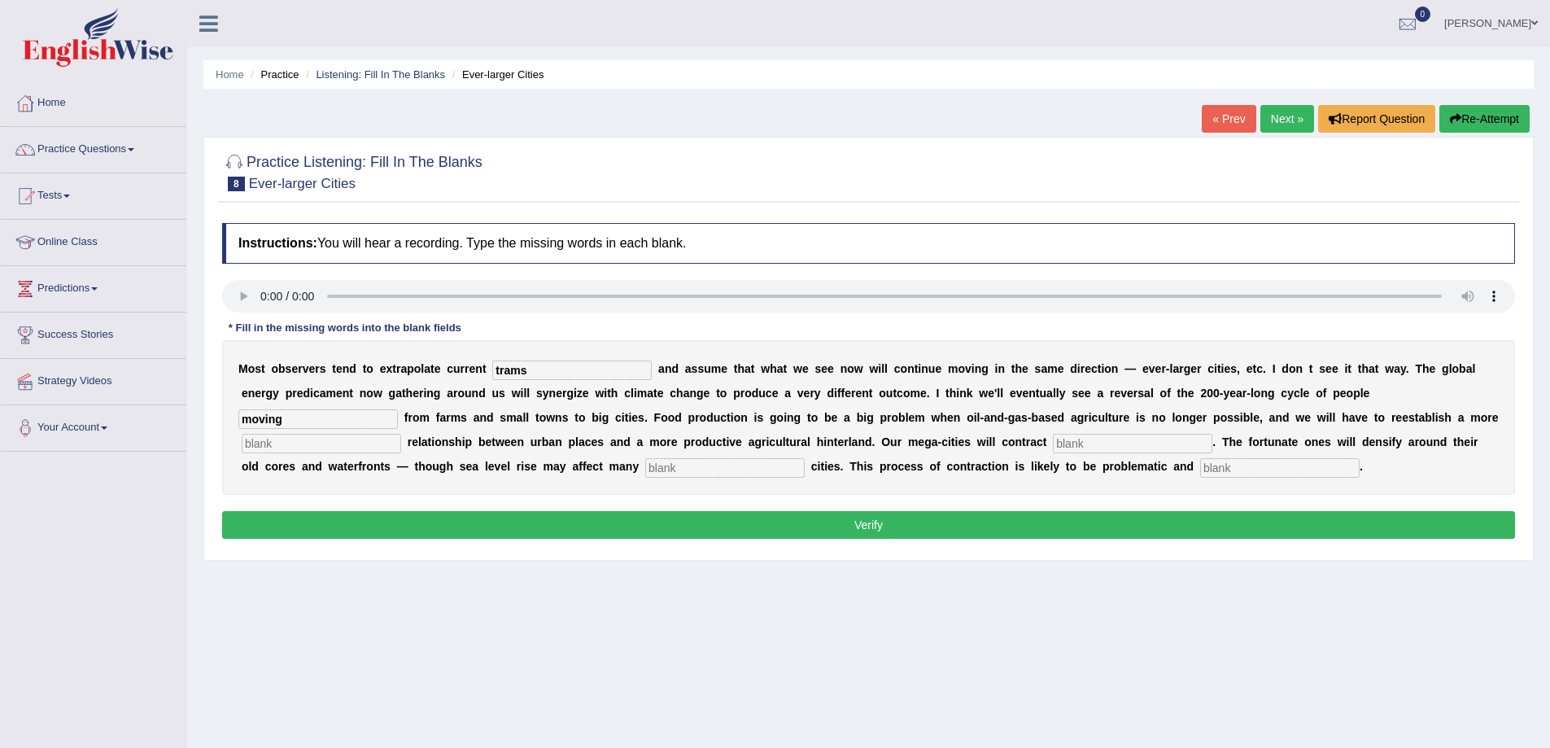
click at [351, 447] on input "text" at bounding box center [321, 444] width 159 height 20
type input "meaningful"
click at [1100, 447] on input "text" at bounding box center [1132, 444] width 159 height 20
type input "substaintioly"
click at [705, 469] on input "text" at bounding box center [724, 468] width 159 height 20
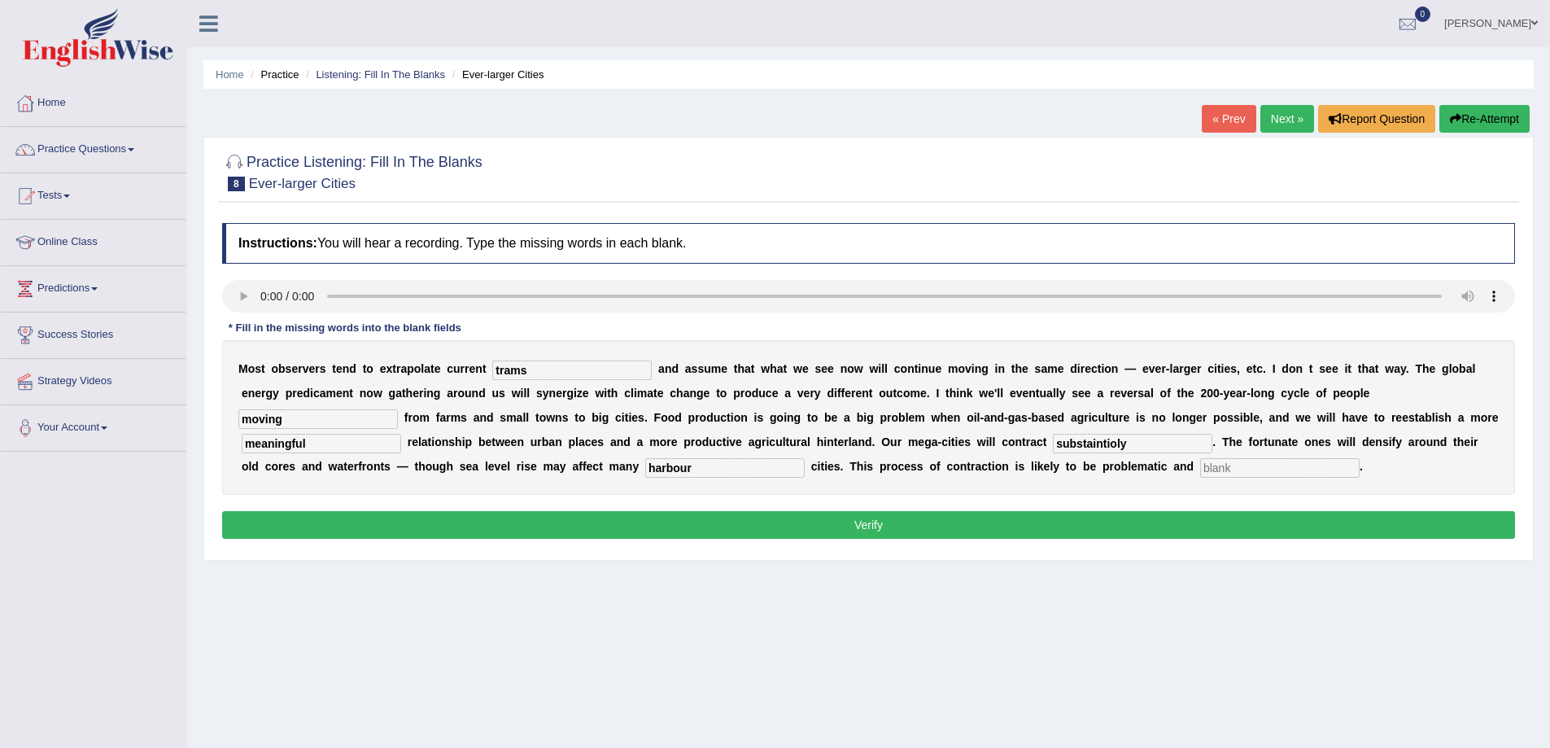
type input "harbour"
click at [1152, 444] on input "substaintioly" at bounding box center [1132, 444] width 159 height 20
type input "substaintly"
click at [1467, 115] on button "Re-Attempt" at bounding box center [1484, 119] width 90 height 28
click at [508, 369] on input "text" at bounding box center [571, 370] width 159 height 20
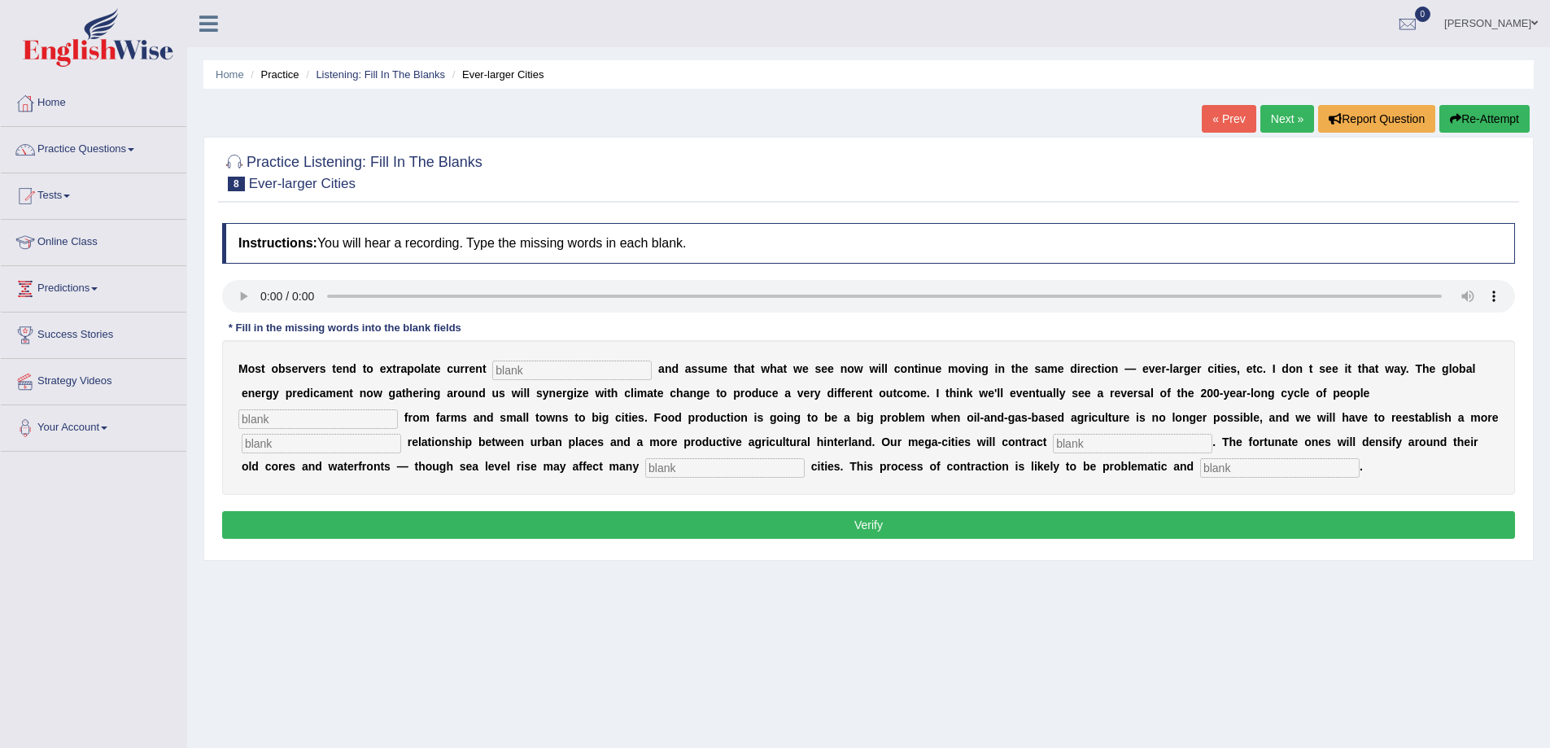
click at [520, 364] on input "text" at bounding box center [571, 370] width 159 height 20
type input "trams"
click at [269, 418] on input "text" at bounding box center [317, 419] width 159 height 20
type input "moving"
click at [300, 447] on input "text" at bounding box center [321, 444] width 159 height 20
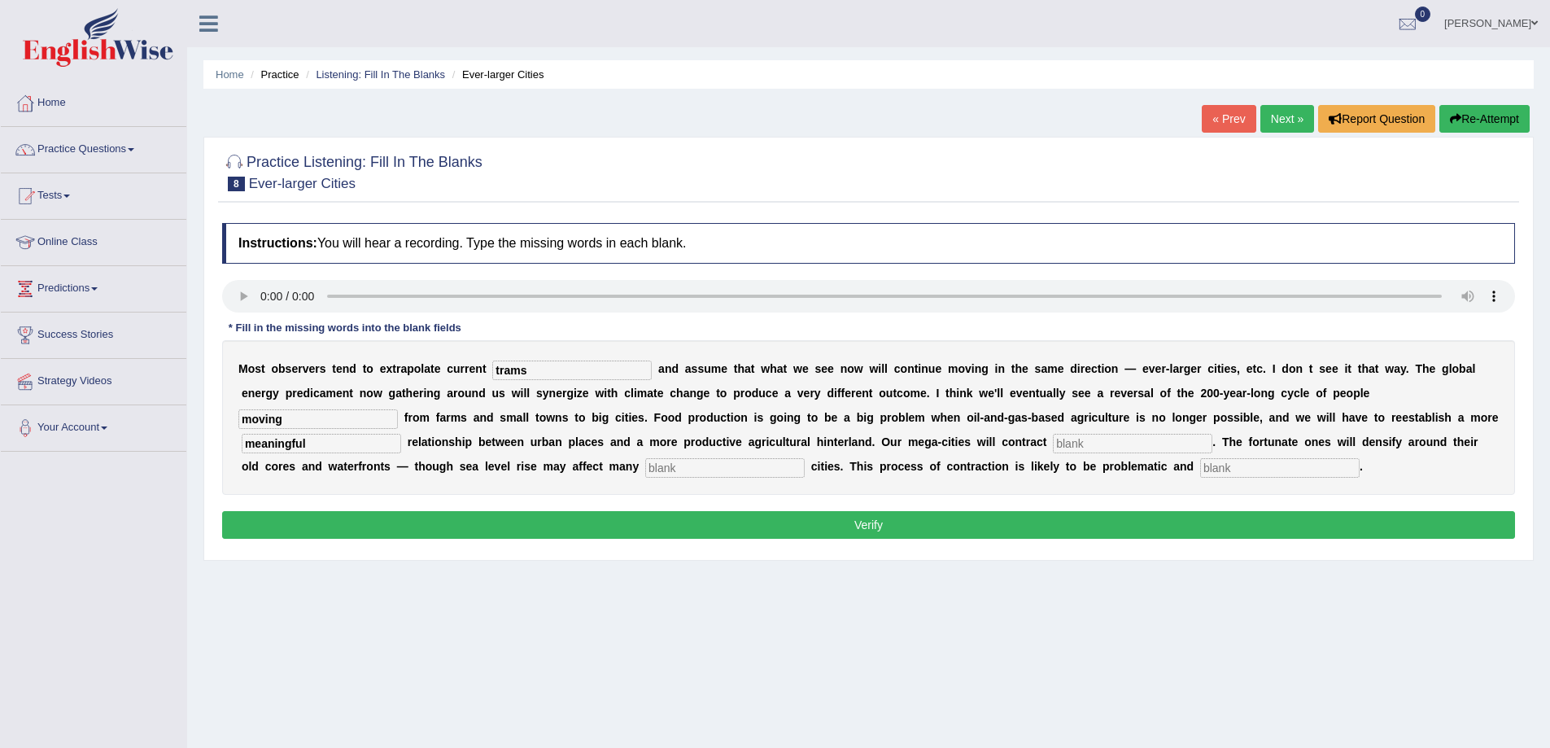
type input "meaningful"
click at [1115, 442] on input "text" at bounding box center [1132, 444] width 159 height 20
type input "substainly"
click at [704, 471] on input "text" at bounding box center [724, 468] width 159 height 20
type input "harbour"
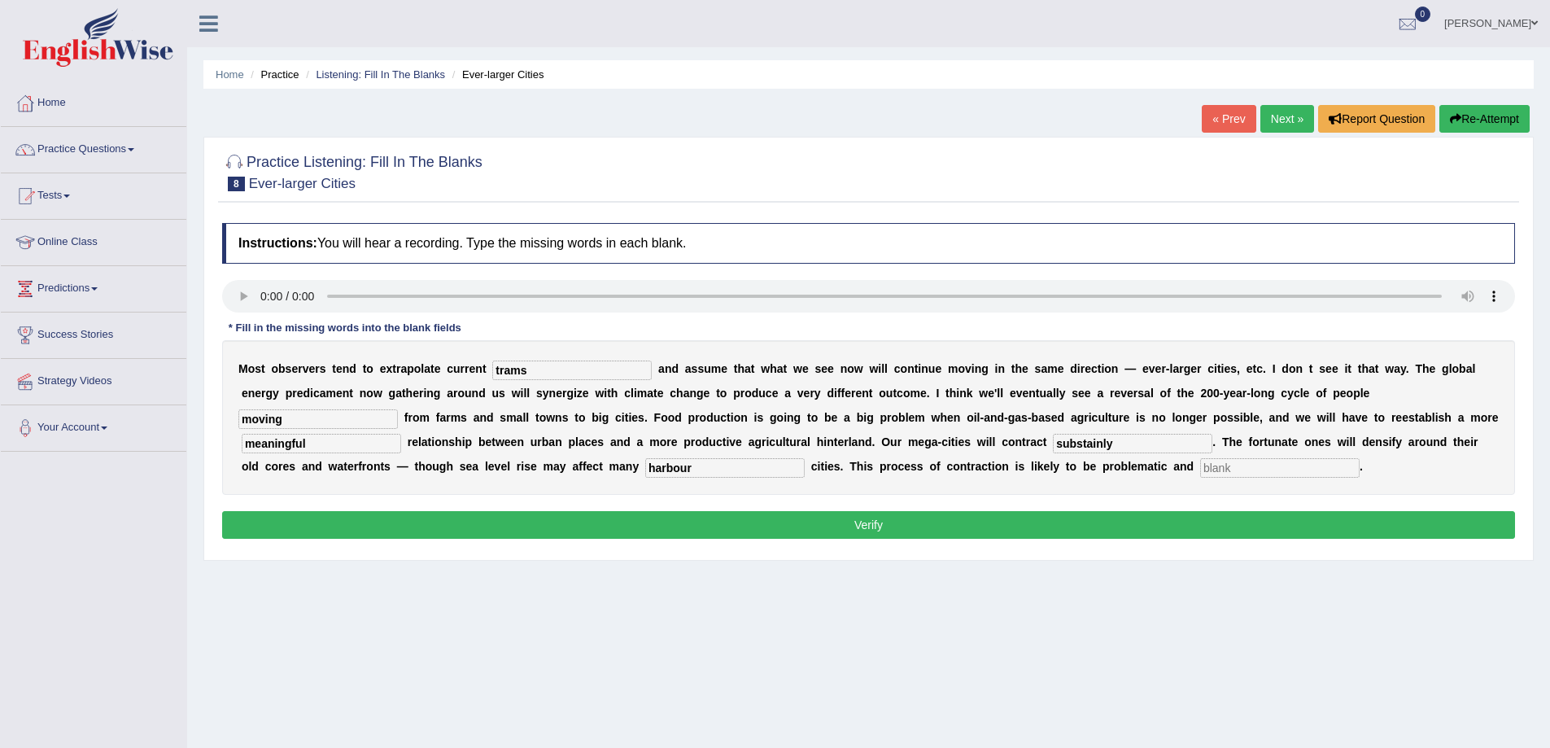
click at [1244, 465] on input "text" at bounding box center [1279, 468] width 159 height 20
type input "disorderly"
click at [1129, 447] on input "substainly" at bounding box center [1132, 444] width 159 height 20
click at [1162, 446] on input "substaininly" at bounding box center [1132, 444] width 159 height 20
type input "substainly"
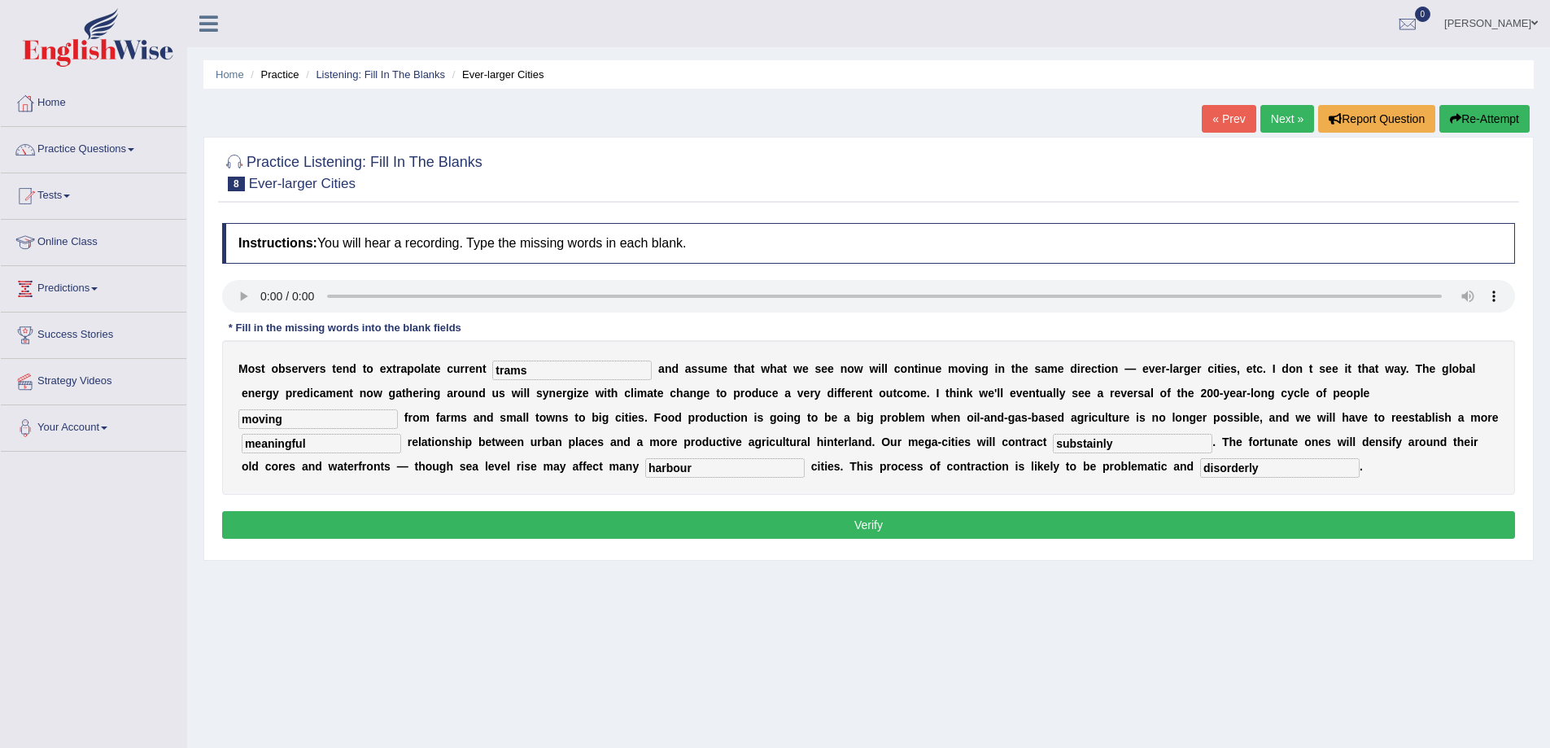
click at [745, 526] on button "Verify" at bounding box center [868, 525] width 1293 height 28
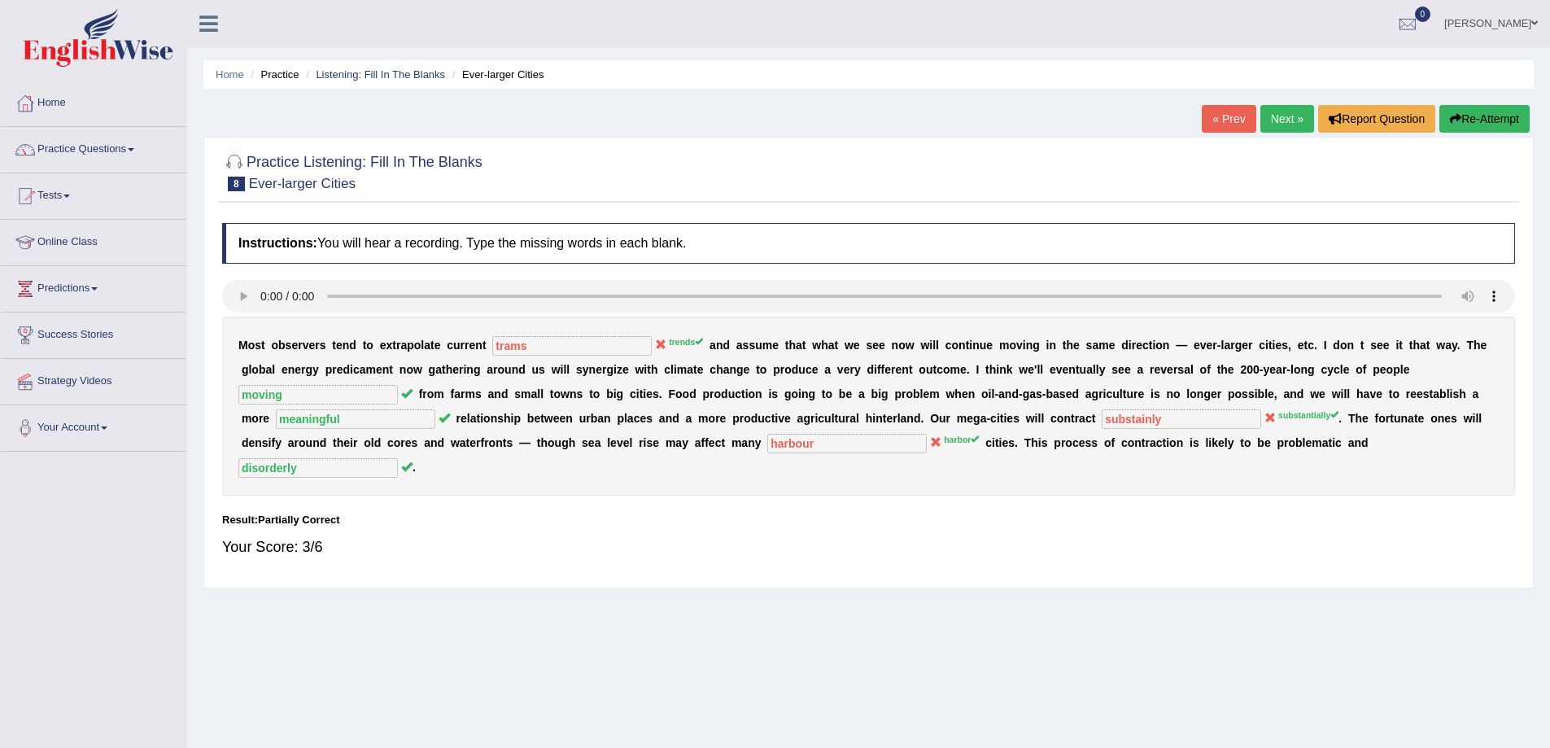
click at [1277, 116] on link "Next »" at bounding box center [1287, 119] width 54 height 28
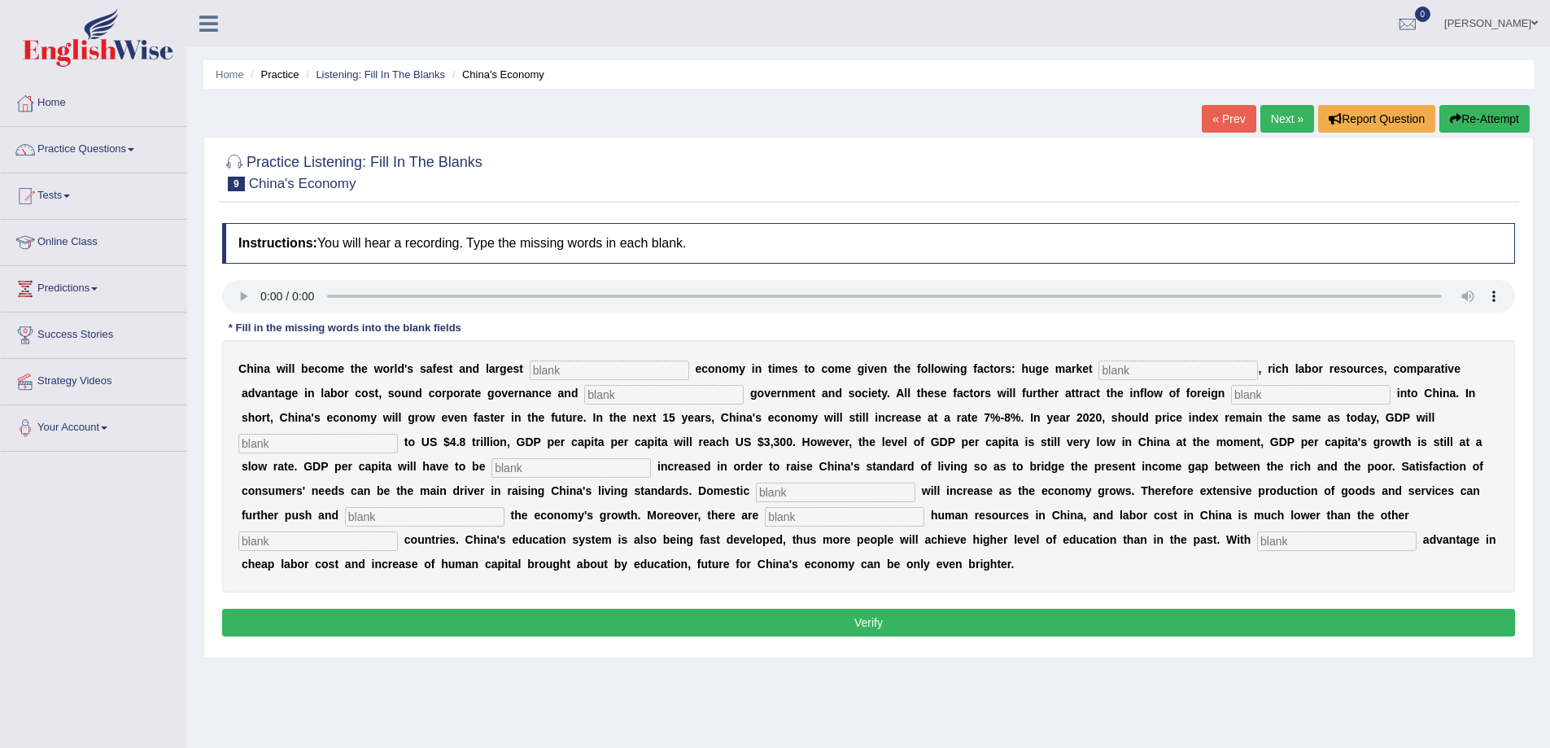
click at [607, 371] on input "text" at bounding box center [609, 370] width 159 height 20
click at [570, 370] on input "text" at bounding box center [609, 370] width 159 height 20
click at [595, 393] on input "text" at bounding box center [663, 395] width 159 height 20
click at [829, 513] on input "text" at bounding box center [844, 517] width 159 height 20
click at [274, 544] on input "text" at bounding box center [317, 541] width 159 height 20
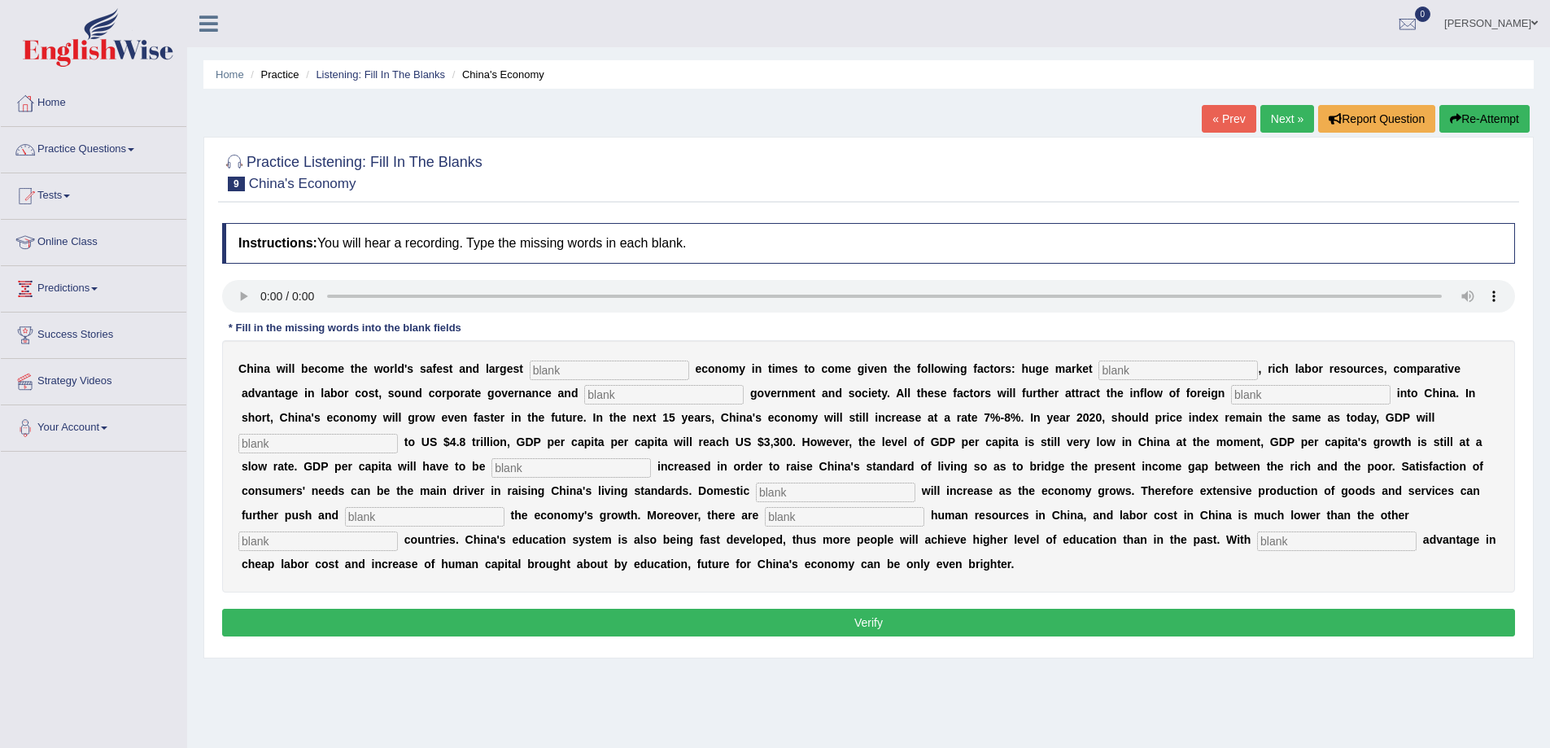
click at [1303, 537] on input "text" at bounding box center [1336, 541] width 159 height 20
type input "compare"
click at [264, 545] on input "text" at bounding box center [317, 541] width 159 height 20
type input "industrial"
click at [843, 519] on input "text" at bounding box center [844, 517] width 159 height 20
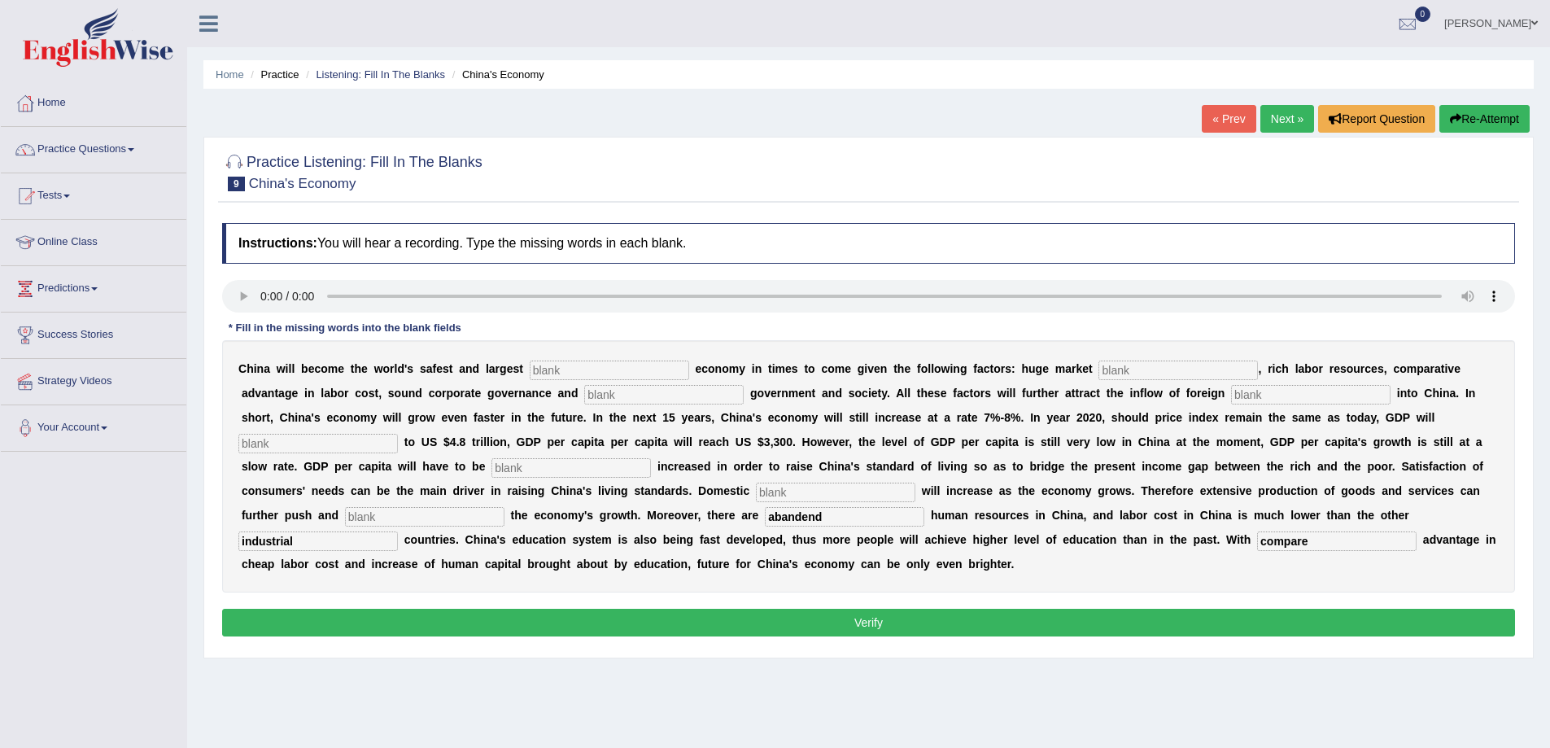
type input "abandend"
click at [403, 513] on input "text" at bounding box center [424, 517] width 159 height 20
type input "sustaine"
click at [777, 491] on input "text" at bounding box center [835, 492] width 159 height 20
type input "demand"
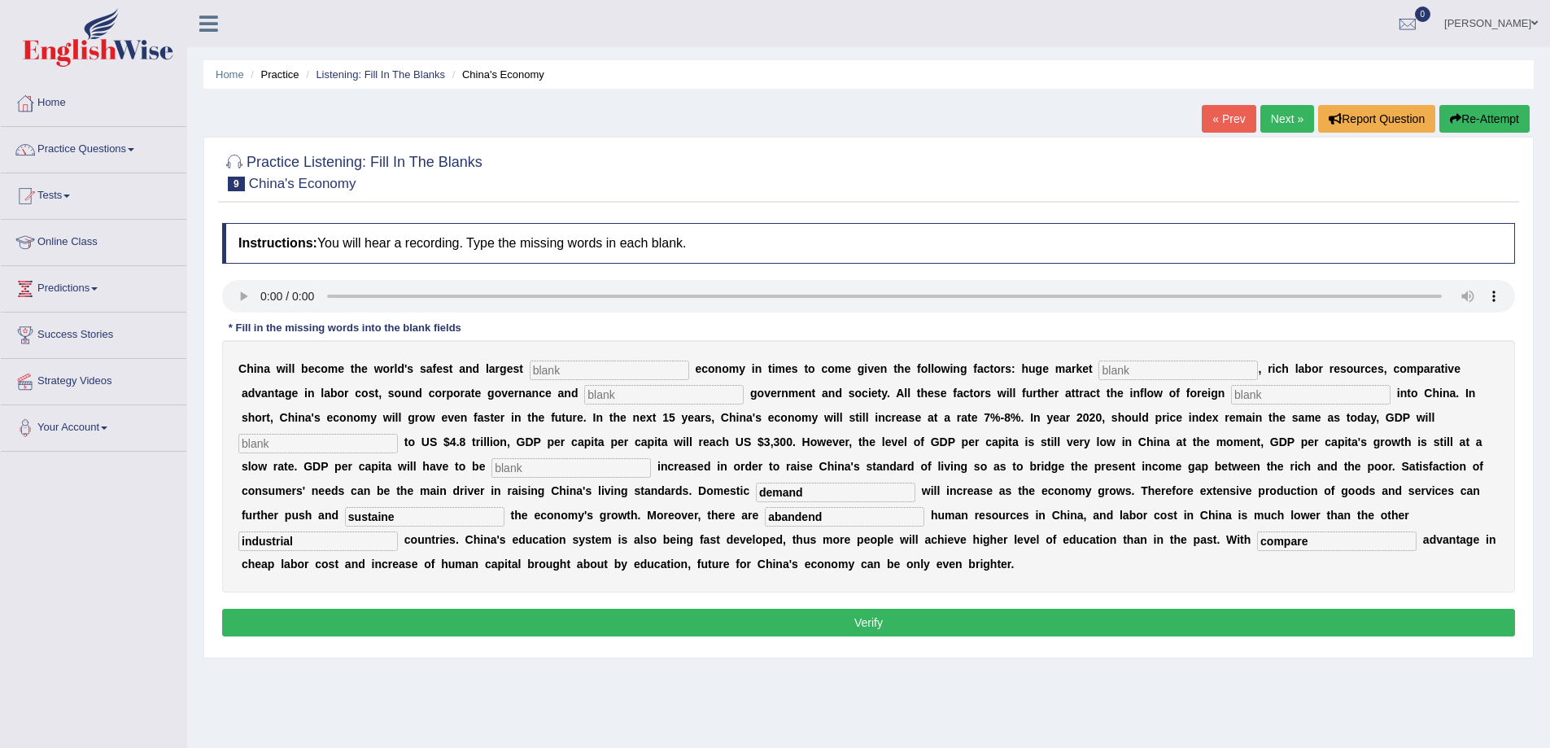
click at [511, 466] on input "text" at bounding box center [570, 468] width 159 height 20
type input "further"
click at [336, 443] on input "text" at bounding box center [317, 444] width 159 height 20
type input "amount"
click at [1298, 389] on input "text" at bounding box center [1310, 395] width 159 height 20
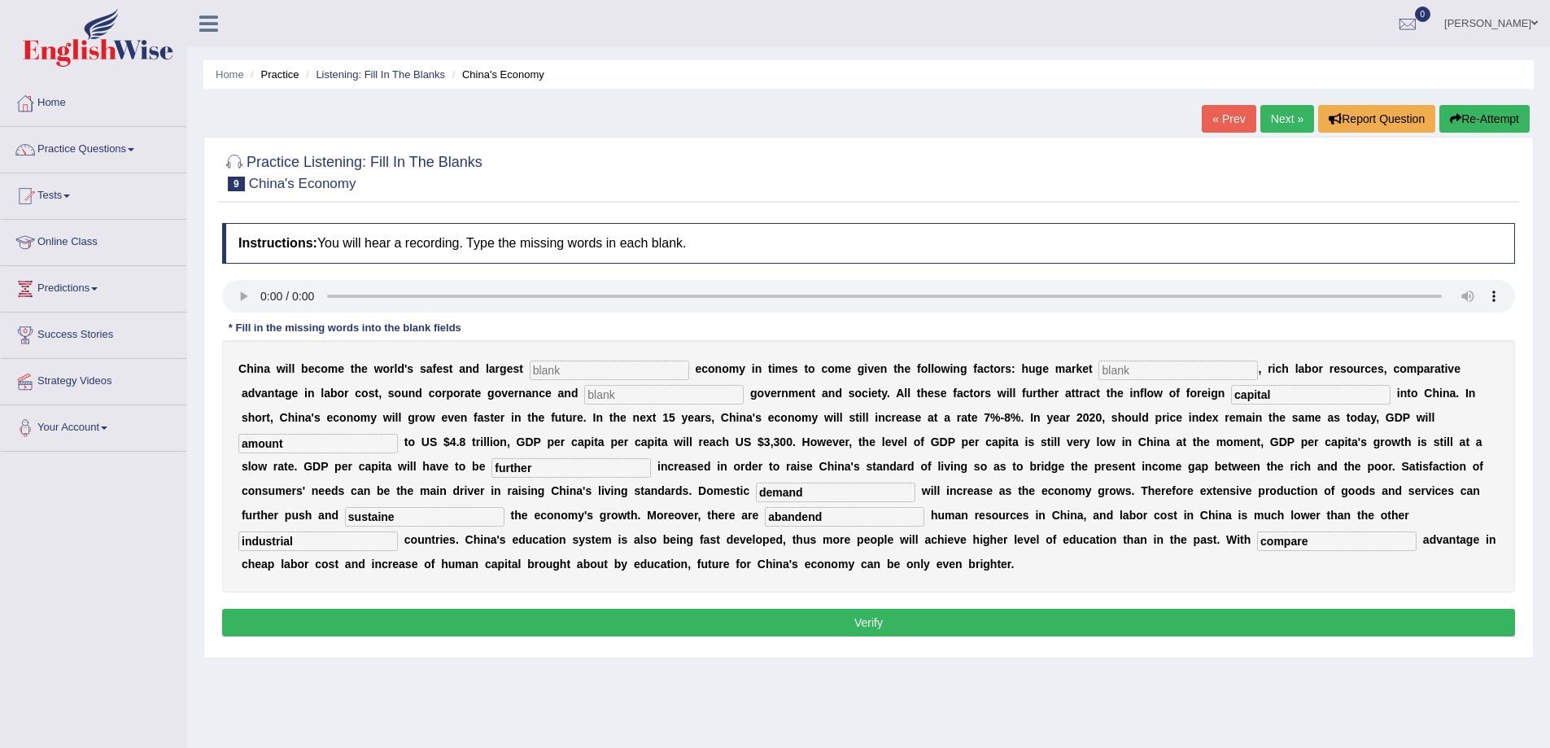
type input "capital"
click at [620, 393] on input "text" at bounding box center [663, 395] width 159 height 20
type input "stable"
click at [1120, 373] on input "text" at bounding box center [1177, 370] width 159 height 20
type input "potential"
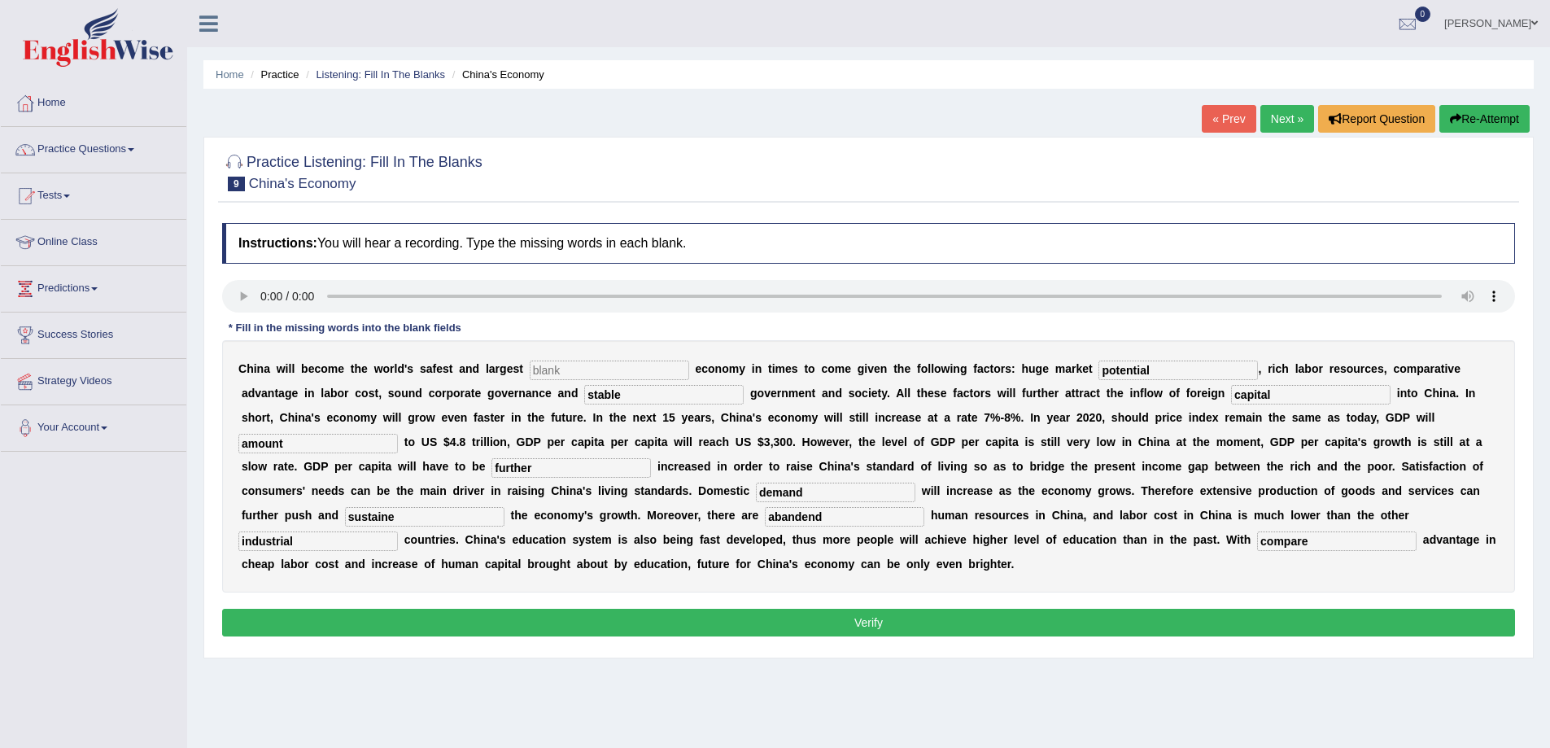
click at [555, 375] on input "text" at bounding box center [609, 370] width 159 height 20
type input "investment"
click at [818, 519] on input "abandend" at bounding box center [844, 517] width 159 height 20
type input "abandod"
click at [397, 516] on input "sustaine" at bounding box center [424, 517] width 159 height 20
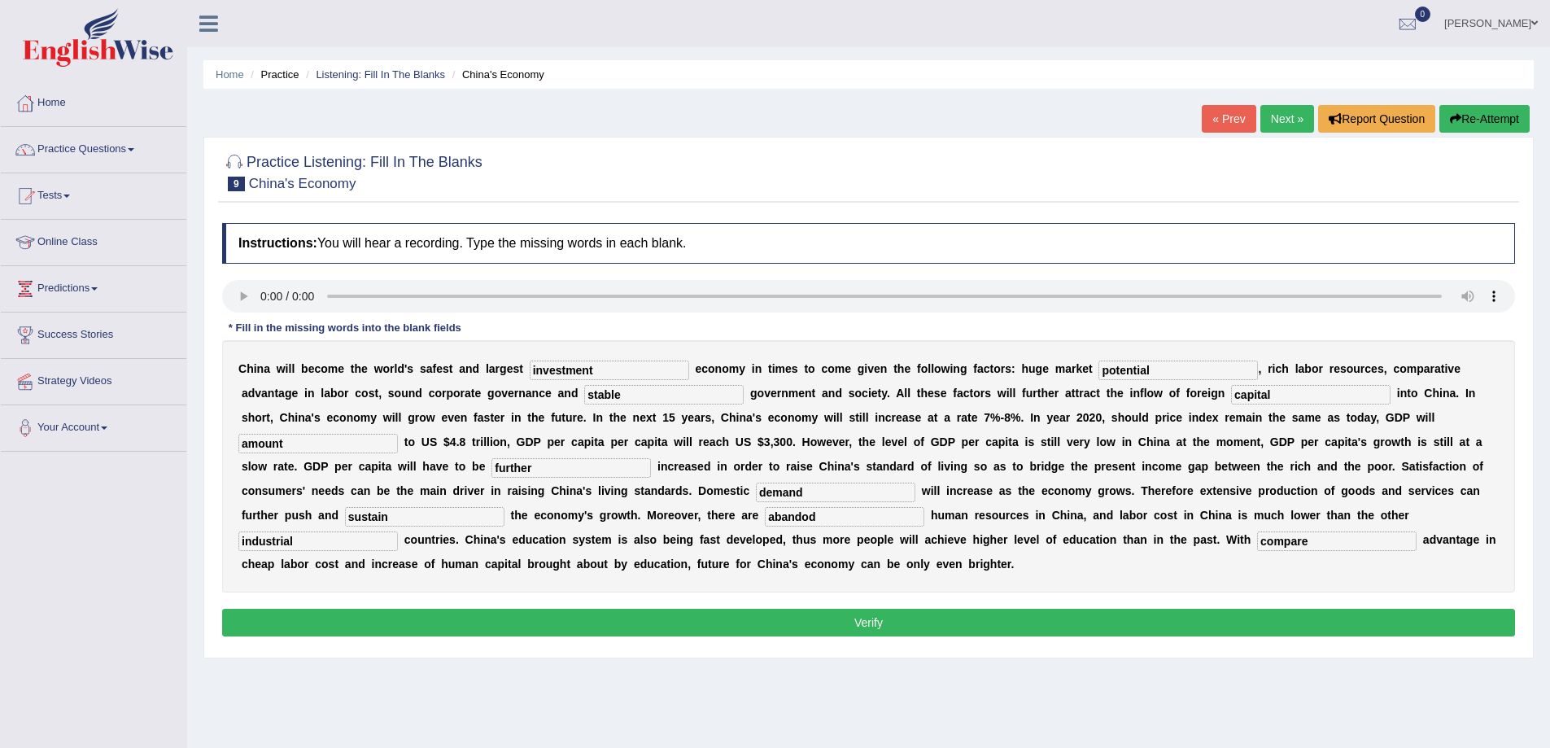
type input "sustain"
click at [1018, 627] on button "Verify" at bounding box center [868, 623] width 1293 height 28
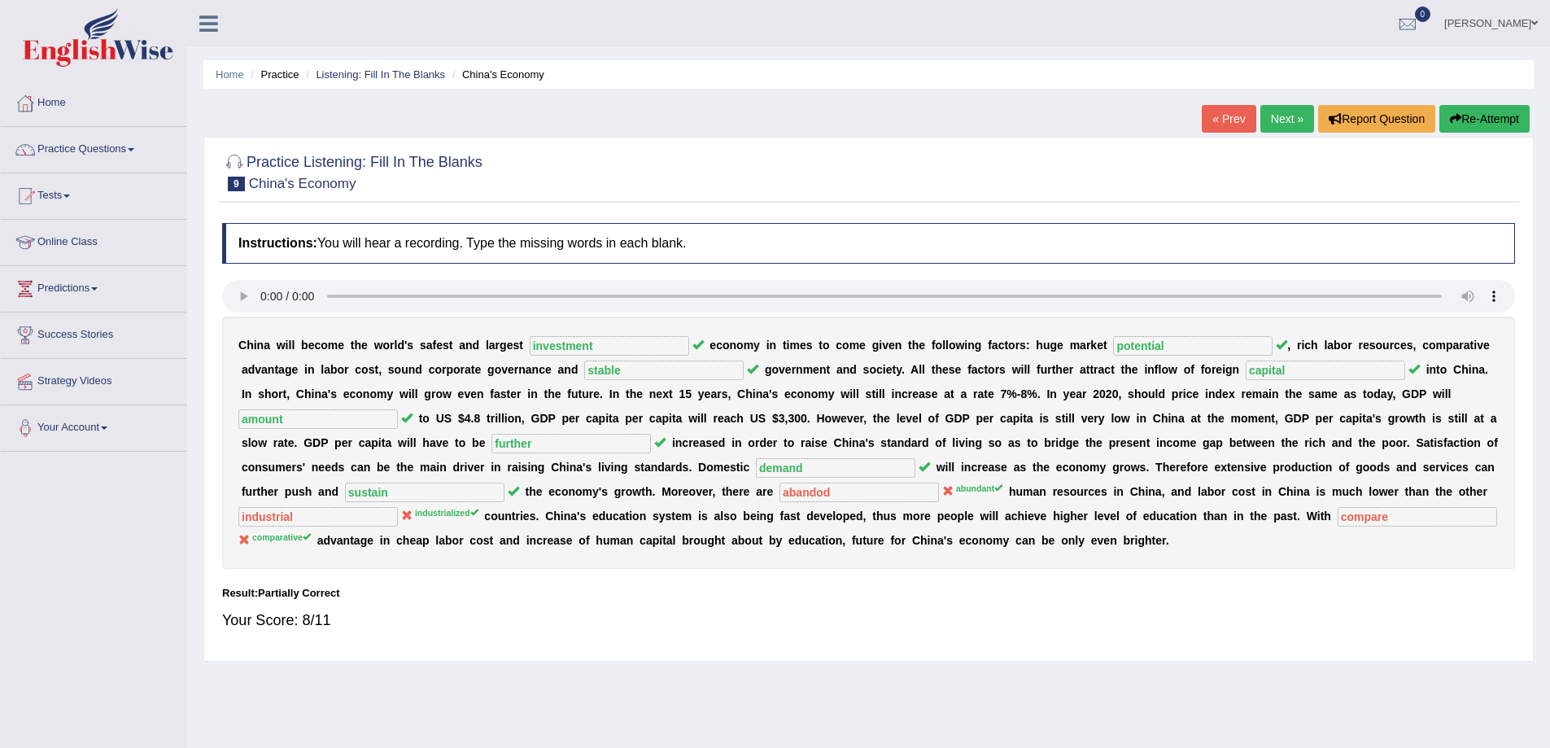
click at [1272, 112] on link "Next »" at bounding box center [1287, 119] width 54 height 28
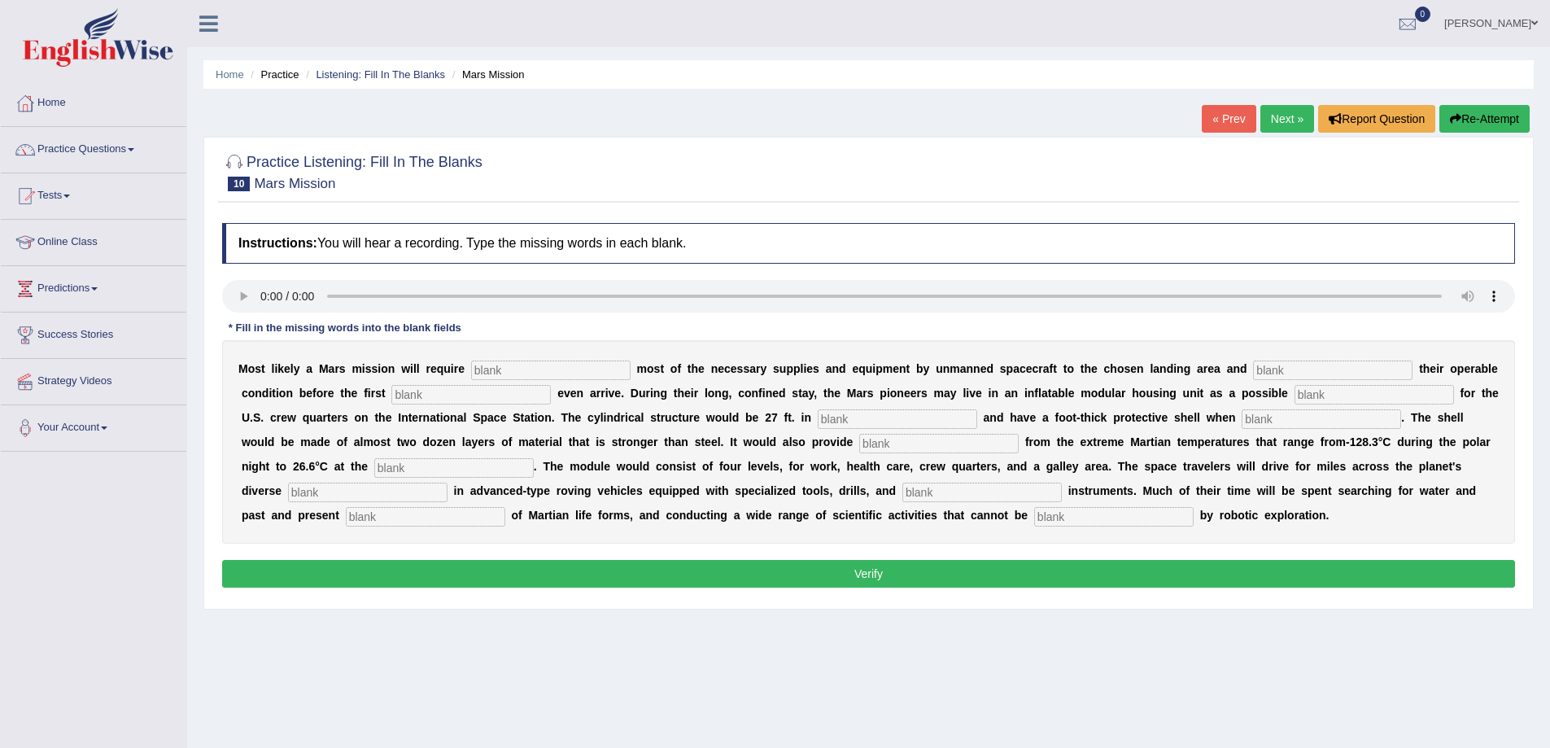
click at [492, 374] on input "text" at bounding box center [550, 370] width 159 height 20
click at [1194, 518] on input "text" at bounding box center [1113, 517] width 159 height 20
type input "acomplished"
click at [505, 517] on input "text" at bounding box center [425, 517] width 159 height 20
type input "evidence"
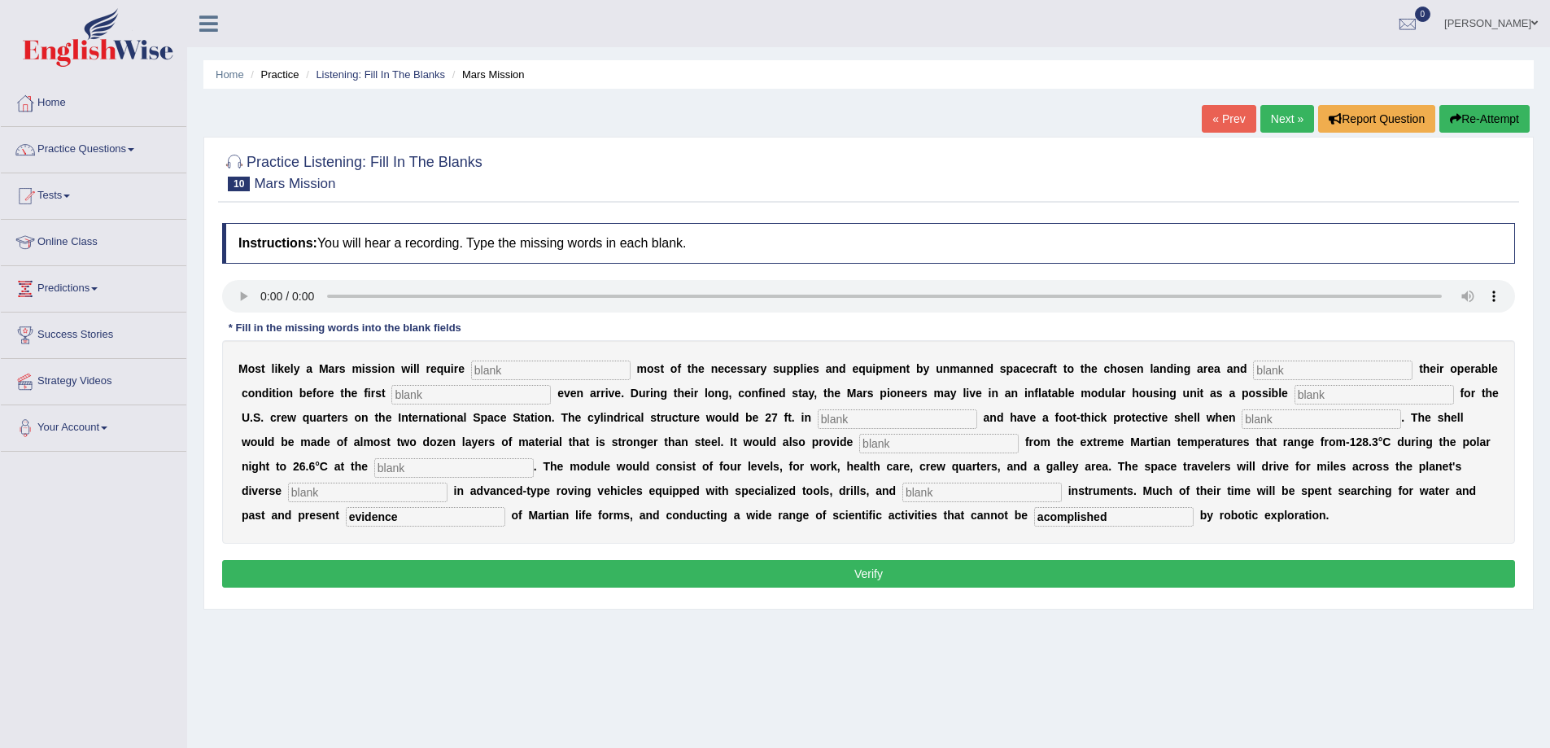
click at [495, 368] on input "text" at bounding box center [550, 370] width 159 height 20
type input "transporting"
click at [1317, 378] on input "text" at bounding box center [1332, 370] width 159 height 20
type input "confirming"
click at [528, 400] on input "text" at bounding box center [470, 395] width 159 height 20
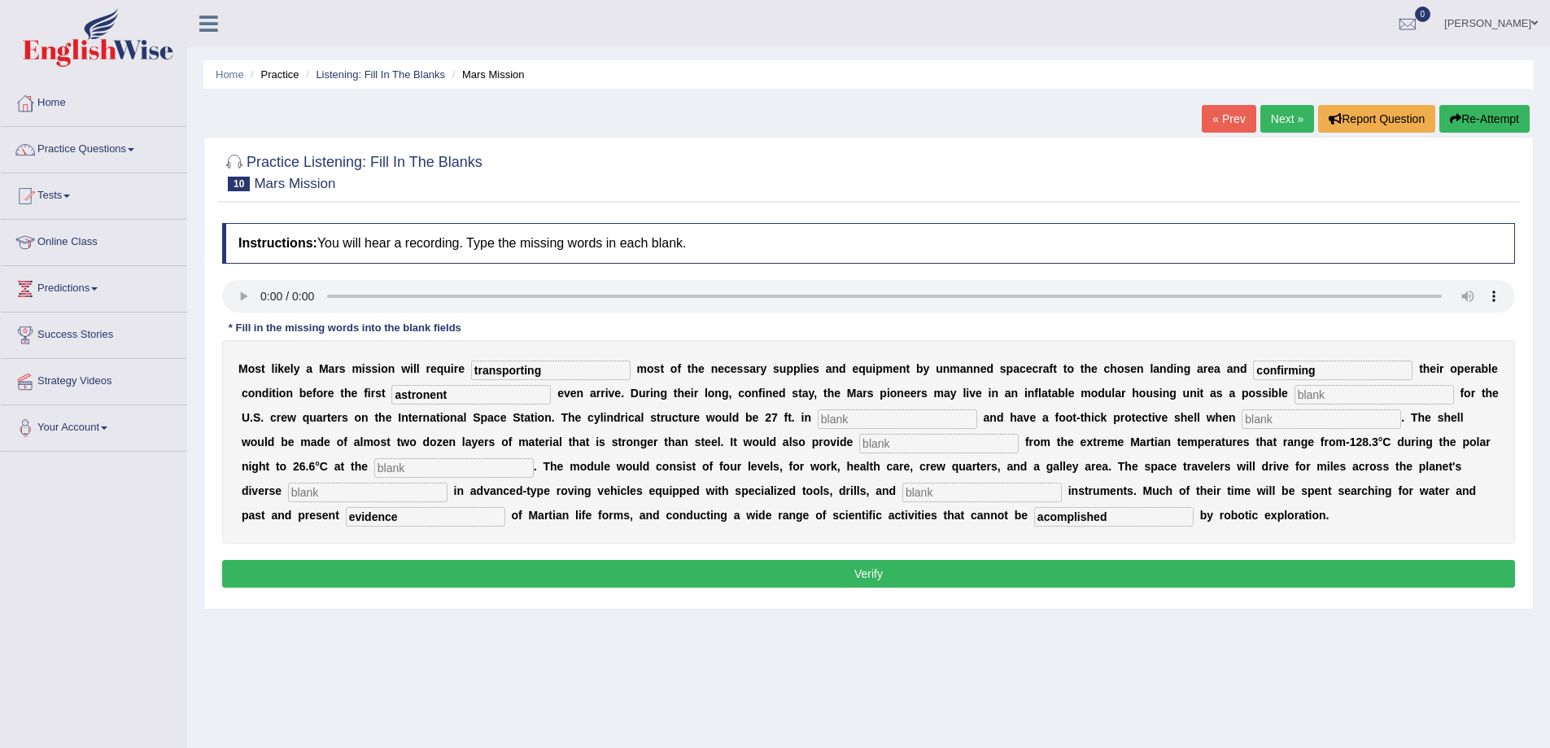
type input "astronent"
click at [1294, 404] on input "text" at bounding box center [1373, 395] width 159 height 20
type input "unit"
click at [977, 424] on input "text" at bounding box center [897, 419] width 159 height 20
type input "diameter"
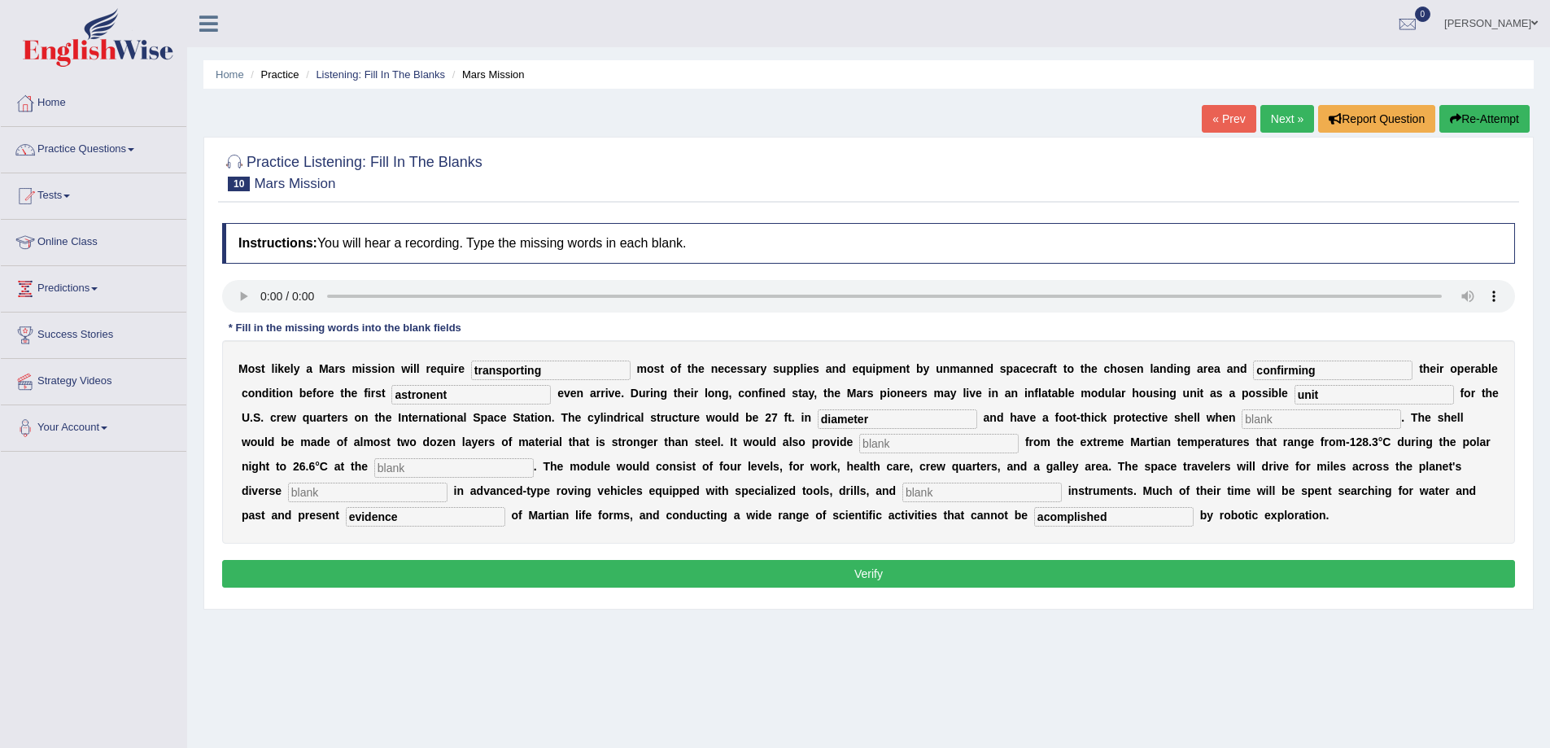
click at [1242, 429] on input "text" at bounding box center [1321, 419] width 159 height 20
type input "insulation"
click at [1019, 441] on input "text" at bounding box center [938, 444] width 159 height 20
type input "insullation"
click at [534, 464] on input "text" at bounding box center [453, 468] width 159 height 20
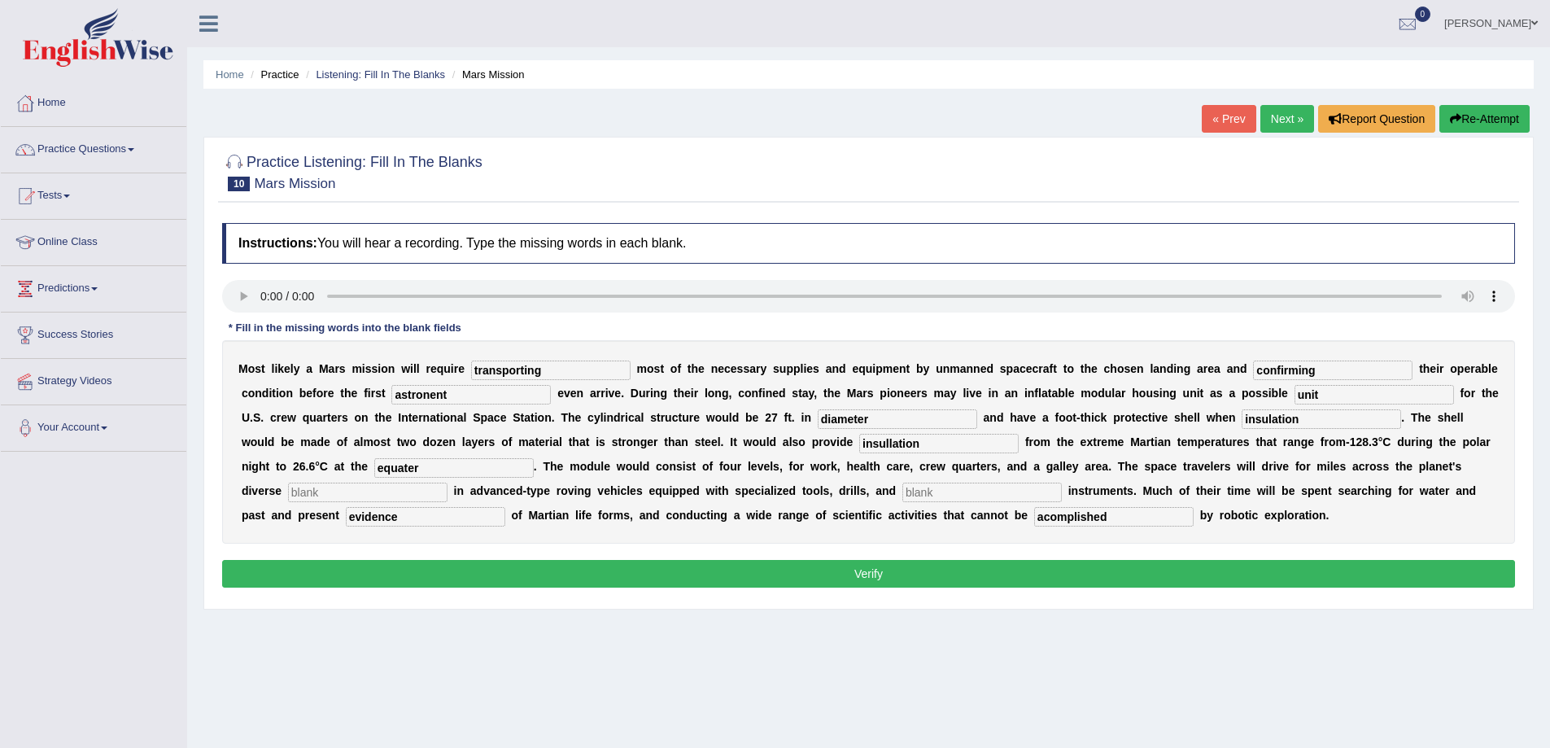
click at [534, 472] on input "equater" at bounding box center [453, 468] width 159 height 20
click at [534, 475] on input "equator" at bounding box center [453, 468] width 159 height 20
type input "ecauator"
click at [632, 587] on button "Verify" at bounding box center [868, 574] width 1293 height 28
click at [447, 498] on input "text" at bounding box center [367, 492] width 159 height 20
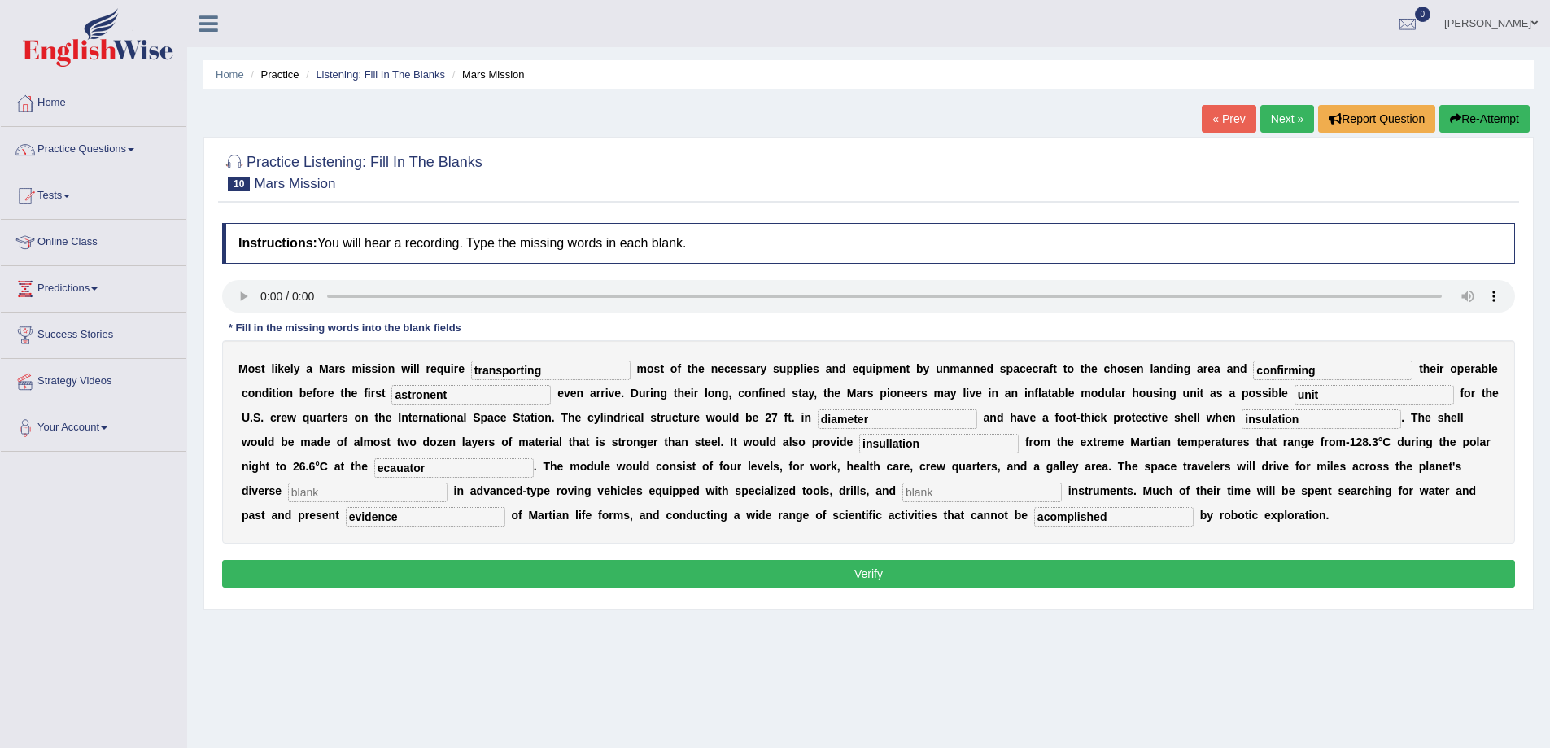
click at [447, 493] on input "text" at bounding box center [367, 492] width 159 height 20
type input "traine"
click at [1062, 495] on input "text" at bounding box center [981, 492] width 159 height 20
type input "rectical"
click at [1033, 587] on button "Verify" at bounding box center [868, 574] width 1293 height 28
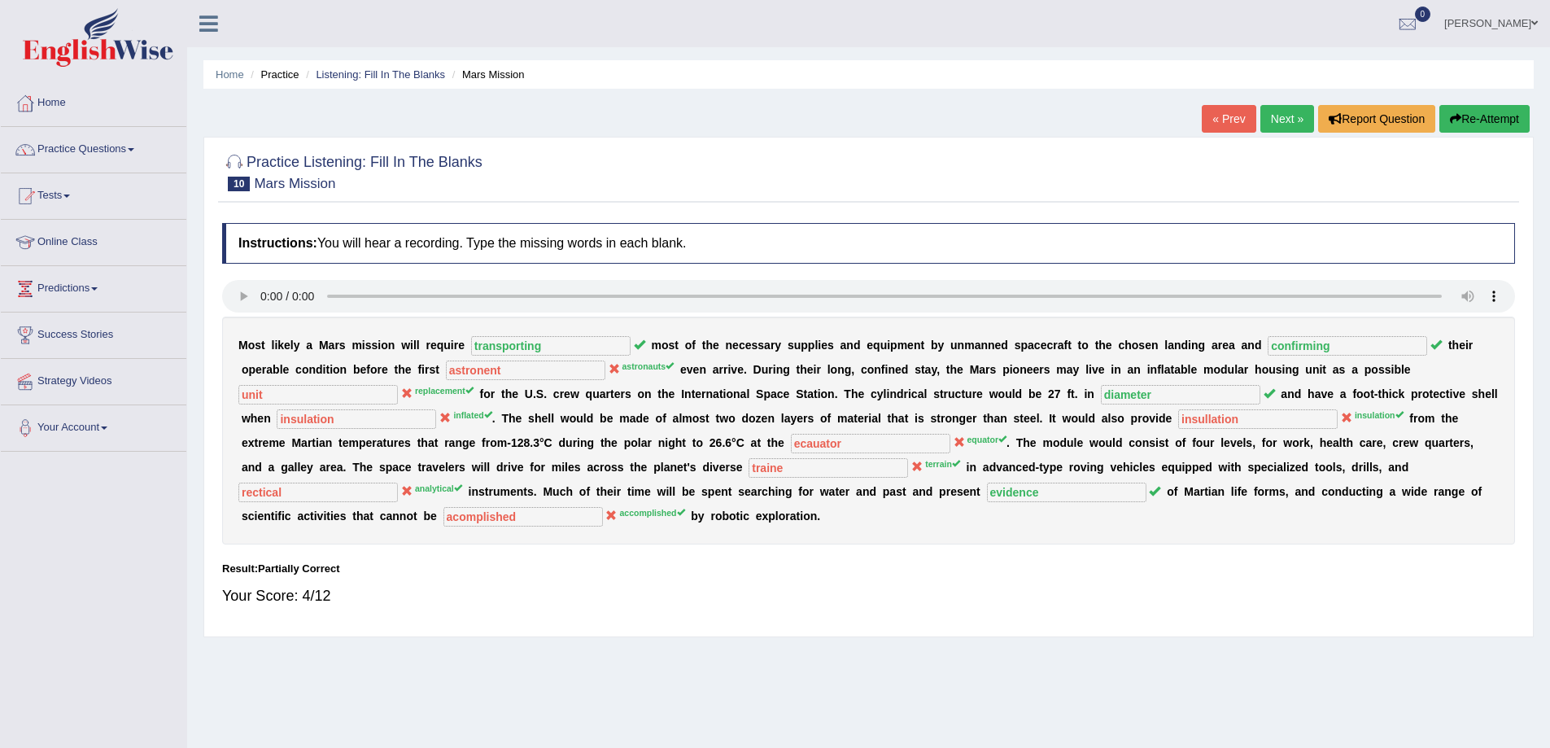
click at [1278, 123] on link "Next »" at bounding box center [1287, 119] width 54 height 28
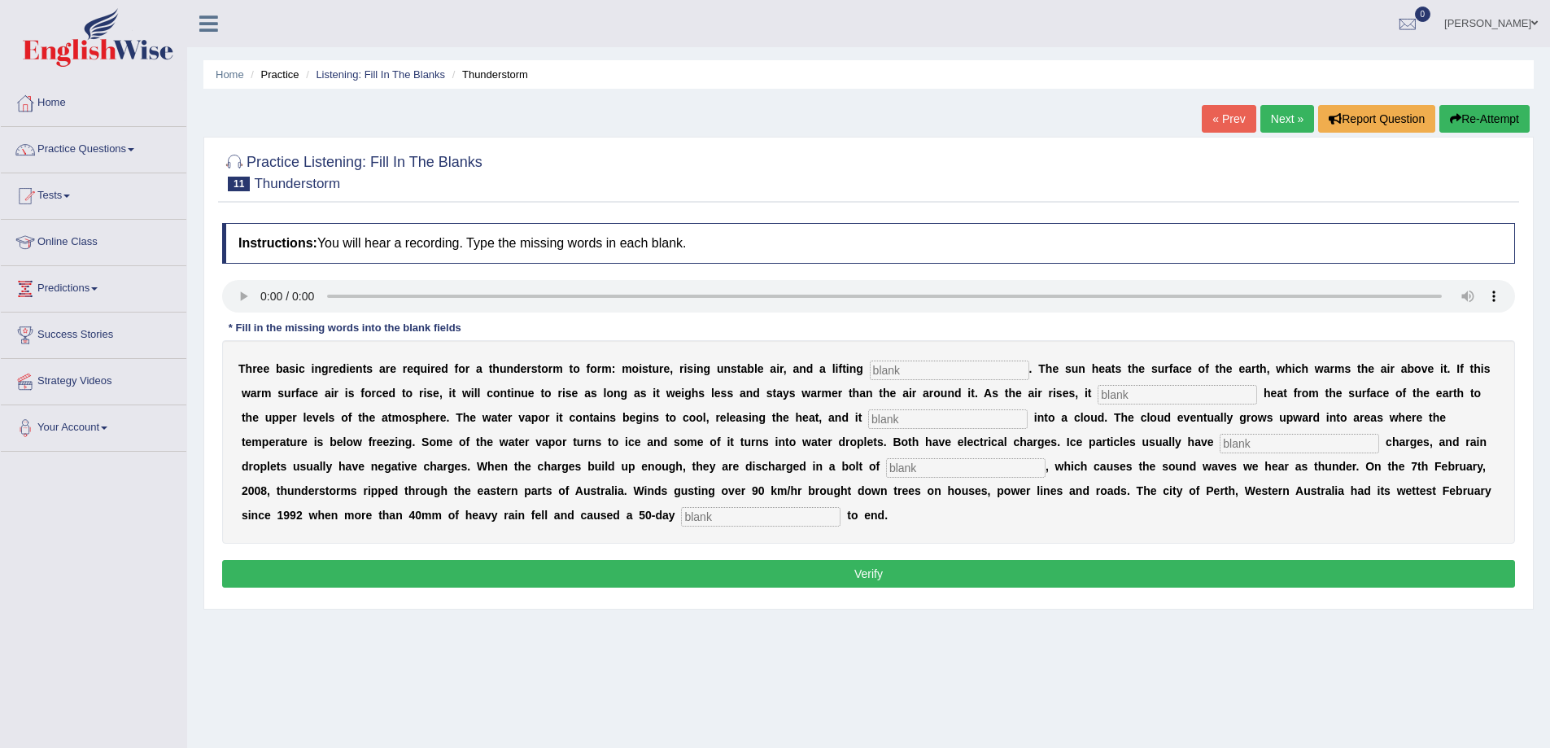
click at [911, 370] on input "text" at bounding box center [949, 370] width 159 height 20
click at [891, 372] on input "mehanism" at bounding box center [949, 370] width 159 height 20
type input "mechanism"
click at [1155, 400] on input "text" at bounding box center [1177, 395] width 159 height 20
type input "tranfered"
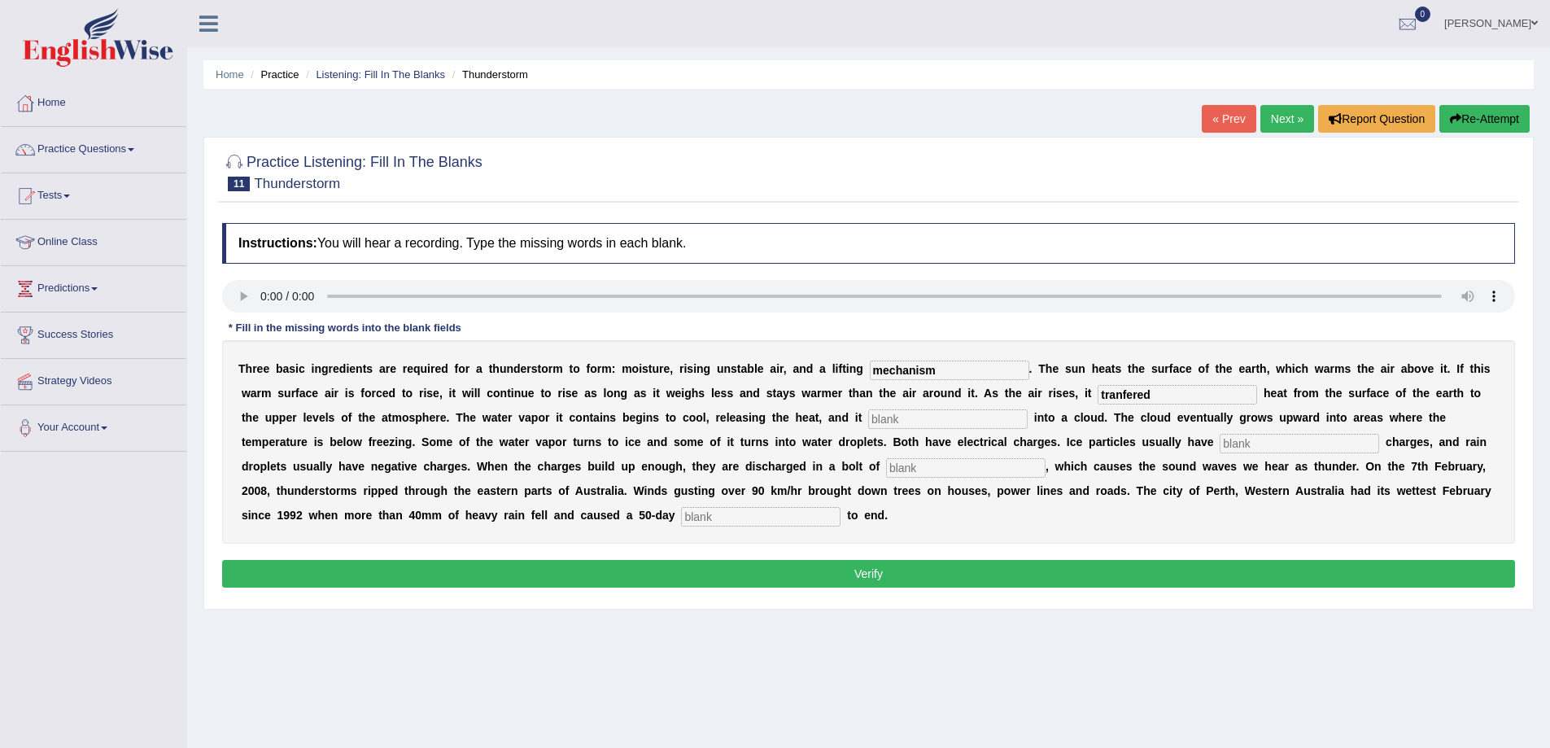
click at [919, 424] on input "text" at bounding box center [947, 419] width 159 height 20
type input "condences"
click at [1227, 442] on input "text" at bounding box center [1299, 444] width 159 height 20
type input "positive"
click at [905, 469] on input "text" at bounding box center [965, 468] width 159 height 20
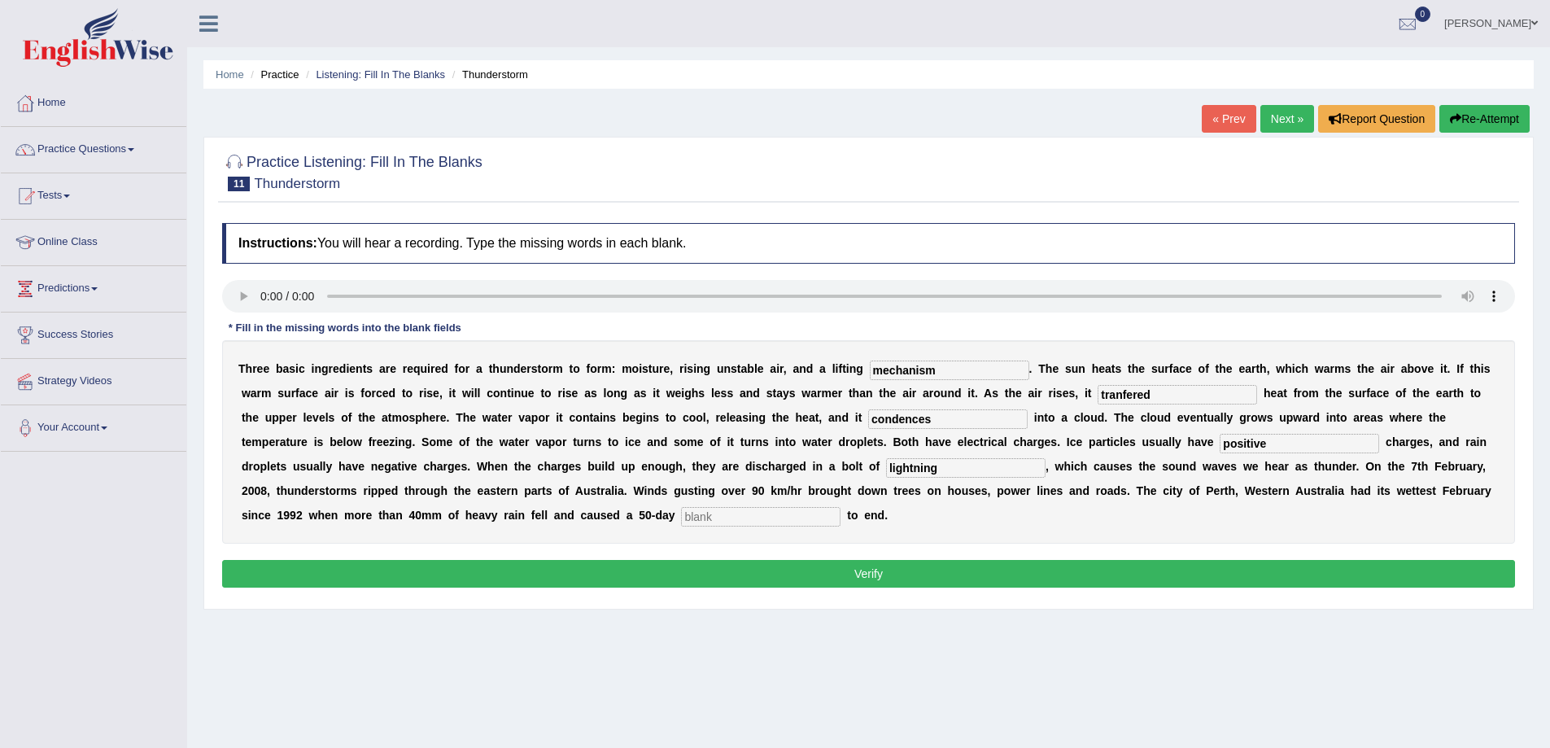
type input "lightning"
click at [740, 525] on input "text" at bounding box center [760, 517] width 159 height 20
type input "drought"
click at [945, 466] on input "lightning" at bounding box center [965, 468] width 159 height 20
type input "lightning"
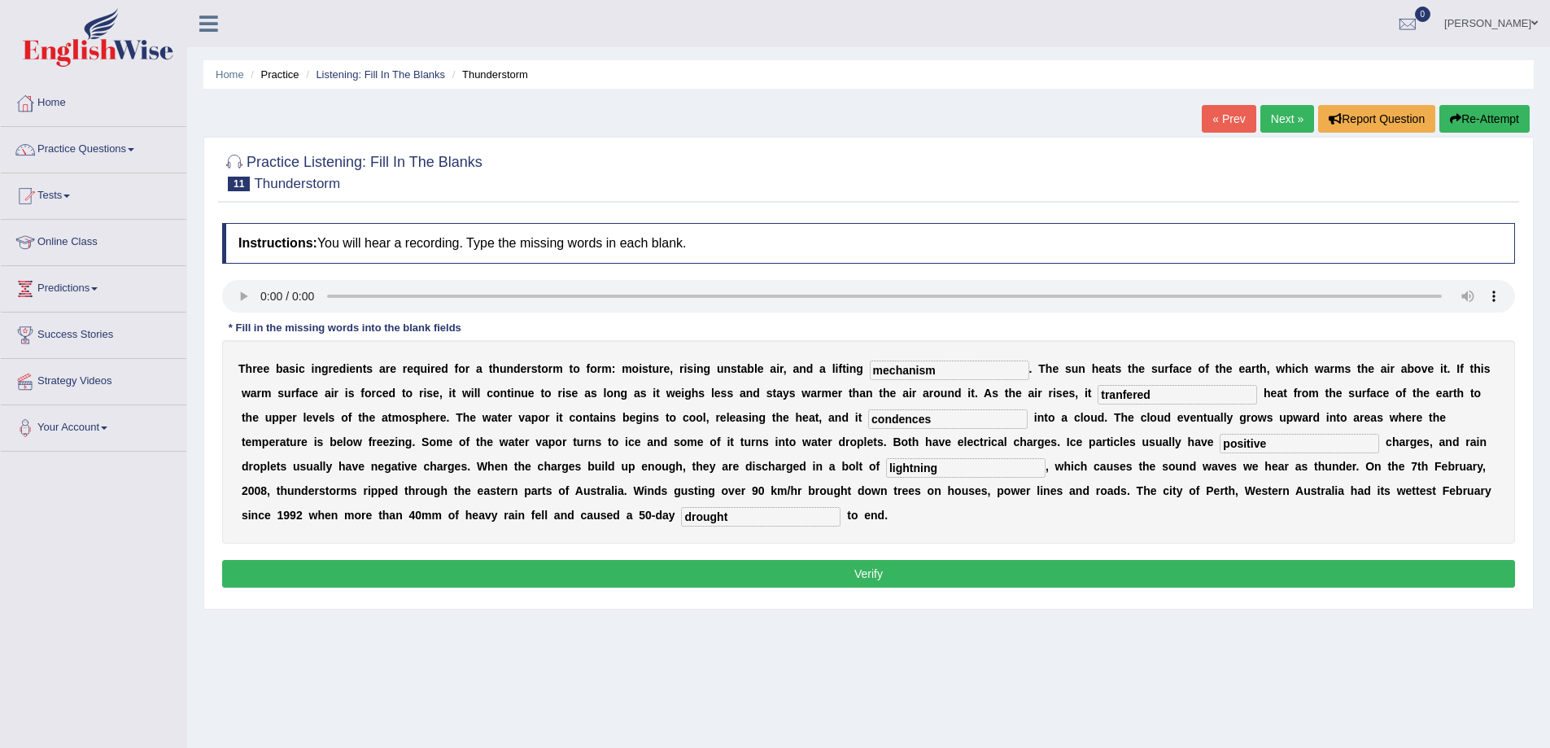
click at [882, 577] on button "Verify" at bounding box center [868, 574] width 1293 height 28
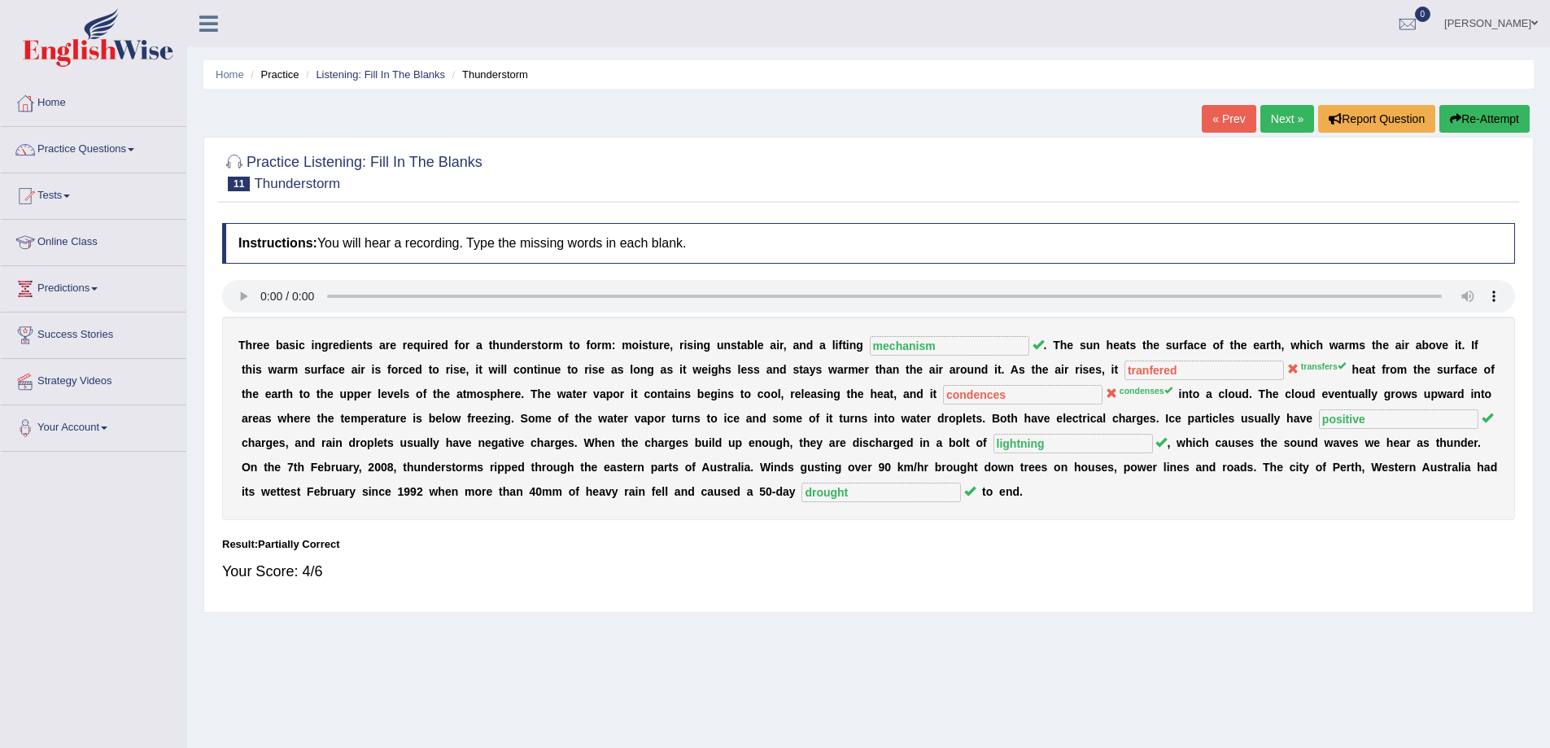
click at [1285, 115] on link "Next »" at bounding box center [1287, 119] width 54 height 28
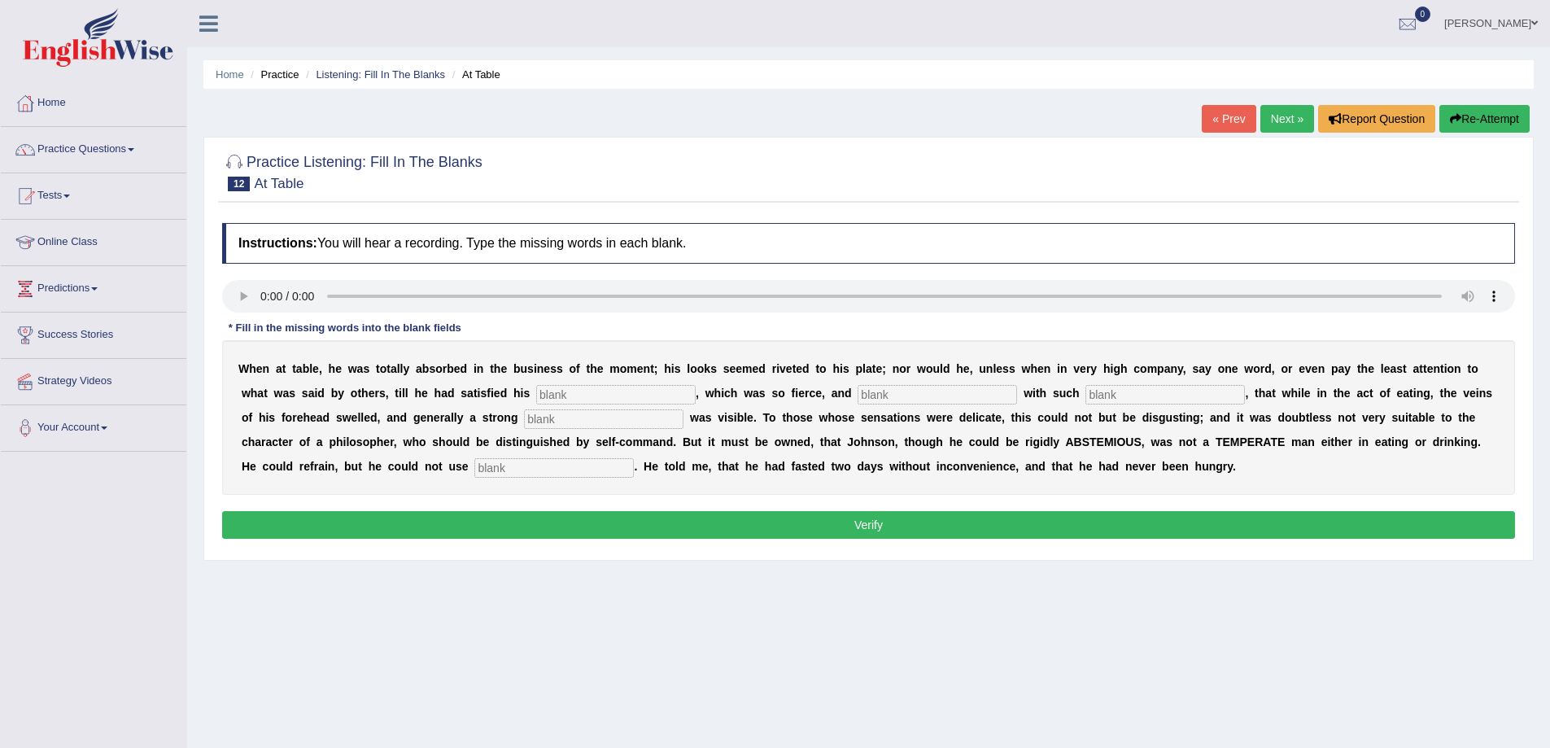
click at [560, 396] on input "text" at bounding box center [615, 395] width 159 height 20
click at [551, 395] on input "text" at bounding box center [615, 395] width 159 height 20
click at [535, 469] on input "text" at bounding box center [553, 468] width 159 height 20
type input "moderatly"
click at [600, 416] on input "text" at bounding box center [603, 419] width 159 height 20
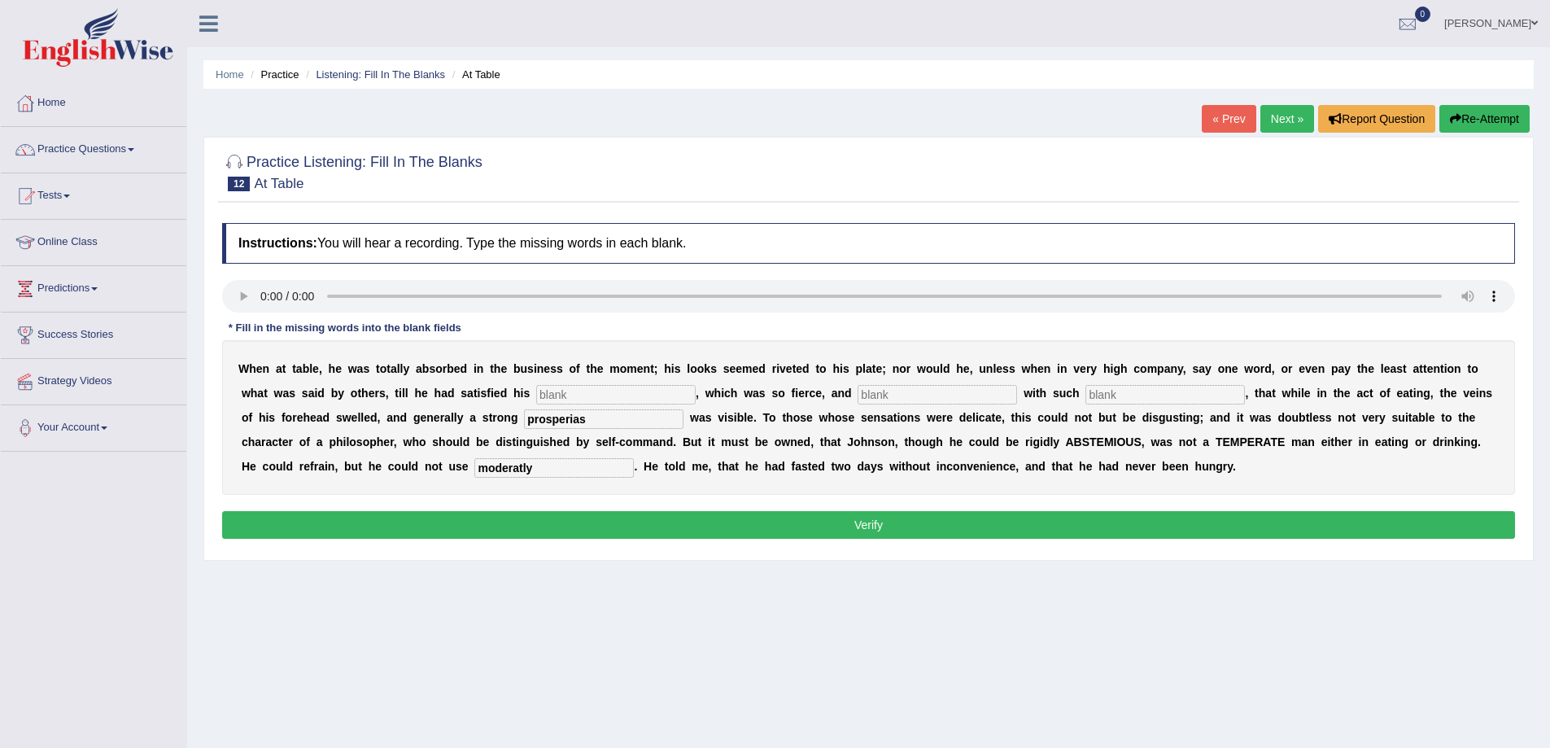
type input "prosperias"
click at [1133, 400] on input "text" at bounding box center [1164, 395] width 159 height 20
type input "intensness"
click at [888, 396] on input "text" at bounding box center [937, 395] width 159 height 20
type input "induldges"
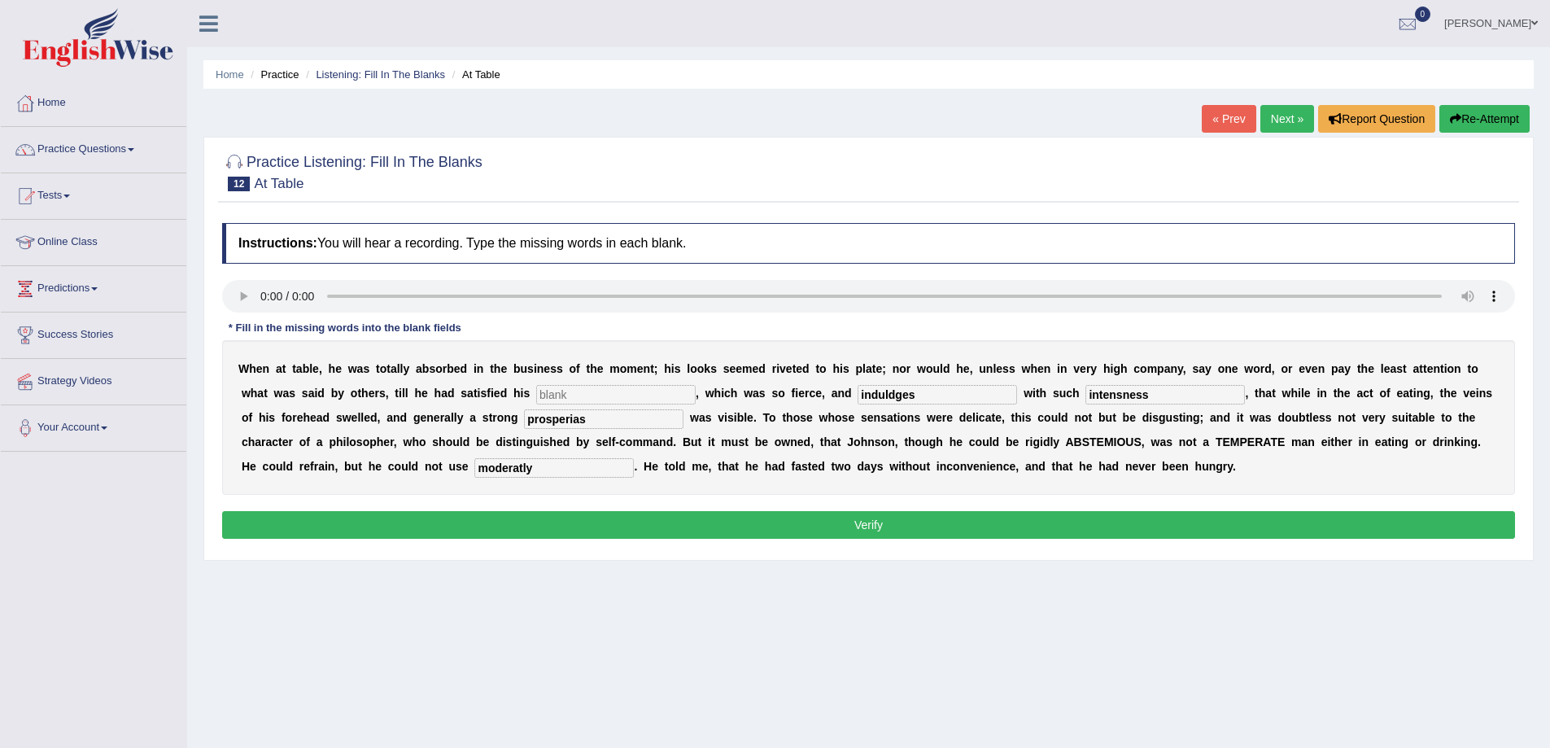
click at [654, 400] on input "text" at bounding box center [615, 395] width 159 height 20
type input "appetite"
click at [692, 523] on button "Verify" at bounding box center [868, 525] width 1293 height 28
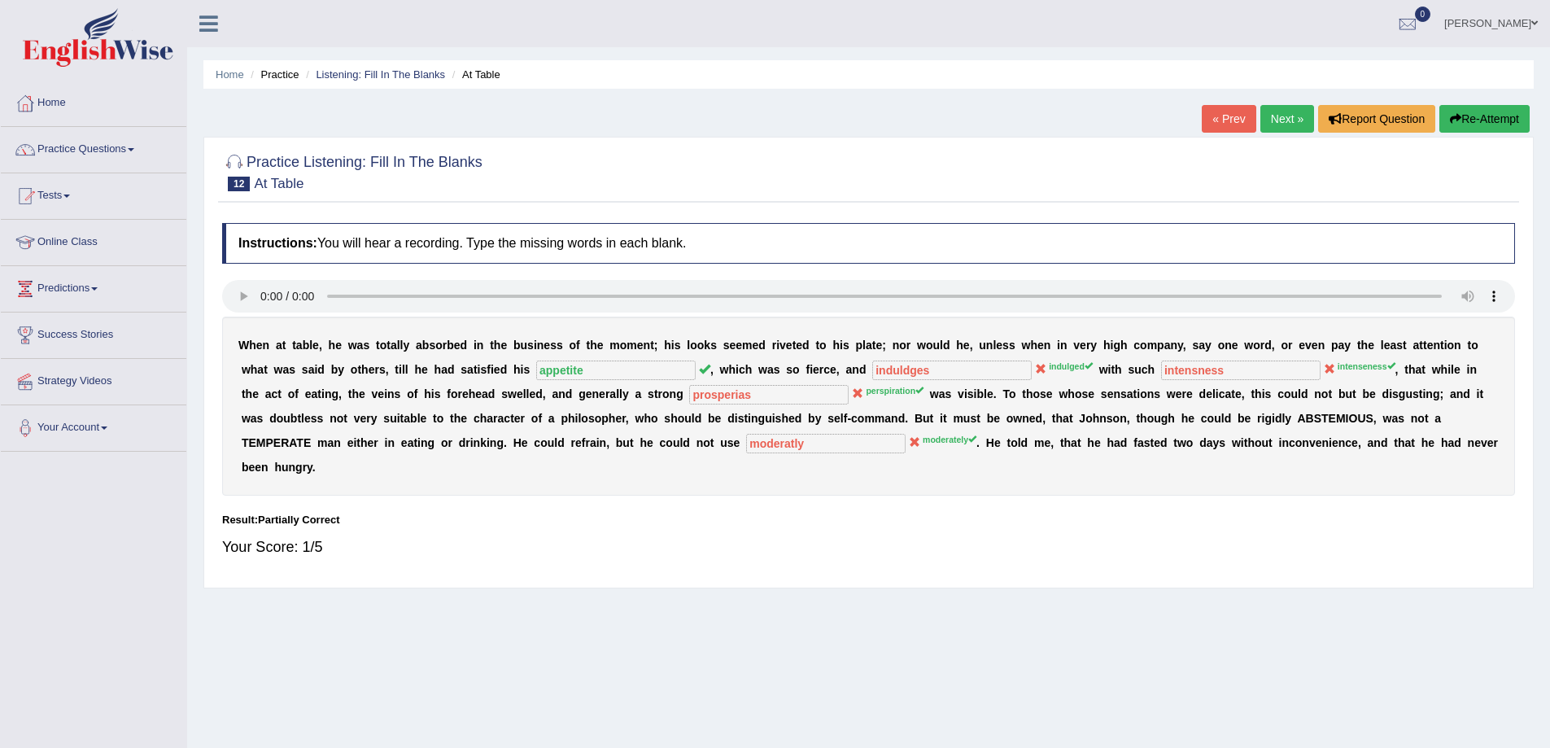
click at [1267, 109] on link "Next »" at bounding box center [1287, 119] width 54 height 28
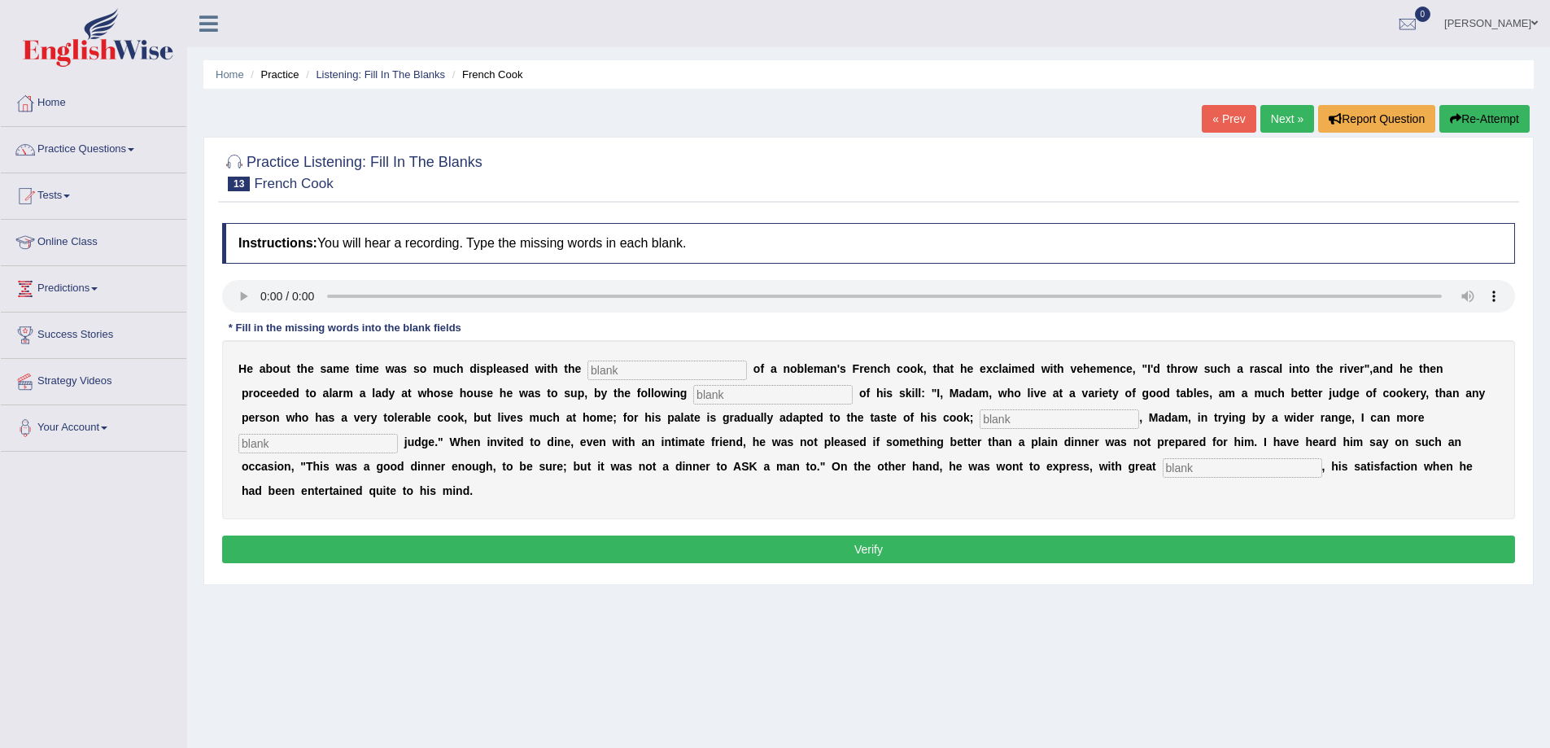
click at [646, 372] on input "text" at bounding box center [666, 370] width 159 height 20
click at [615, 373] on input "text" at bounding box center [666, 370] width 159 height 20
type input "proferomences"
click at [727, 403] on input "text" at bounding box center [772, 395] width 159 height 20
type input "menufesto"
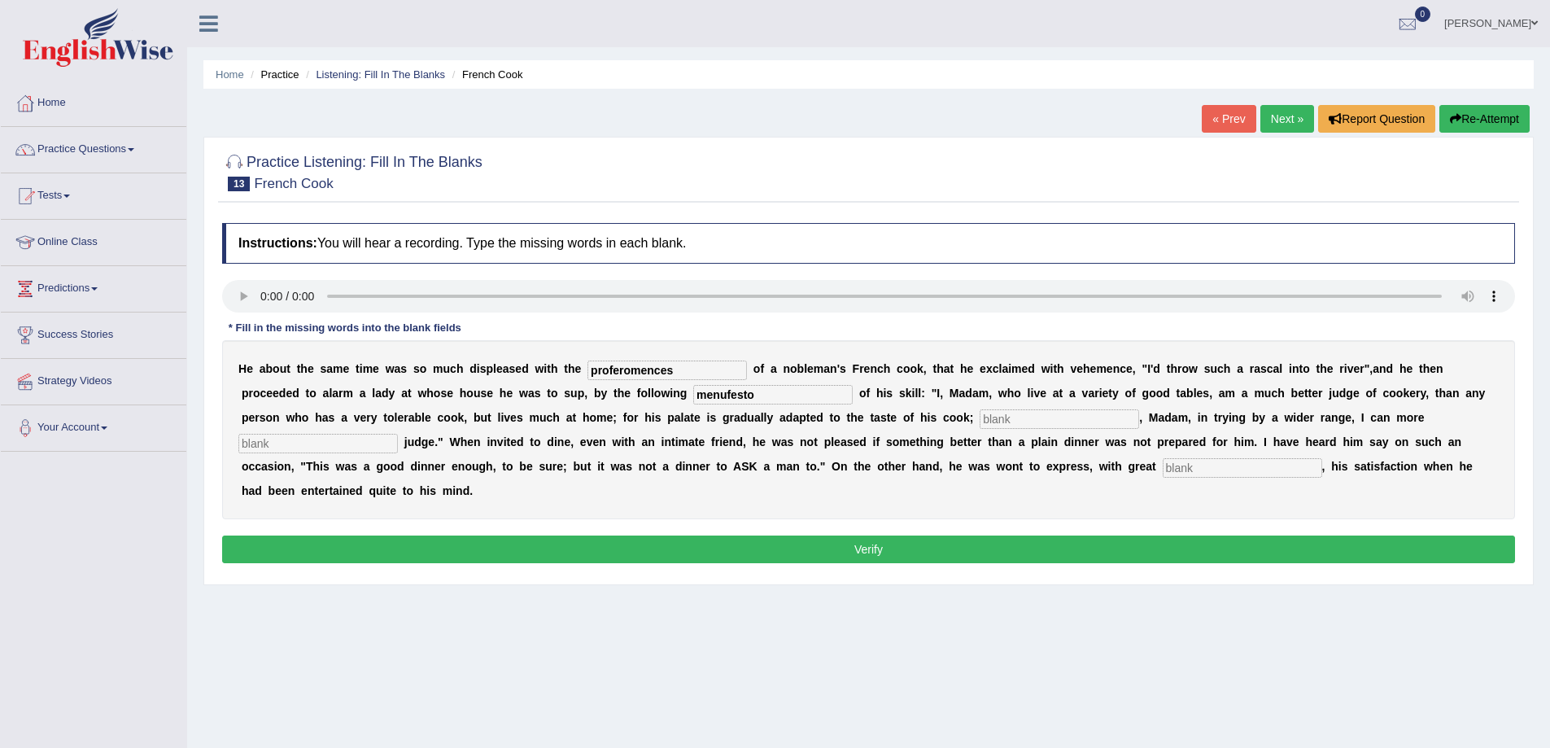
click at [1002, 421] on input "text" at bounding box center [1059, 419] width 159 height 20
click at [339, 443] on input "text" at bounding box center [317, 444] width 159 height 20
type input "expectedly"
click at [1181, 472] on input "text" at bounding box center [1242, 468] width 159 height 20
click at [1032, 421] on input "text" at bounding box center [1059, 419] width 159 height 20
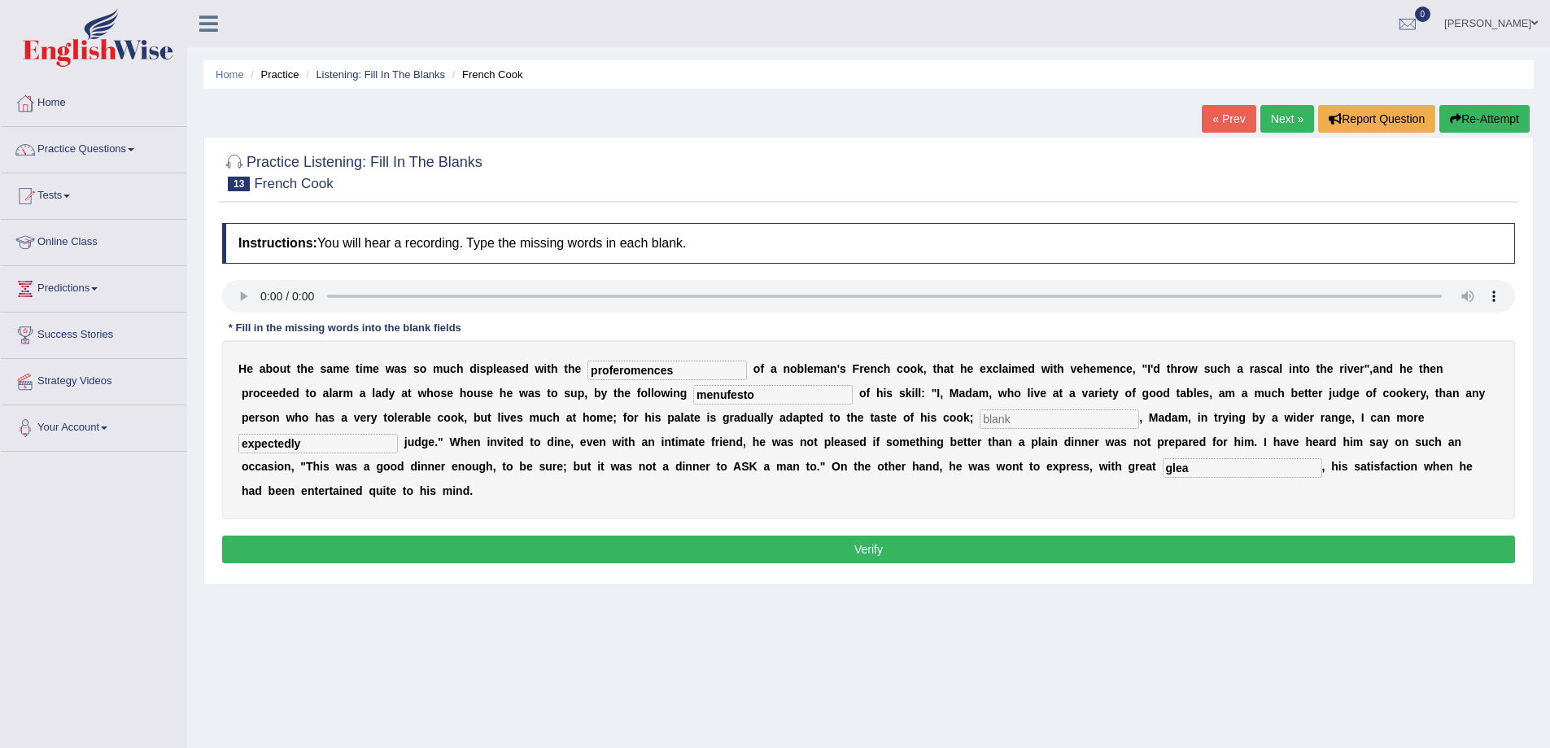
click at [1188, 468] on input "glea" at bounding box center [1242, 468] width 159 height 20
type input "gleah"
click at [995, 418] on input "text" at bounding box center [1059, 419] width 159 height 20
type input "orayz"
click at [859, 549] on button "Verify" at bounding box center [868, 549] width 1293 height 28
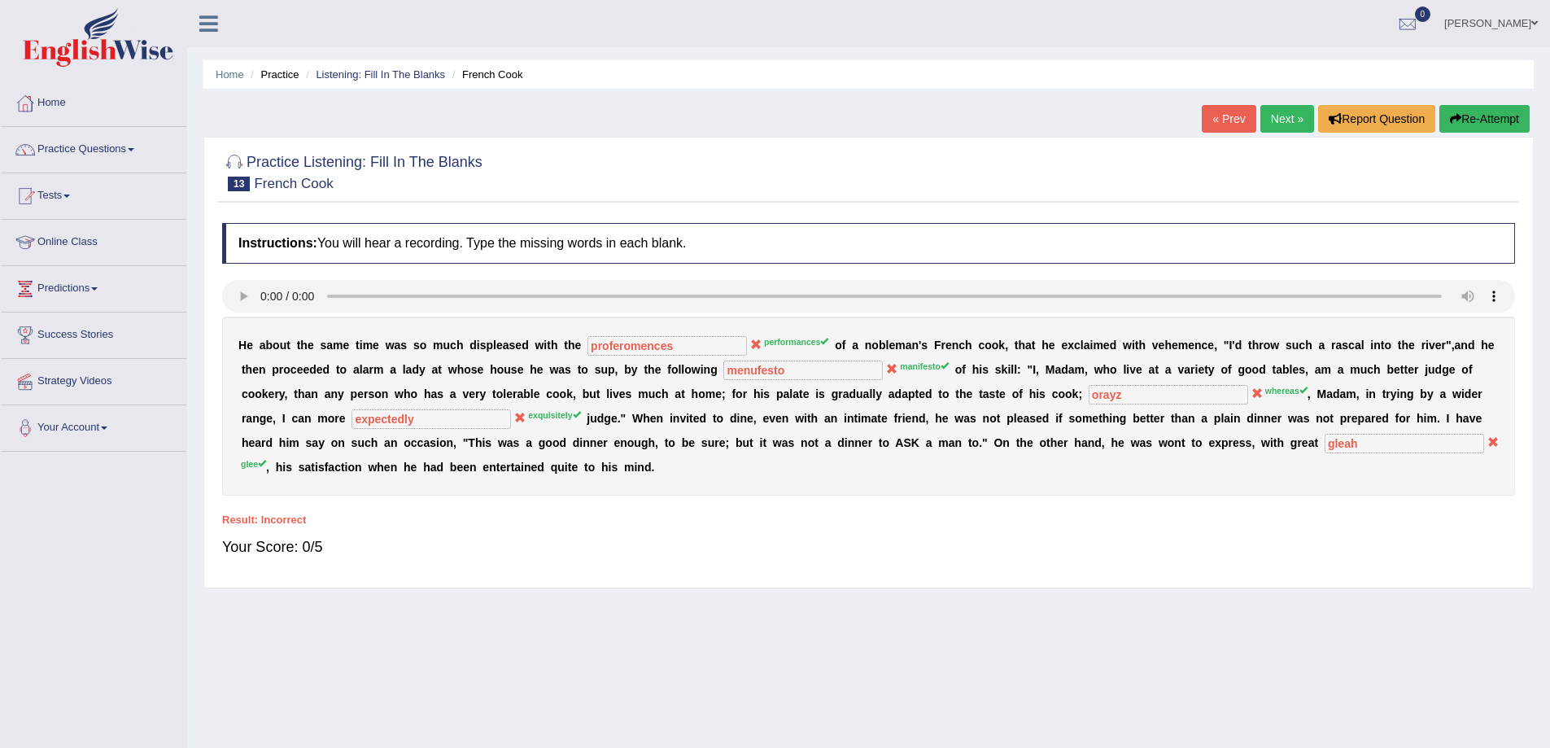
click at [1469, 120] on button "Re-Attempt" at bounding box center [1484, 119] width 90 height 28
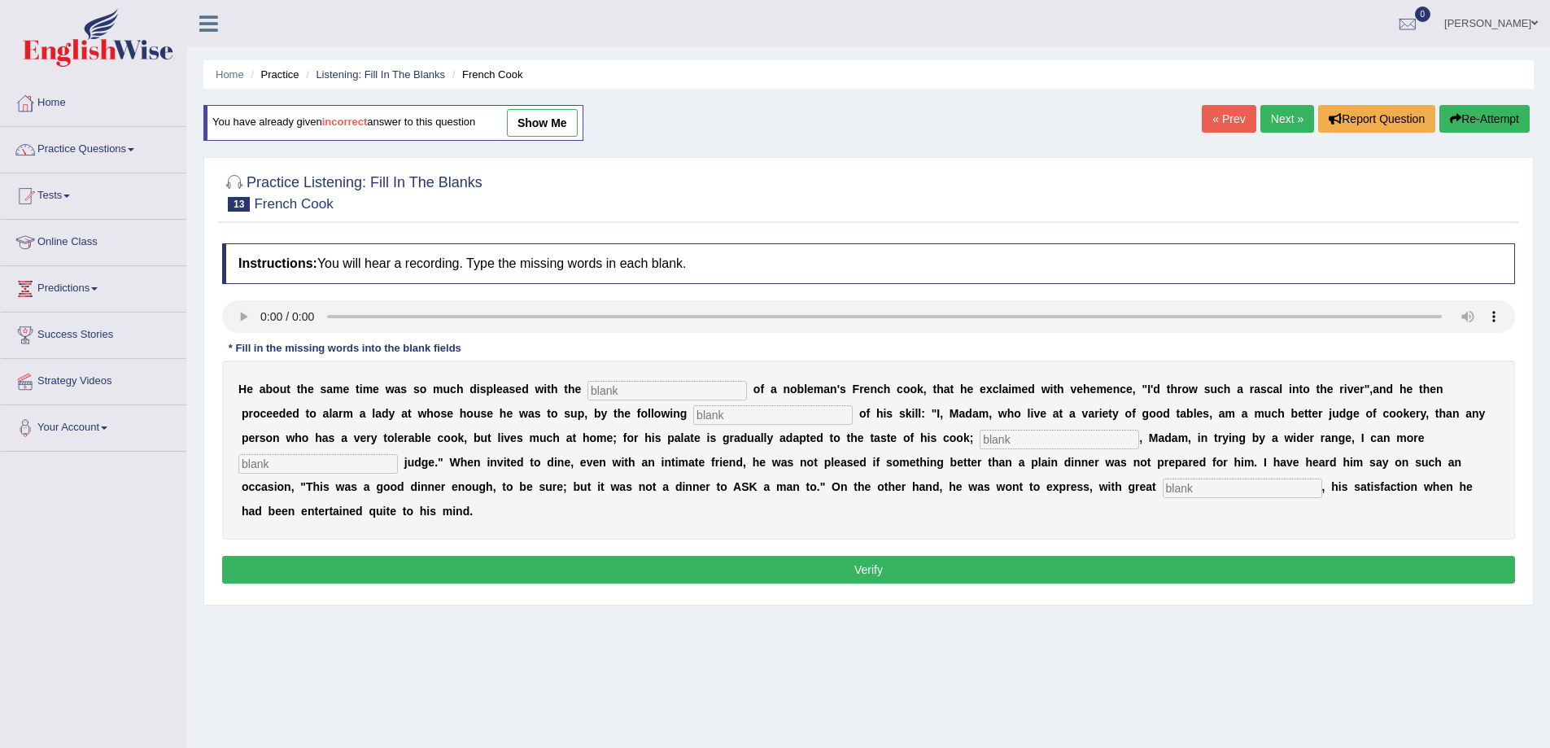
click at [671, 393] on input "text" at bounding box center [666, 391] width 159 height 20
click at [655, 392] on input "text" at bounding box center [666, 391] width 159 height 20
type input "performenses"
click at [719, 416] on input "text" at bounding box center [772, 415] width 159 height 20
type input "menifesto"
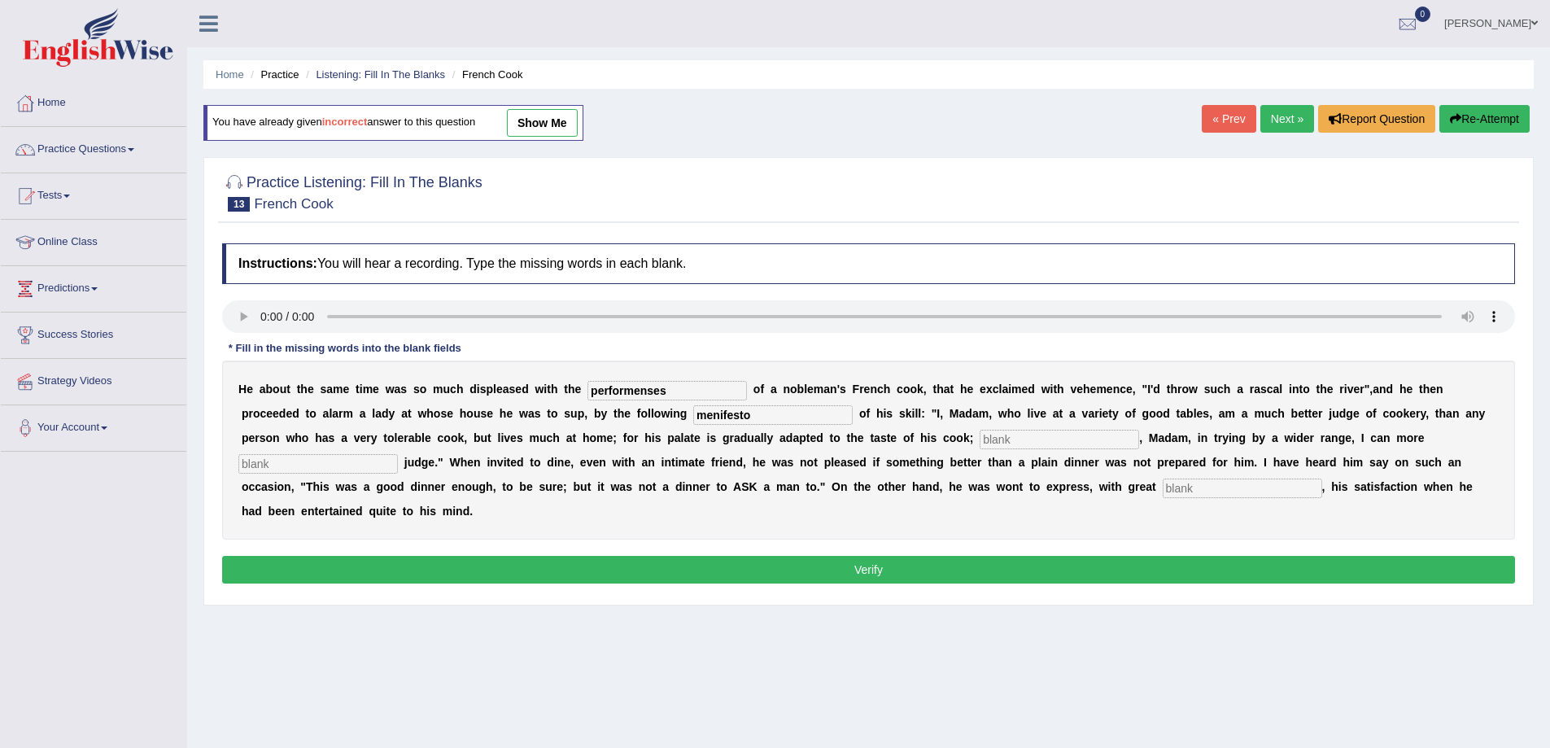
click at [1026, 439] on input "text" at bounding box center [1059, 440] width 159 height 20
type input "whearse"
click at [275, 459] on input "text" at bounding box center [317, 464] width 159 height 20
type input "exicutedly"
click at [1205, 489] on input "text" at bounding box center [1242, 488] width 159 height 20
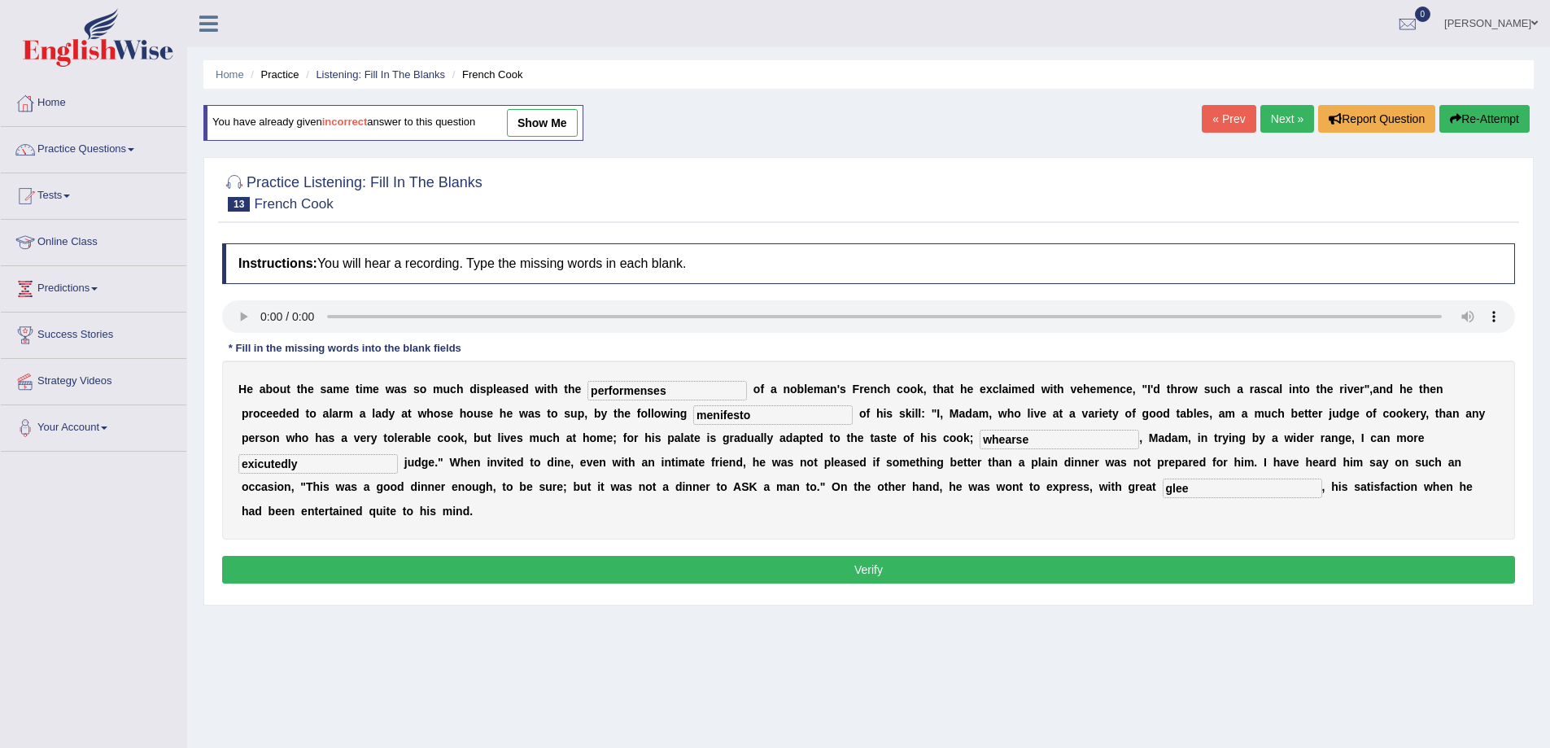
type input "glee"
click at [648, 394] on input "performenses" at bounding box center [666, 391] width 159 height 20
click at [653, 395] on input "performecses" at bounding box center [666, 391] width 159 height 20
click at [641, 393] on input "performeces" at bounding box center [666, 391] width 159 height 20
type input "performances"
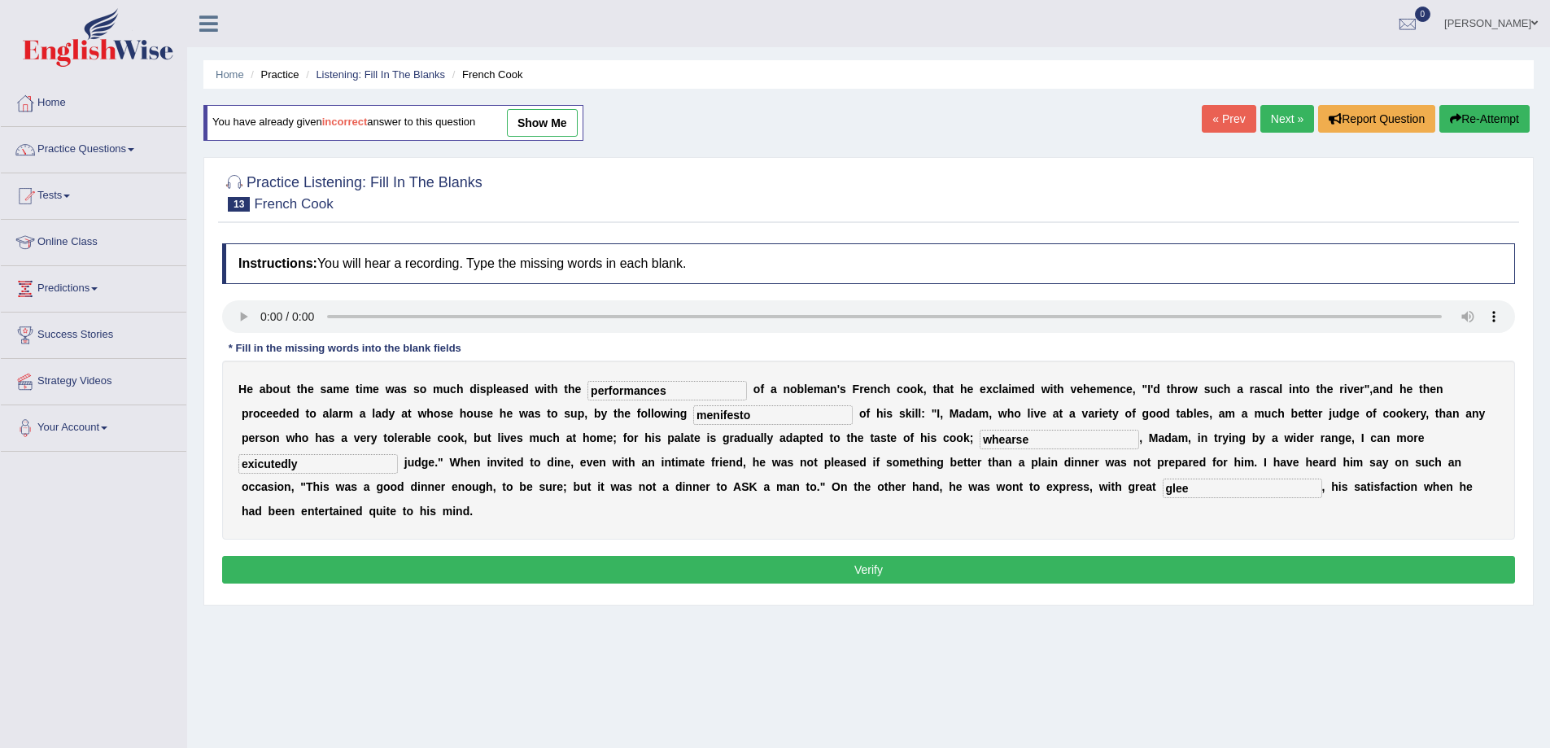
click at [789, 566] on button "Verify" at bounding box center [868, 570] width 1293 height 28
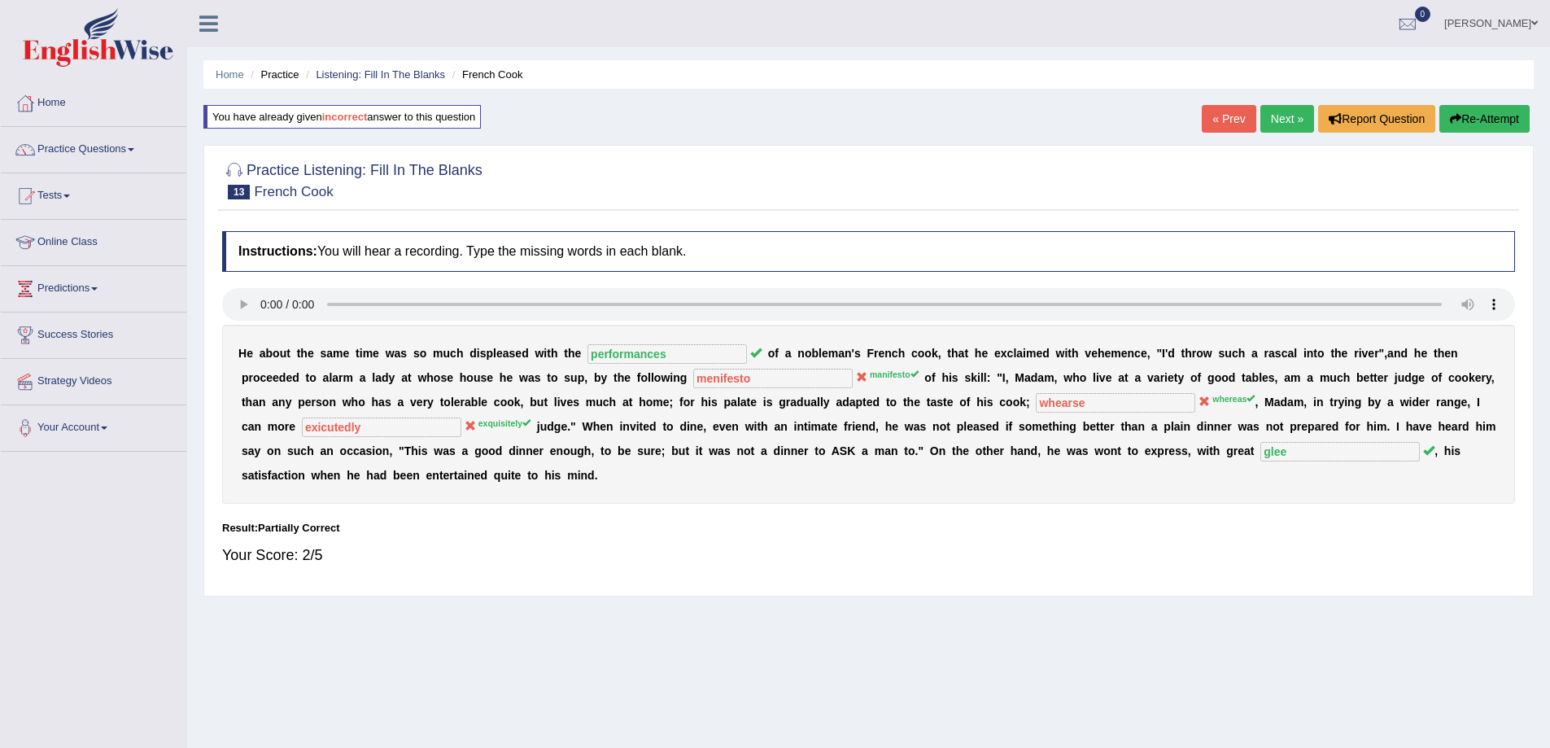
click at [1281, 120] on link "Next »" at bounding box center [1287, 119] width 54 height 28
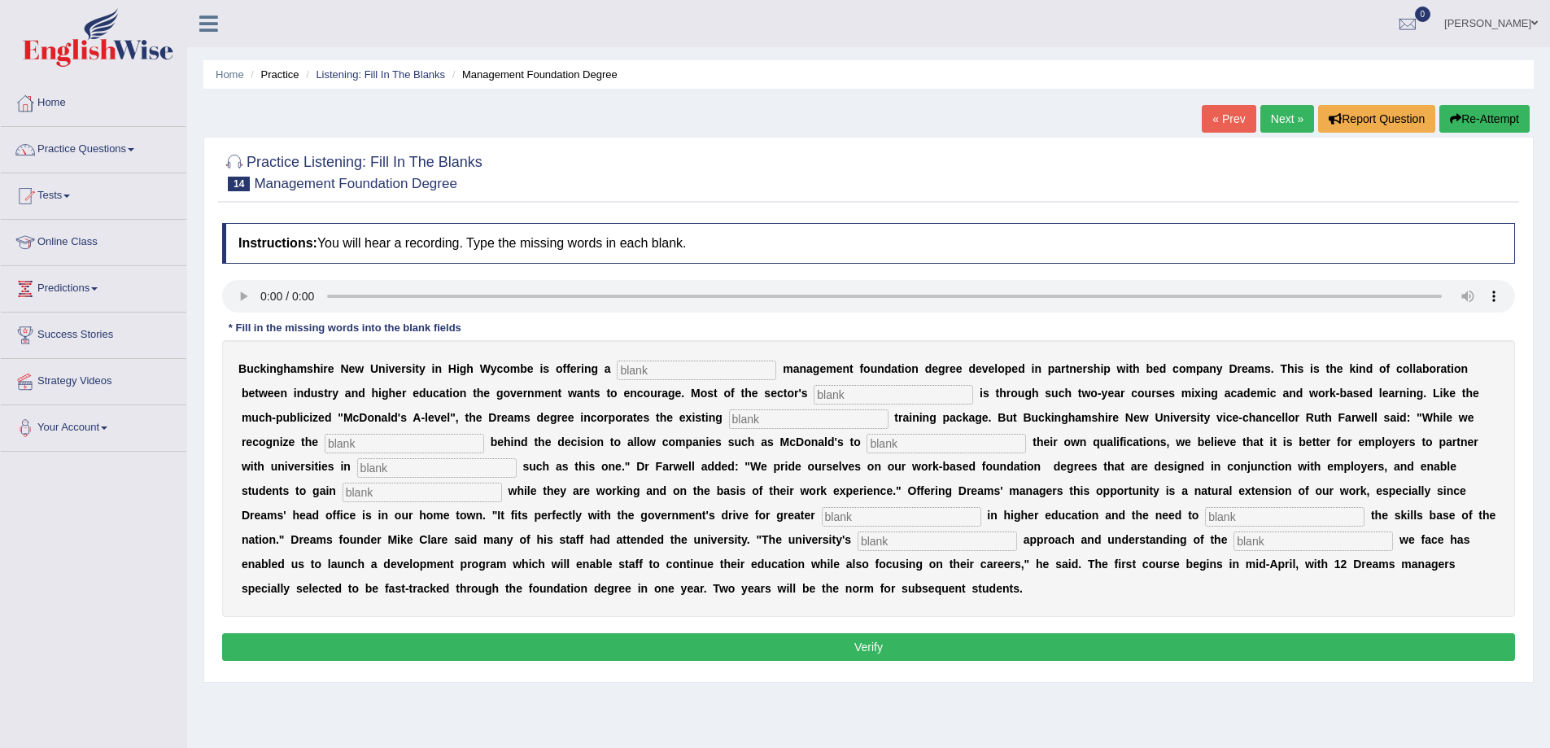
click at [688, 375] on input "text" at bounding box center [696, 370] width 159 height 20
click at [638, 373] on input "text" at bounding box center [696, 370] width 159 height 20
type input "retaile"
click at [845, 395] on input "text" at bounding box center [893, 395] width 159 height 20
type input "expention"
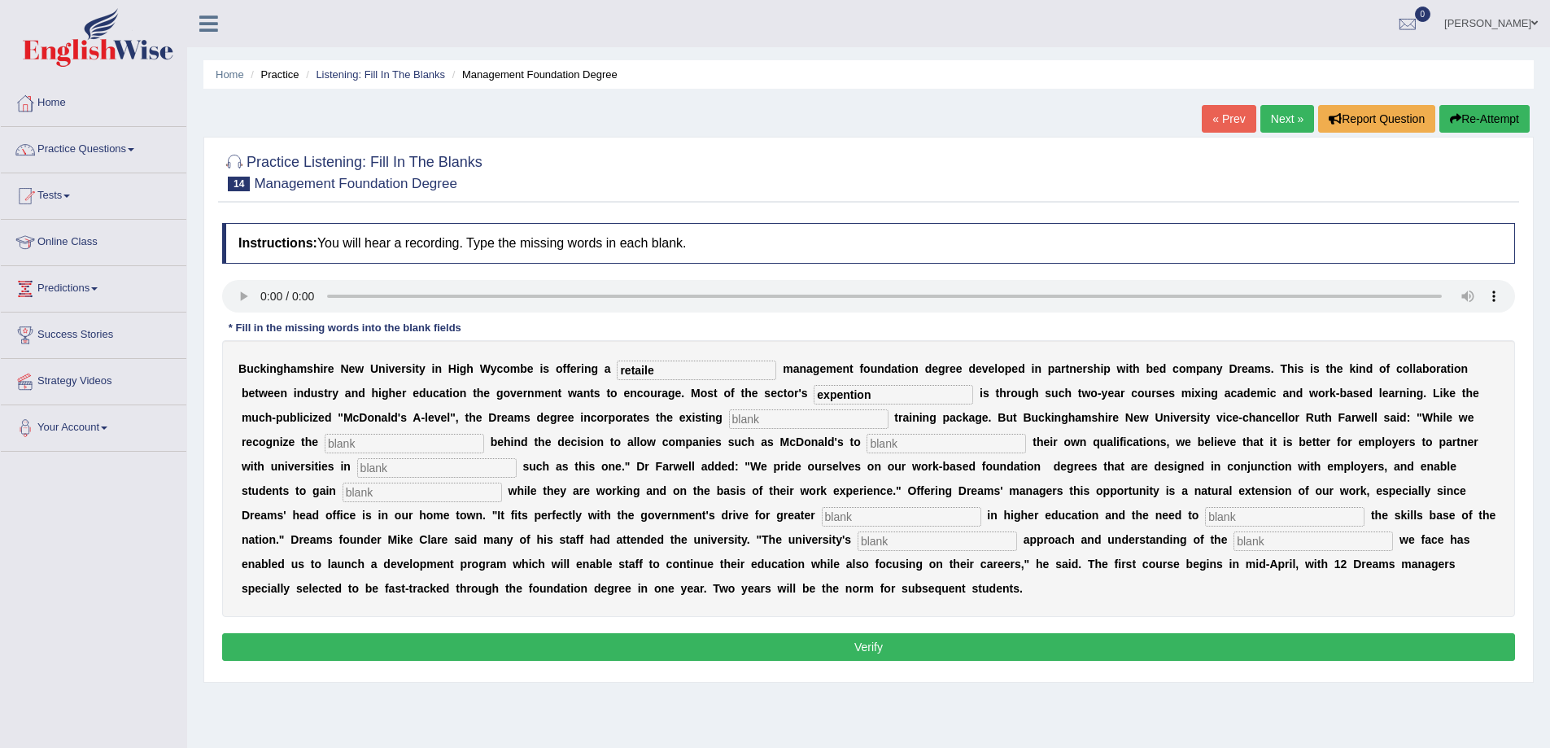
click at [763, 420] on input "text" at bounding box center [808, 419] width 159 height 20
type input "companby"
click at [384, 448] on input "text" at bounding box center [404, 444] width 159 height 20
type input "empathies"
click at [951, 452] on input "text" at bounding box center [945, 444] width 159 height 20
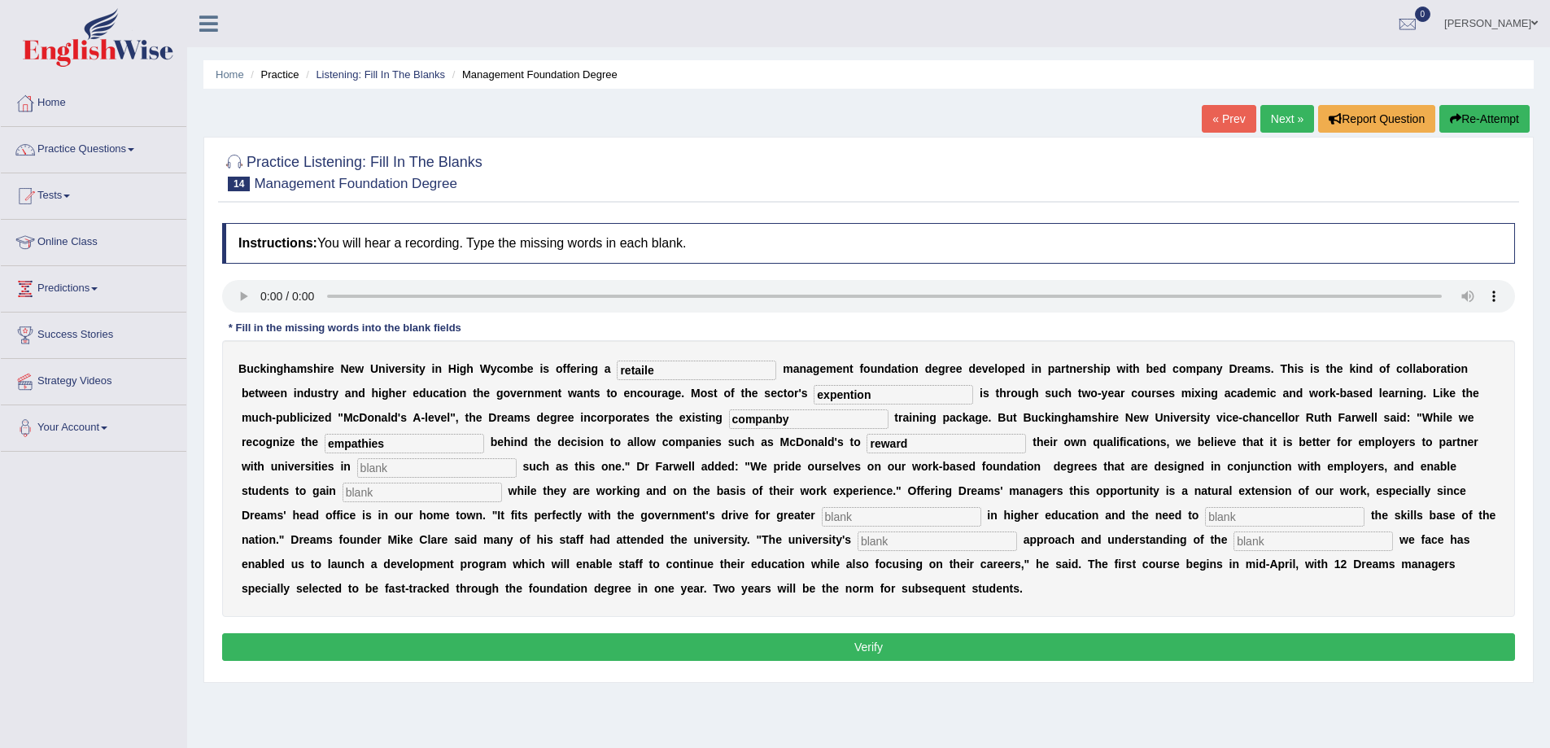
type input "reward"
click at [412, 465] on input "text" at bounding box center [436, 468] width 159 height 20
type input "intietives"
click at [399, 496] on input "text" at bounding box center [422, 492] width 159 height 20
type input "qualificationns"
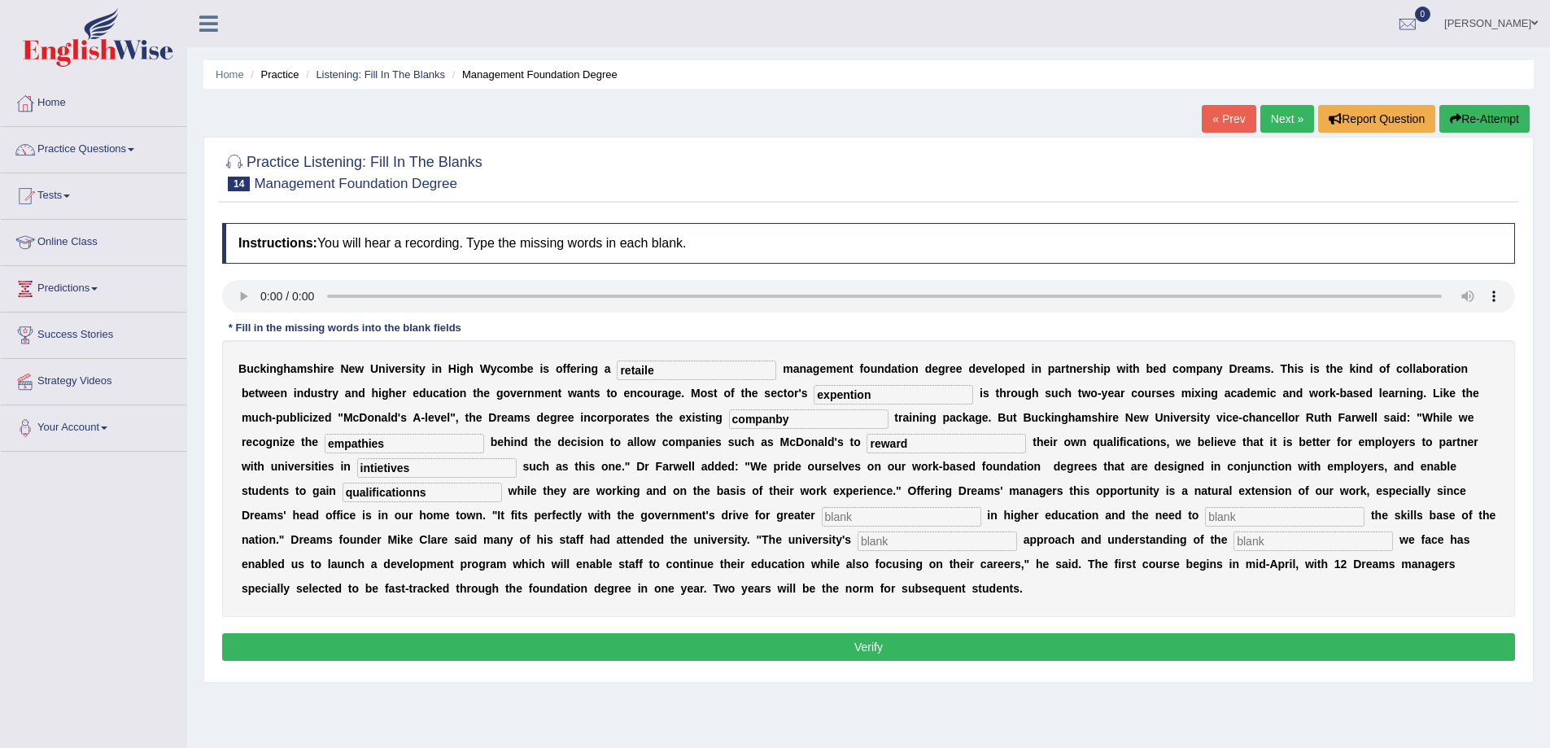
click at [859, 516] on input "text" at bounding box center [901, 517] width 159 height 20
click at [858, 518] on input "text" at bounding box center [901, 517] width 159 height 20
type input "patricipation"
click at [1257, 520] on input "text" at bounding box center [1284, 517] width 159 height 20
type input "dream"
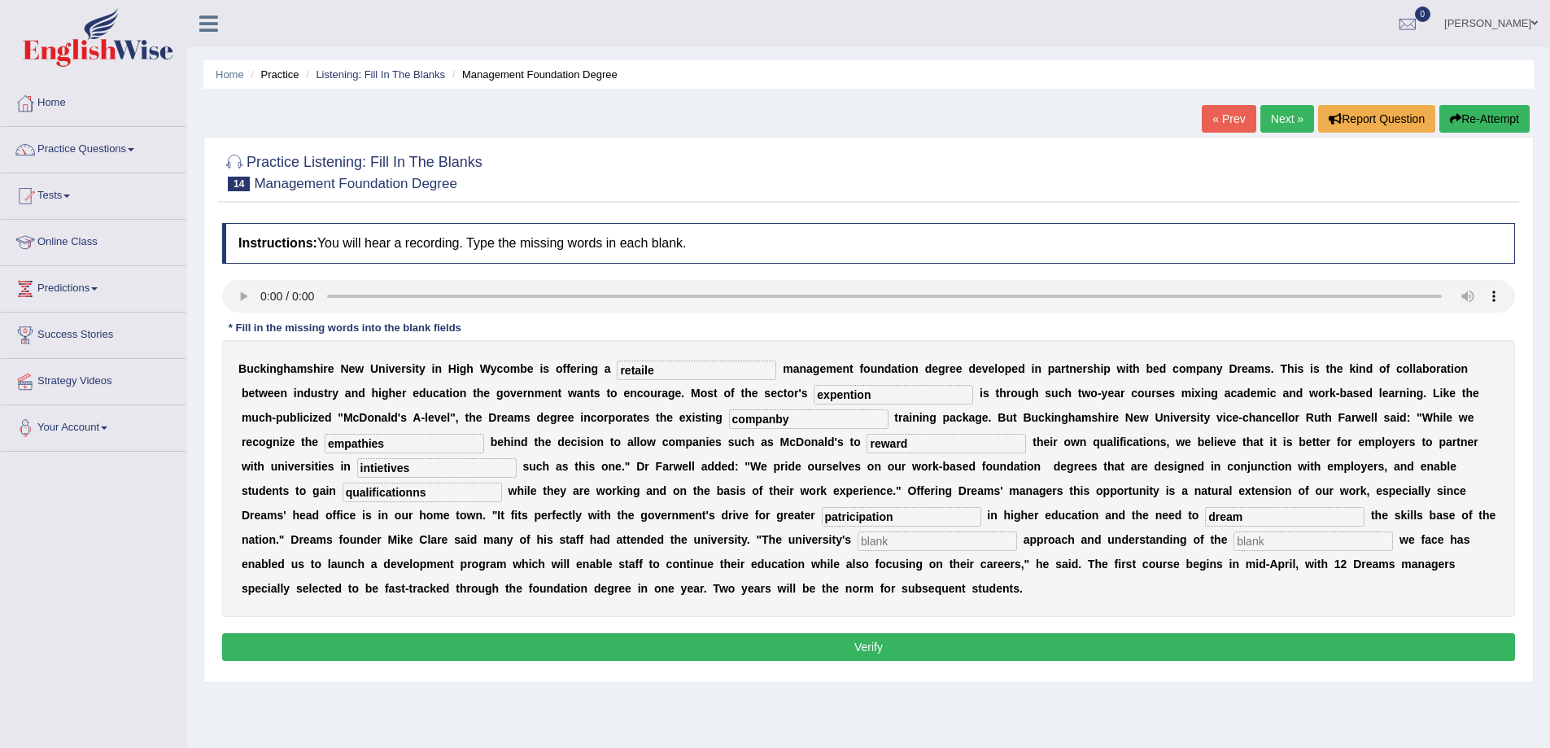
click at [893, 543] on input "text" at bounding box center [937, 541] width 159 height 20
click at [1283, 540] on input "text" at bounding box center [1312, 541] width 159 height 20
click at [1263, 545] on input "chalenge" at bounding box center [1312, 541] width 159 height 20
type input "challenge"
click at [662, 370] on input "retaile" at bounding box center [696, 370] width 159 height 20
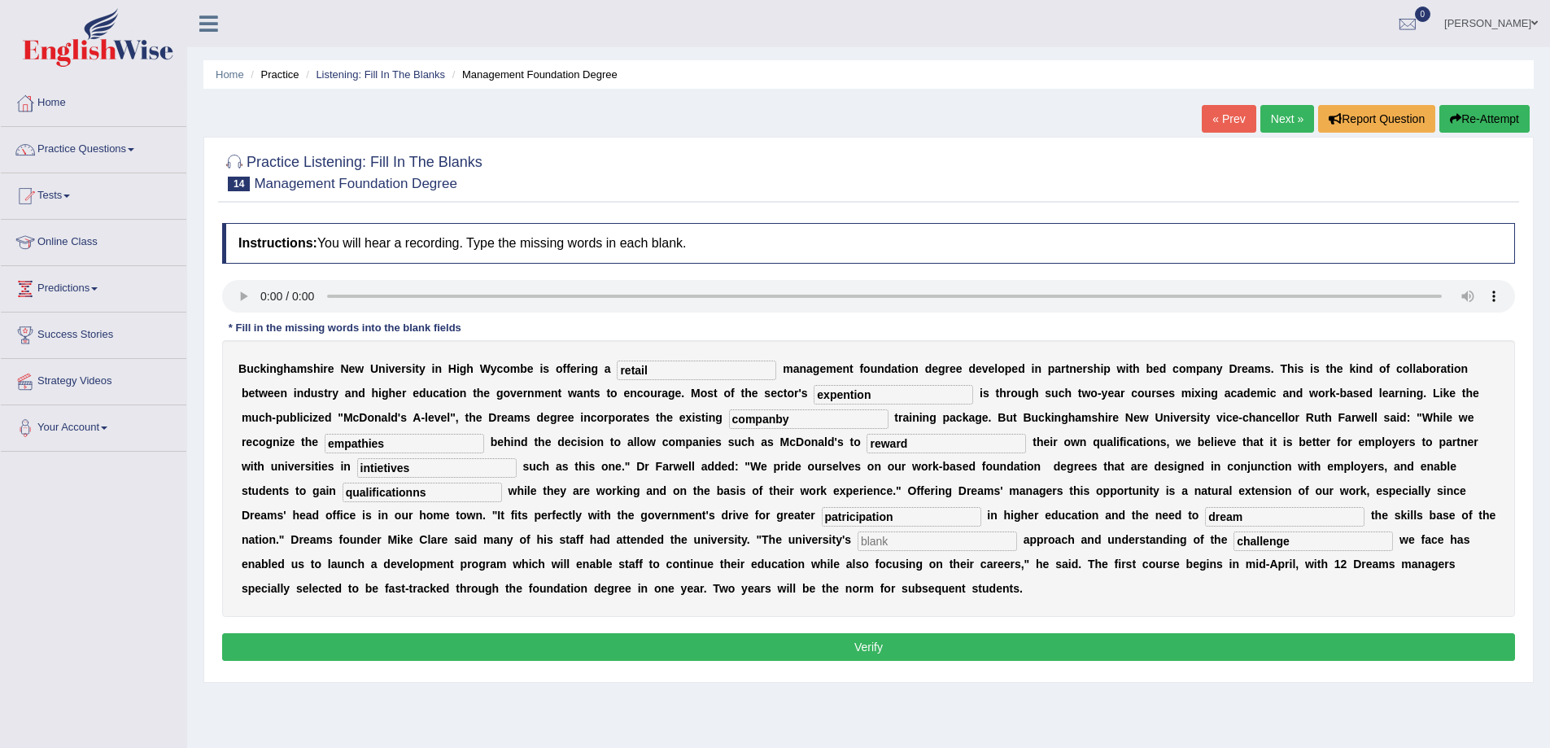
type input "retail"
click at [783, 421] on input "companby" at bounding box center [808, 419] width 159 height 20
type input "company"
click at [398, 449] on input "empathies" at bounding box center [404, 444] width 159 height 20
click at [369, 465] on input "intietives" at bounding box center [436, 468] width 159 height 20
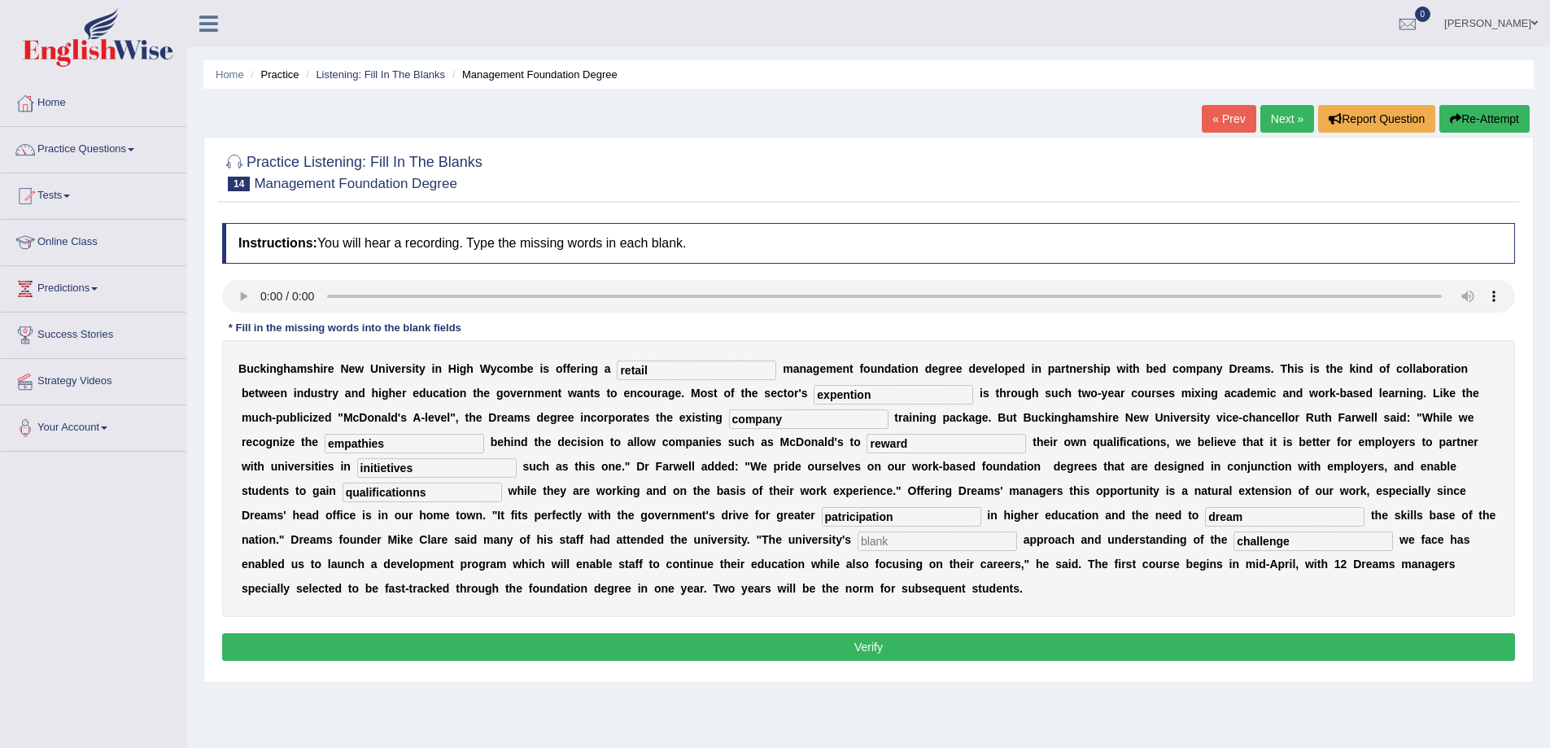
click at [386, 473] on input "initietives" at bounding box center [436, 468] width 159 height 20
type input "initiatives"
click at [412, 498] on input "qualificationns" at bounding box center [422, 492] width 159 height 20
type input "qualifications"
click at [1299, 539] on input "challenge" at bounding box center [1312, 541] width 159 height 20
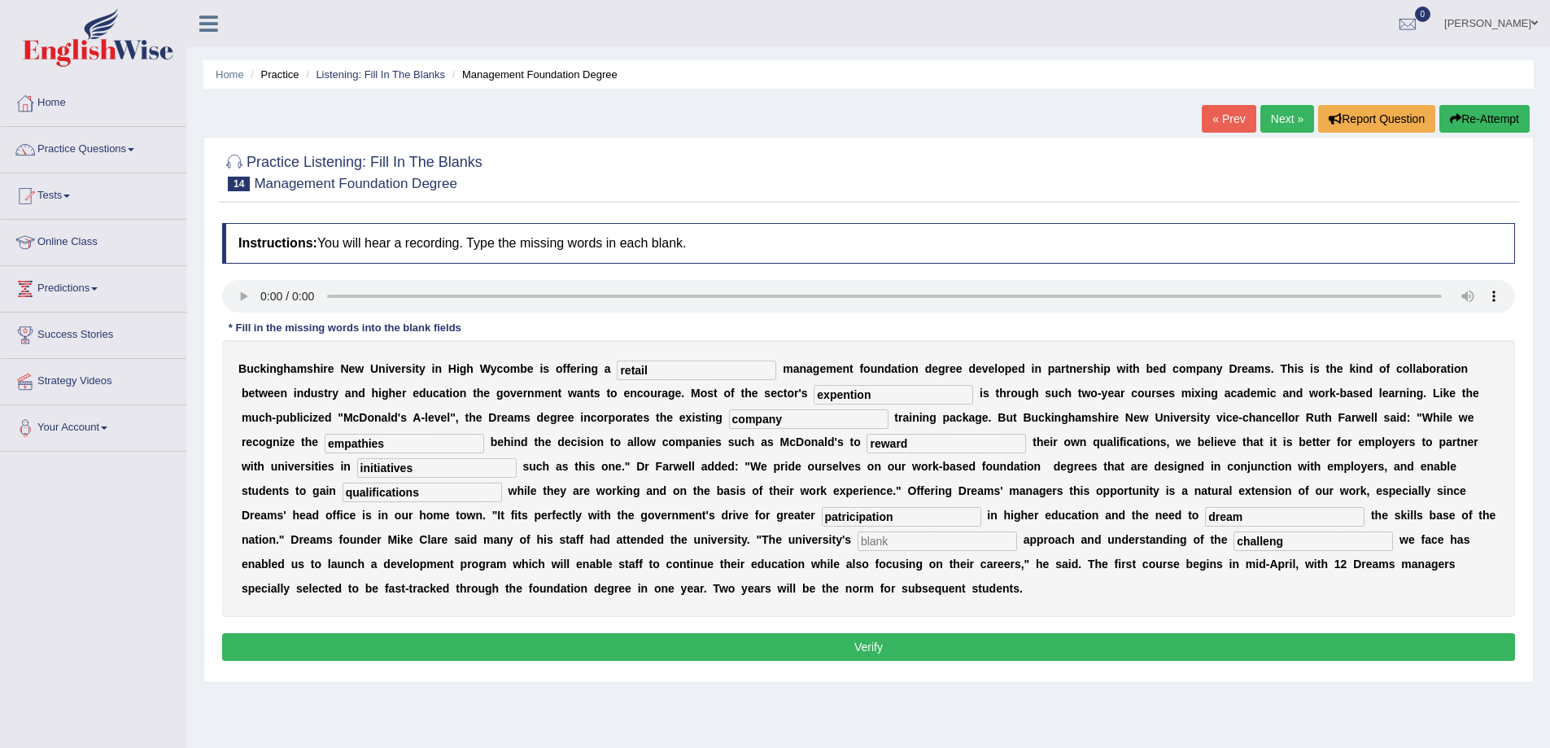
type input "challeng"
drag, startPoint x: 1083, startPoint y: 681, endPoint x: 1082, endPoint y: 670, distance: 10.6
click at [1082, 681] on div "Practice Listening: Fill In The Blanks 14 Management Foundation Degree Instruct…" at bounding box center [868, 410] width 1330 height 546
click at [1082, 654] on button "Verify" at bounding box center [868, 647] width 1293 height 28
click at [882, 537] on input "text" at bounding box center [937, 541] width 159 height 20
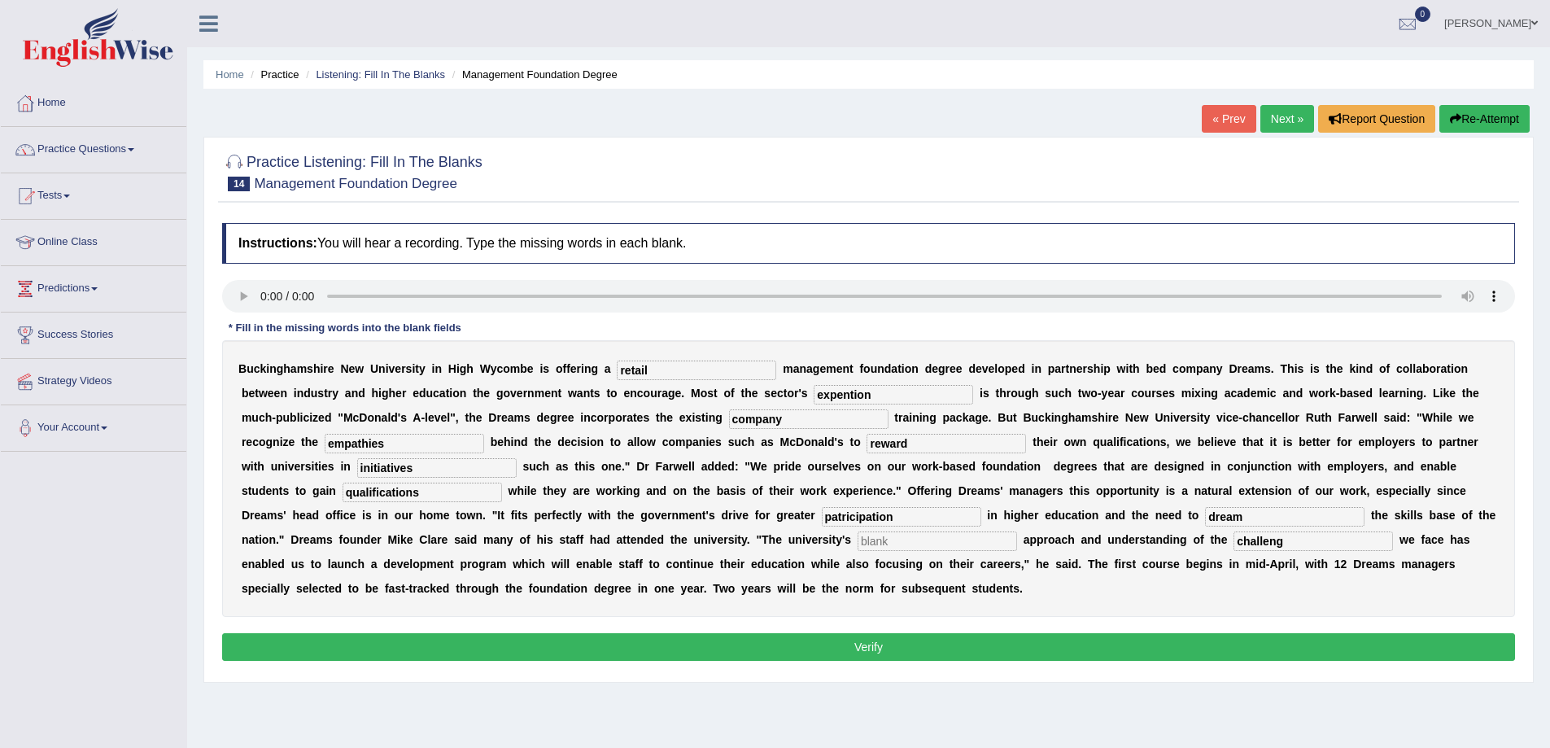
click at [882, 544] on input "text" at bounding box center [937, 541] width 159 height 20
type input "fast"
click at [871, 648] on button "Verify" at bounding box center [868, 647] width 1293 height 28
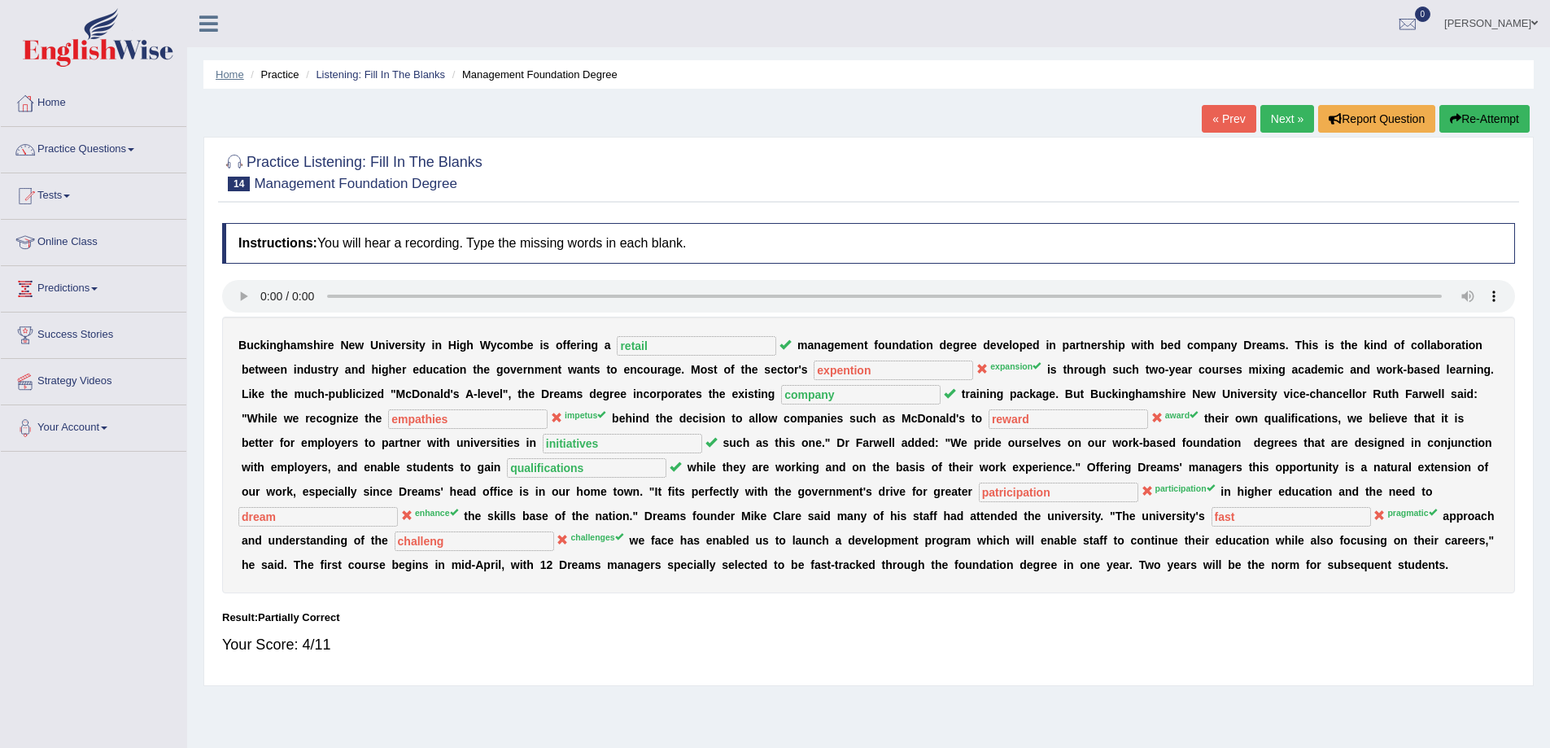
click at [219, 72] on link "Home" at bounding box center [230, 74] width 28 height 12
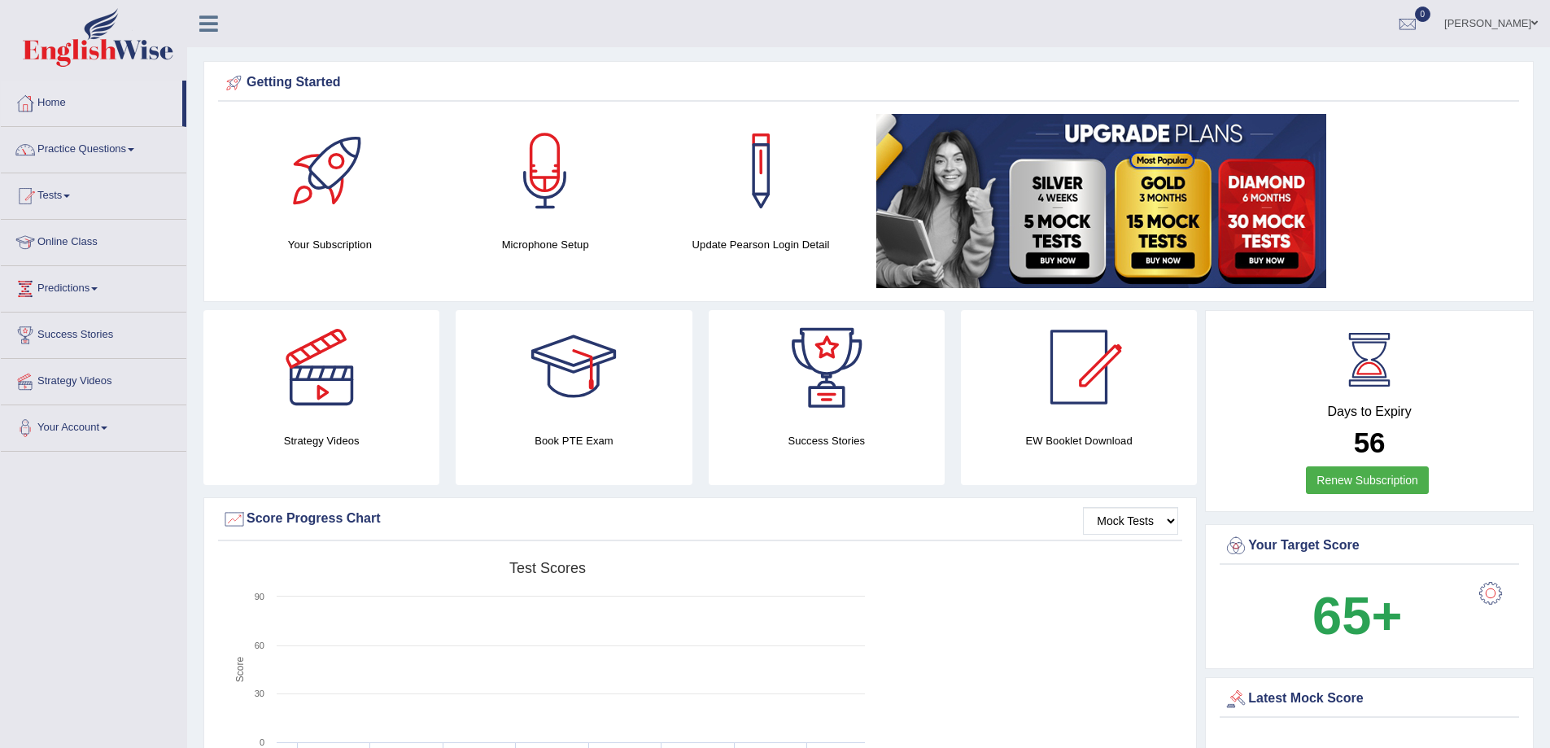
click at [1534, 19] on span at bounding box center [1534, 23] width 7 height 11
click at [1449, 207] on link "Log out" at bounding box center [1461, 211] width 176 height 37
